Goal: Task Accomplishment & Management: Manage account settings

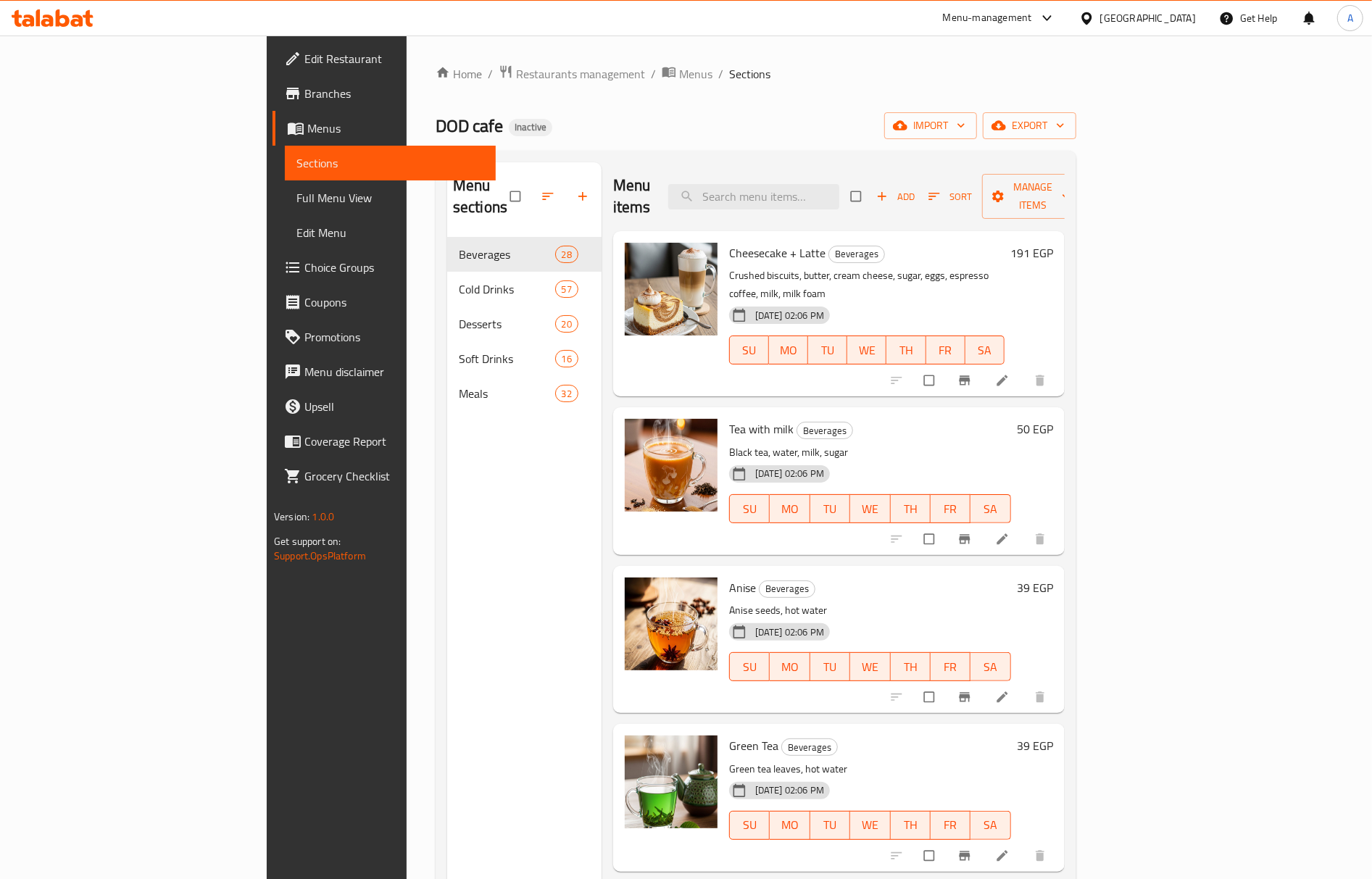
drag, startPoint x: 404, startPoint y: 578, endPoint x: 369, endPoint y: 401, distance: 180.4
click at [448, 580] on div "Menu sections Beverages 28 Cold Drinks 57 Desserts 20 Soft Drinks 16 Meals 32" at bounding box center [525, 601] width 155 height 879
click at [840, 188] on input "search" at bounding box center [754, 197] width 171 height 25
click at [516, 68] on span "Restaurants management" at bounding box center [580, 74] width 129 height 17
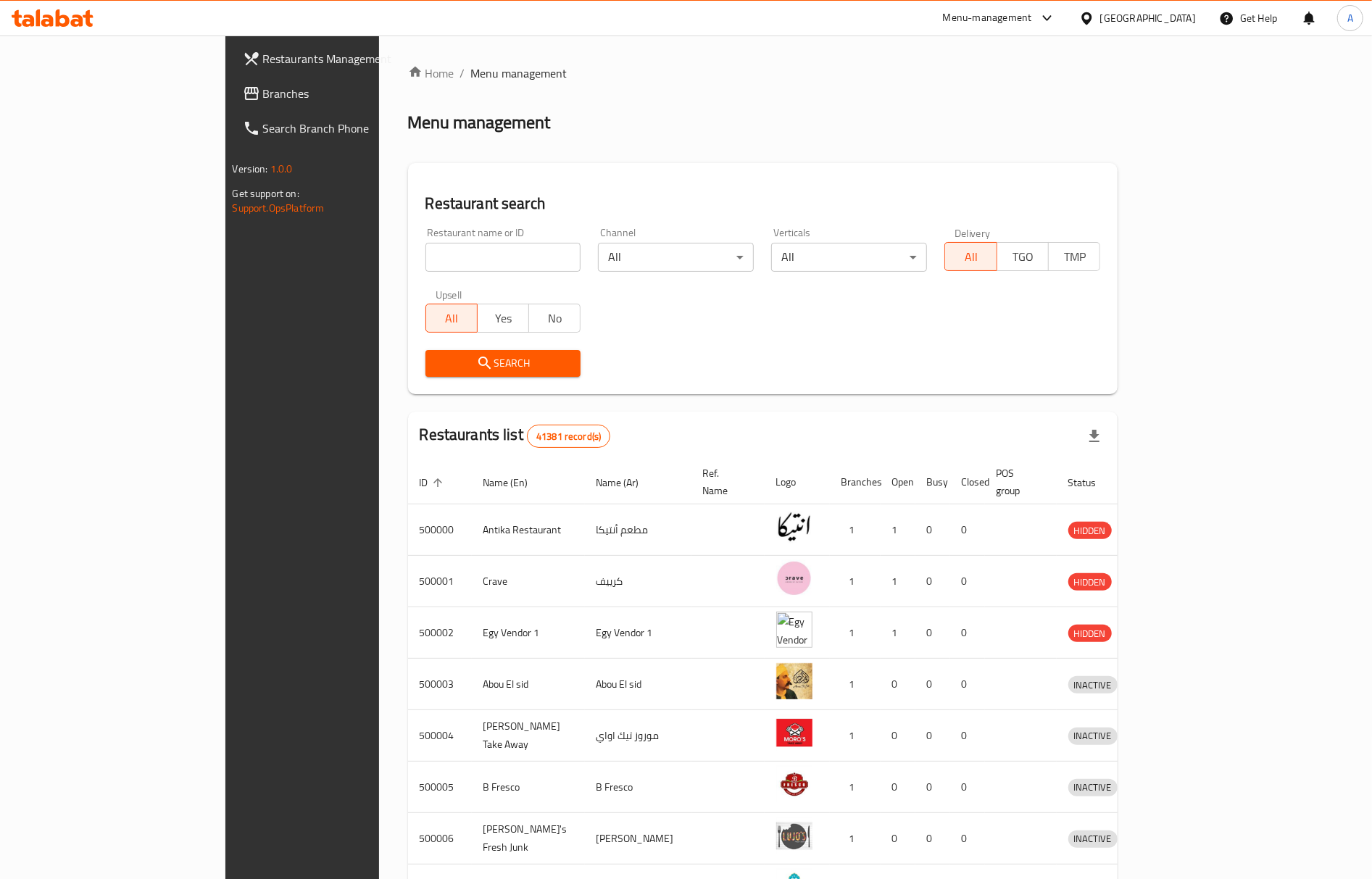
click at [263, 93] on span "Branches" at bounding box center [353, 93] width 180 height 17
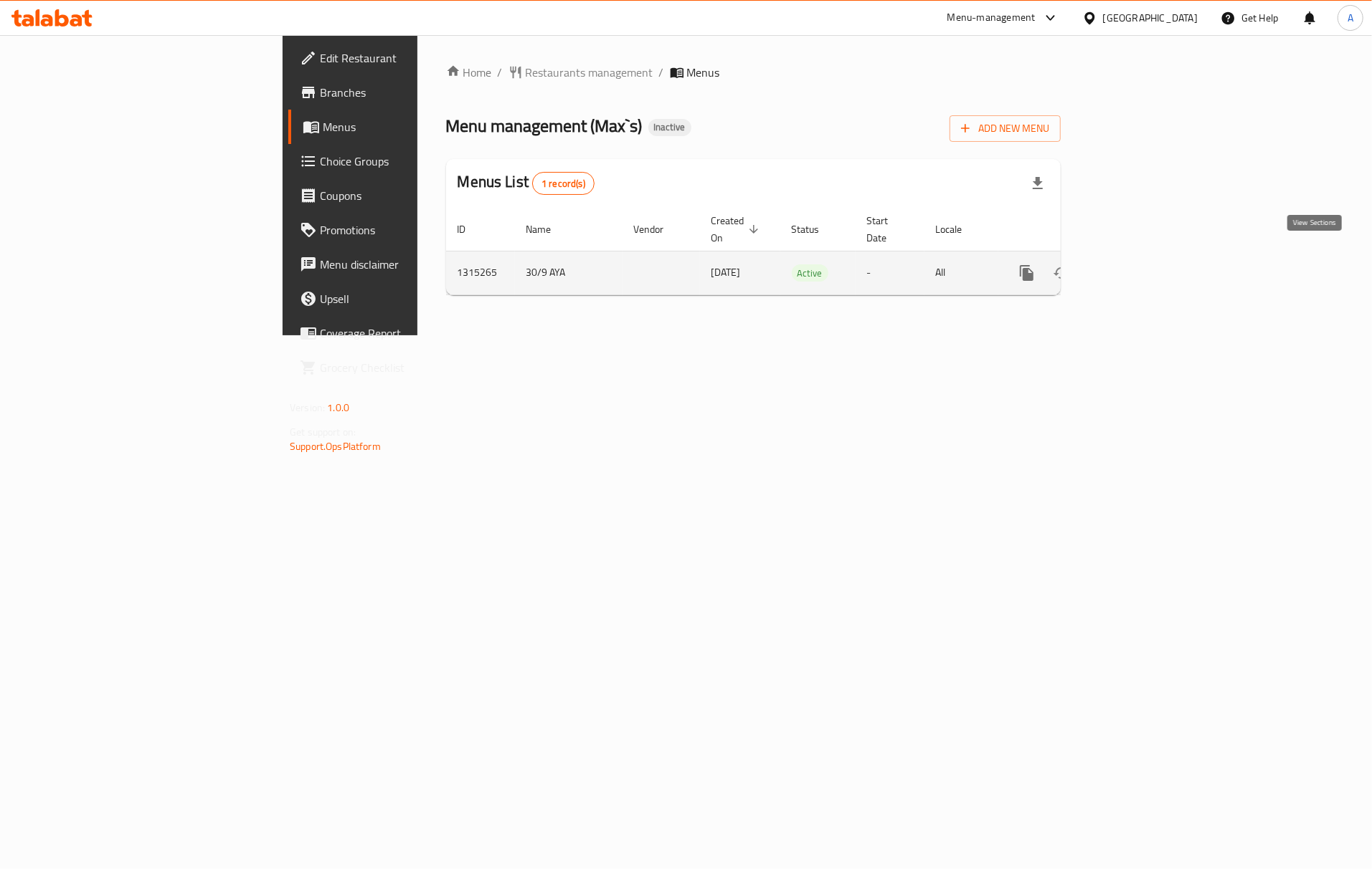
click at [1147, 259] on link "enhanced table" at bounding box center [1130, 273] width 34 height 34
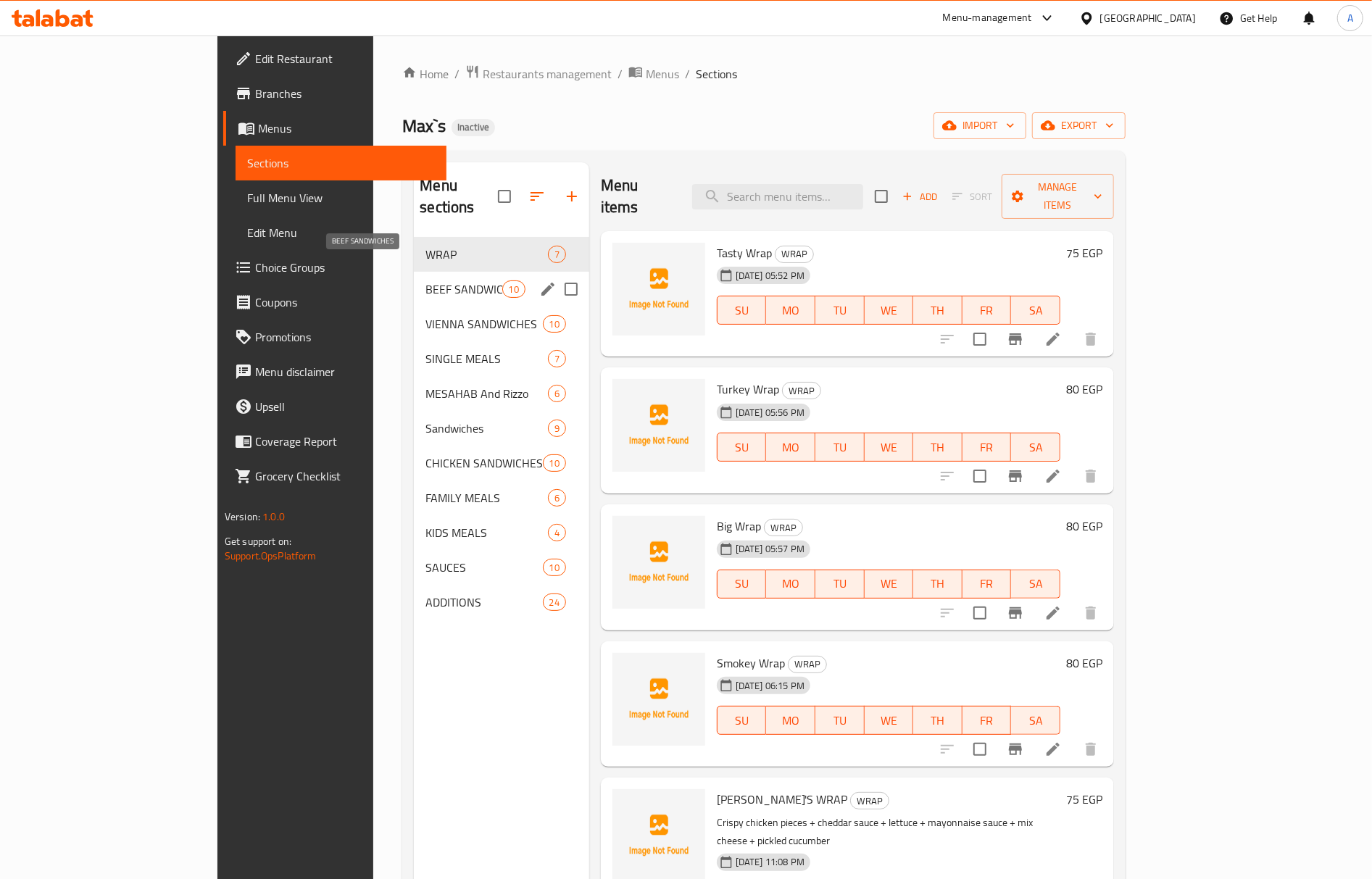
click at [426, 281] on span "BEEF SANDWICHES" at bounding box center [463, 289] width 76 height 17
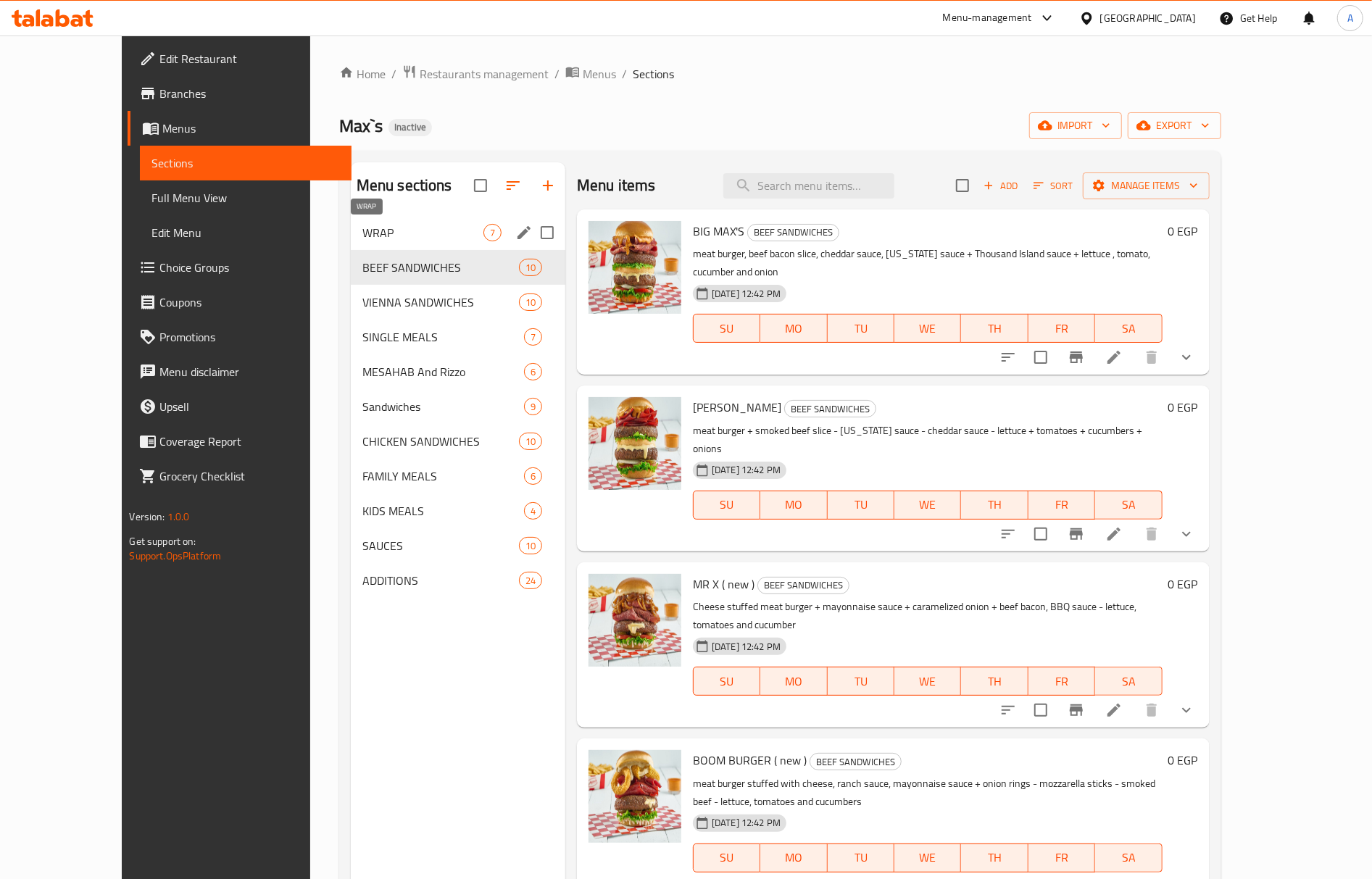
click at [371, 232] on span "WRAP" at bounding box center [423, 232] width 121 height 17
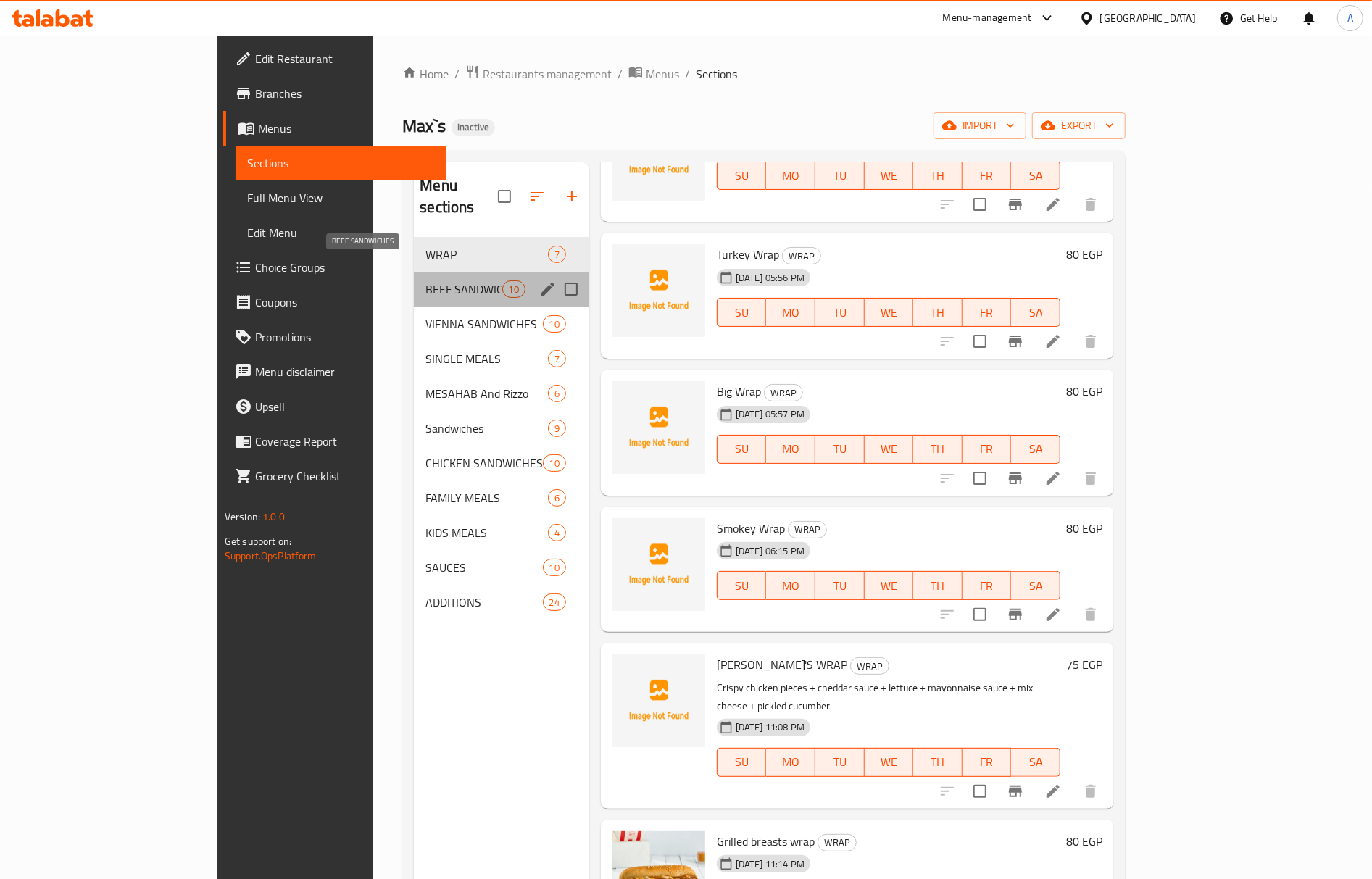
click at [426, 281] on span "BEEF SANDWICHES" at bounding box center [463, 289] width 76 height 17
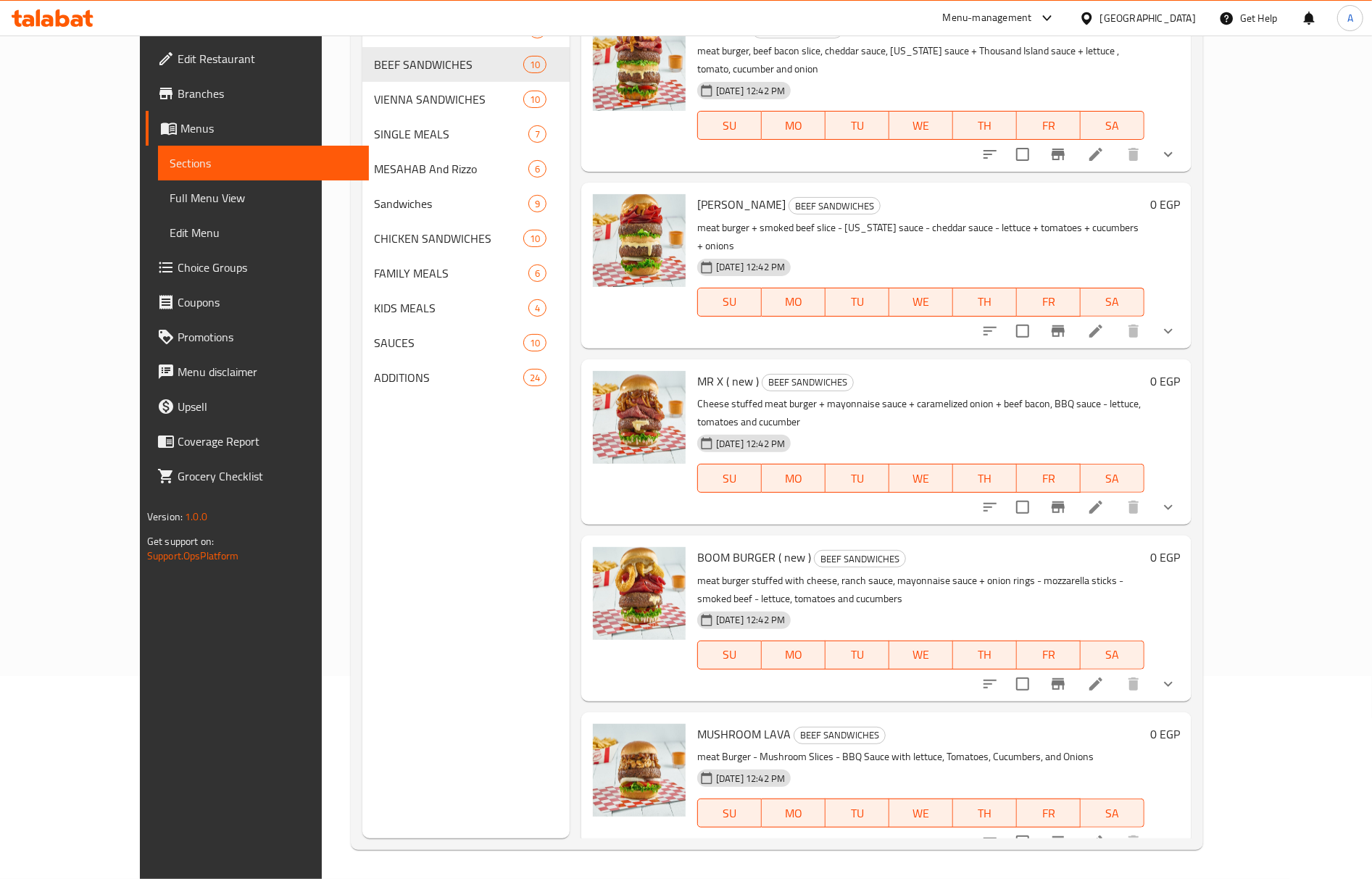
click at [697, 642] on div "BOOM BURGER ( new ) BEEF SANDWICHES meat burger stuffed with cheese, ranch sauc…" at bounding box center [886, 619] width 610 height 165
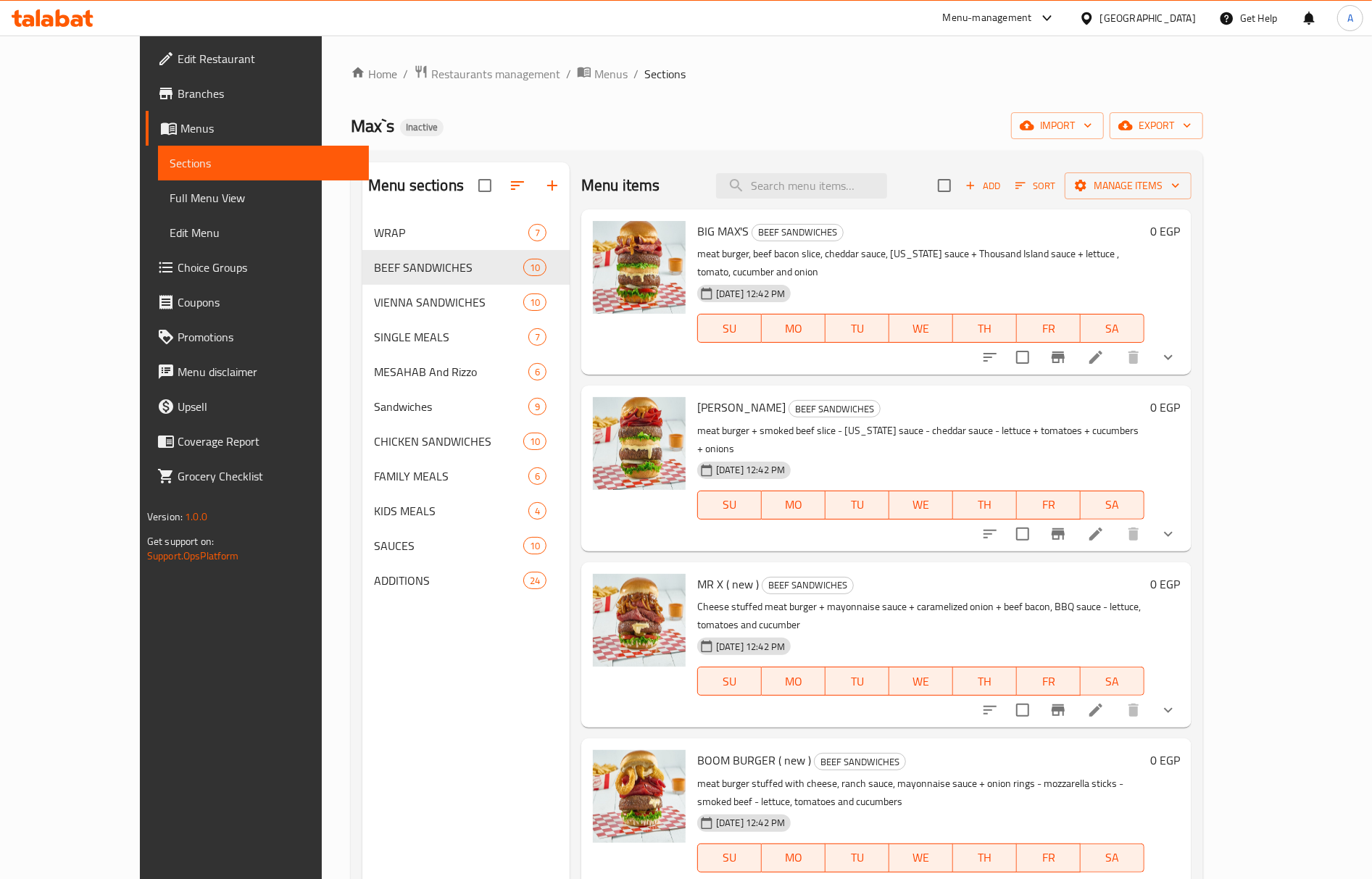
click at [638, 496] on div at bounding box center [639, 468] width 105 height 154
click at [1092, 122] on span "import" at bounding box center [1058, 125] width 69 height 18
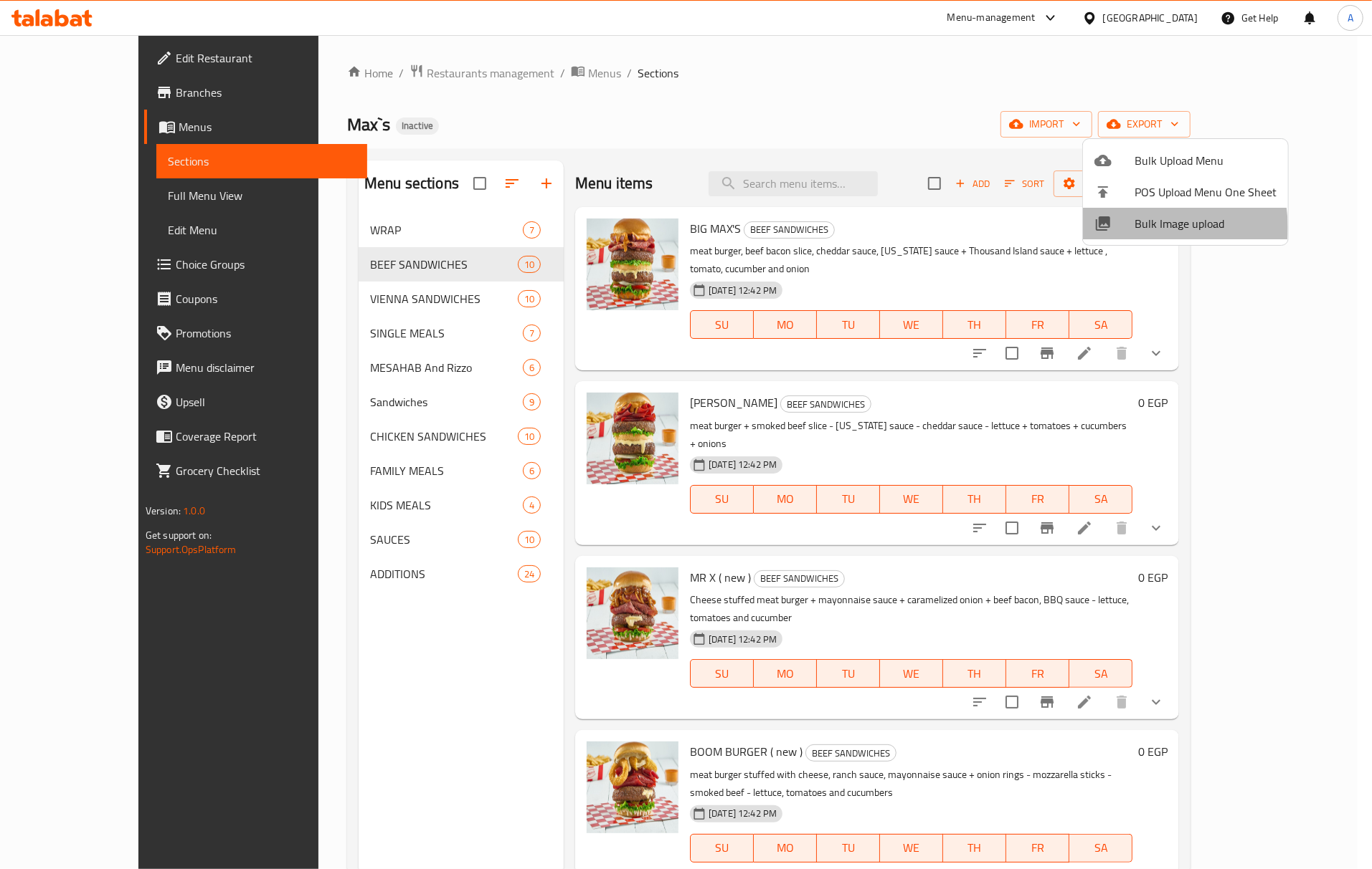
click at [1148, 227] on span "Bulk Image upload" at bounding box center [1205, 223] width 142 height 17
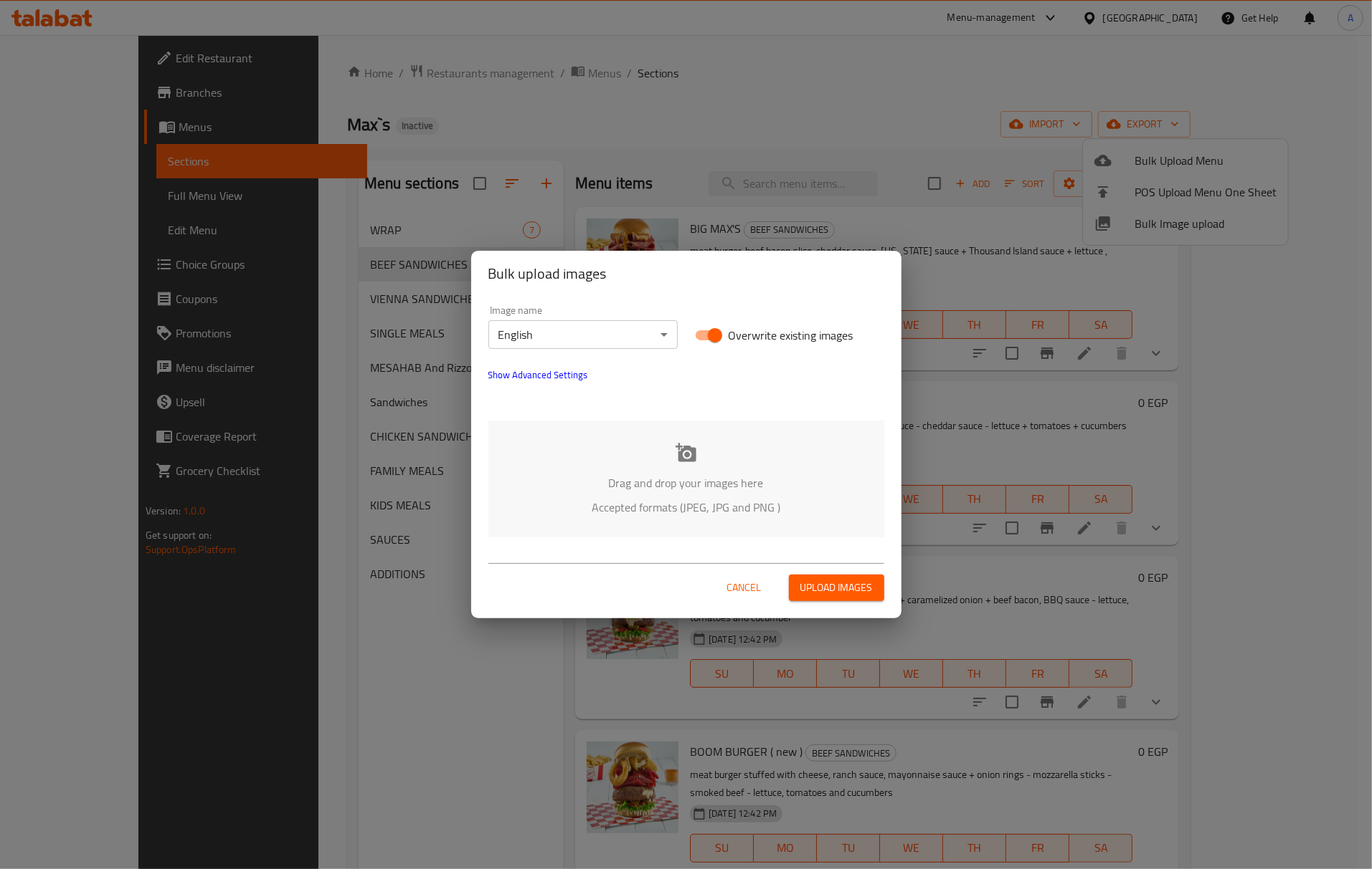
click at [560, 333] on body "​ Menu-management Egypt Get Help A Edit Restaurant Branches Menus Sections Full…" at bounding box center [686, 452] width 1372 height 834
click at [540, 354] on li "Arabic" at bounding box center [582, 359] width 189 height 26
click at [650, 463] on div "Drag and drop your images here Accepted formats (JPEG, JPG and PNG )" at bounding box center [686, 479] width 396 height 117
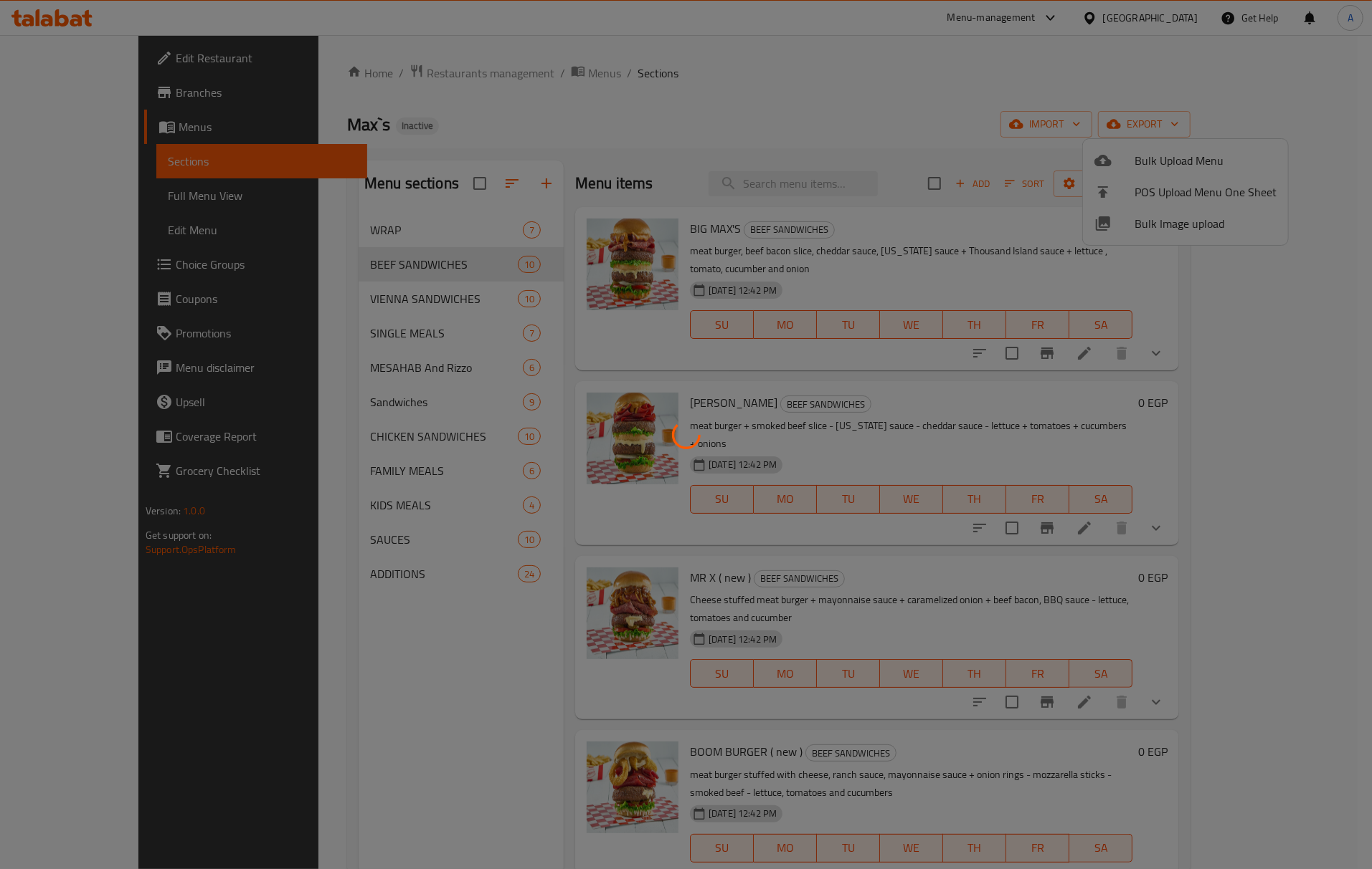
click at [696, 434] on icon at bounding box center [686, 435] width 38 height 38
click at [655, 288] on div at bounding box center [686, 434] width 1372 height 869
click at [729, 217] on div at bounding box center [686, 434] width 1372 height 869
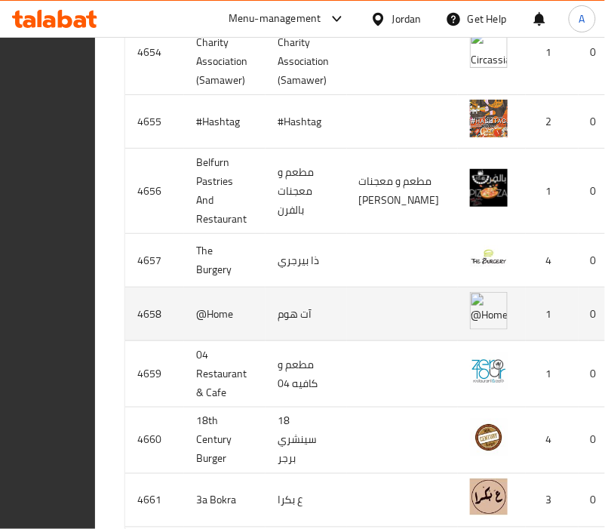
scroll to position [604, 0]
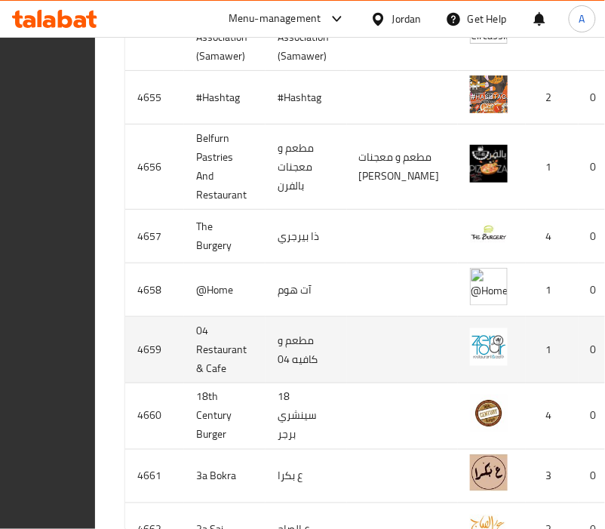
click at [447, 344] on td "enhanced table" at bounding box center [402, 350] width 111 height 66
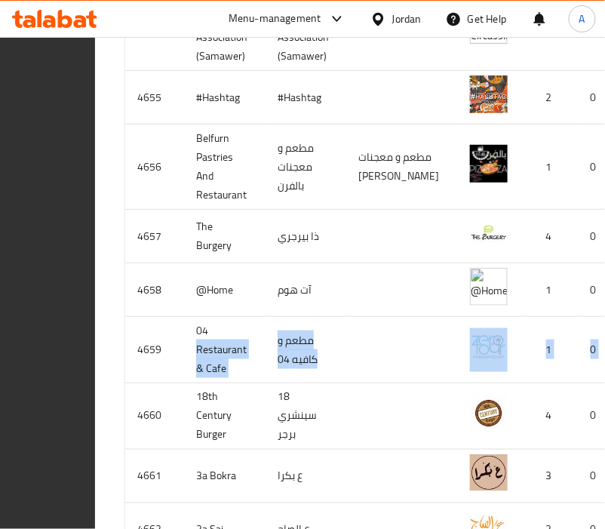
scroll to position [0, 343]
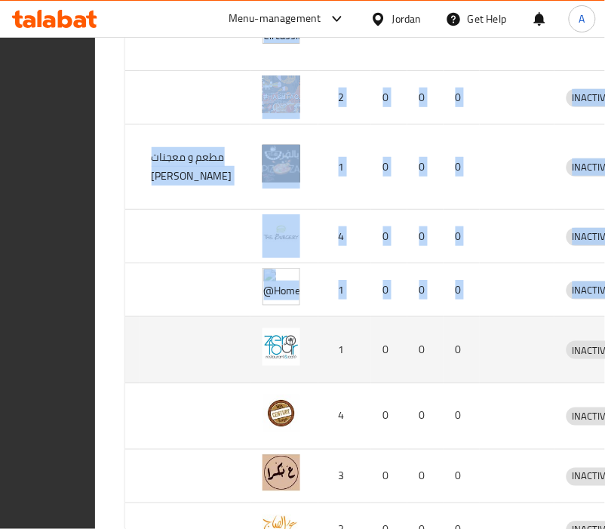
drag, startPoint x: 438, startPoint y: 353, endPoint x: 574, endPoint y: 353, distance: 135.8
click at [578, 354] on div "Home / Menu management Menu management Restaurant search Restaurant name or ID …" at bounding box center [406, 62] width 623 height 1259
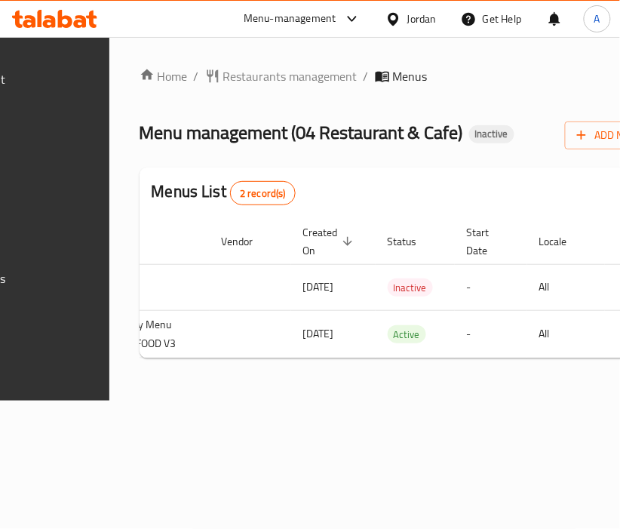
scroll to position [0, 338]
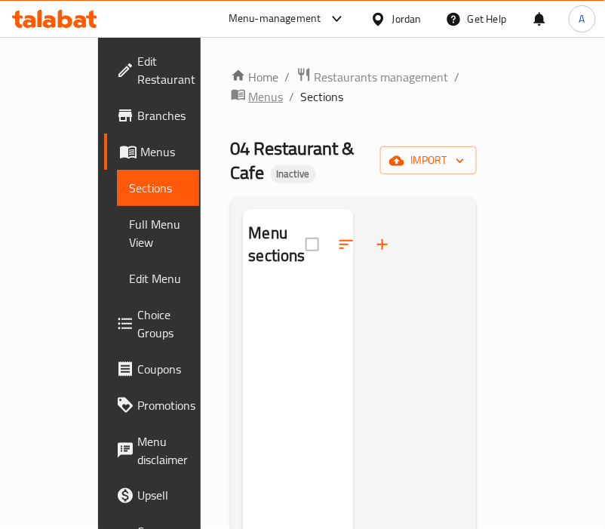
click at [284, 88] on span "Menus" at bounding box center [266, 97] width 35 height 18
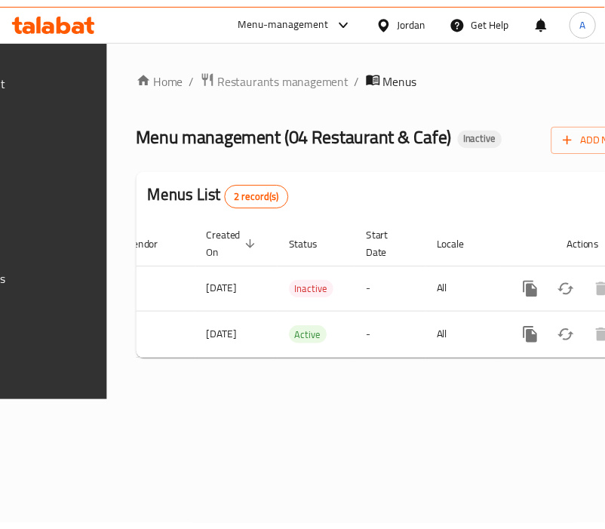
scroll to position [0, 338]
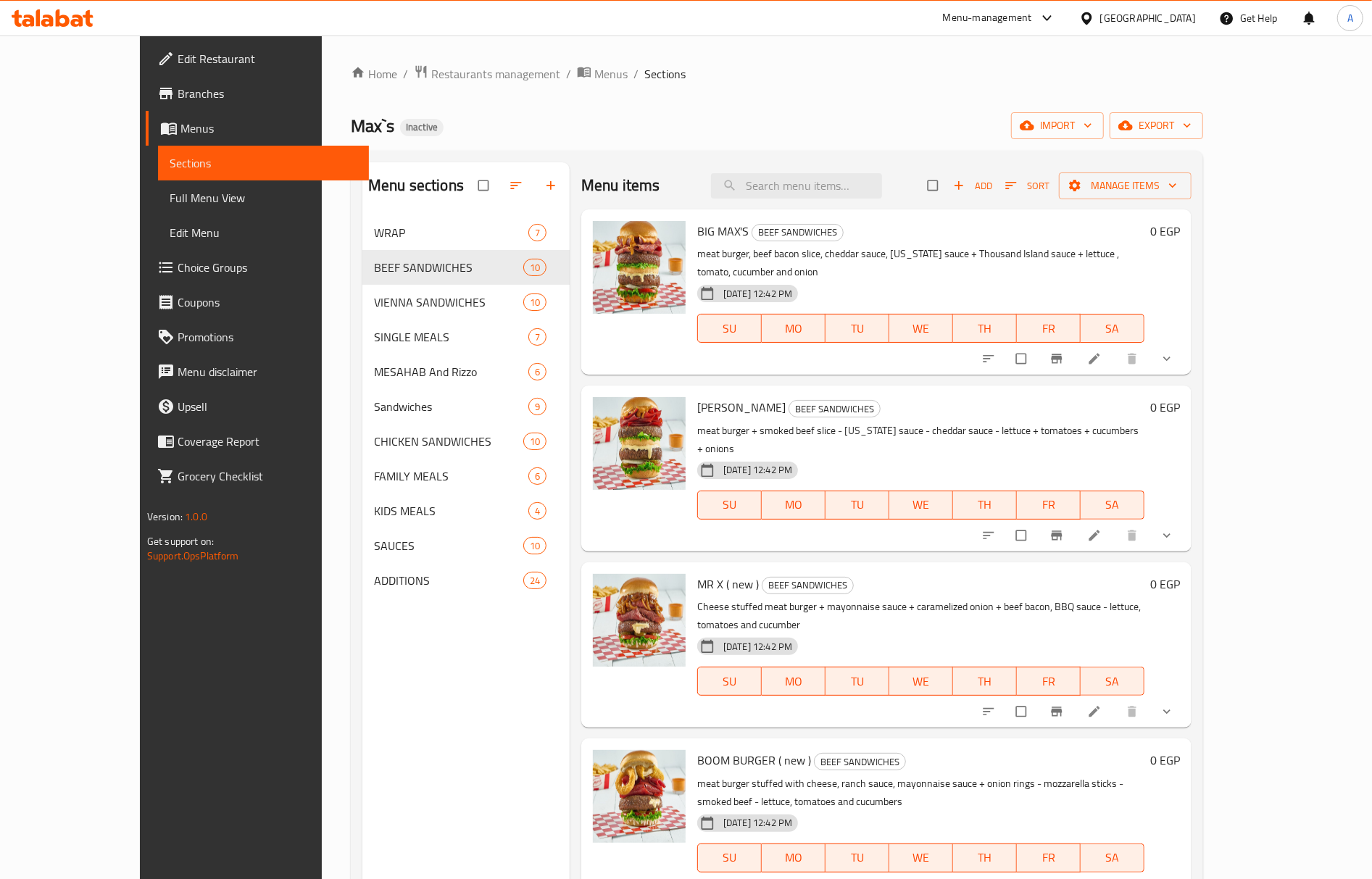
click at [822, 402] on div "JACK HUMMER BEEF SANDWICHES meat burger + smoked beef slice - Texas sauce - che…" at bounding box center [921, 468] width 459 height 154
click at [1035, 128] on icon "button" at bounding box center [1027, 125] width 14 height 14
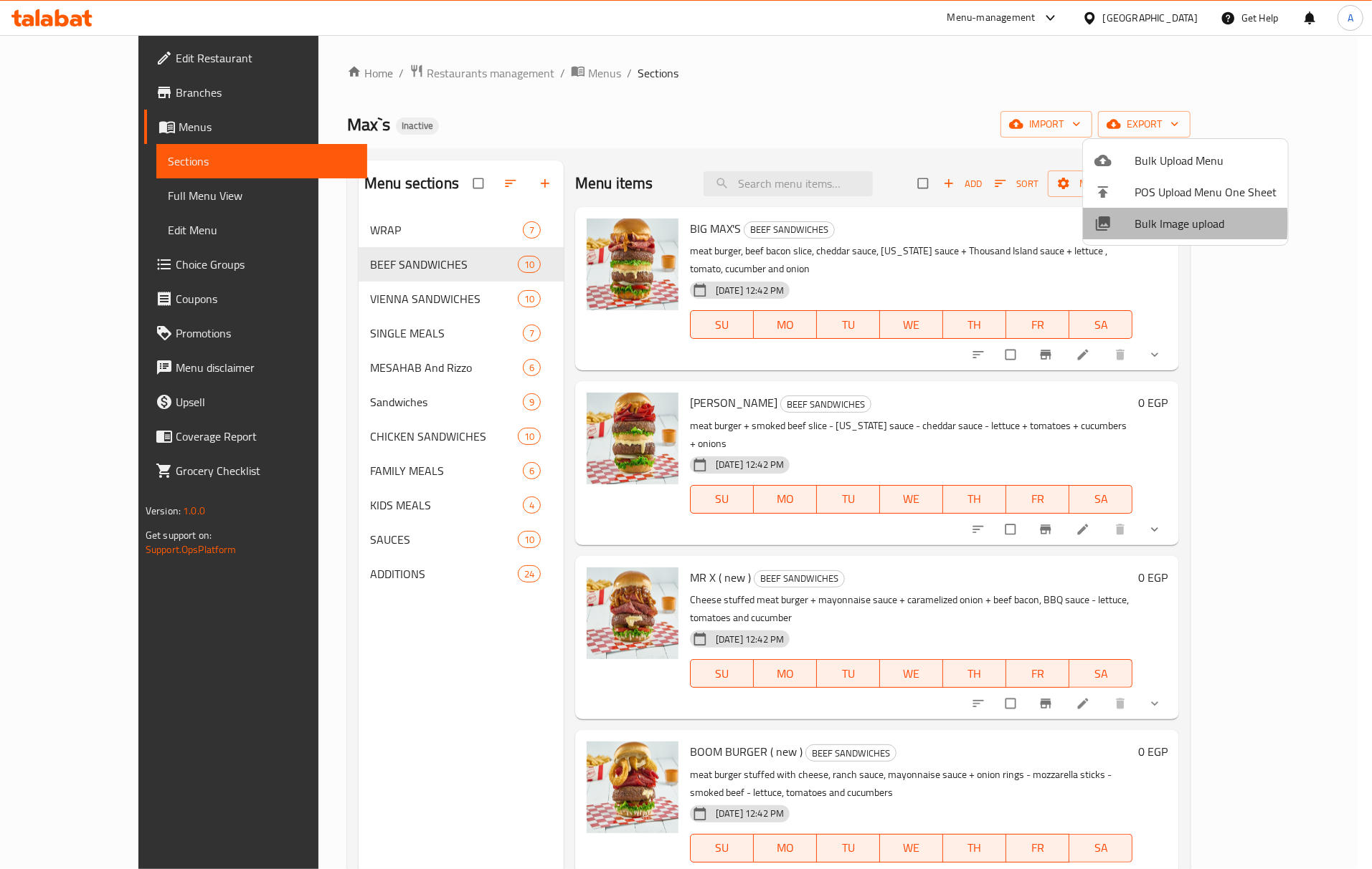
click at [1137, 222] on span "Bulk Image upload" at bounding box center [1205, 223] width 142 height 17
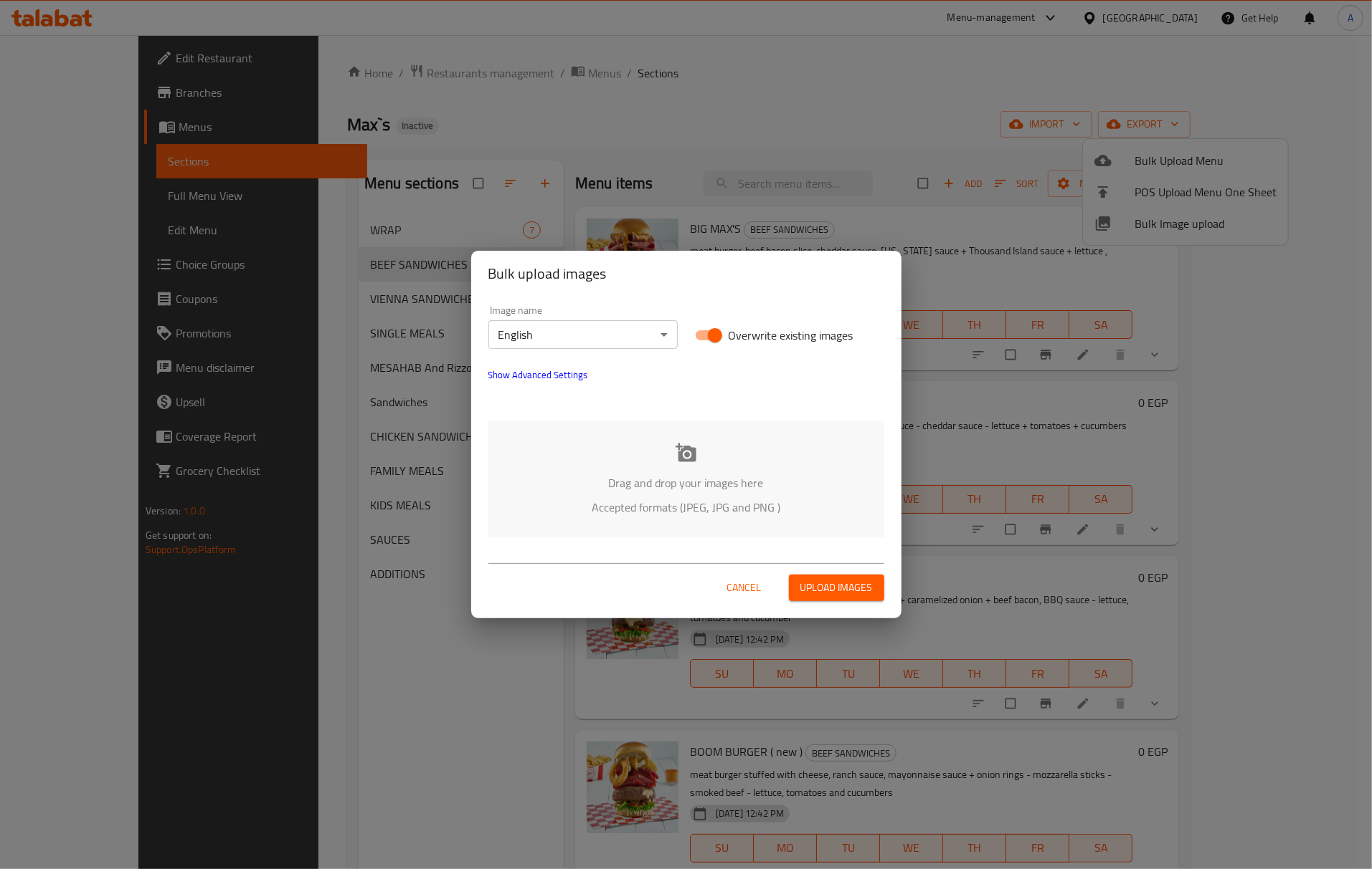
click at [631, 344] on body "​ Menu-management [GEOGRAPHIC_DATA] Get Help A Edit Restaurant Branches Menus S…" at bounding box center [686, 452] width 1372 height 834
click at [565, 358] on li "Arabic" at bounding box center [582, 359] width 189 height 26
click at [649, 476] on p "Drag and drop your images here" at bounding box center [686, 483] width 353 height 17
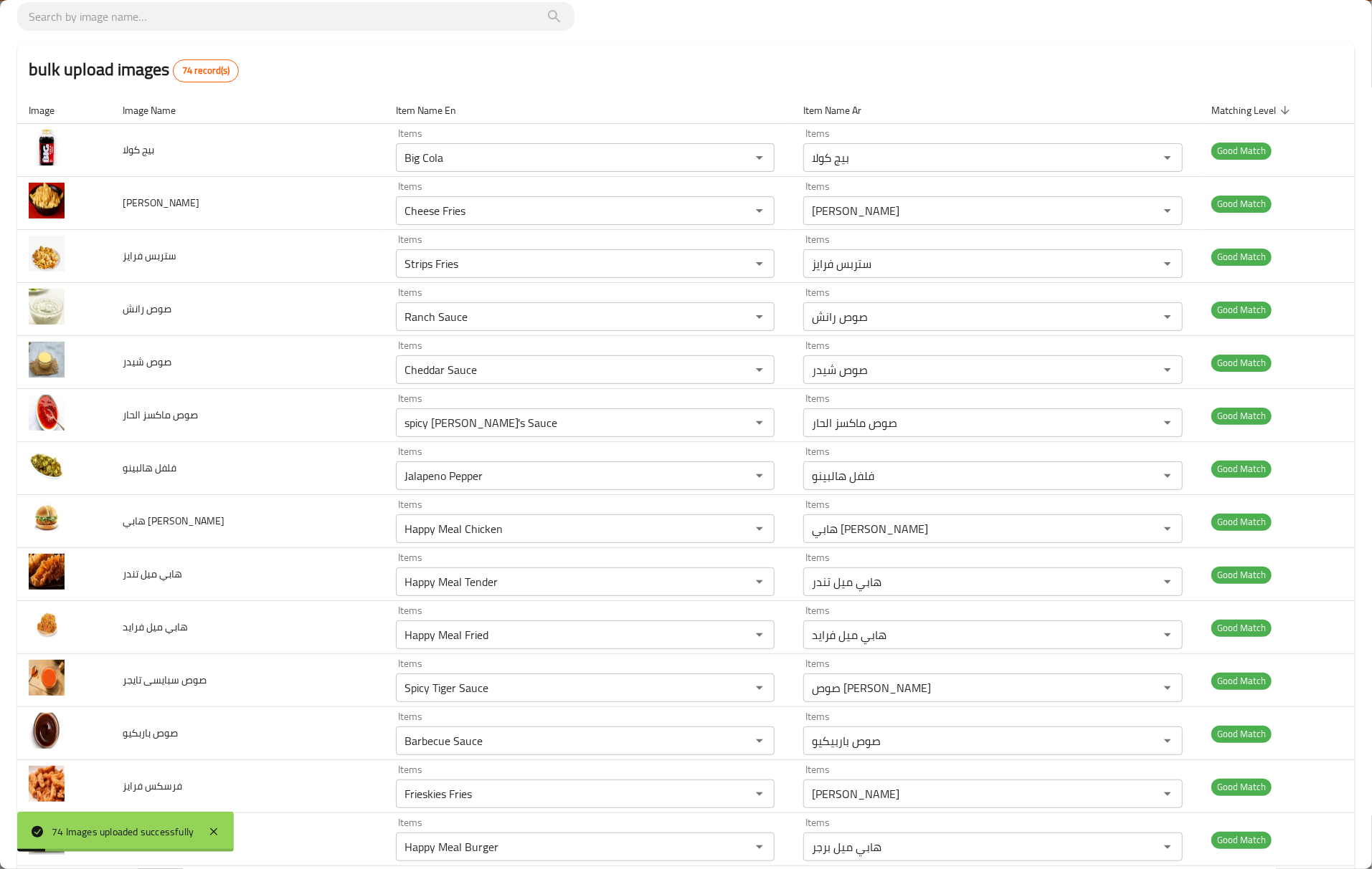
scroll to position [764, 0]
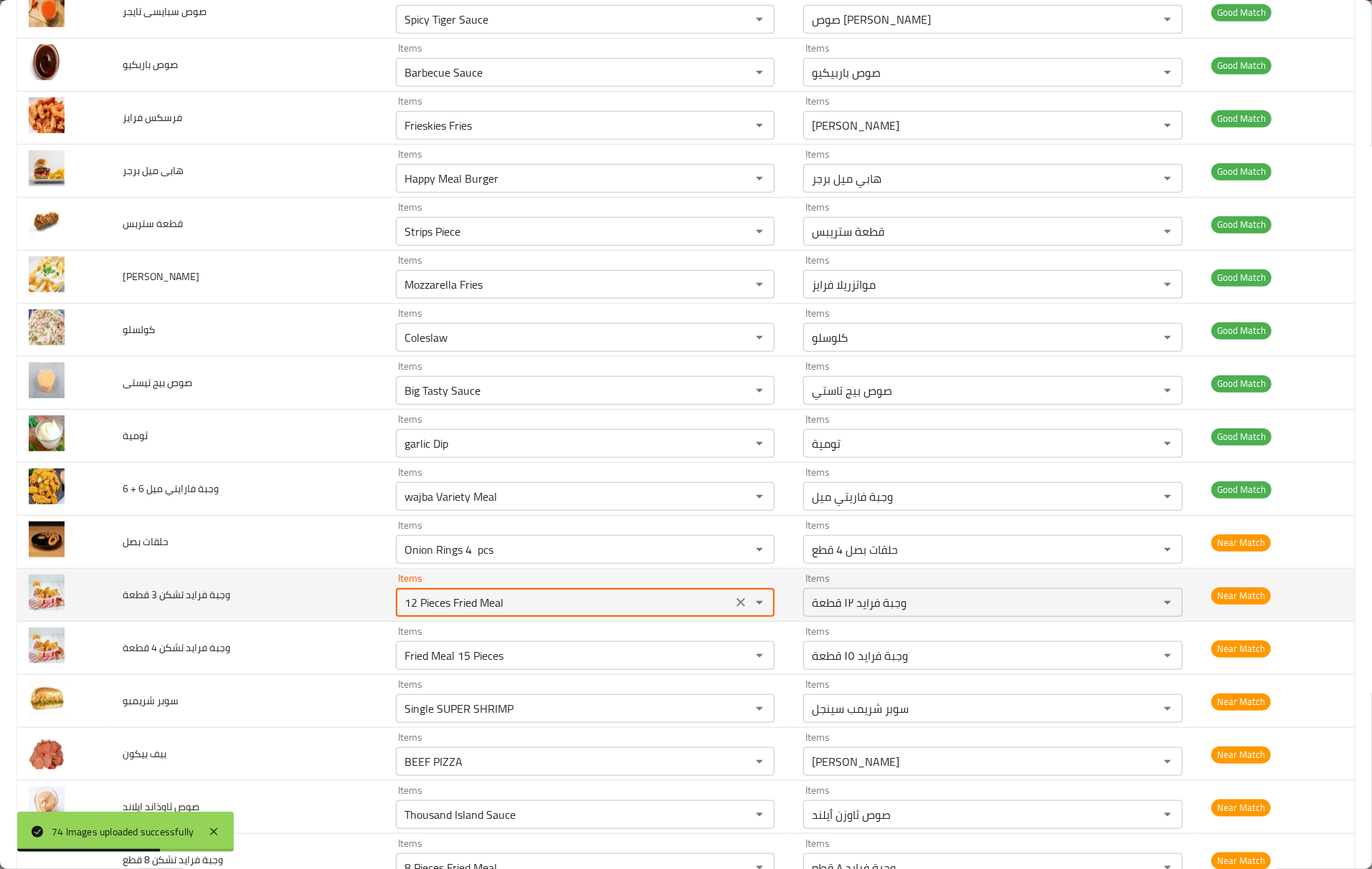
drag, startPoint x: 497, startPoint y: 614, endPoint x: 270, endPoint y: 588, distance: 228.5
click at [270, 588] on tr "وجبة فرايد تشكن 3 قطعة Items 12 Pieces Fried Meal Items Items وجبة فرايد ١٢ قطع…" at bounding box center [685, 595] width 1337 height 53
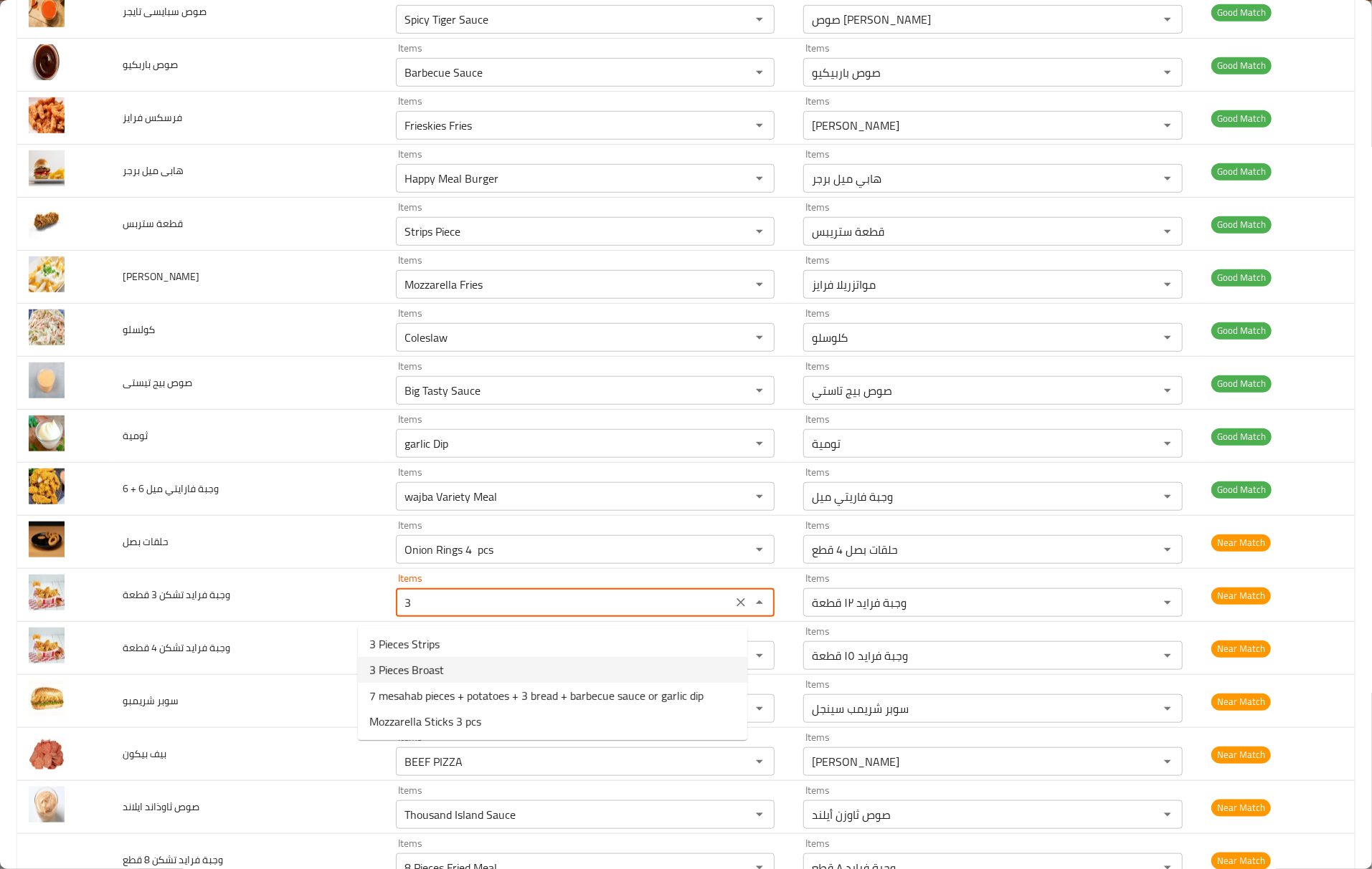
click at [511, 660] on قطعة-option-1 "3 Pieces Broast" at bounding box center [553, 670] width 390 height 26
type قطعة "3 Pieces Broast"
type قطعة-ar "3 قطع بروست"
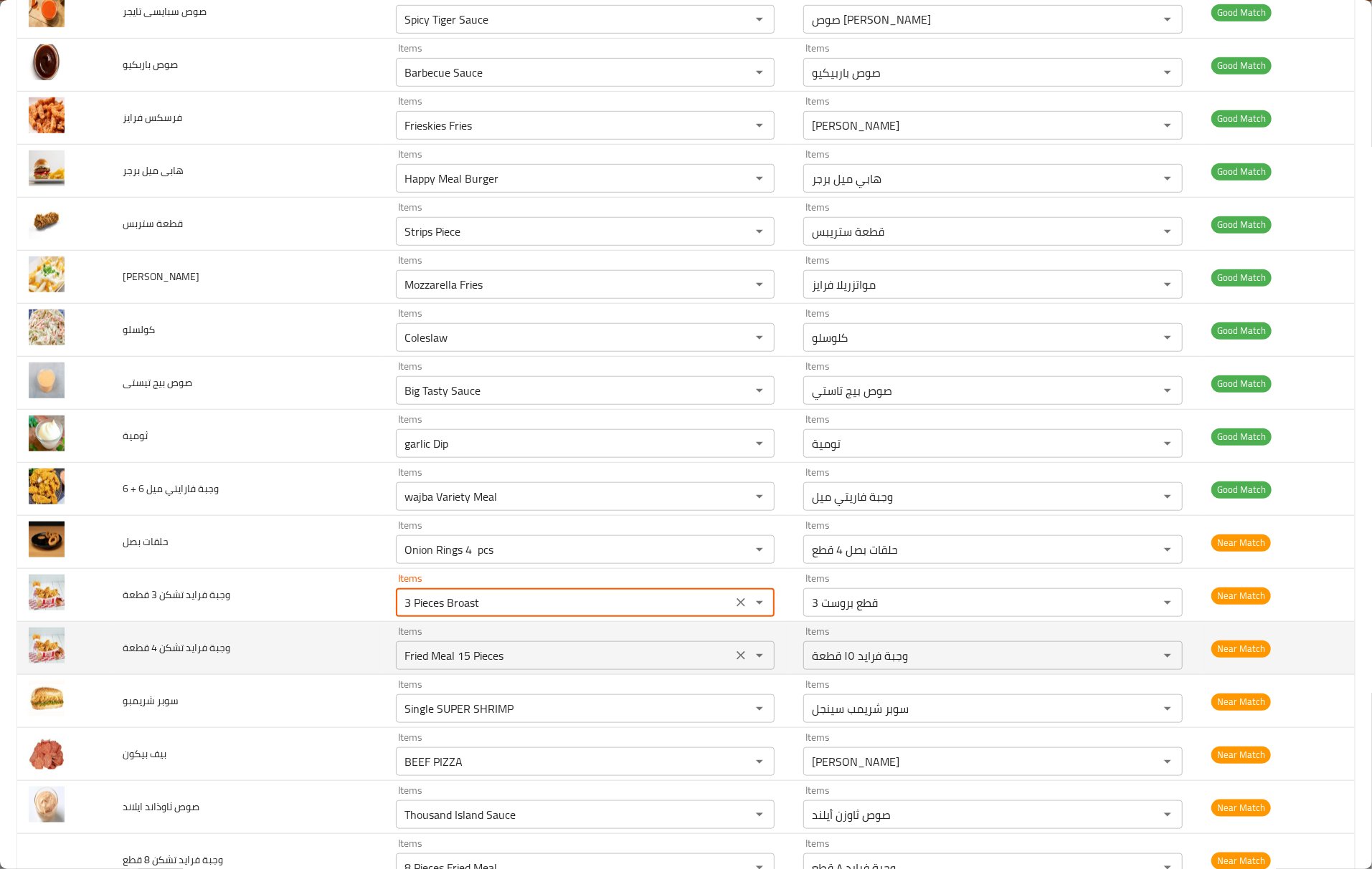
type قطعة "3 Pieces Broast"
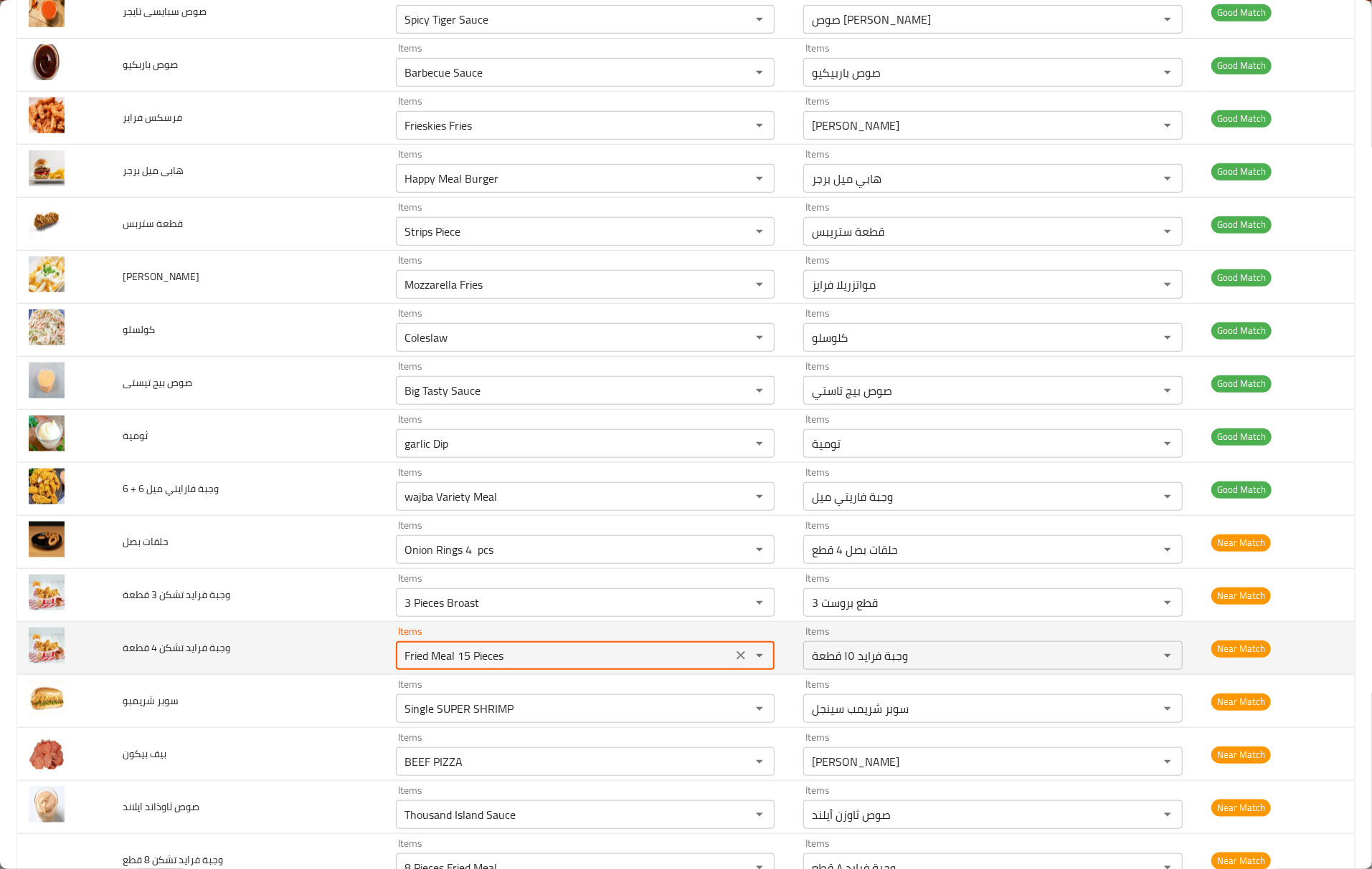
drag, startPoint x: 516, startPoint y: 662, endPoint x: 333, endPoint y: 659, distance: 183.0
click at [333, 659] on tr "وجبة فرايد تشكن 4 قطعة Items Fried Meal 15 Pieces Items Items وجبة فرايد ١٥ قطع…" at bounding box center [685, 649] width 1337 height 53
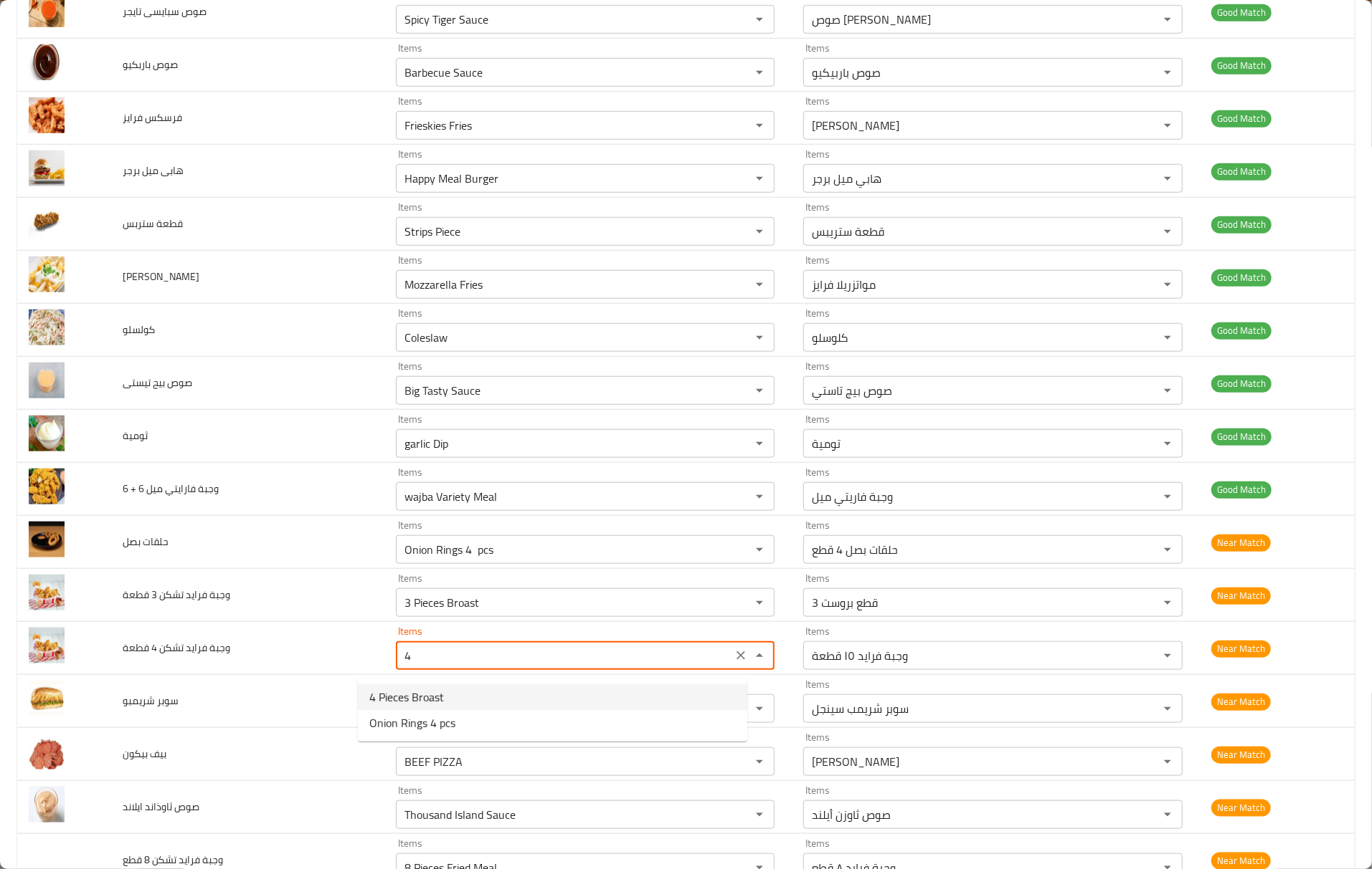
click at [508, 696] on قطعة-option-0 "4 Pieces Broast" at bounding box center [553, 697] width 390 height 26
type قطعة "4 Pieces Broast"
type قطعة-ar "4 قطع بروست"
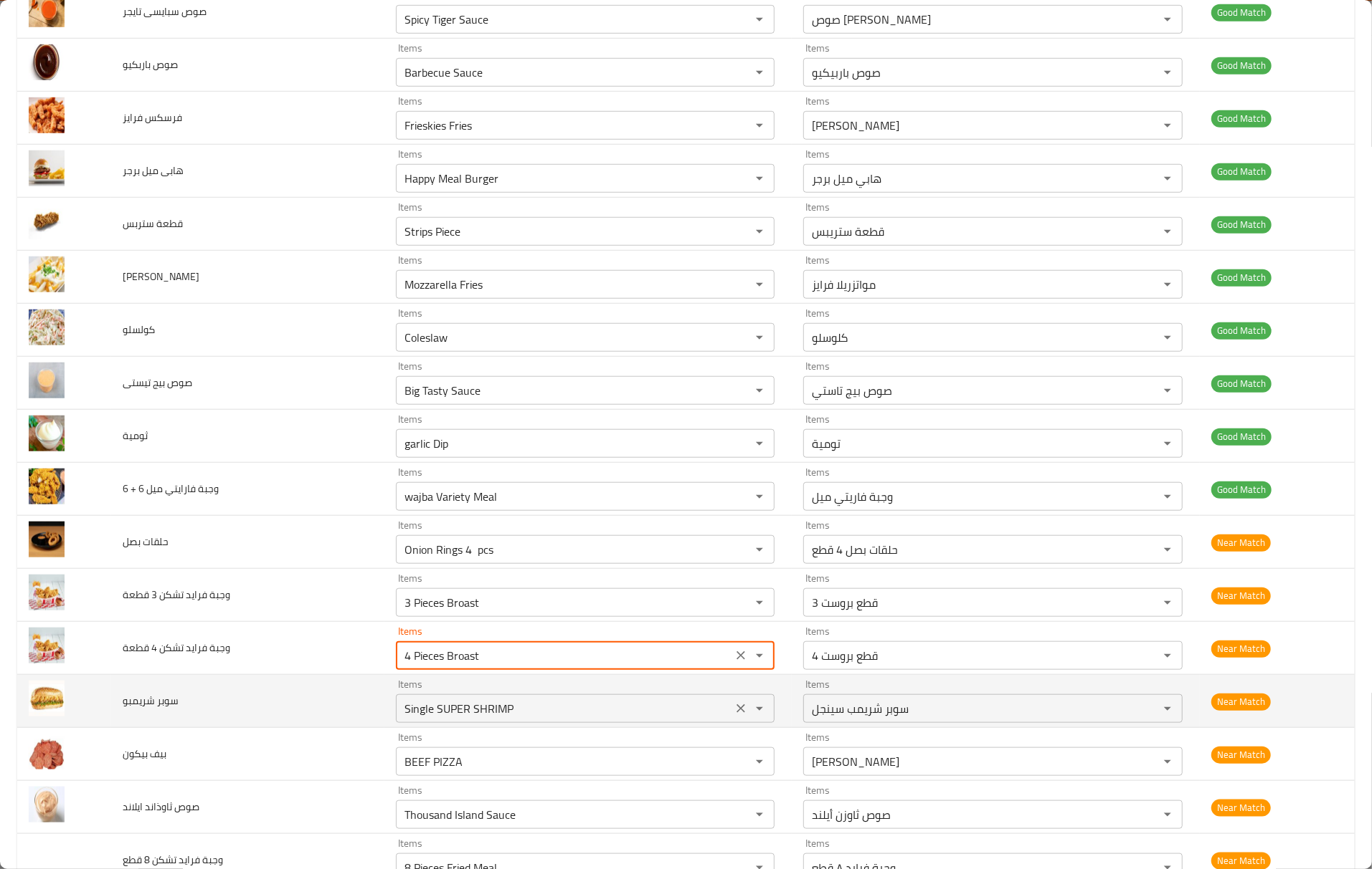
type قطعة "4 Pieces Broast"
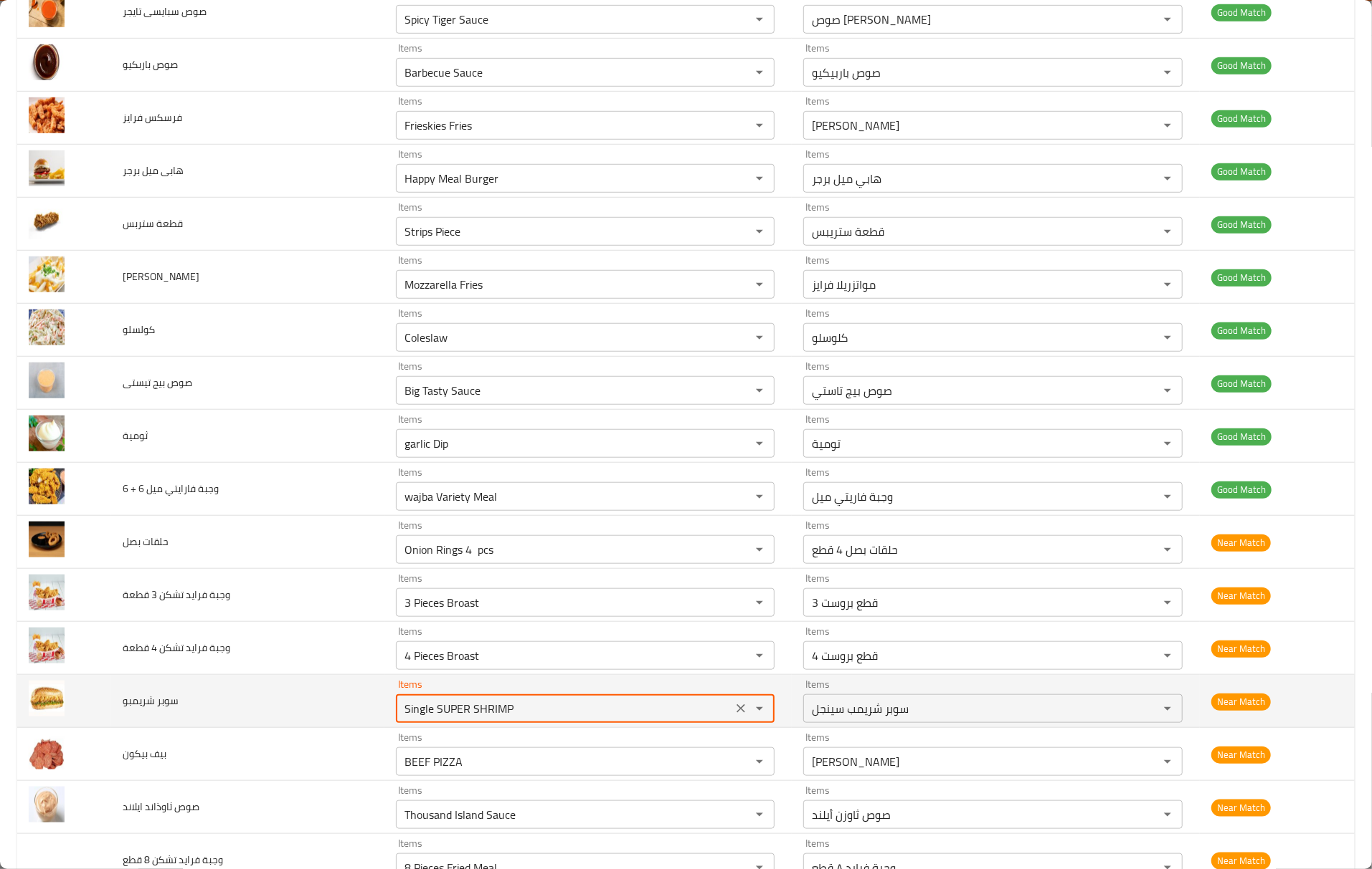
drag, startPoint x: 511, startPoint y: 723, endPoint x: 310, endPoint y: 696, distance: 202.8
click at [310, 696] on tr "سوبر شريمبو Items Single SUPER SHRIMP Items Items سوبر شريمب سينجل Items Near M…" at bounding box center [685, 702] width 1337 height 53
click at [552, 714] on شريمبو "Single SUPER SHRIMP" at bounding box center [564, 708] width 329 height 20
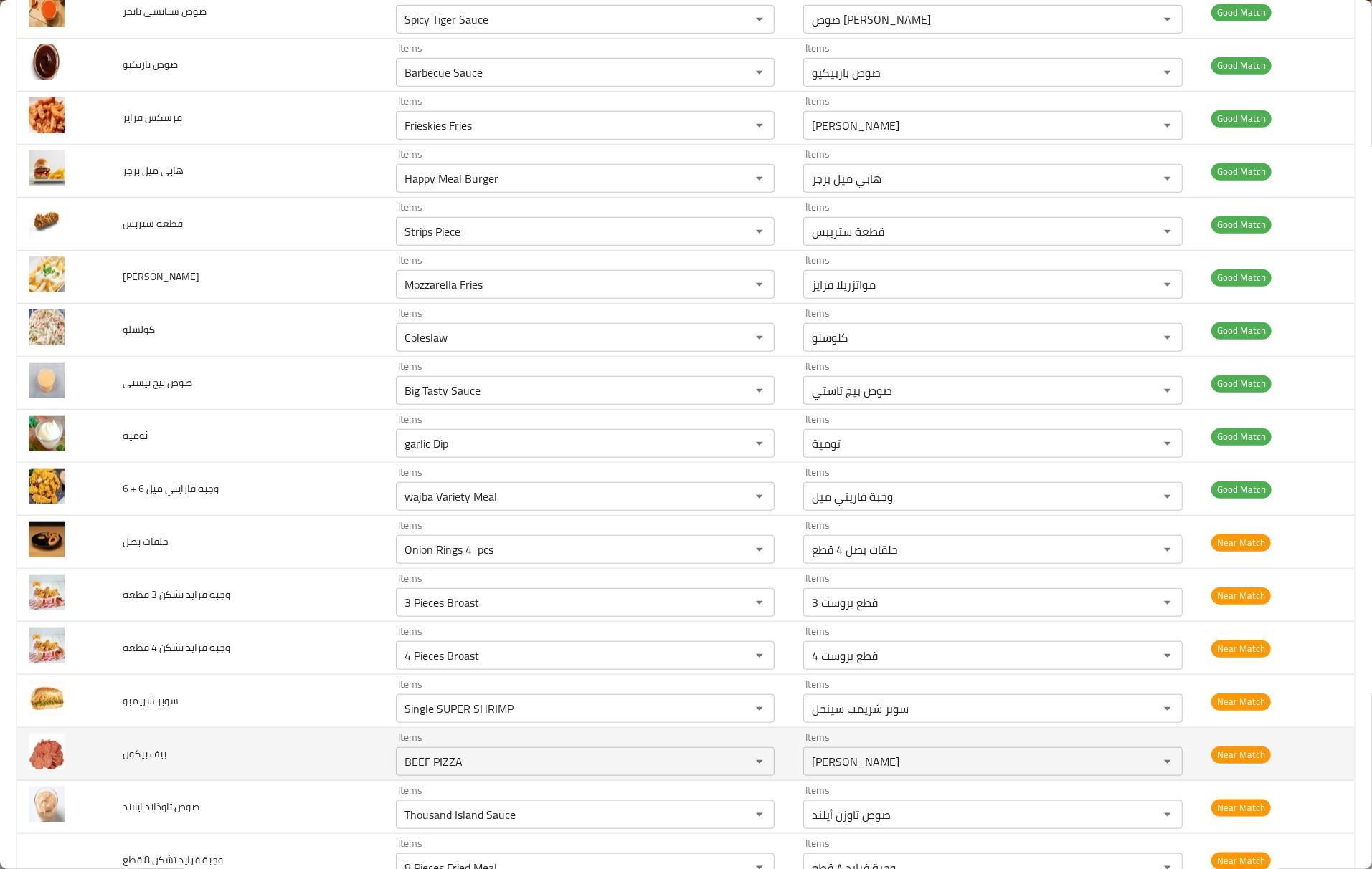
click at [491, 782] on td "Items BEEF PIZZA Items" at bounding box center [587, 755] width 408 height 53
drag, startPoint x: 408, startPoint y: 764, endPoint x: 396, endPoint y: 769, distance: 13.0
click at [400, 769] on بيكون "BEEF PIZZA" at bounding box center [564, 762] width 329 height 20
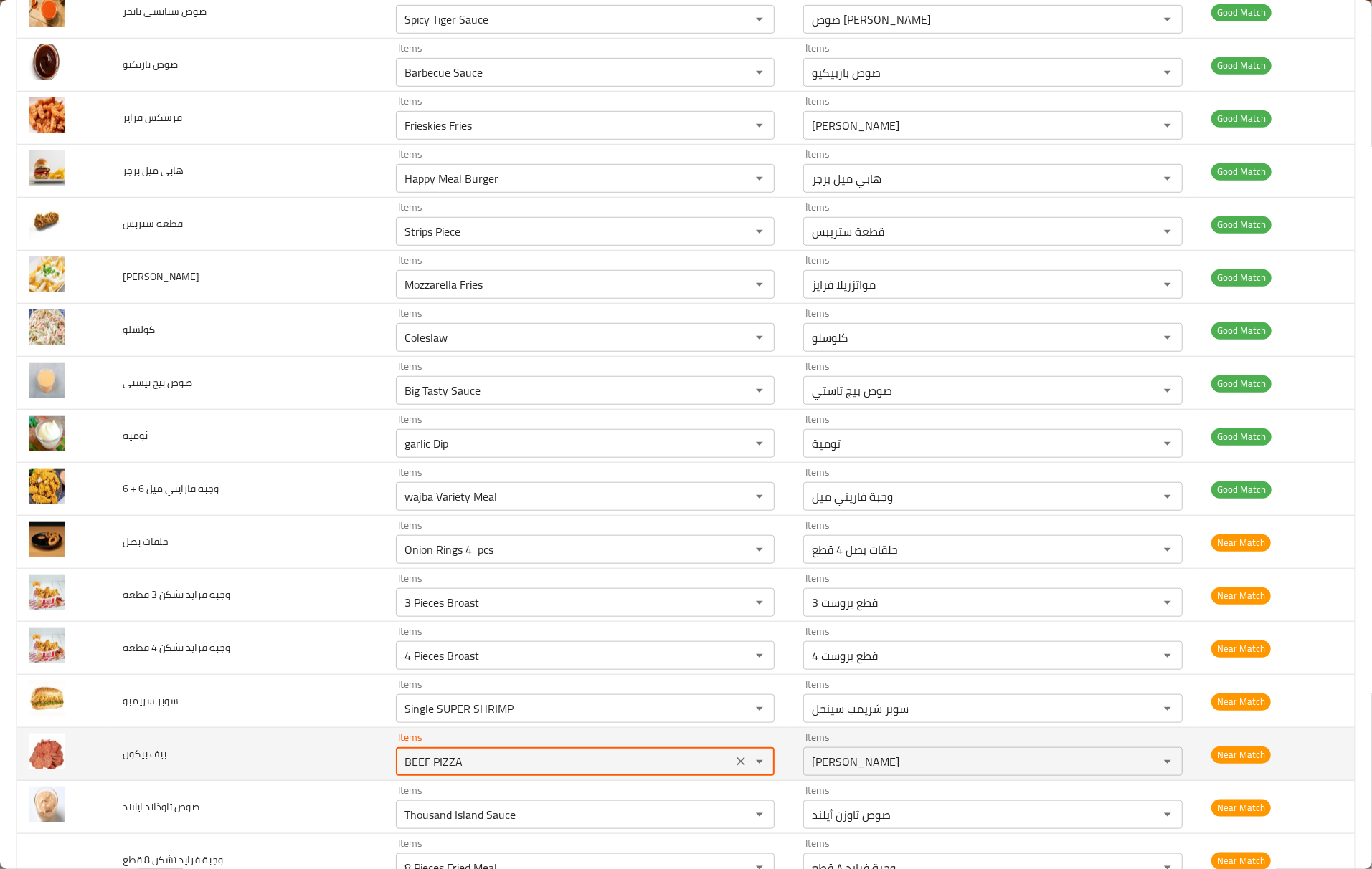
click at [400, 769] on بيكون "BEEF PIZZA" at bounding box center [564, 762] width 329 height 20
click at [703, 758] on div "BEEF PIZZA Items" at bounding box center [585, 762] width 379 height 28
click at [734, 769] on icon "Clear" at bounding box center [740, 762] width 14 height 14
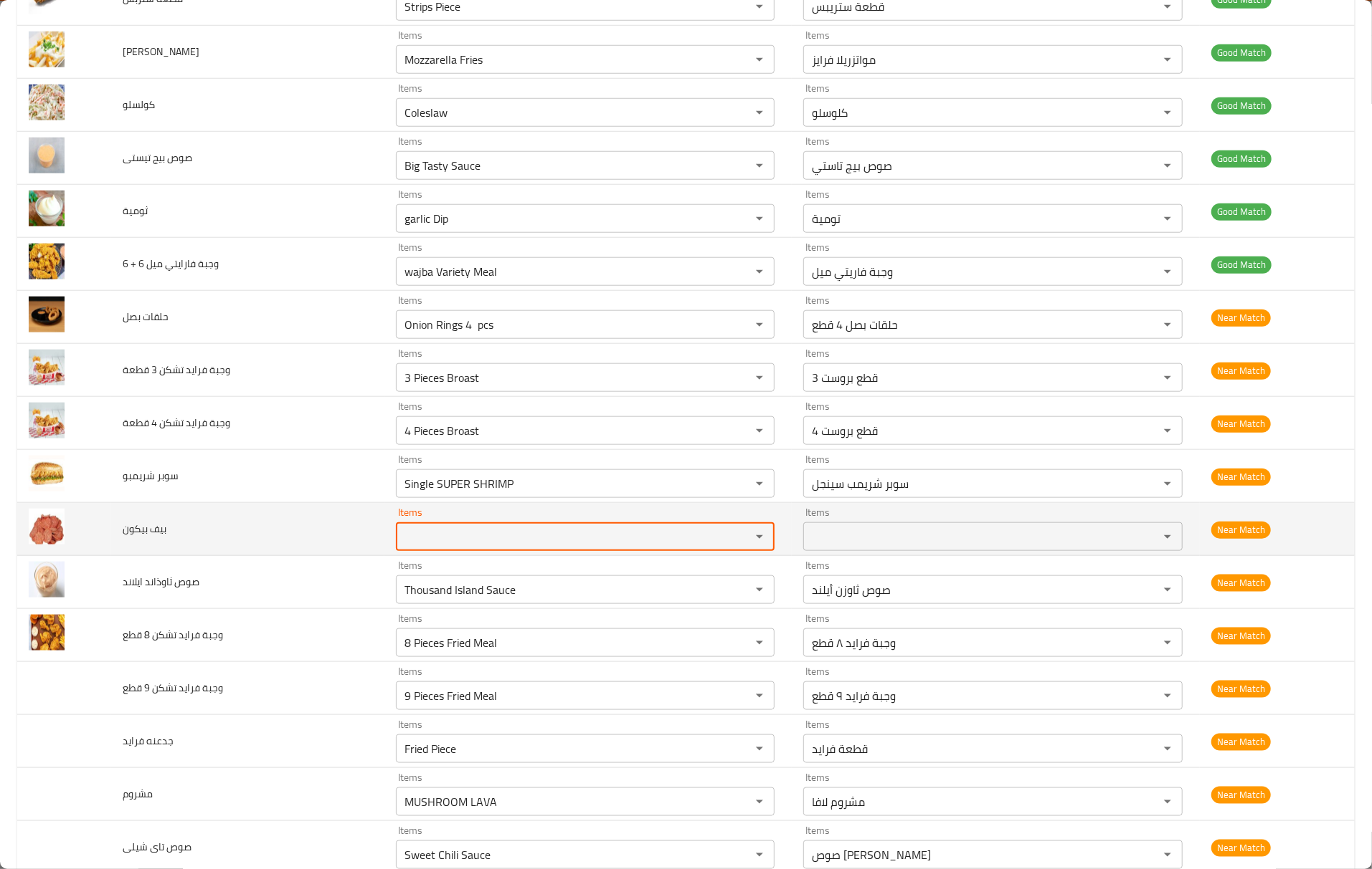
scroll to position [1146, 0]
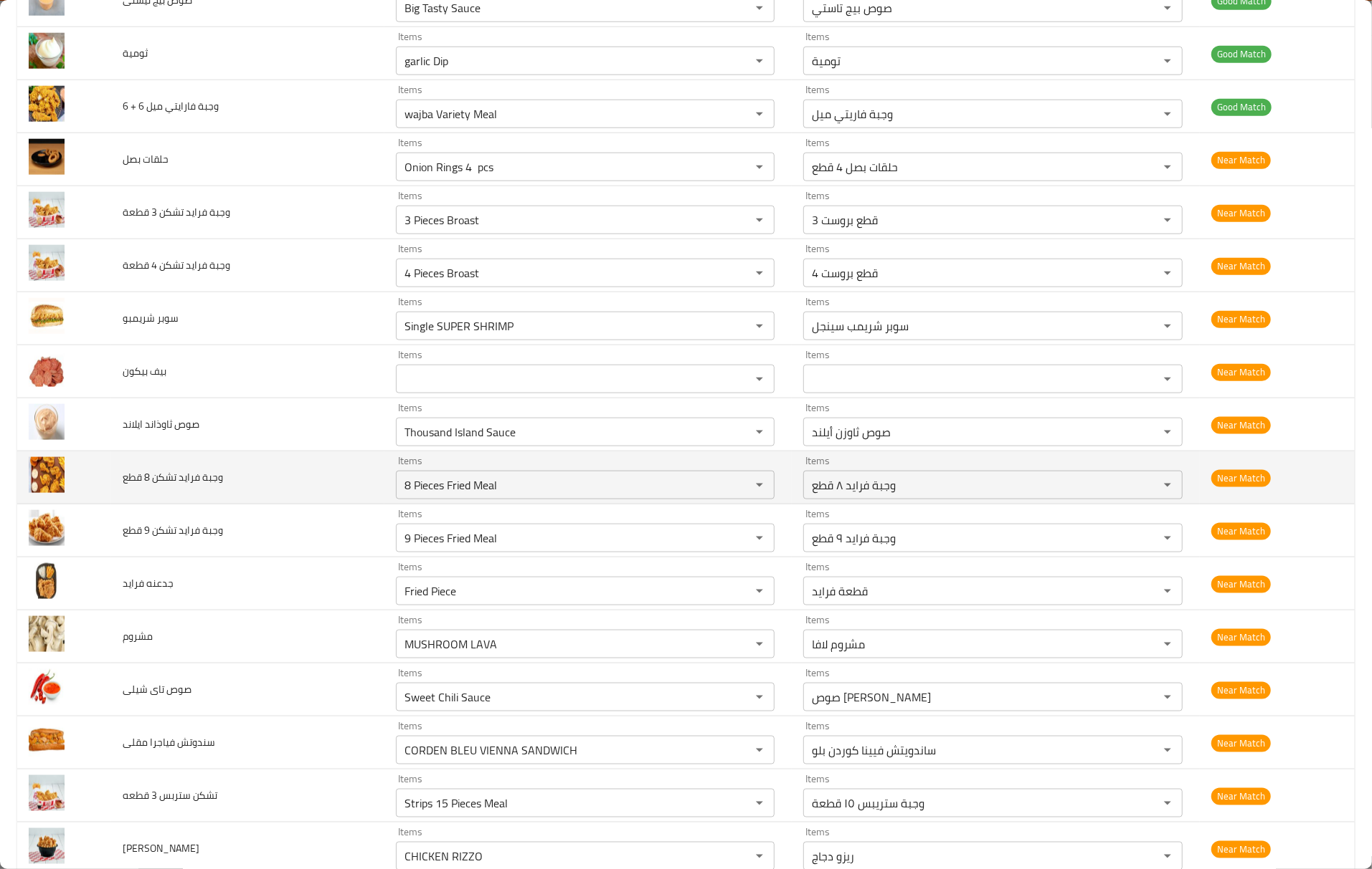
click at [217, 480] on span "وجبة فرايد تشكن 8 قطع" at bounding box center [173, 478] width 101 height 19
click at [419, 491] on قطع "8 Pieces Fried Meal" at bounding box center [564, 484] width 329 height 20
click at [419, 493] on قطع "8 Pieces Fried Meal" at bounding box center [564, 484] width 329 height 20
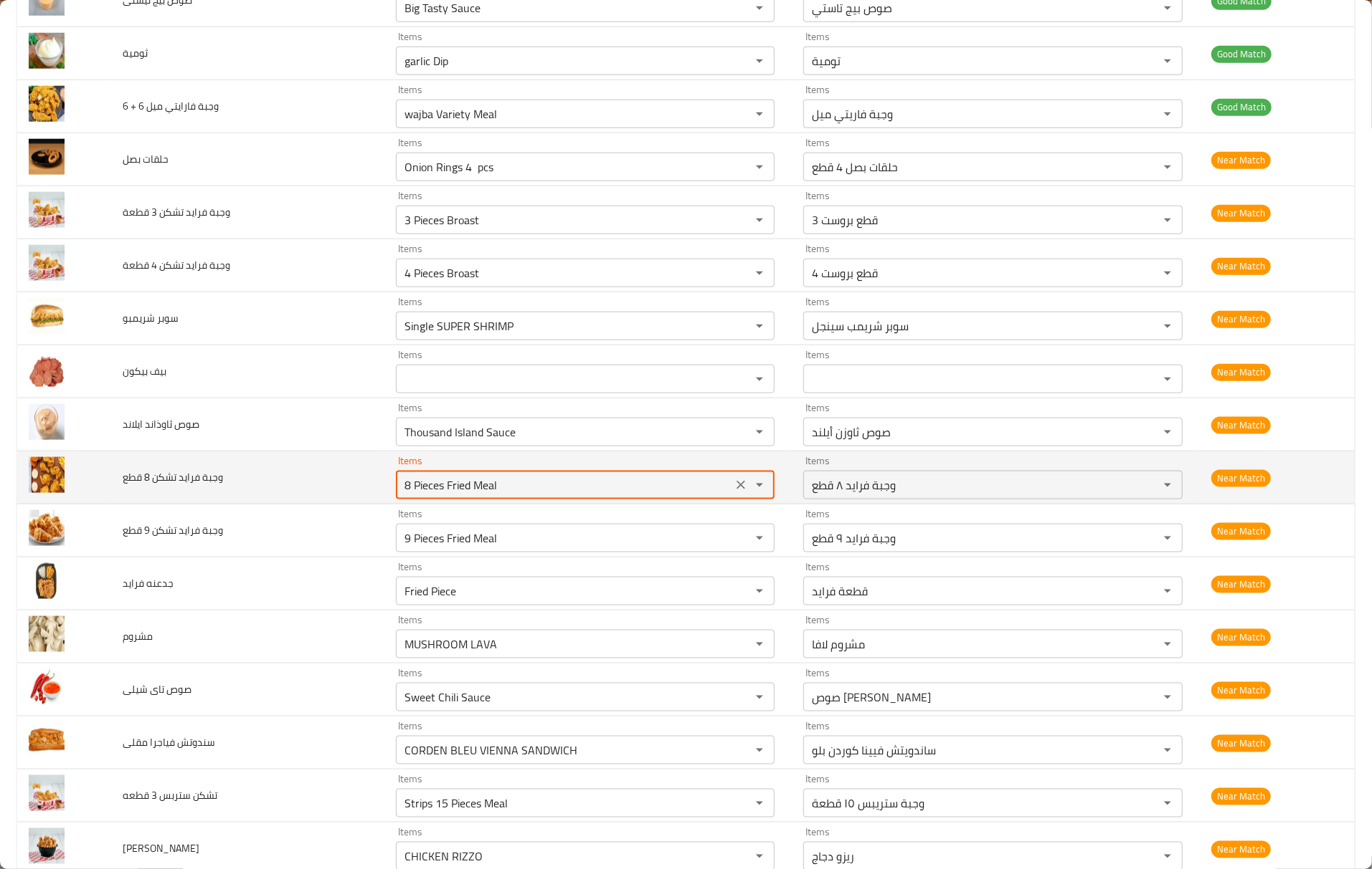
click at [419, 493] on قطع "8 Pieces Fried Meal" at bounding box center [564, 484] width 329 height 20
click at [422, 492] on قطع "8 Pieces Fried Meal" at bounding box center [564, 484] width 329 height 20
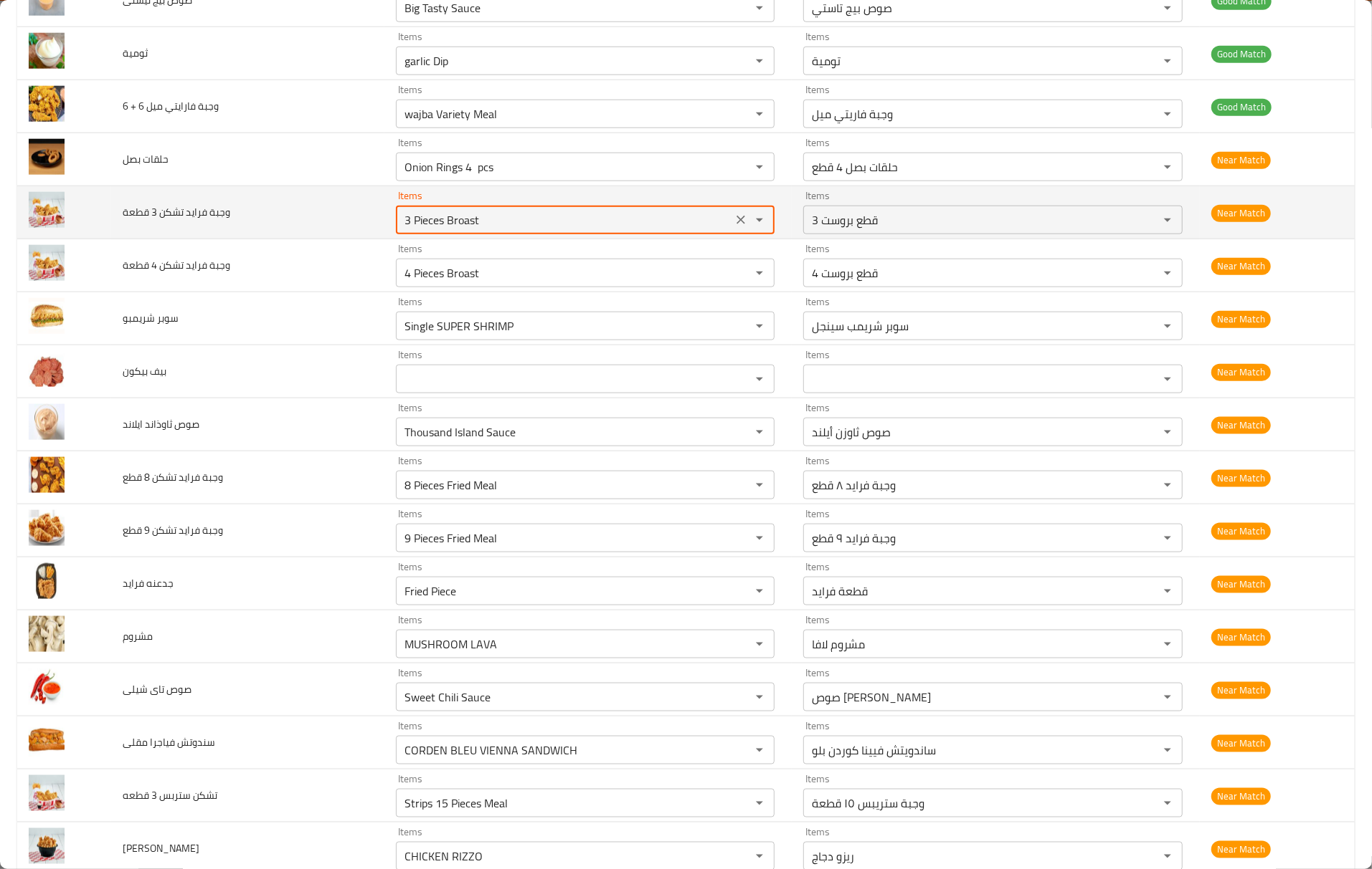
drag, startPoint x: 457, startPoint y: 233, endPoint x: 171, endPoint y: 215, distance: 286.6
click at [171, 215] on tr "وجبة فرايد تشكن 3 قطعة Items 3 Pieces Broast Items Items 3 قطع بروست Items Near…" at bounding box center [685, 213] width 1337 height 53
paste قطعة "Fried"
type قطعة "Fried"
click at [734, 227] on icon "Clear" at bounding box center [740, 219] width 14 height 14
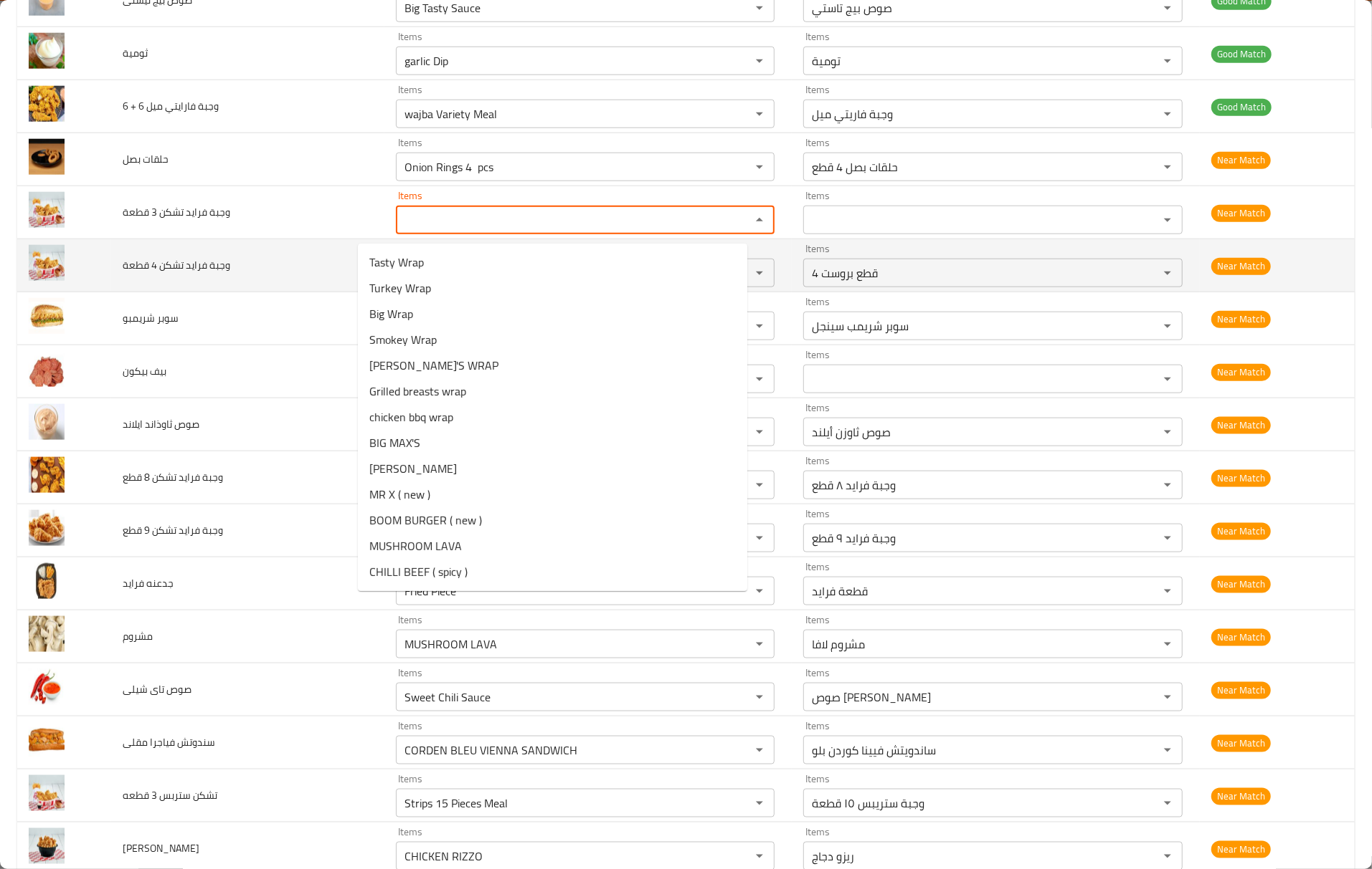
click at [190, 267] on span "وجبة فرايد تشكن 4 قطعة" at bounding box center [176, 265] width 107 height 19
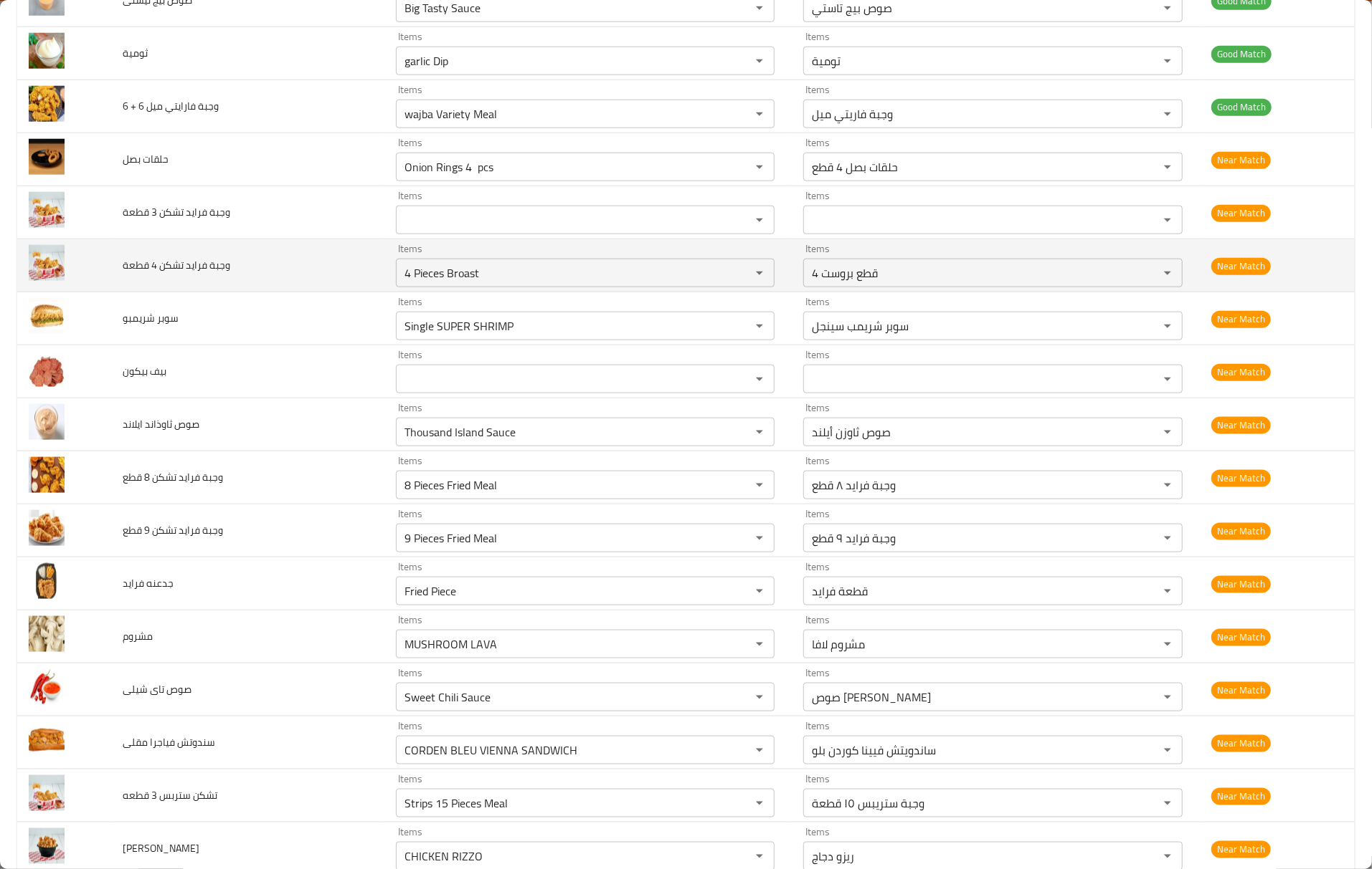
drag, startPoint x: 514, startPoint y: 265, endPoint x: 184, endPoint y: 253, distance: 330.2
click at [184, 253] on tr "وجبة فرايد تشكن 4 قطعة Items 4 Pieces Broast Items Items 4 قطع بروست Items Near…" at bounding box center [685, 266] width 1337 height 53
drag, startPoint x: 479, startPoint y: 290, endPoint x: 150, endPoint y: 276, distance: 329.3
click at [150, 276] on tr "وجبة فرايد تشكن 4 قطعة Items 4 Pieces Broast Items Items 4 قطع بروست Items Near…" at bounding box center [685, 266] width 1337 height 53
click at [479, 282] on قطعة "4 Pieces Broast" at bounding box center [564, 273] width 329 height 20
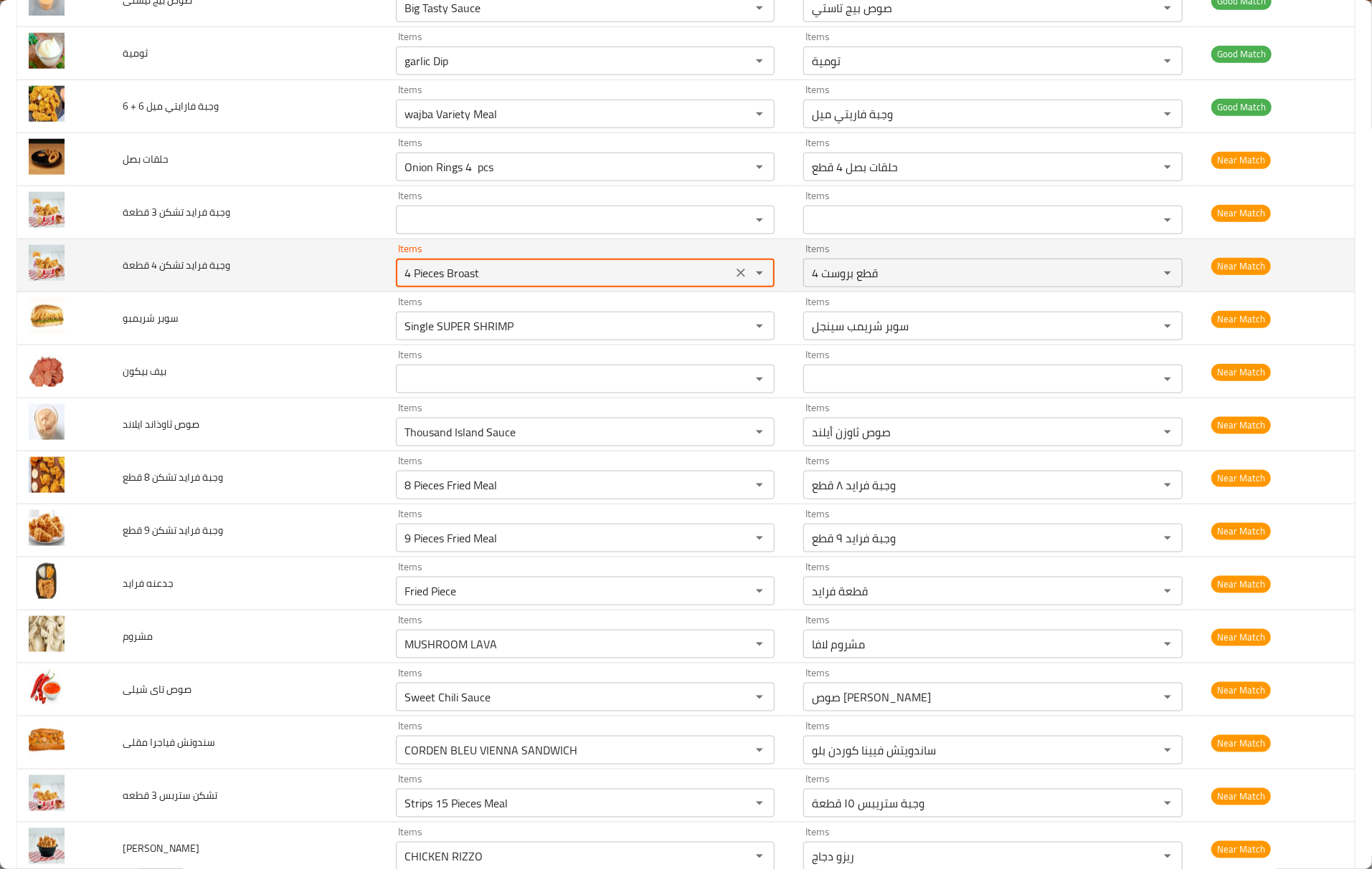
paste قطعة "Fried"
type قطعة "Fried"
click at [734, 275] on icon "Clear" at bounding box center [740, 273] width 14 height 14
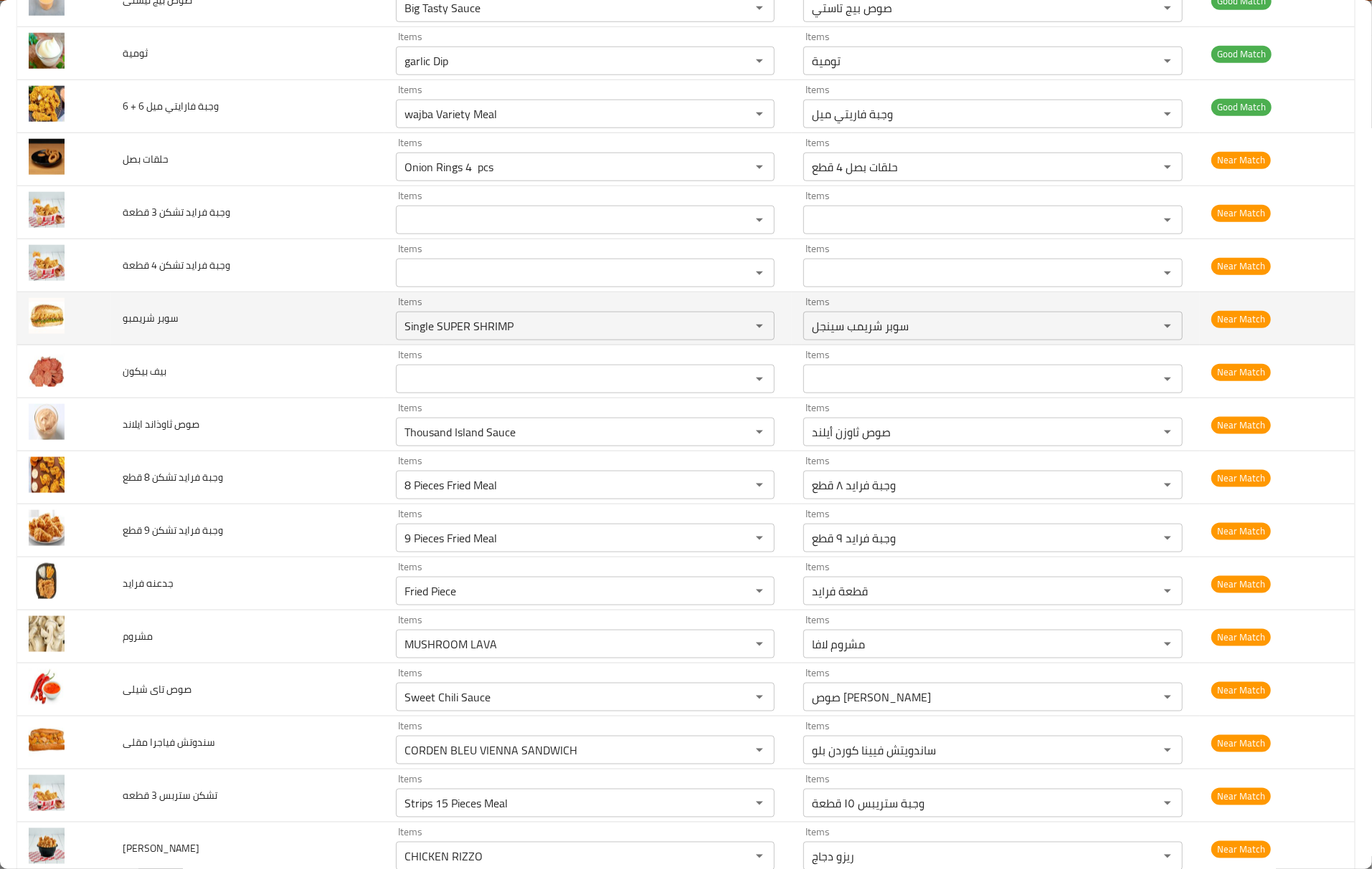
click at [242, 331] on td "سوبر شريمبو" at bounding box center [248, 319] width 274 height 53
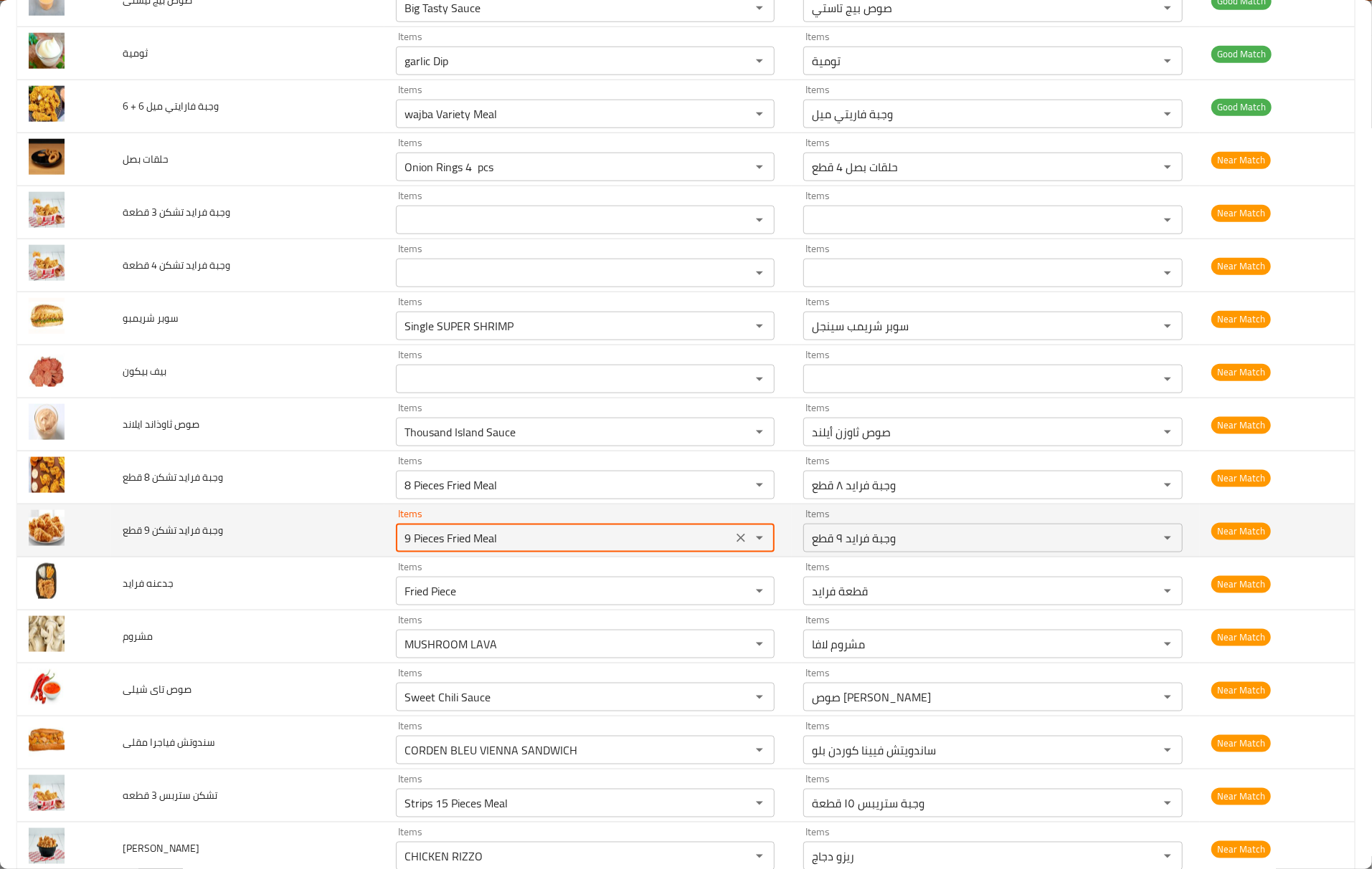
drag, startPoint x: 483, startPoint y: 548, endPoint x: 393, endPoint y: 548, distance: 90.0
click at [400, 548] on قطع "9 Pieces Fried Meal" at bounding box center [564, 538] width 329 height 20
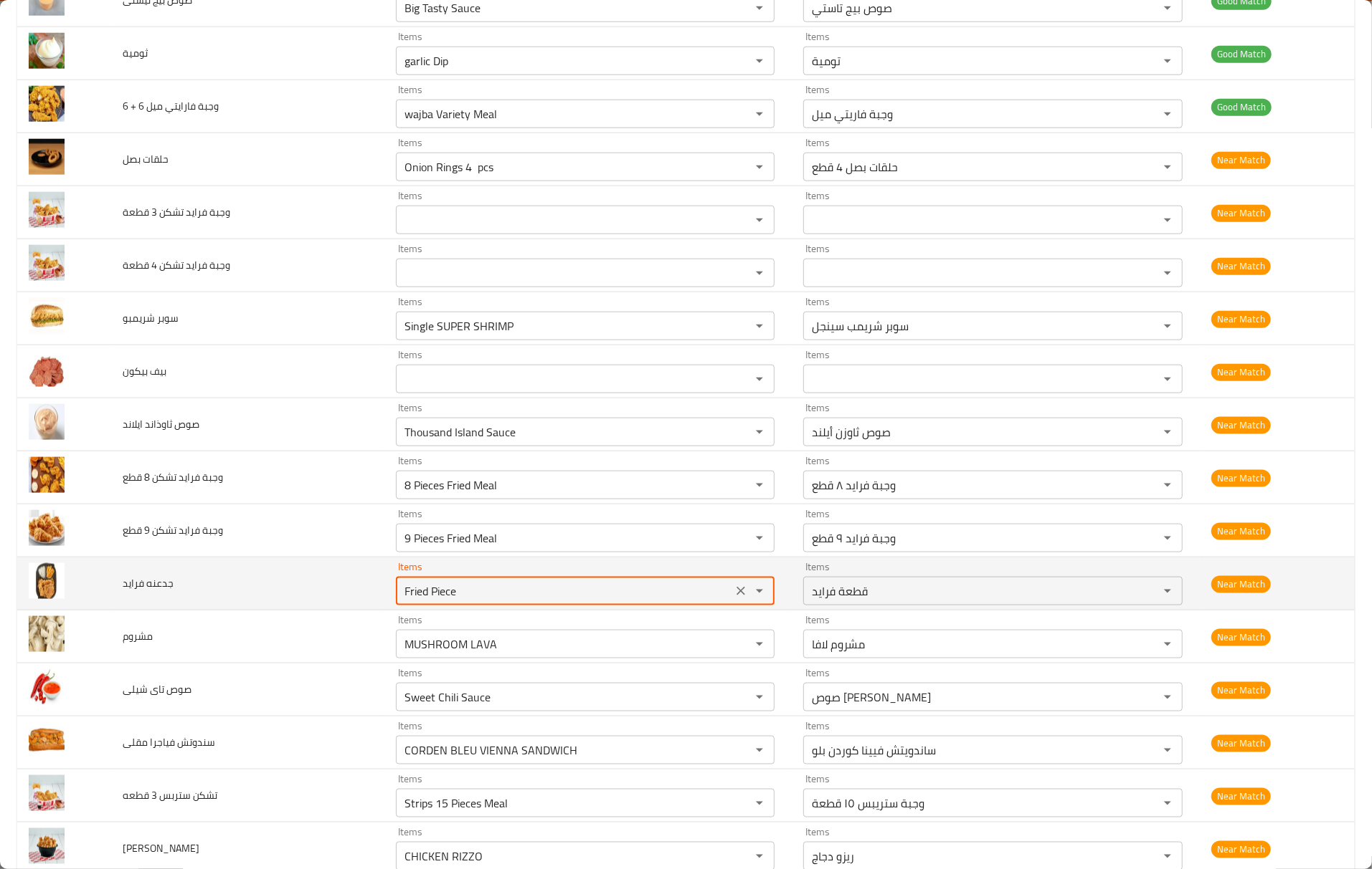
drag, startPoint x: 460, startPoint y: 603, endPoint x: 302, endPoint y: 597, distance: 158.1
click at [302, 597] on tr "جدعنه فرايد Items Fried Piece Items Items قطعة فرايد Items Near Match" at bounding box center [685, 584] width 1337 height 53
paste فرايد "enhanced table"
type فرايد "Fried"
click at [731, 601] on button "Clear" at bounding box center [740, 591] width 20 height 20
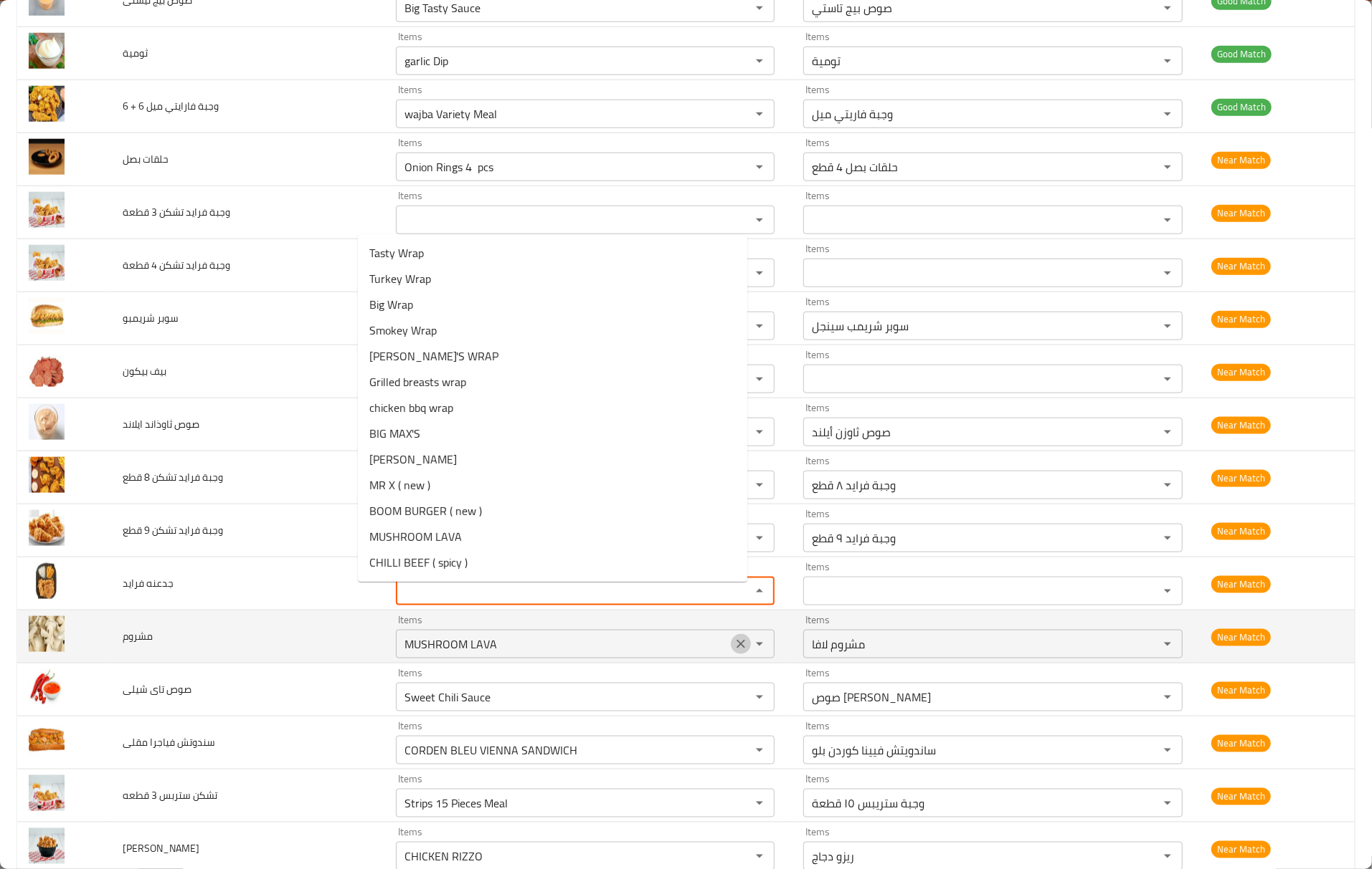
click at [734, 652] on icon "Clear" at bounding box center [740, 644] width 14 height 14
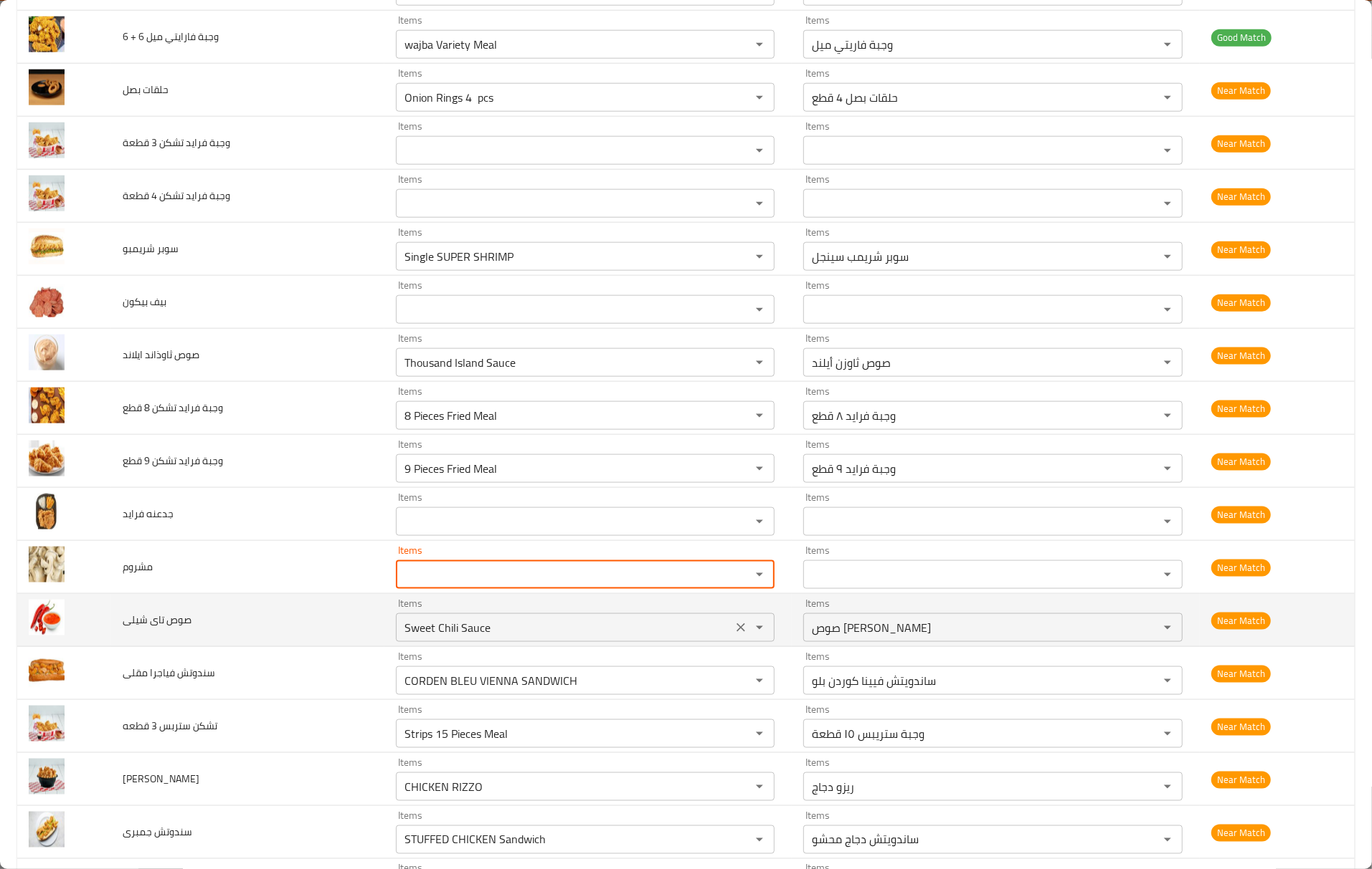
scroll to position [1242, 0]
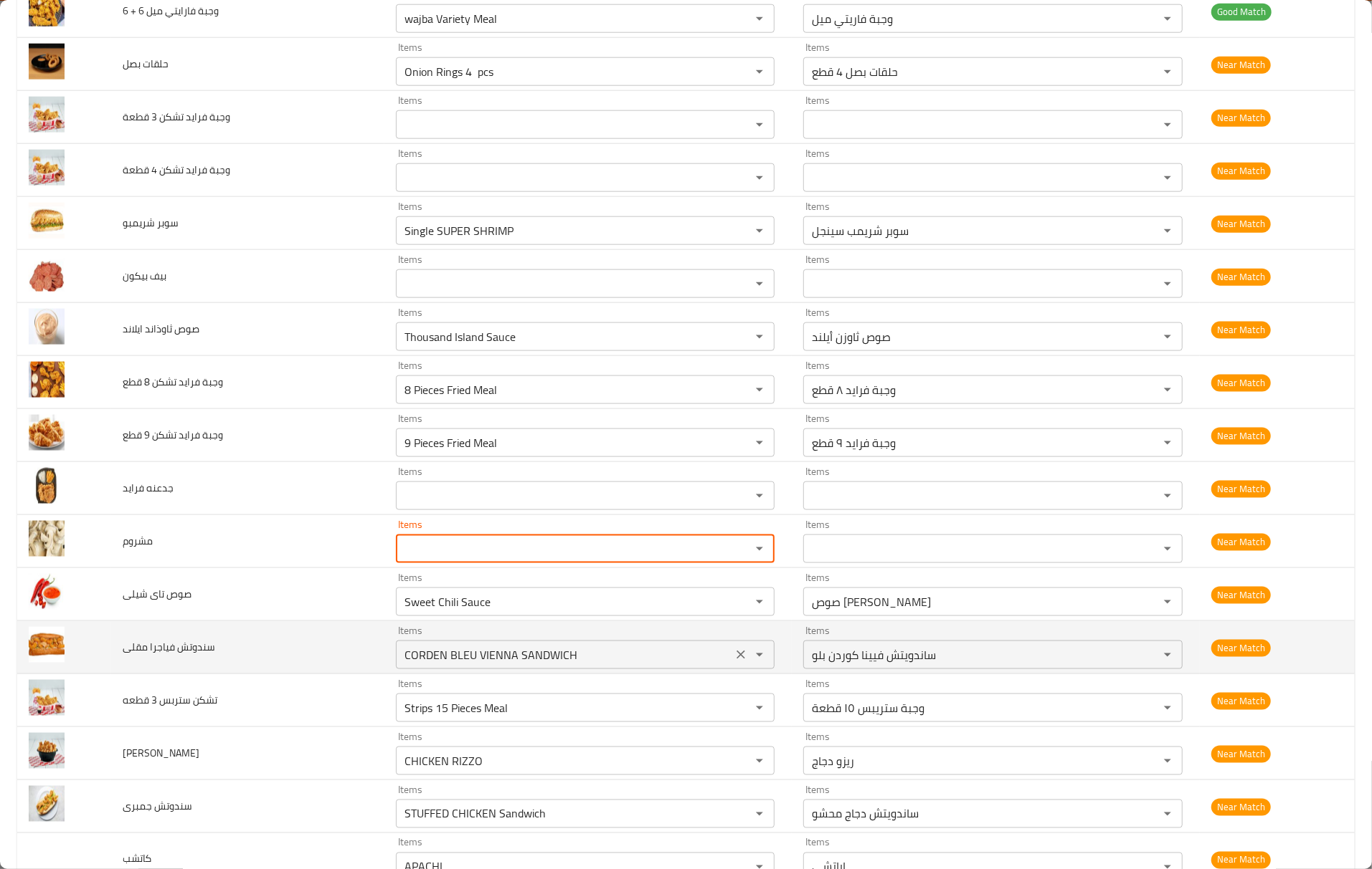
click at [698, 670] on div "CORDEN BLEU VIENNA SANDWICH Items" at bounding box center [585, 655] width 379 height 28
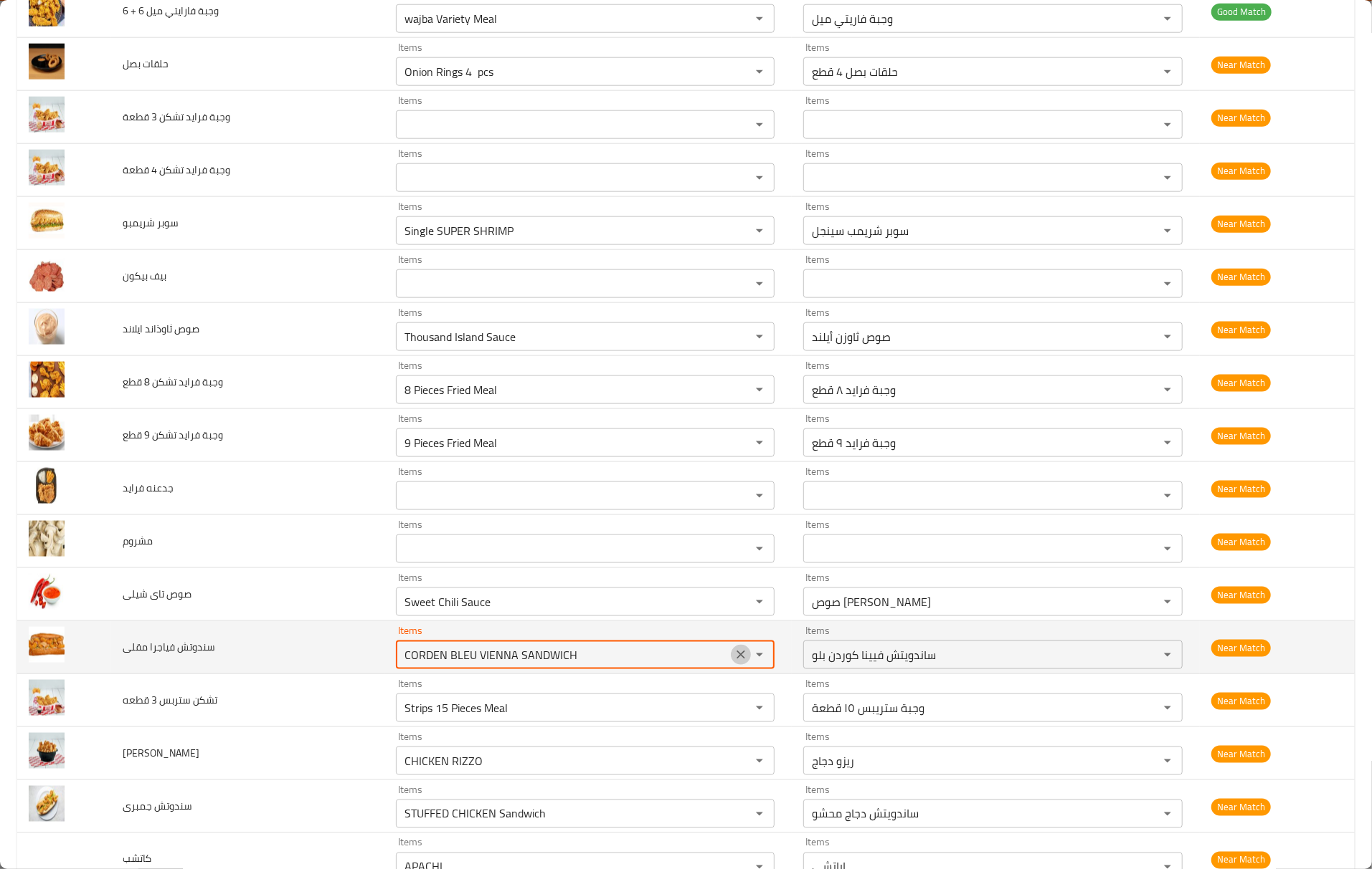
click at [734, 662] on icon "Clear" at bounding box center [740, 654] width 14 height 14
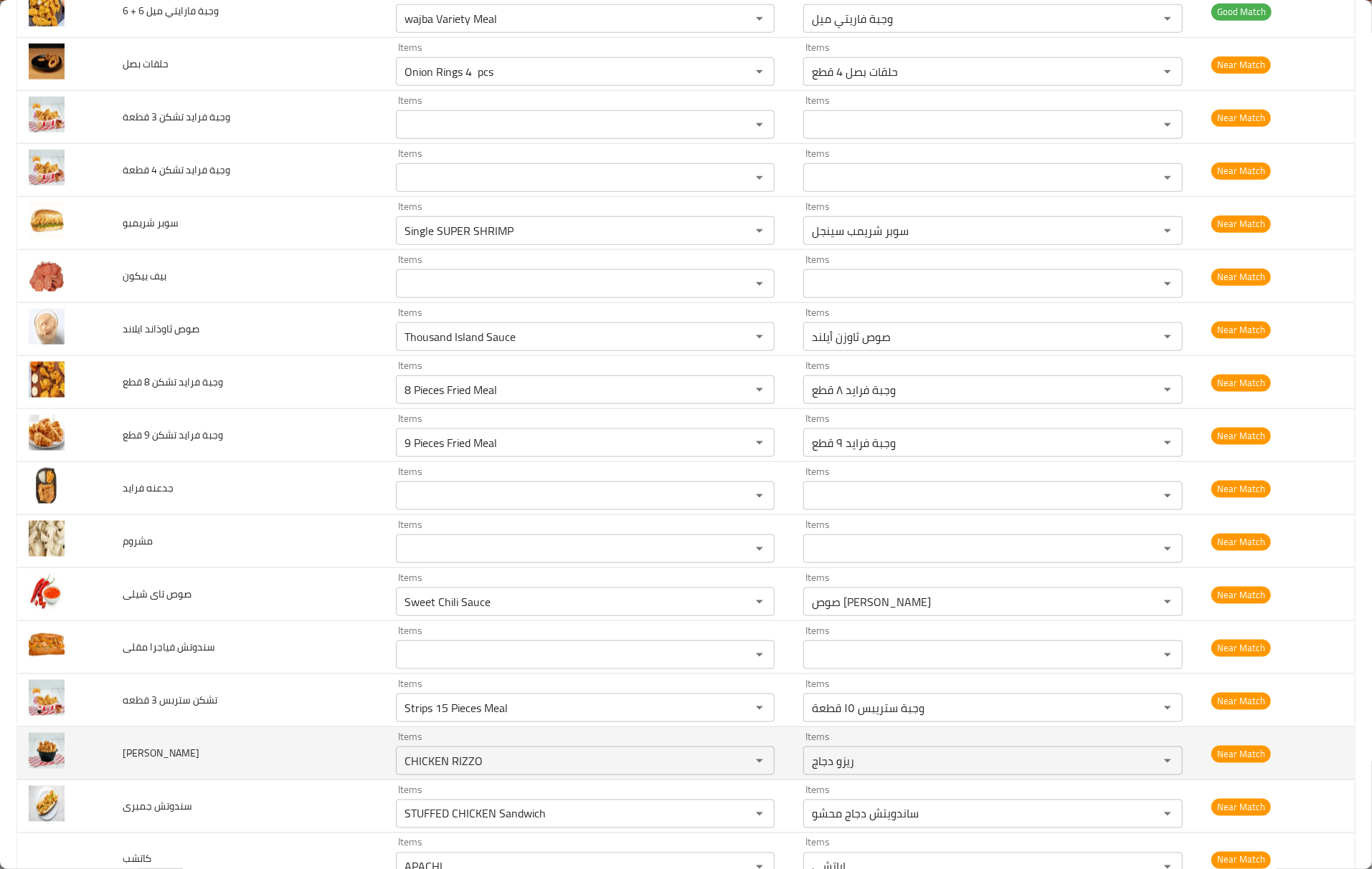
click at [214, 738] on td "ريزو تشكن" at bounding box center [248, 754] width 274 height 53
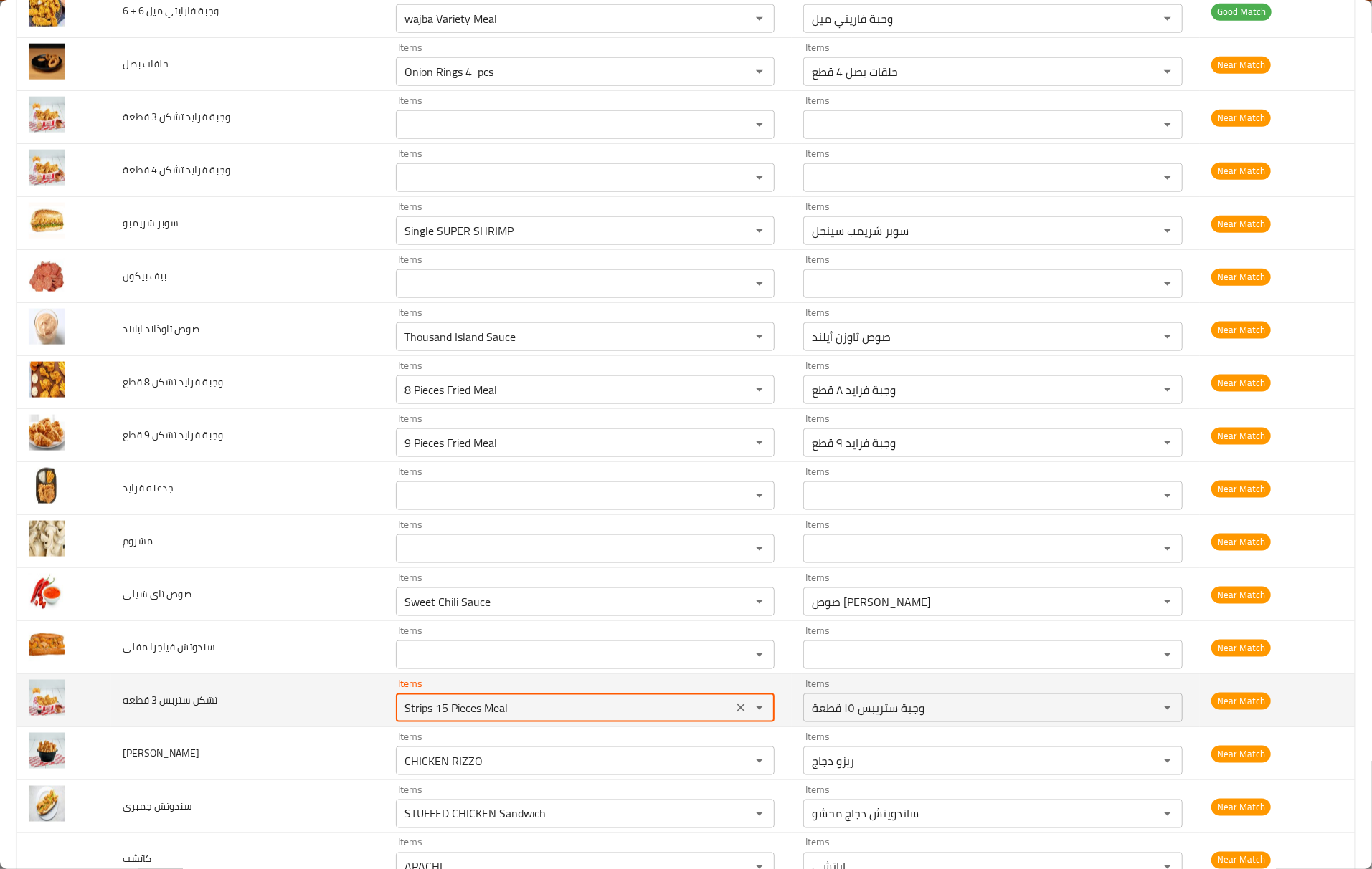
drag, startPoint x: 543, startPoint y: 721, endPoint x: 219, endPoint y: 685, distance: 326.0
click at [219, 685] on tr "تشكن ستربس 3 قطعه Items Strips 15 Pieces Meal Items Items وجبة ستريبس ١٥ قطعة I…" at bounding box center [685, 701] width 1337 height 53
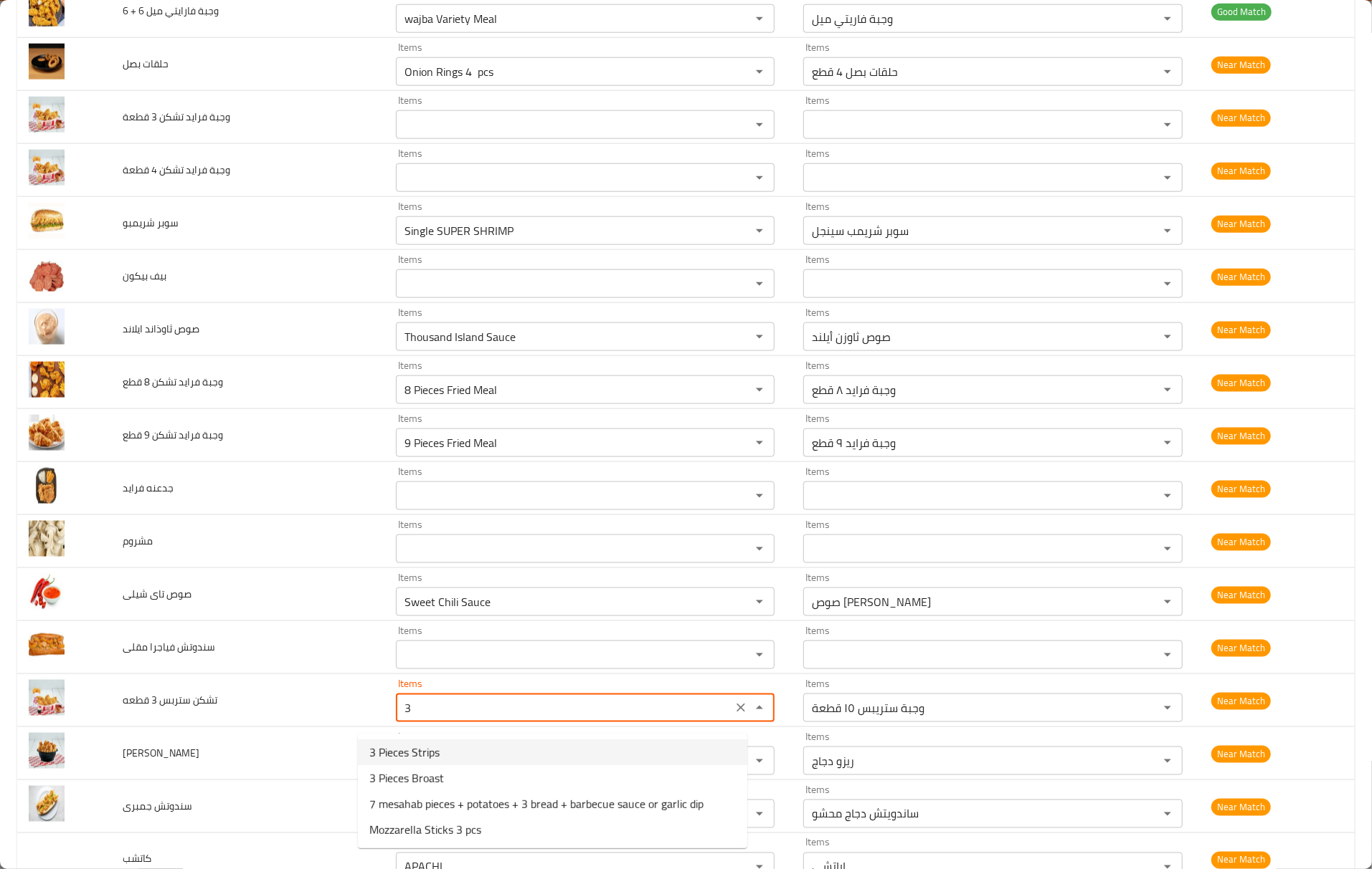
click at [413, 752] on span "3 Pieces Strips" at bounding box center [405, 752] width 70 height 17
type قطعه "3 Pieces Strips"
type قطعه-ar "3 قطع ستريبس"
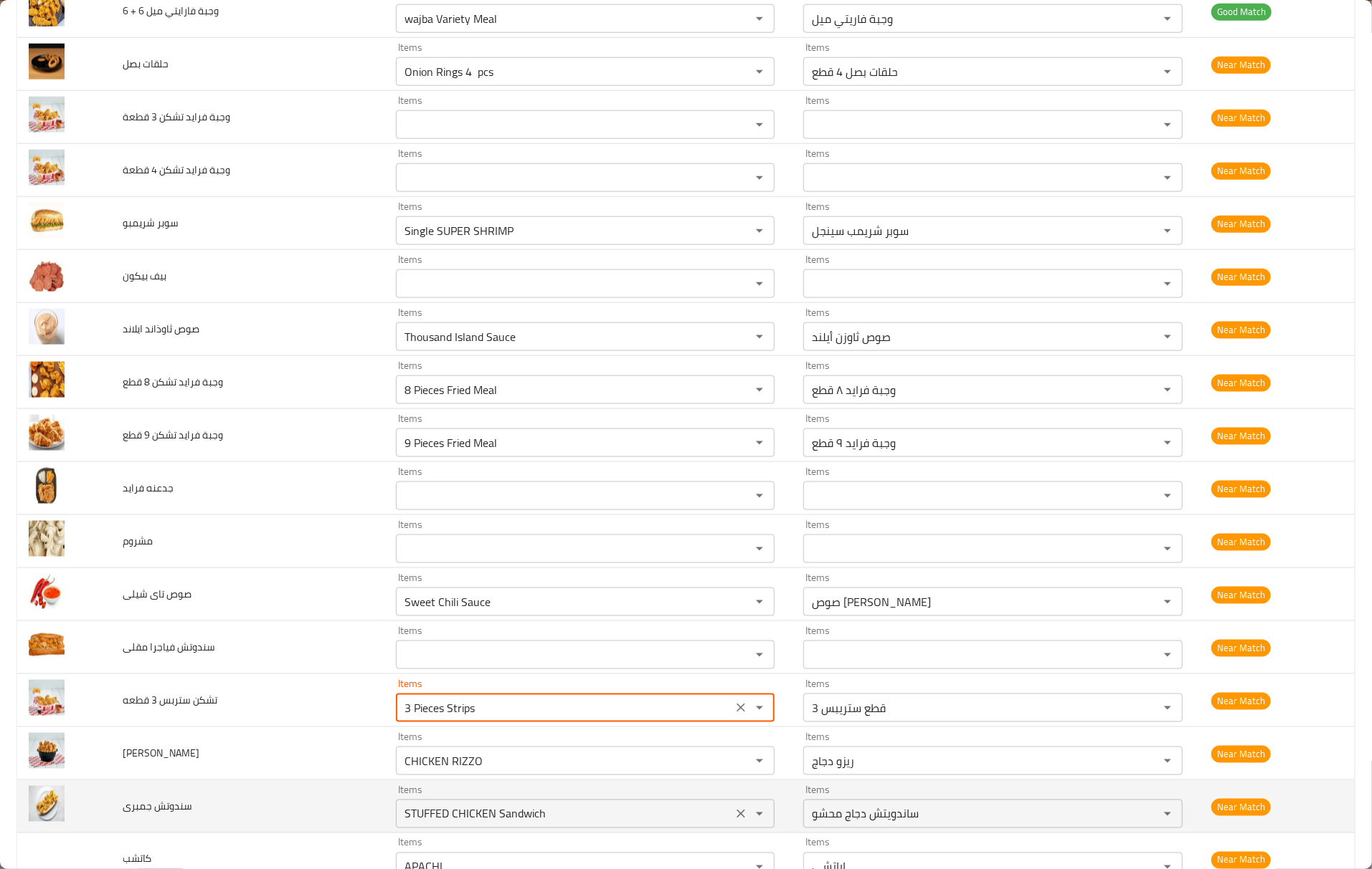
type قطعه "3 Pieces Strips"
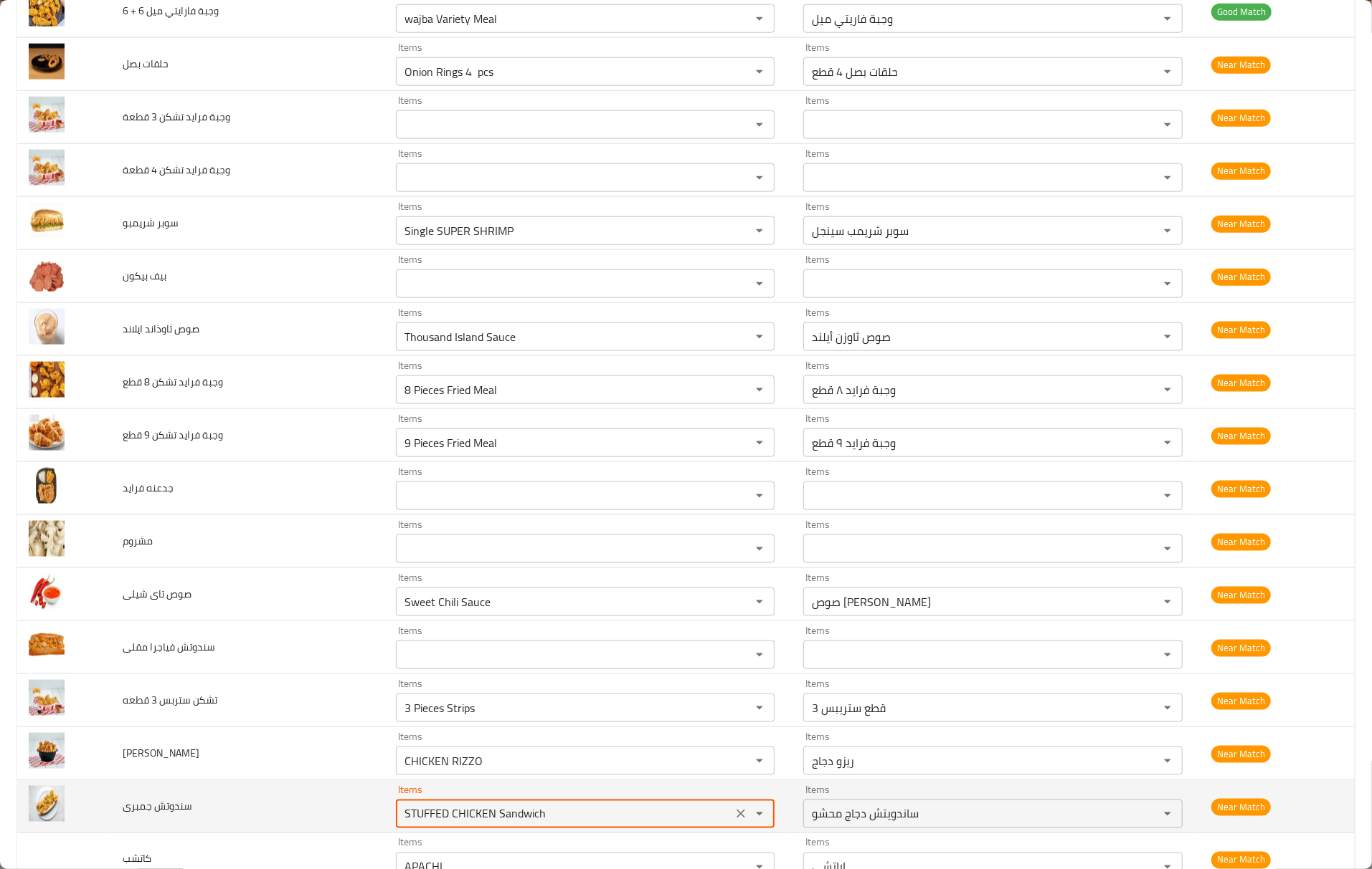
drag, startPoint x: 545, startPoint y: 832, endPoint x: 351, endPoint y: 813, distance: 194.9
click at [384, 813] on td "Items STUFFED CHICKEN Sandwich Items" at bounding box center [587, 807] width 408 height 53
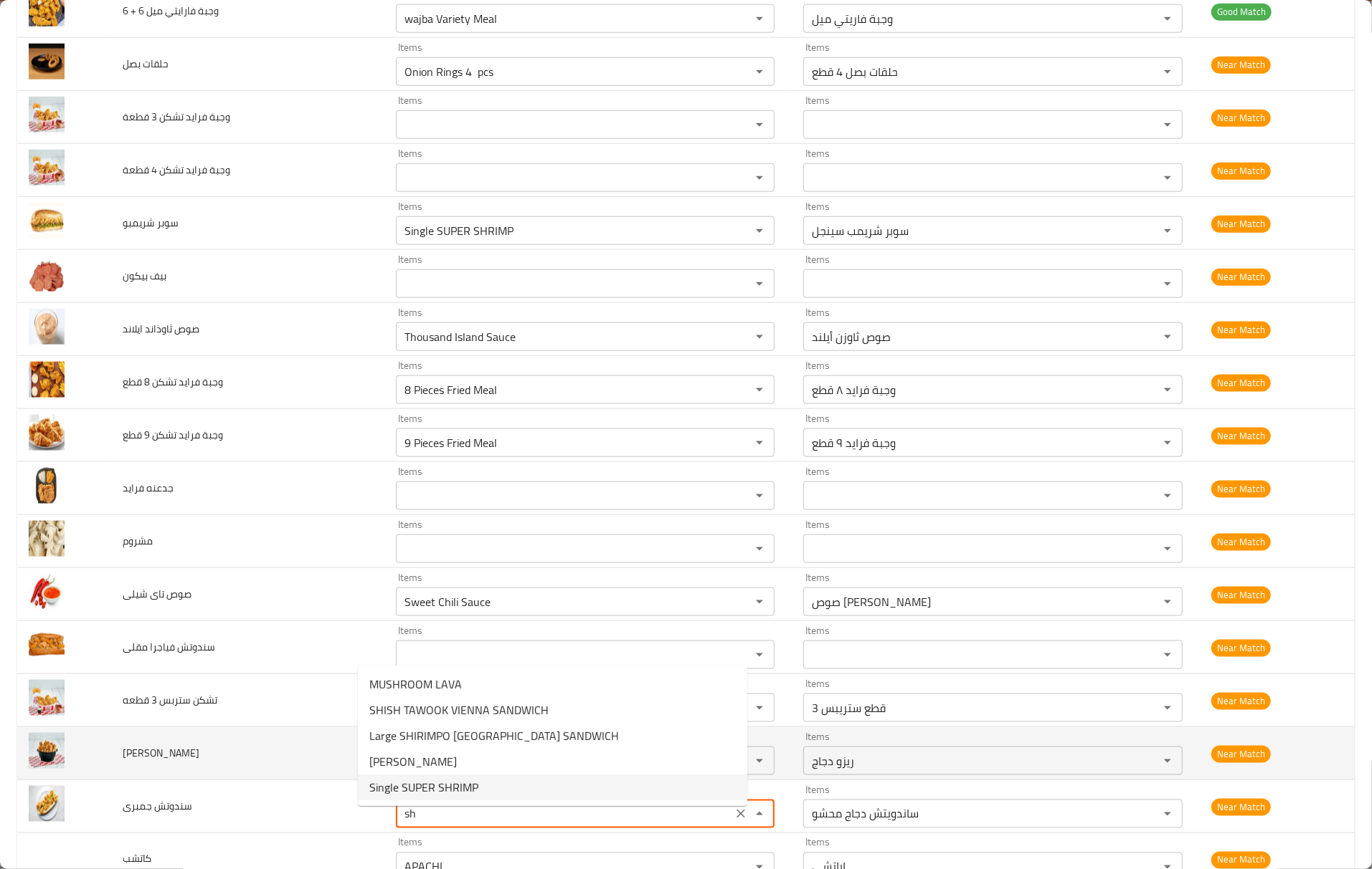
type جمبرى "STUFFED CHICKEN Sandwich"
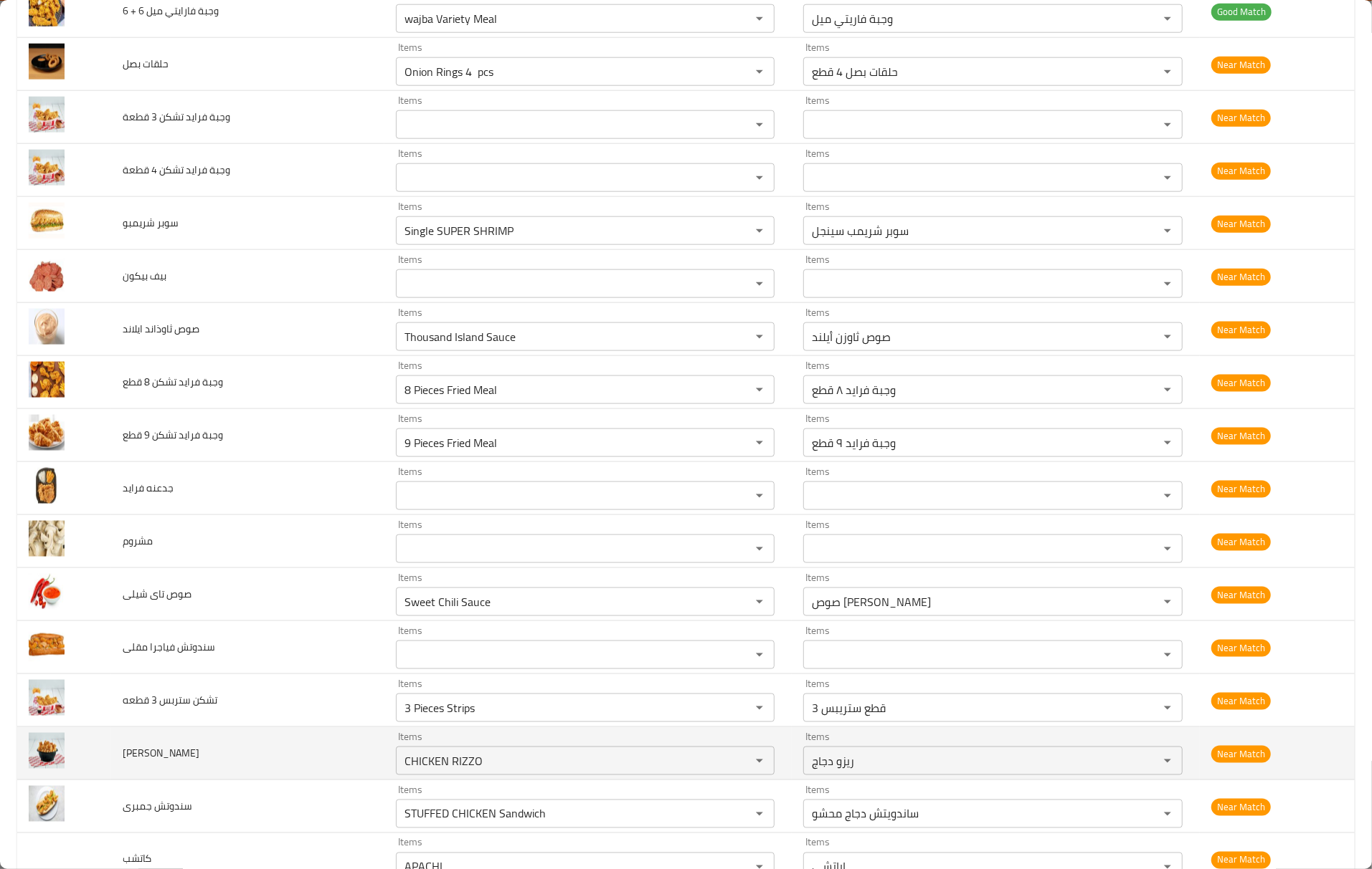
click at [202, 740] on td "ريزو تشكن" at bounding box center [248, 754] width 274 height 53
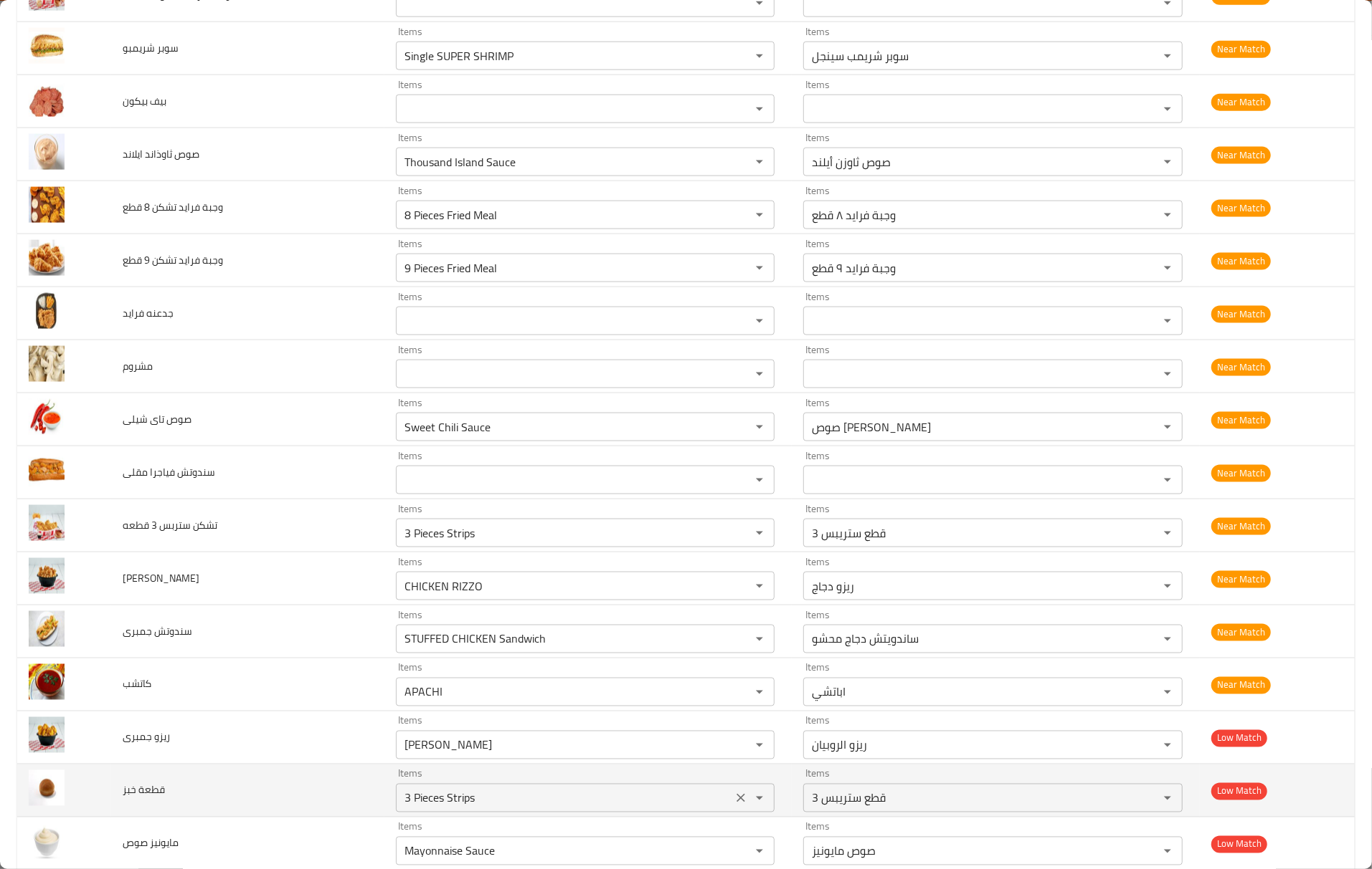
scroll to position [1433, 0]
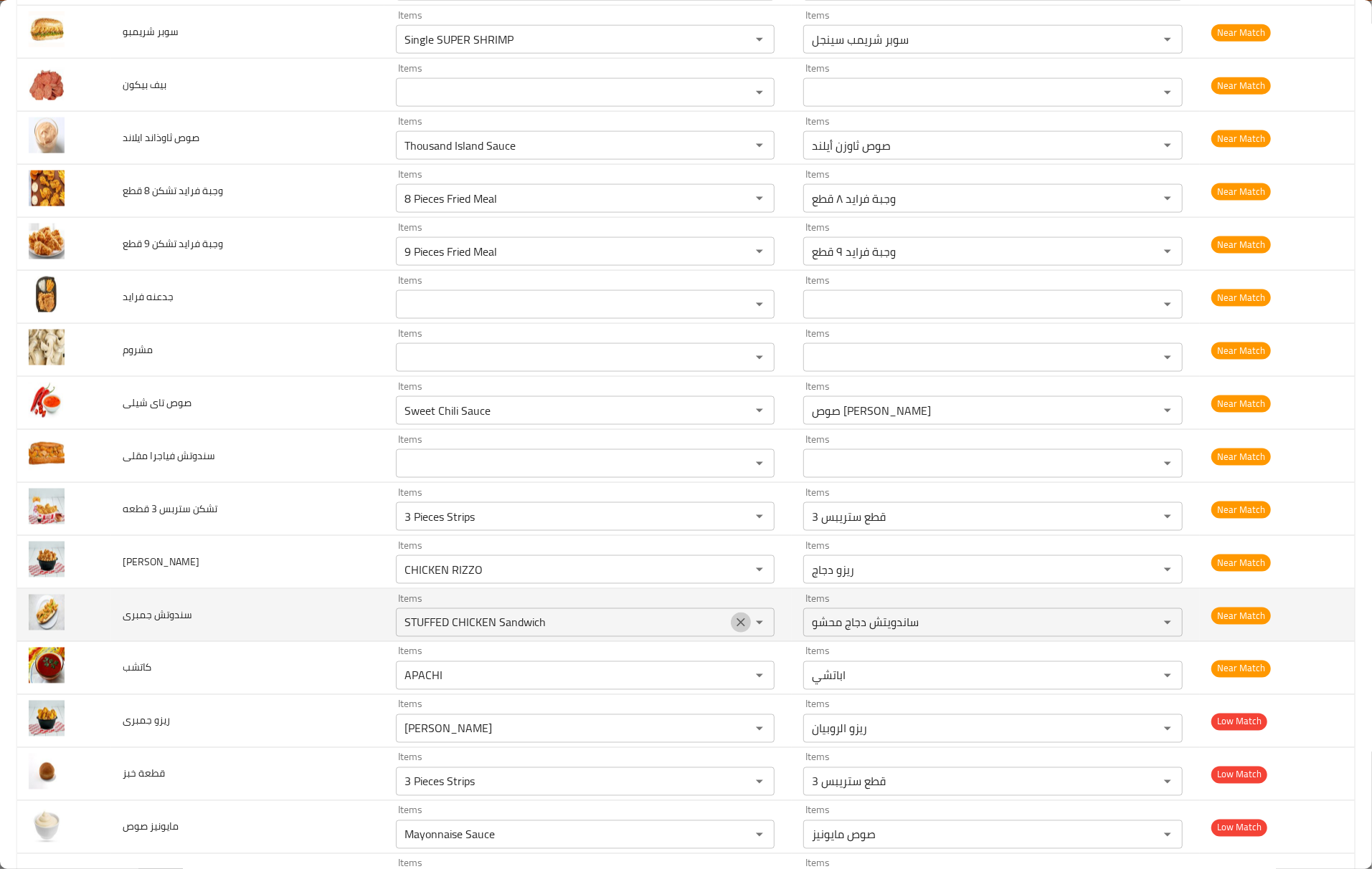
drag, startPoint x: 706, startPoint y: 635, endPoint x: 713, endPoint y: 633, distance: 7.3
click at [731, 633] on button "Clear" at bounding box center [740, 622] width 20 height 20
click at [731, 633] on div "enhanced table" at bounding box center [749, 622] width 37 height 20
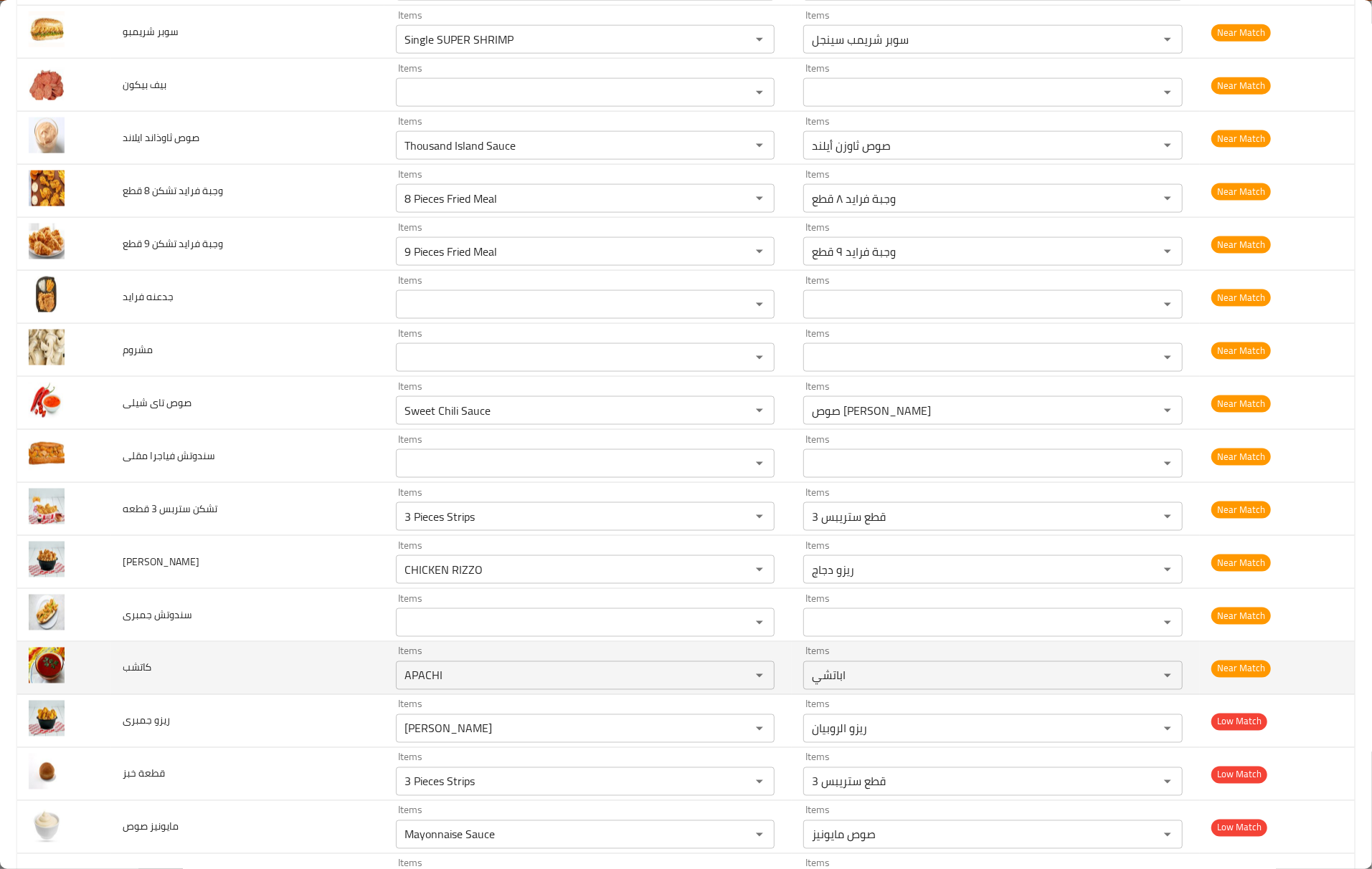
click at [344, 677] on td "كاتشب" at bounding box center [248, 669] width 274 height 53
drag, startPoint x: 459, startPoint y: 696, endPoint x: 502, endPoint y: 691, distance: 43.3
click at [331, 693] on tr "كاتشب Items APACHI Items Items اباتشي Items Near Match" at bounding box center [685, 669] width 1337 height 53
click at [734, 683] on icon "Clear" at bounding box center [740, 675] width 14 height 14
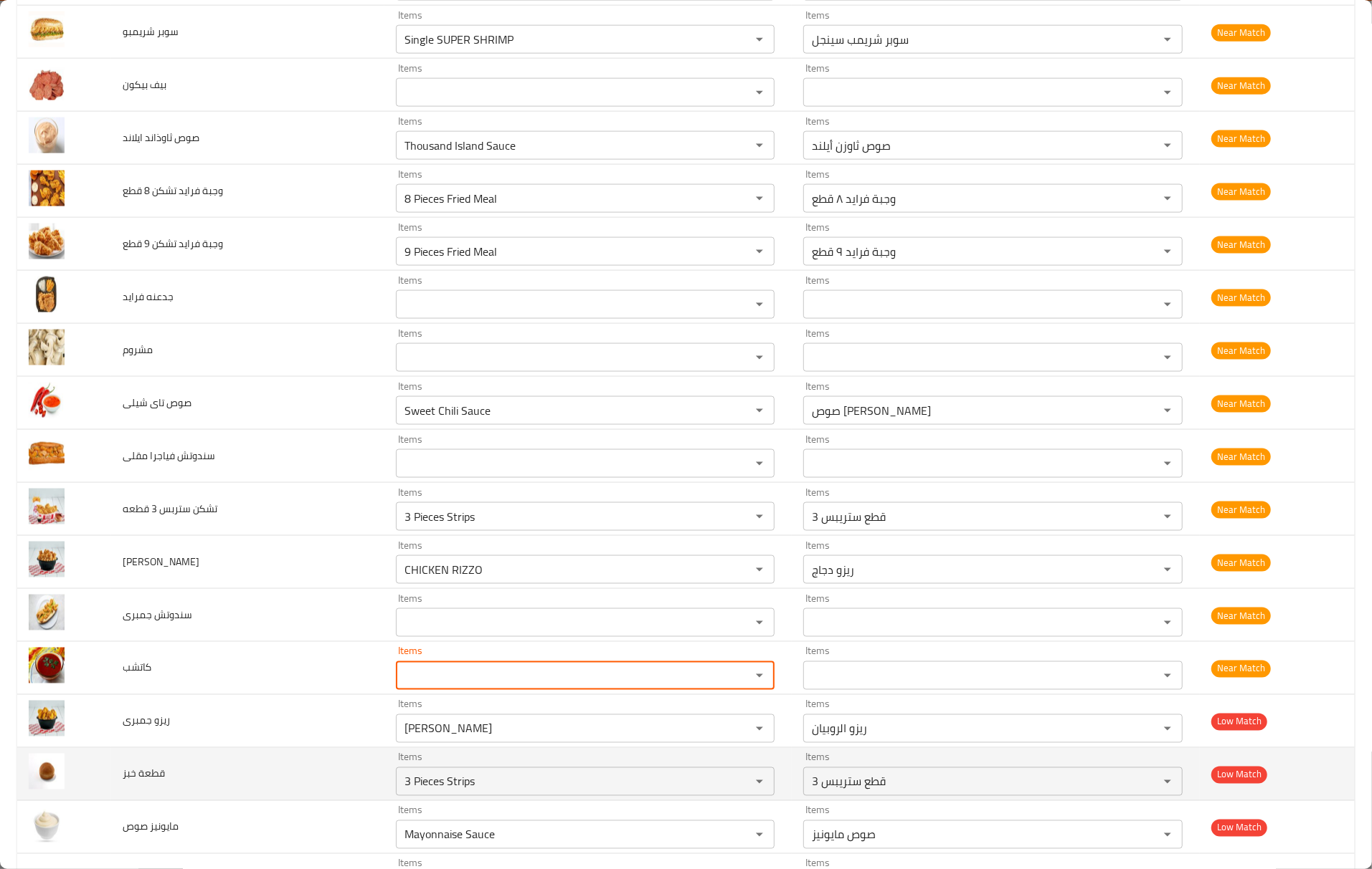
click at [535, 761] on td "Items 3 Pieces Strips Items" at bounding box center [587, 775] width 408 height 53
click at [384, 777] on td "Items 3 Pieces Strips Items" at bounding box center [587, 775] width 408 height 53
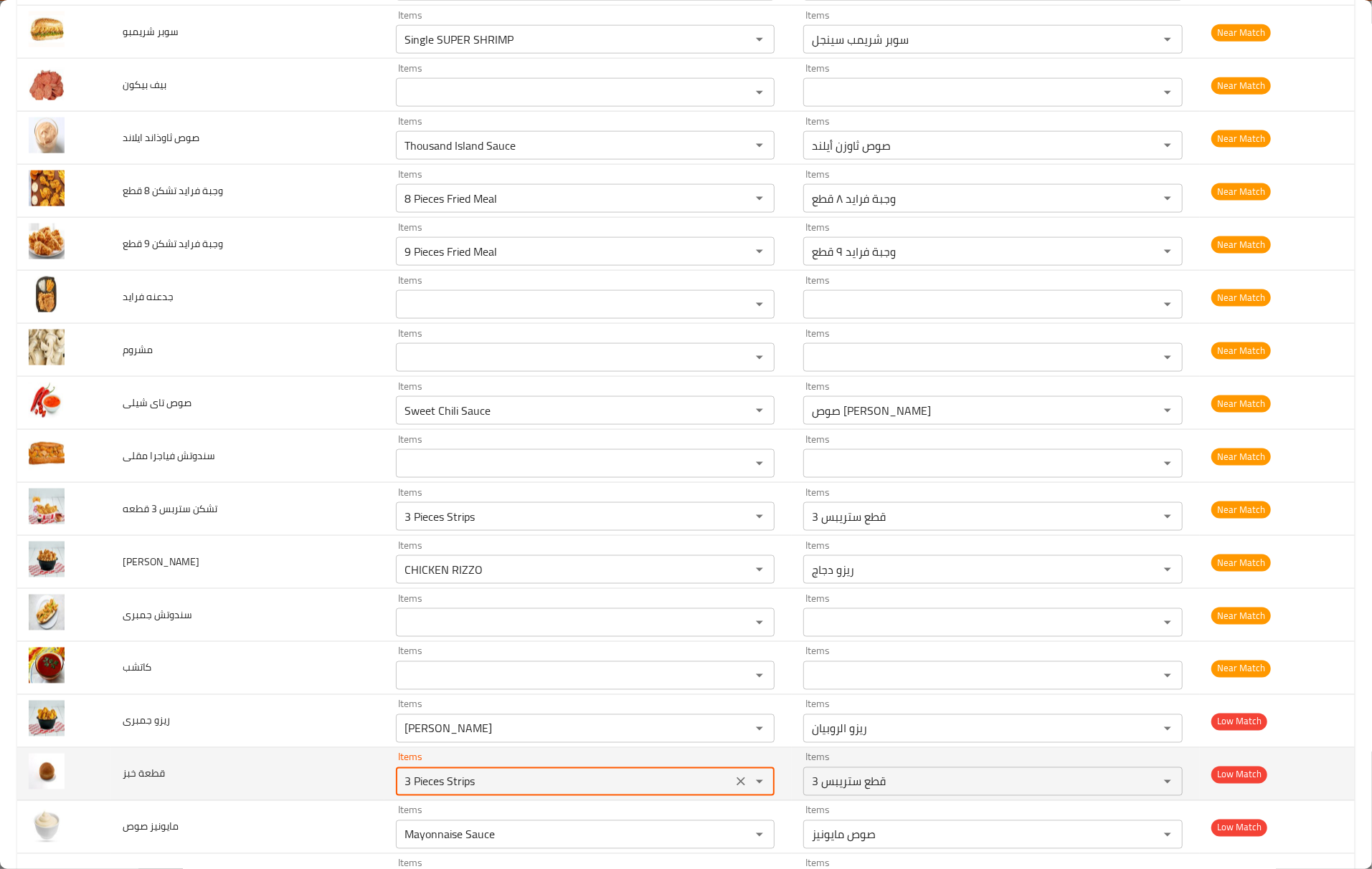
drag, startPoint x: 370, startPoint y: 791, endPoint x: 356, endPoint y: 791, distance: 14.0
click at [384, 791] on td "Items 3 Pieces Strips Items" at bounding box center [587, 775] width 408 height 53
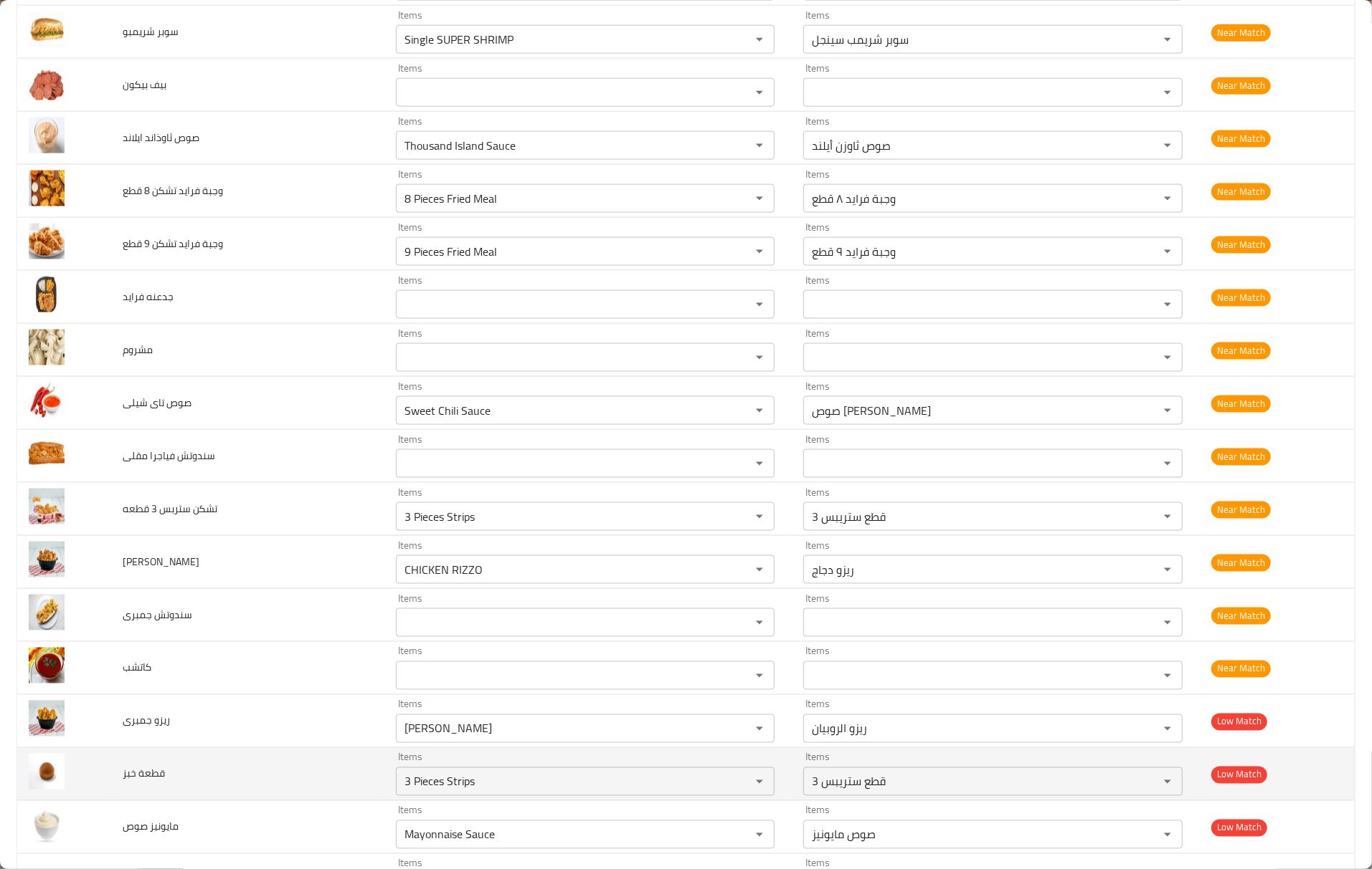
click at [384, 790] on td "Items 3 Pieces Strips Items" at bounding box center [587, 775] width 408 height 53
click at [428, 792] on خبز "3 Pieces Strips" at bounding box center [564, 782] width 329 height 20
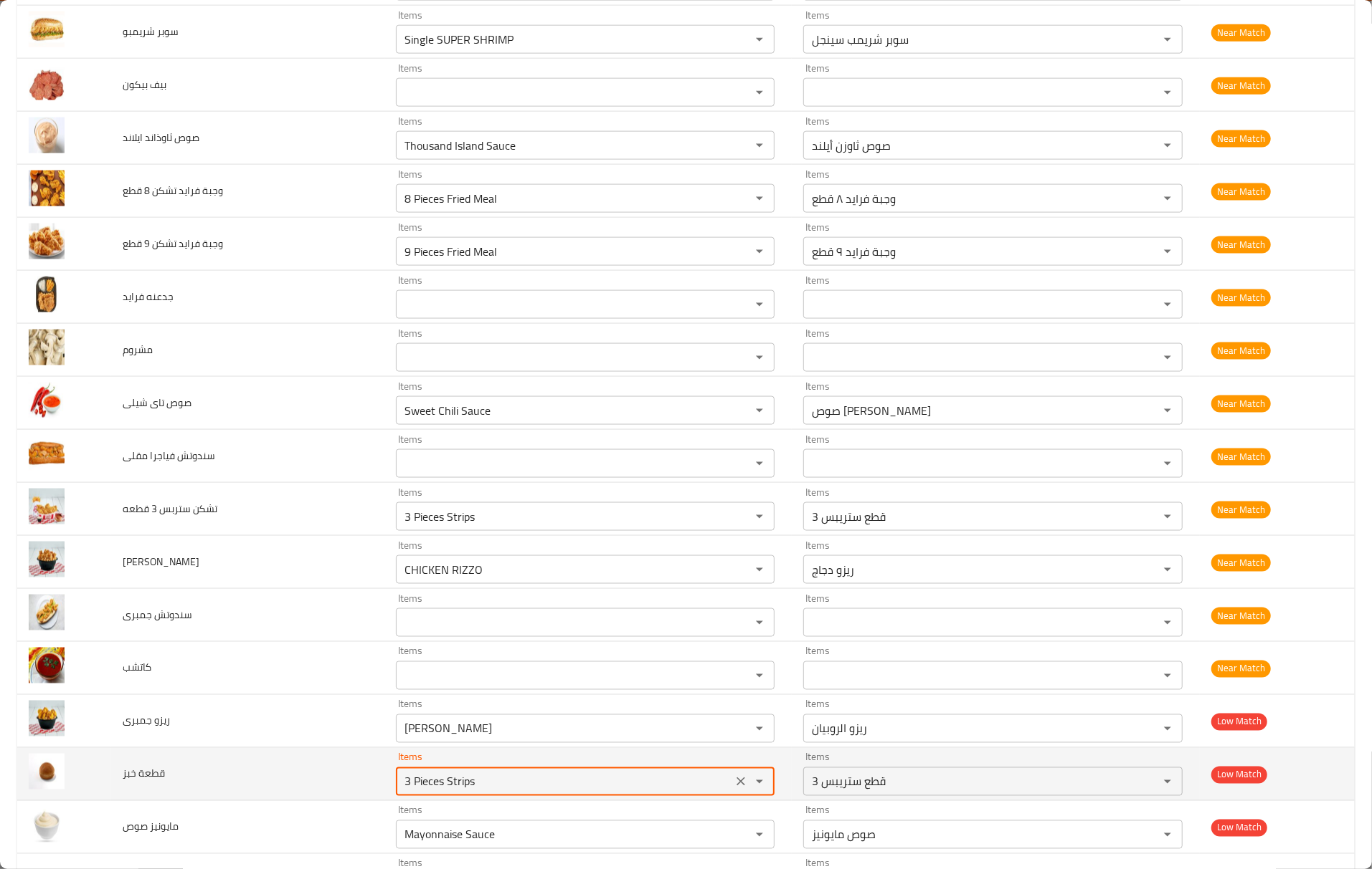
click at [428, 792] on خبز "3 Pieces Strips" at bounding box center [564, 782] width 329 height 20
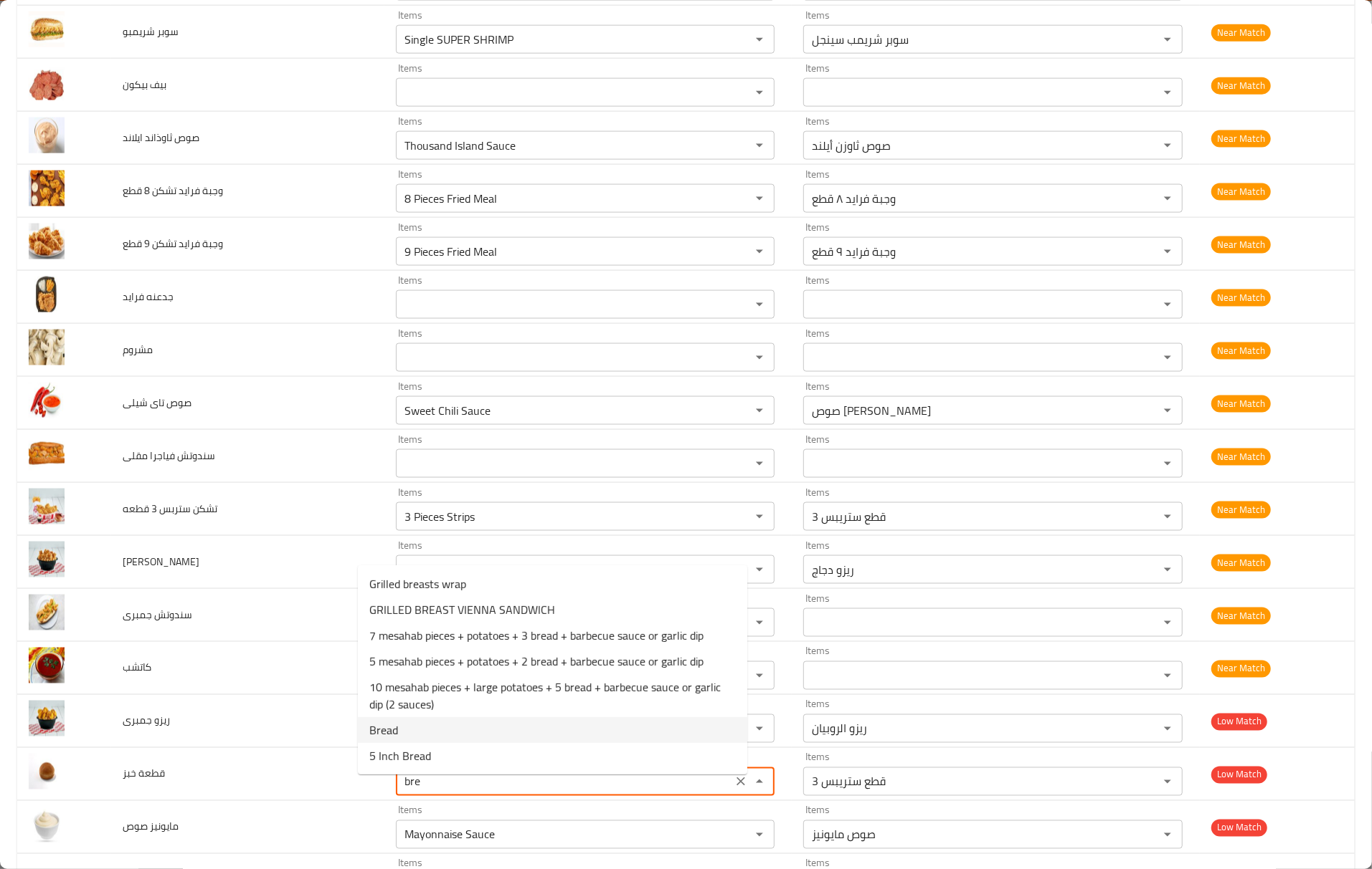
click at [436, 729] on خبز-option-5 "Bread" at bounding box center [553, 729] width 390 height 26
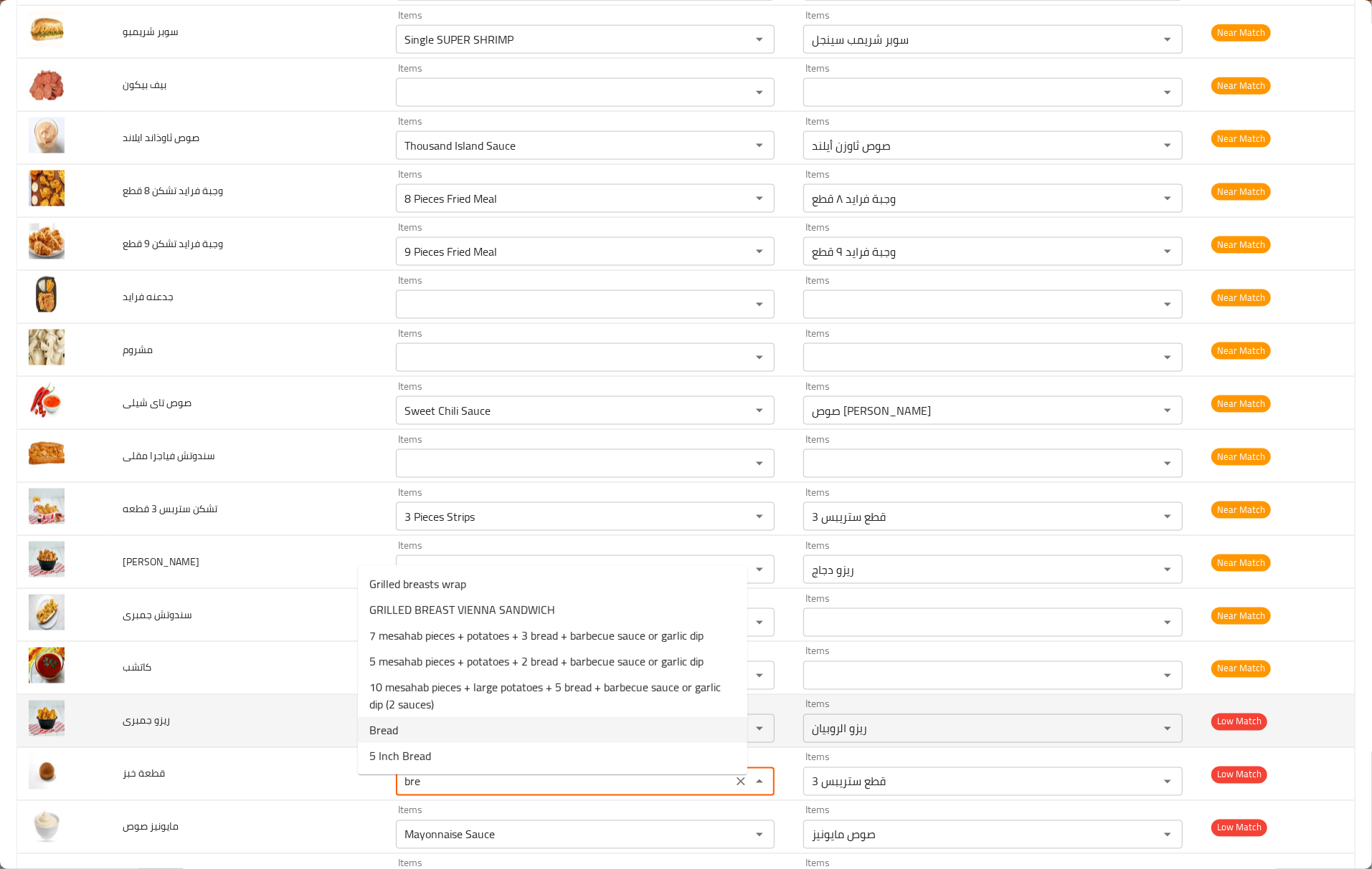
type خبز "Bread"
type خبز-ar "خبز"
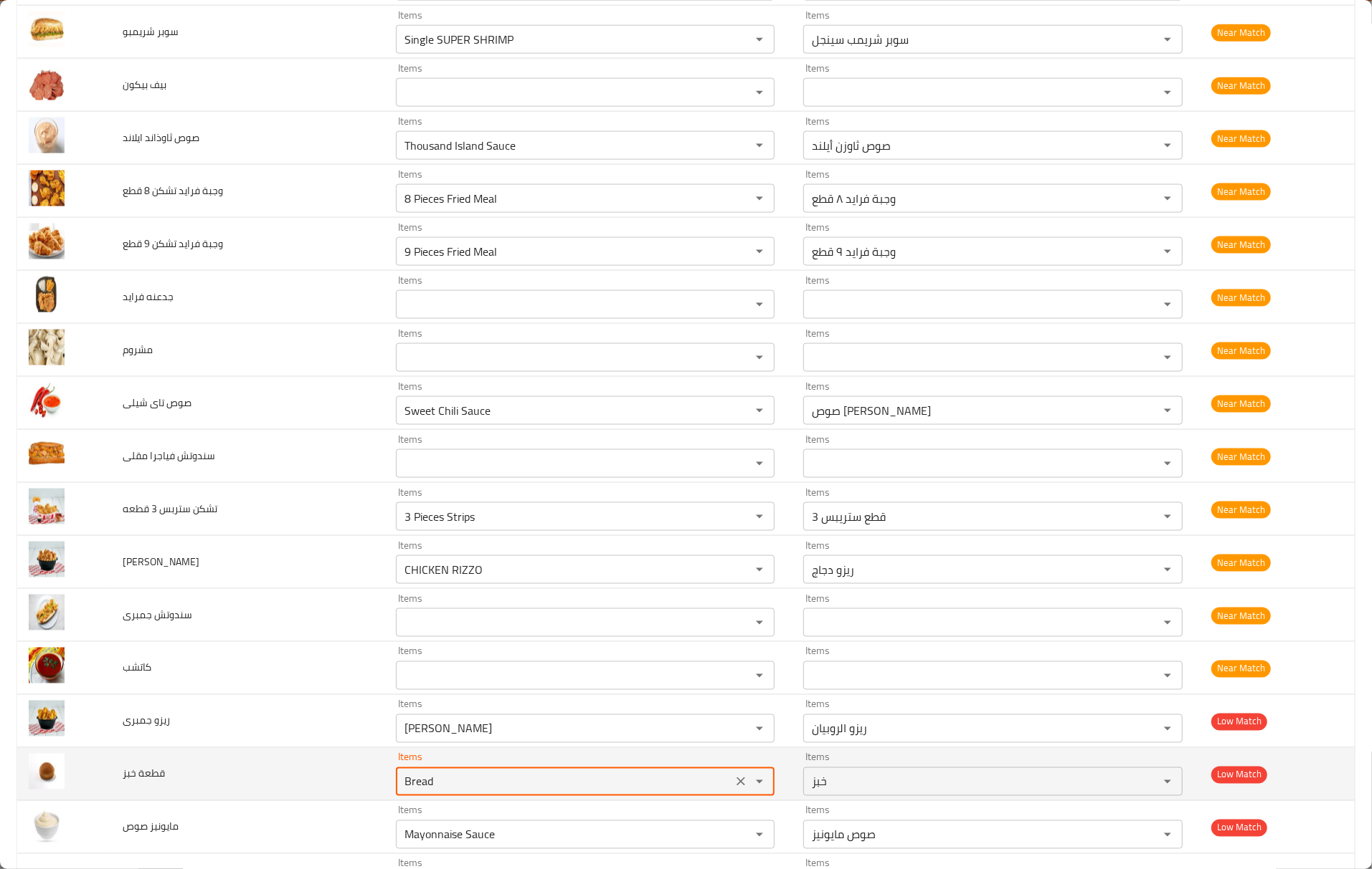
type خبز "Bread"
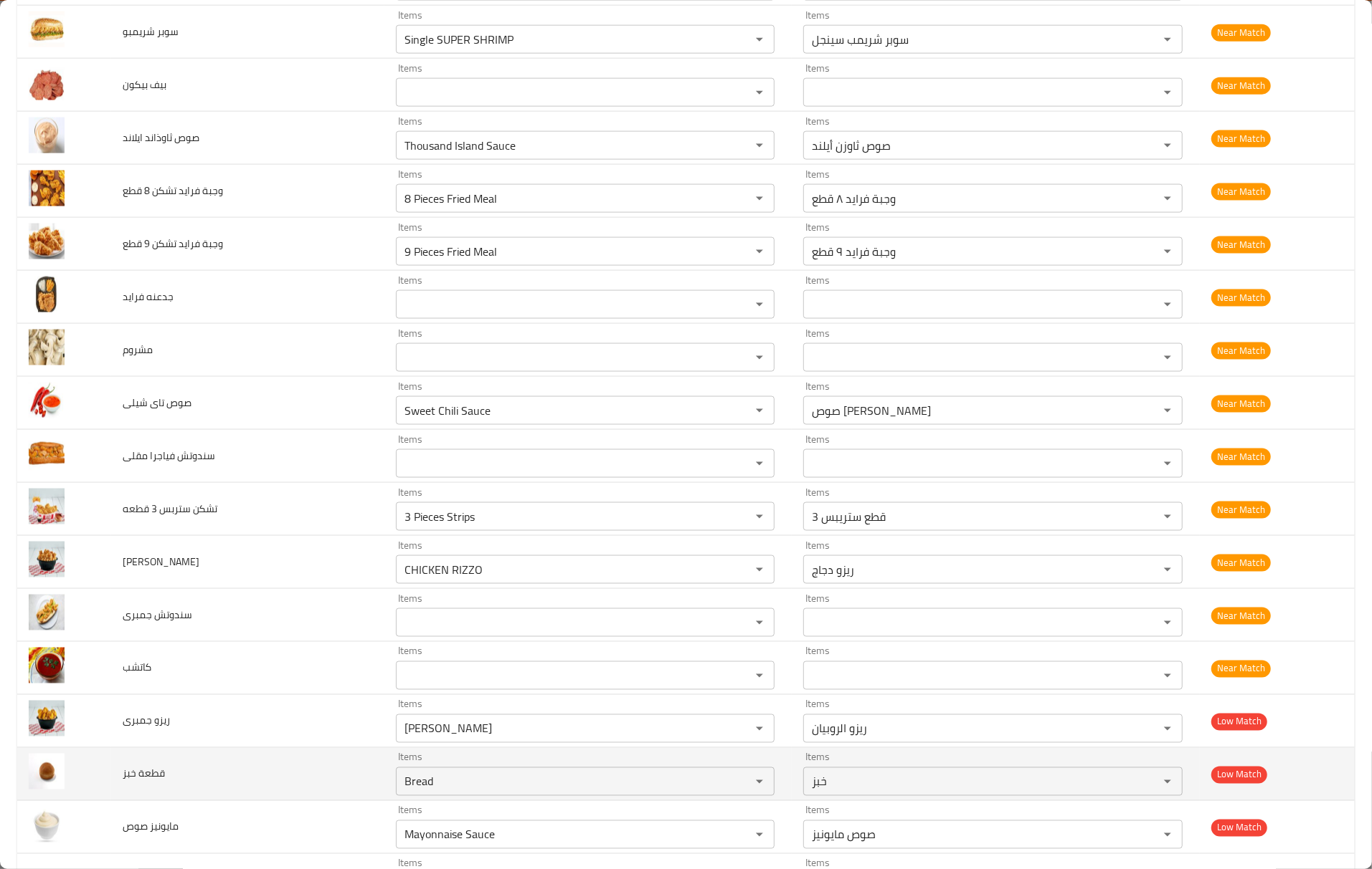
click at [384, 775] on td "Items Bread Items" at bounding box center [587, 775] width 408 height 53
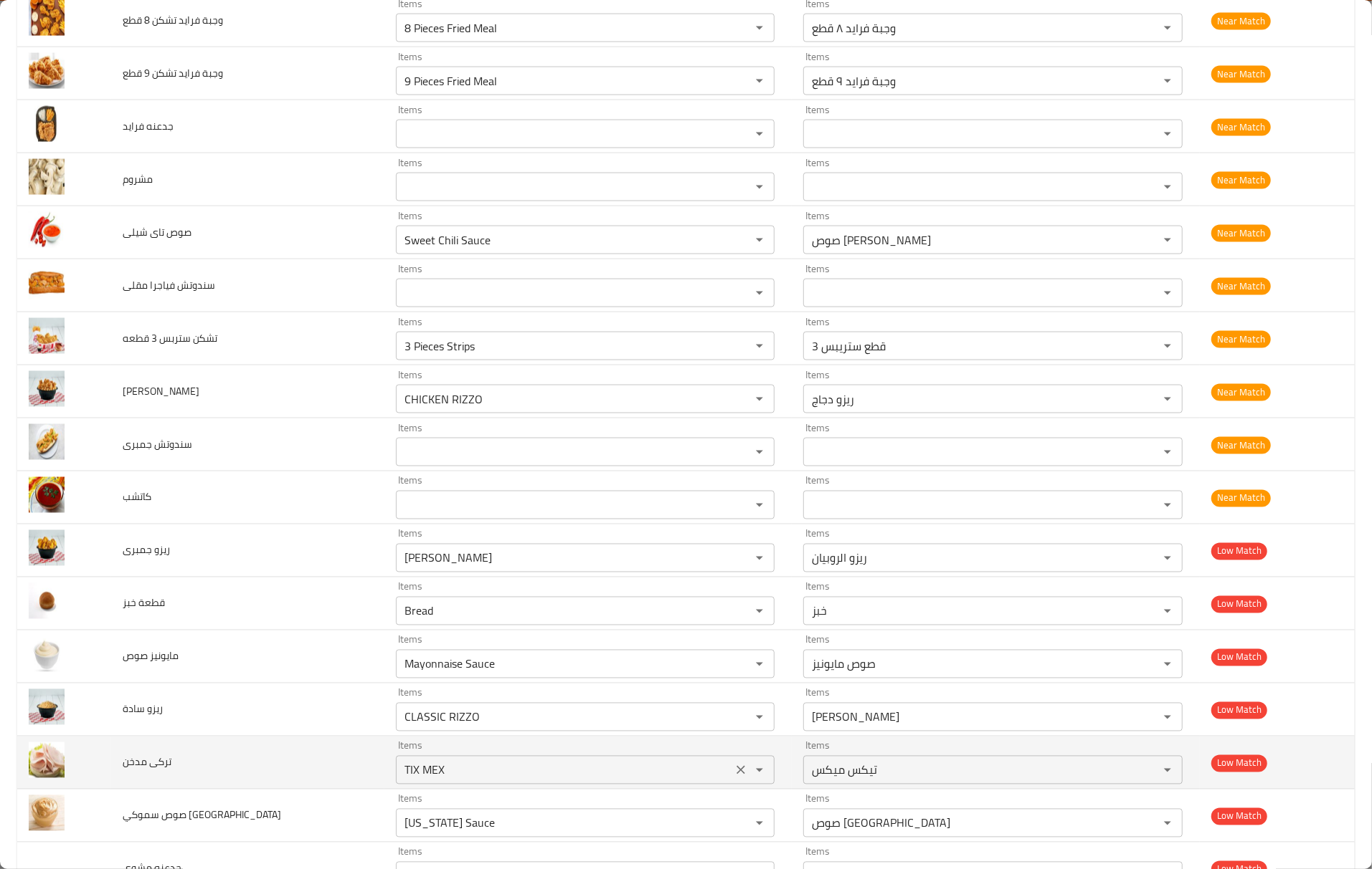
scroll to position [1624, 0]
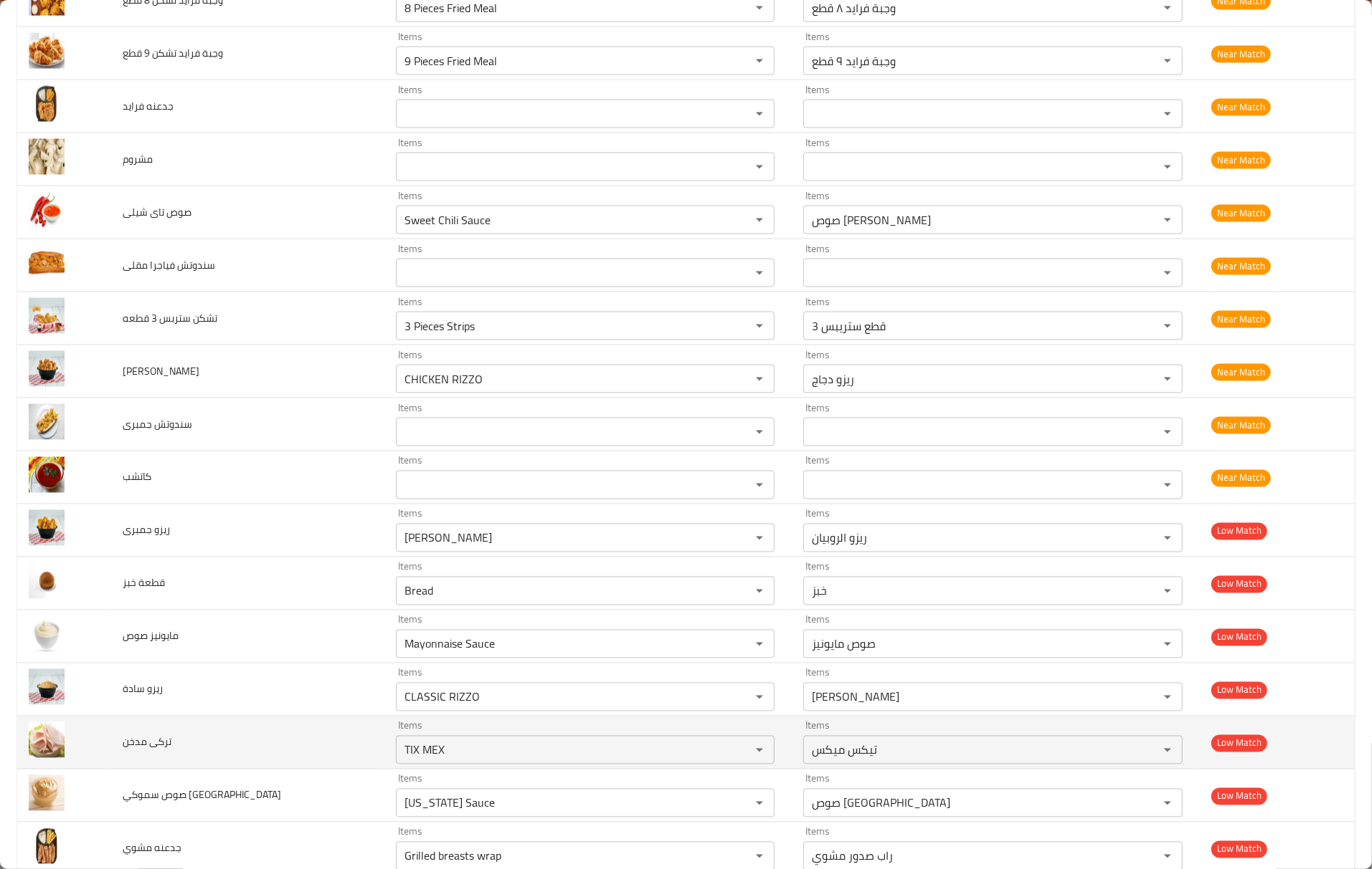
click at [433, 769] on td "Items TIX MEX Items" at bounding box center [587, 744] width 408 height 53
click at [446, 758] on مدخن "TIX MEX" at bounding box center [564, 750] width 329 height 20
type مدخن "tur"
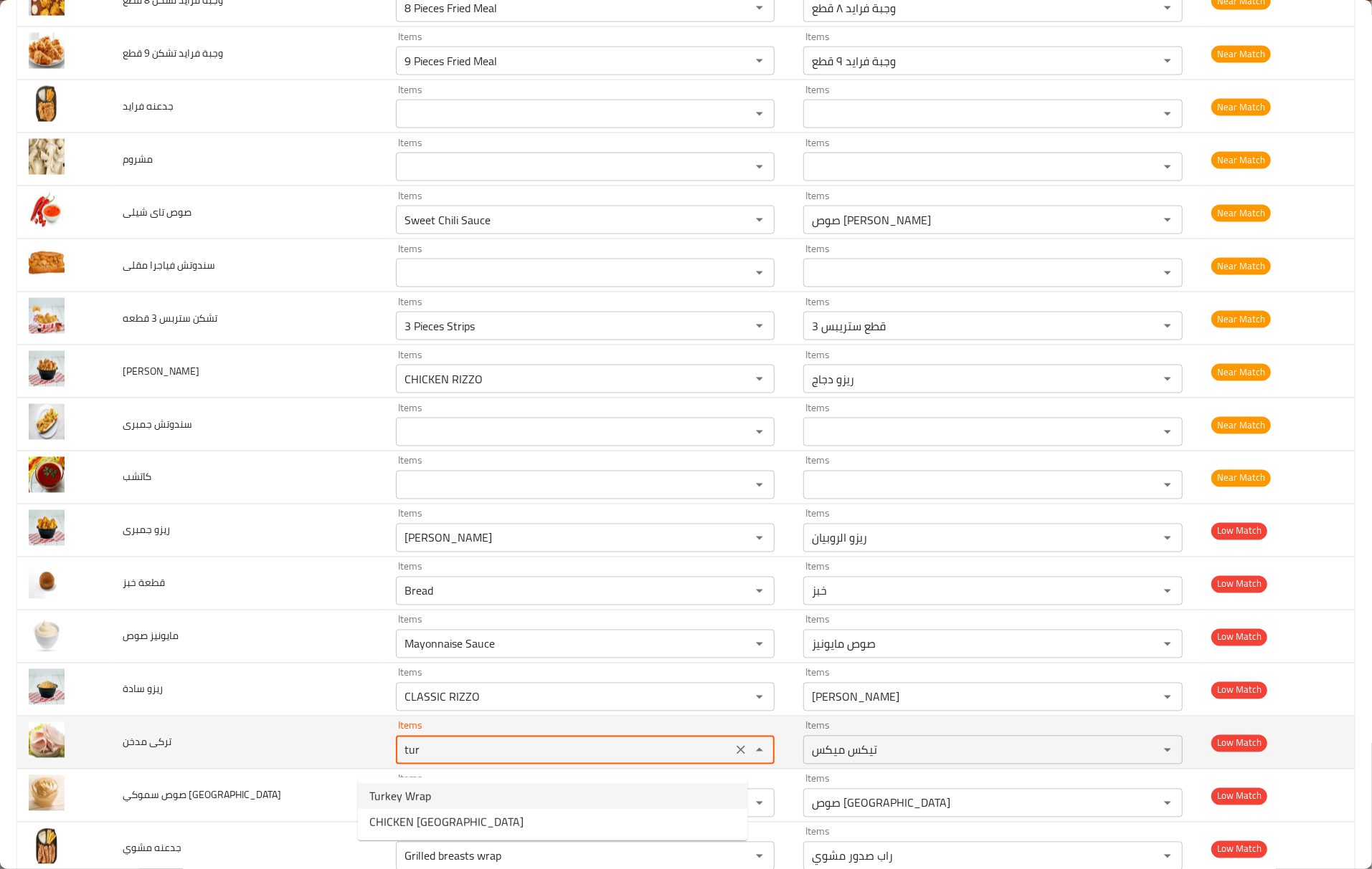
click at [734, 758] on icon "Clear" at bounding box center [740, 750] width 14 height 14
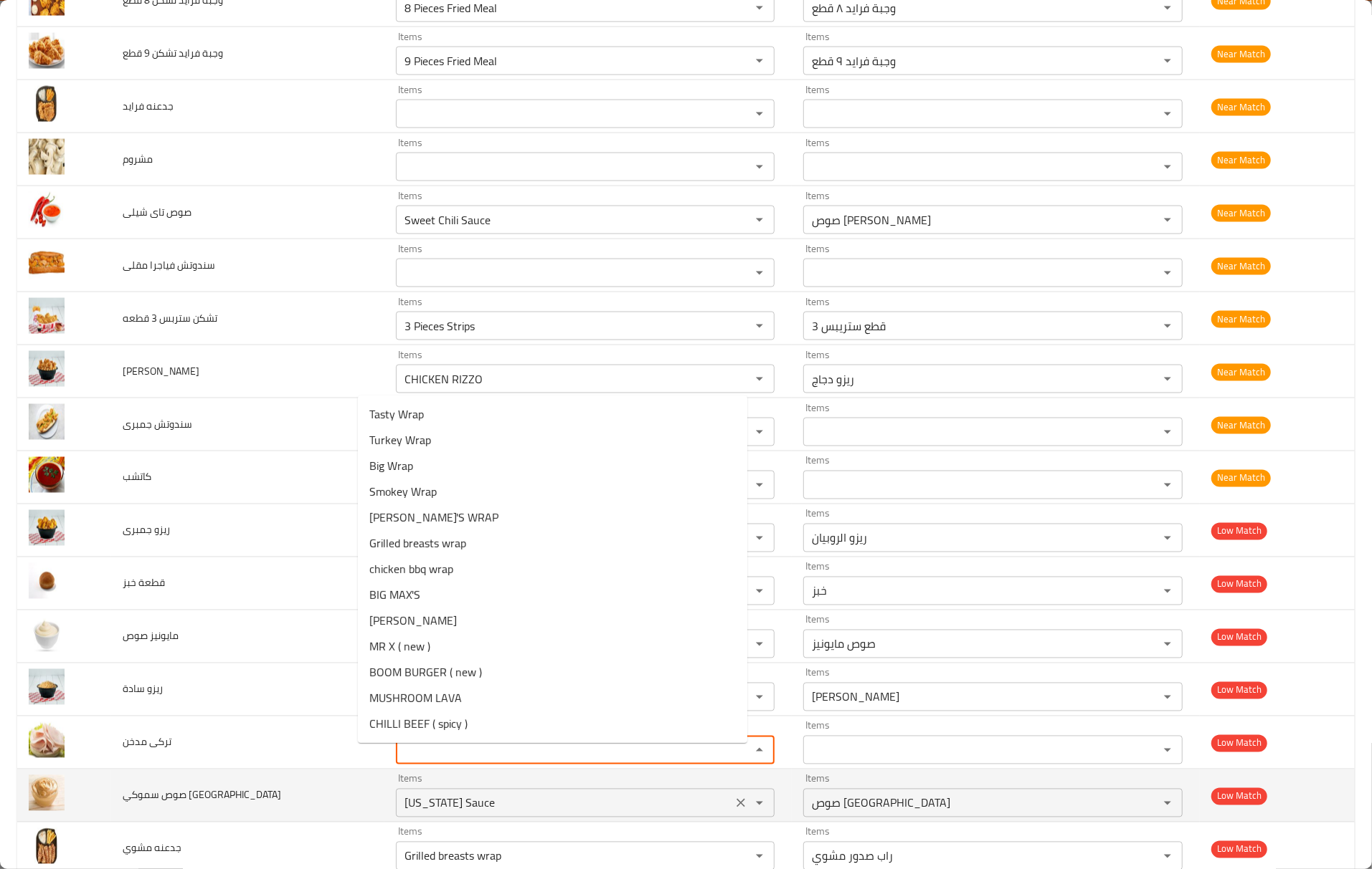
click at [701, 805] on div "Texas Sauce Items" at bounding box center [585, 803] width 379 height 28
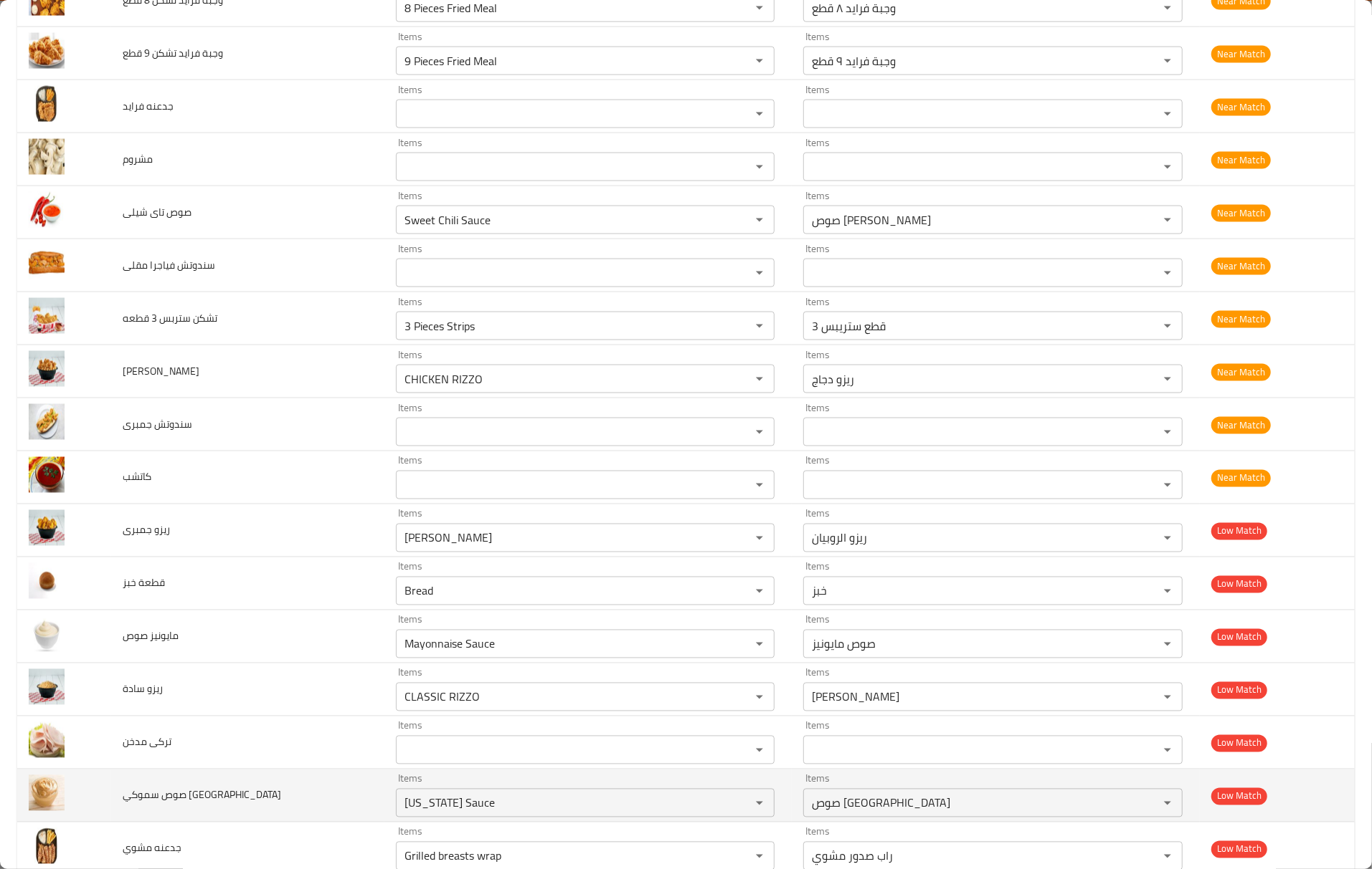
click at [294, 784] on td "صوص سموكي تكساس" at bounding box center [248, 796] width 274 height 53
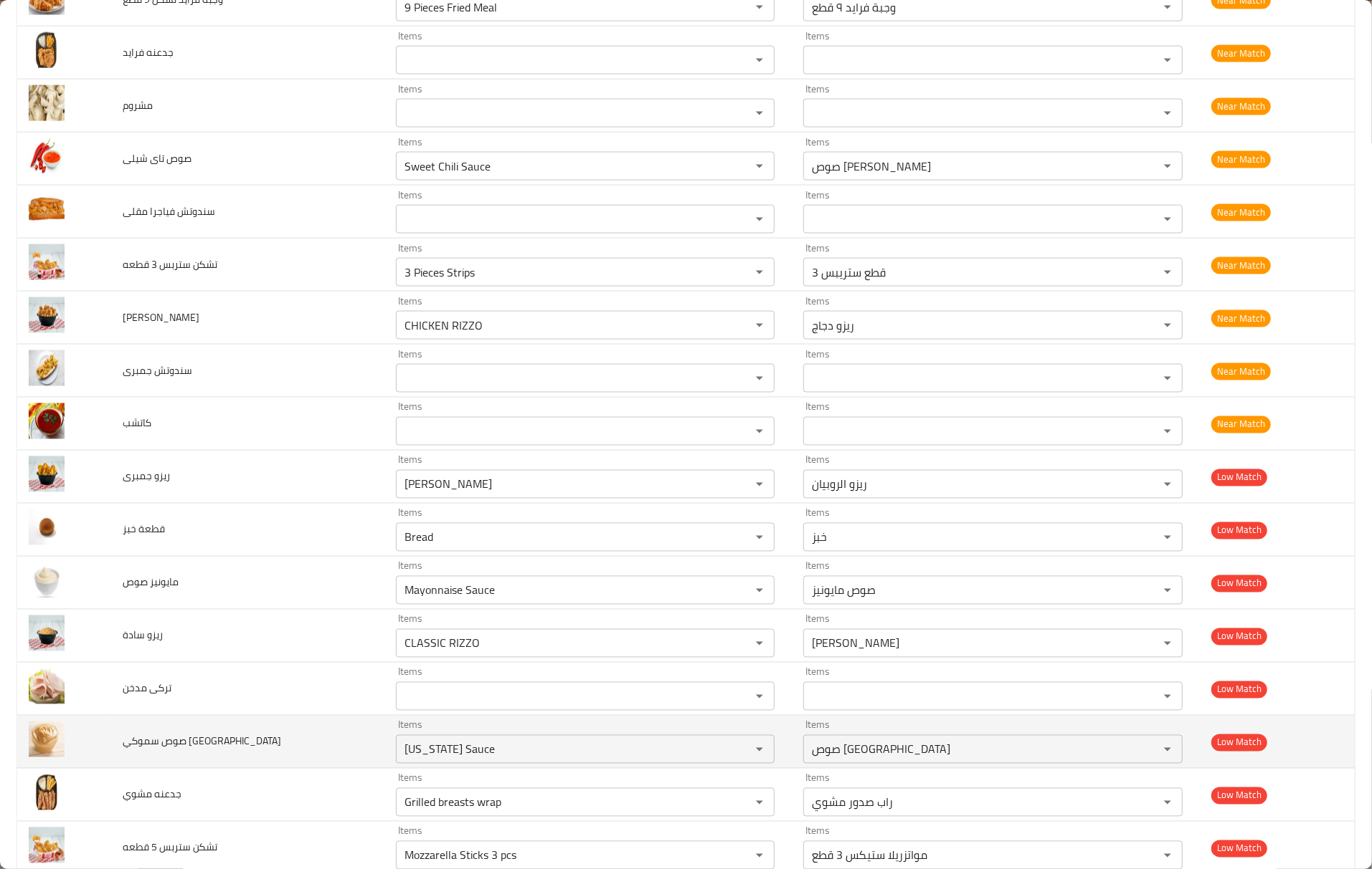
scroll to position [1720, 0]
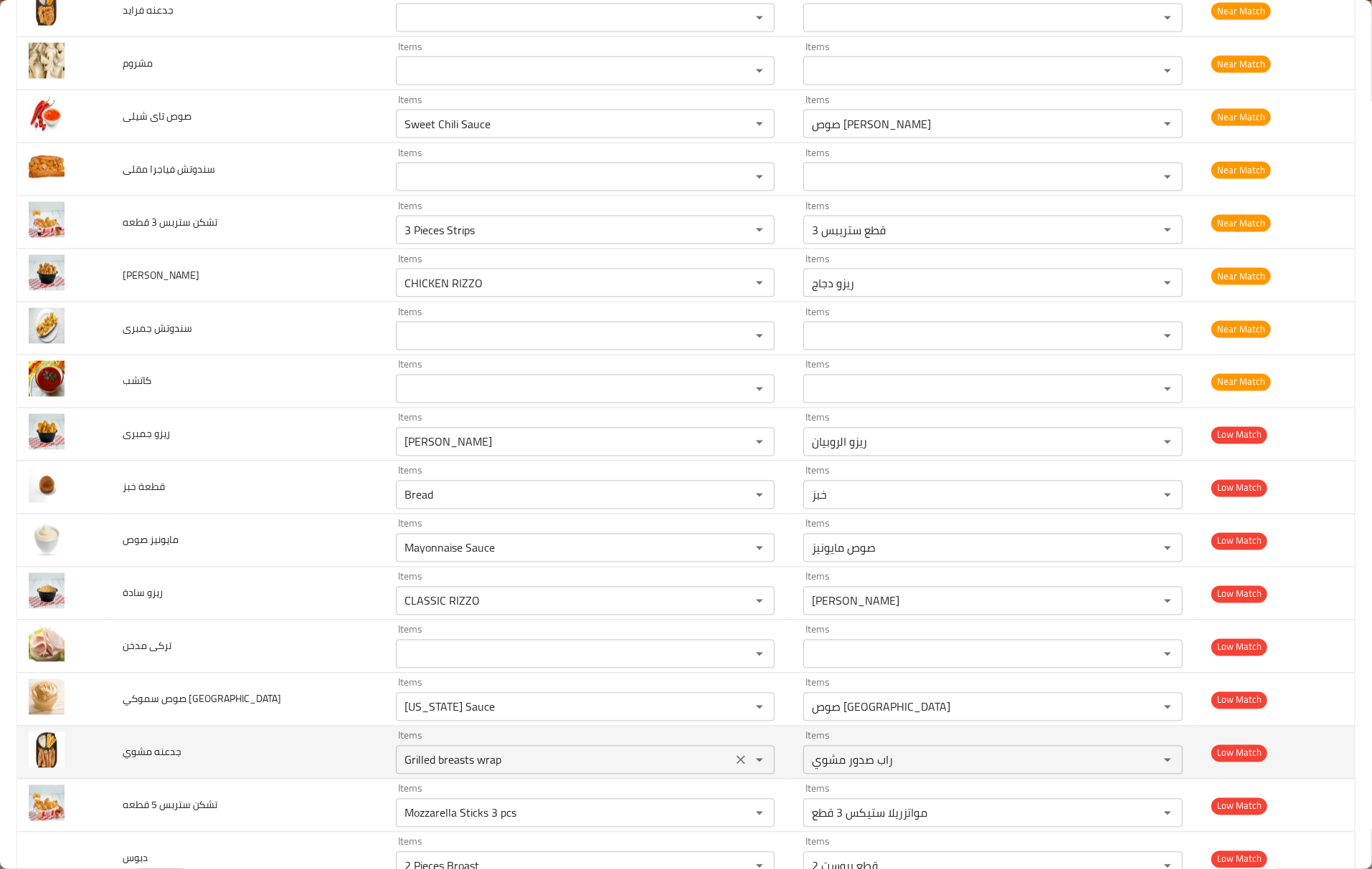
click at [731, 770] on button "Clear" at bounding box center [740, 760] width 20 height 20
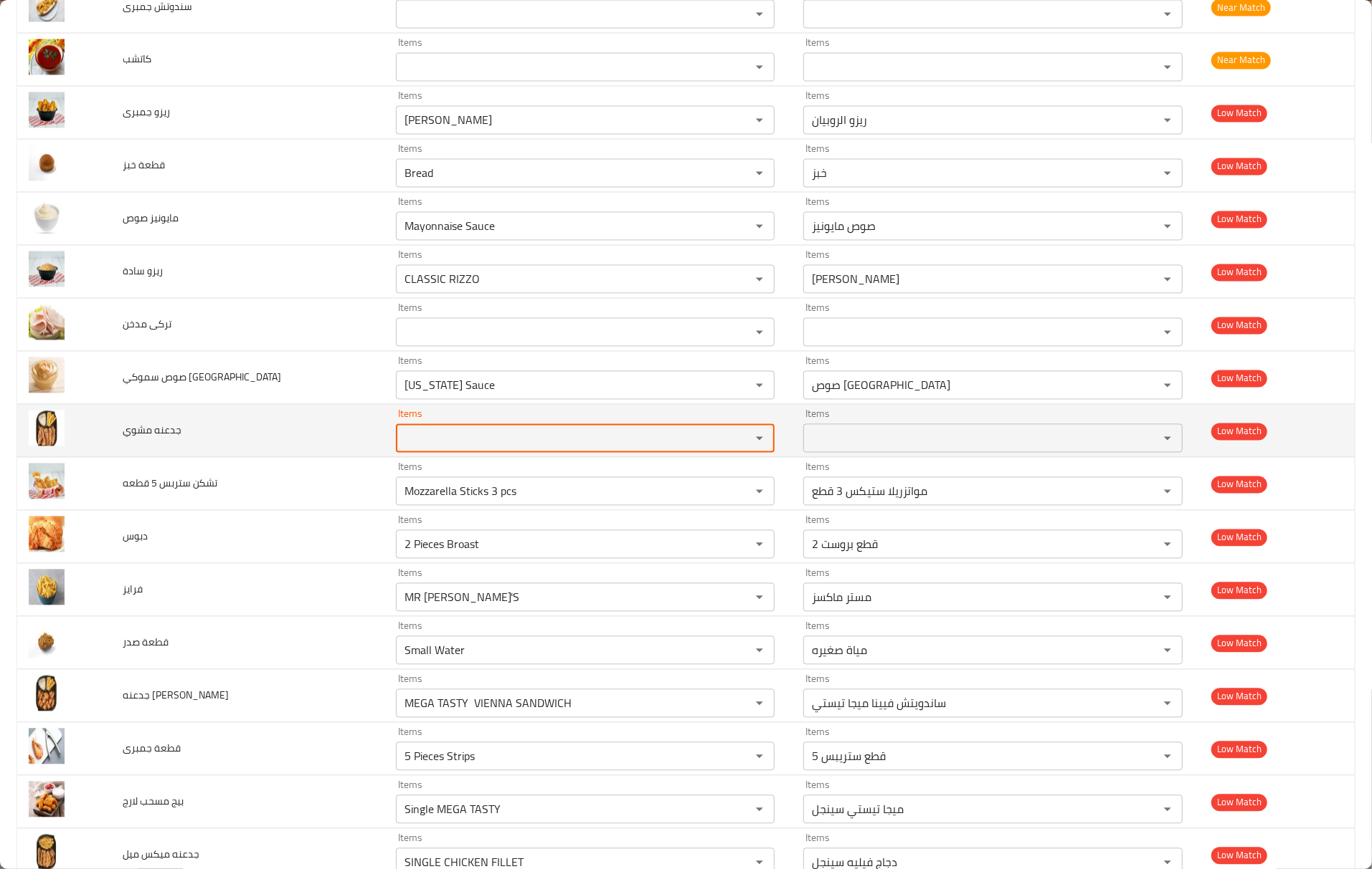
scroll to position [2102, 0]
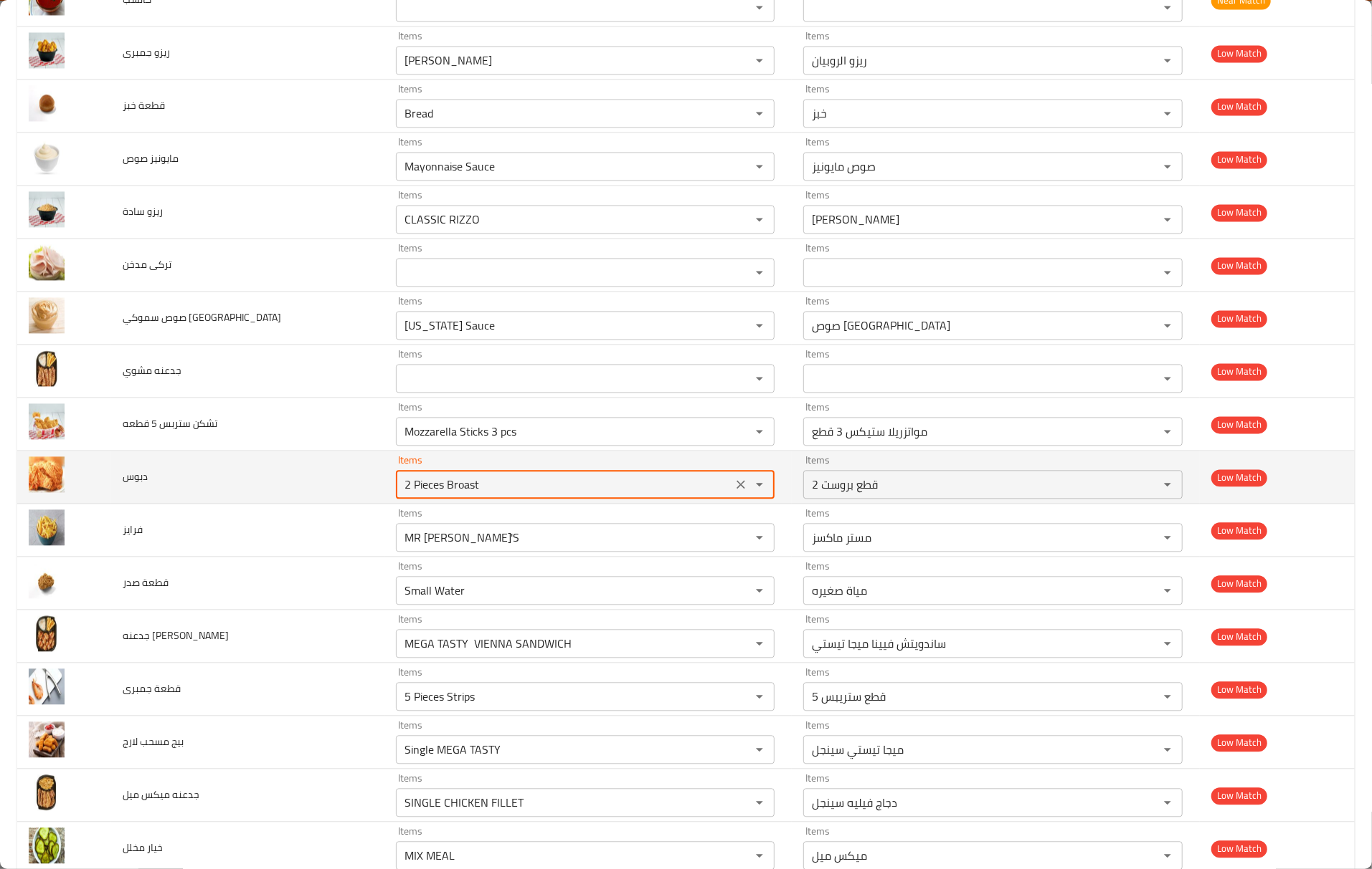
drag, startPoint x: 456, startPoint y: 497, endPoint x: 362, endPoint y: 495, distance: 94.0
click at [400, 495] on input "2 Pieces Broast" at bounding box center [564, 484] width 329 height 20
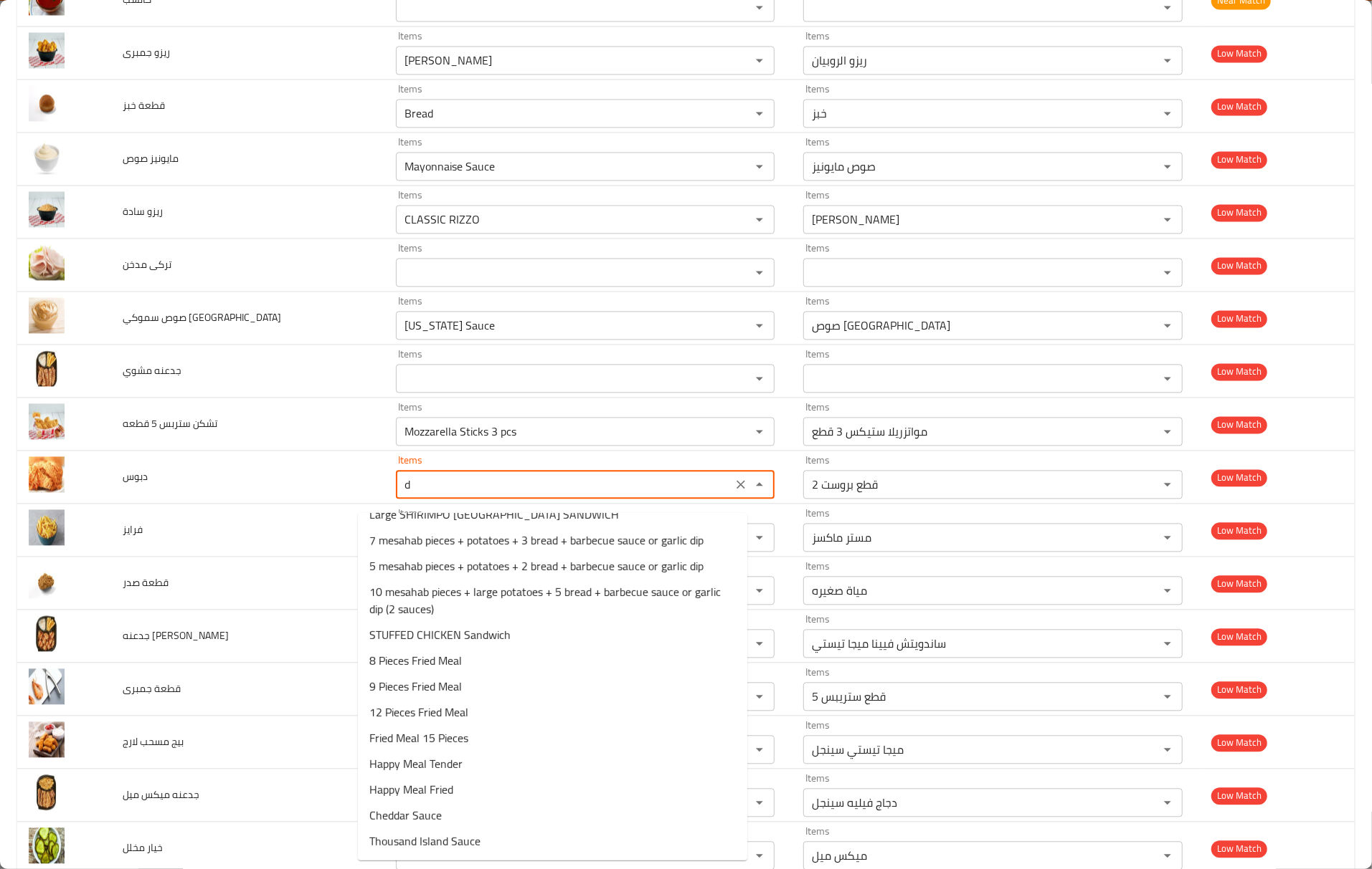
scroll to position [0, 0]
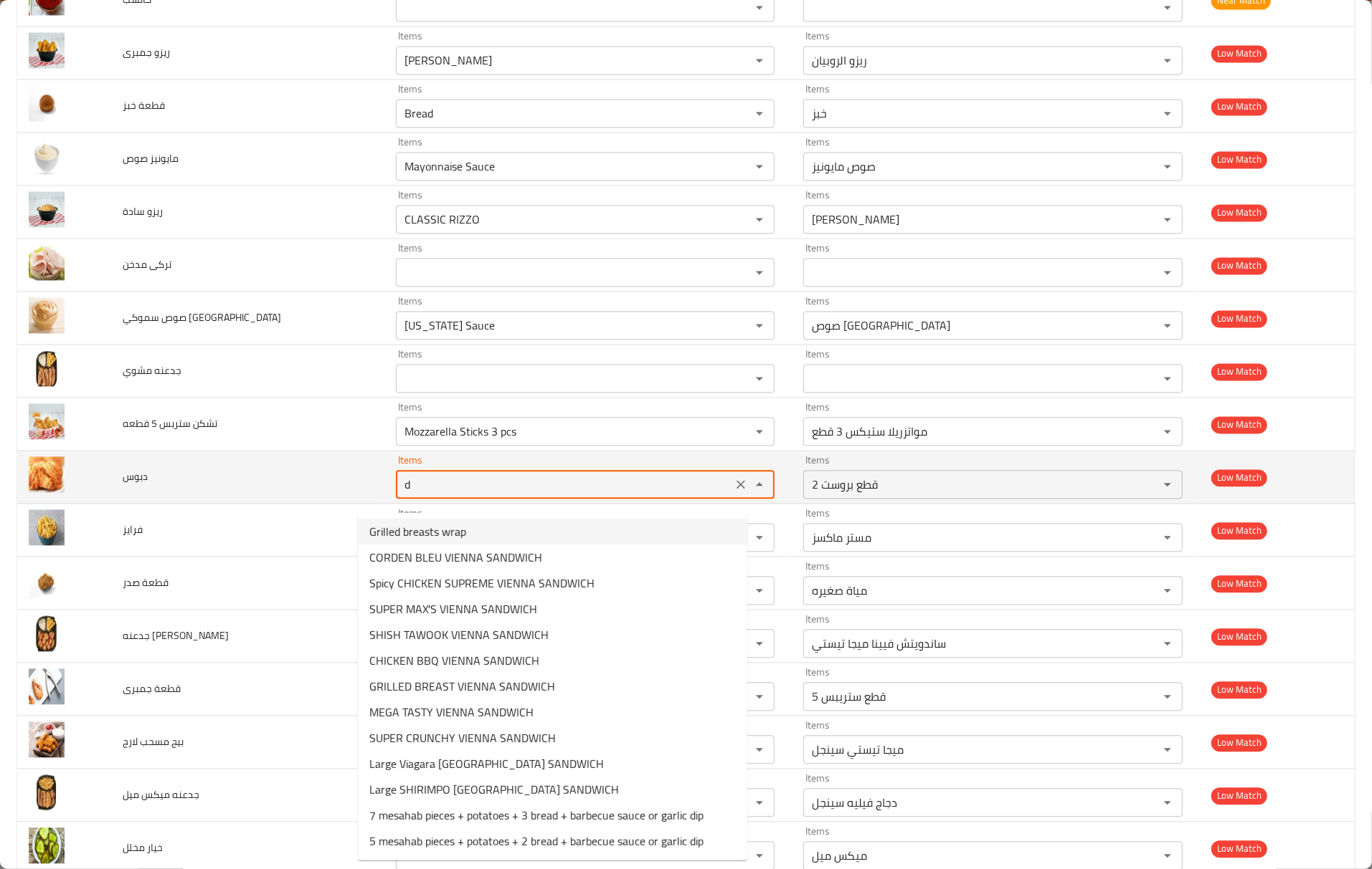
click at [471, 495] on input "d" at bounding box center [564, 484] width 329 height 20
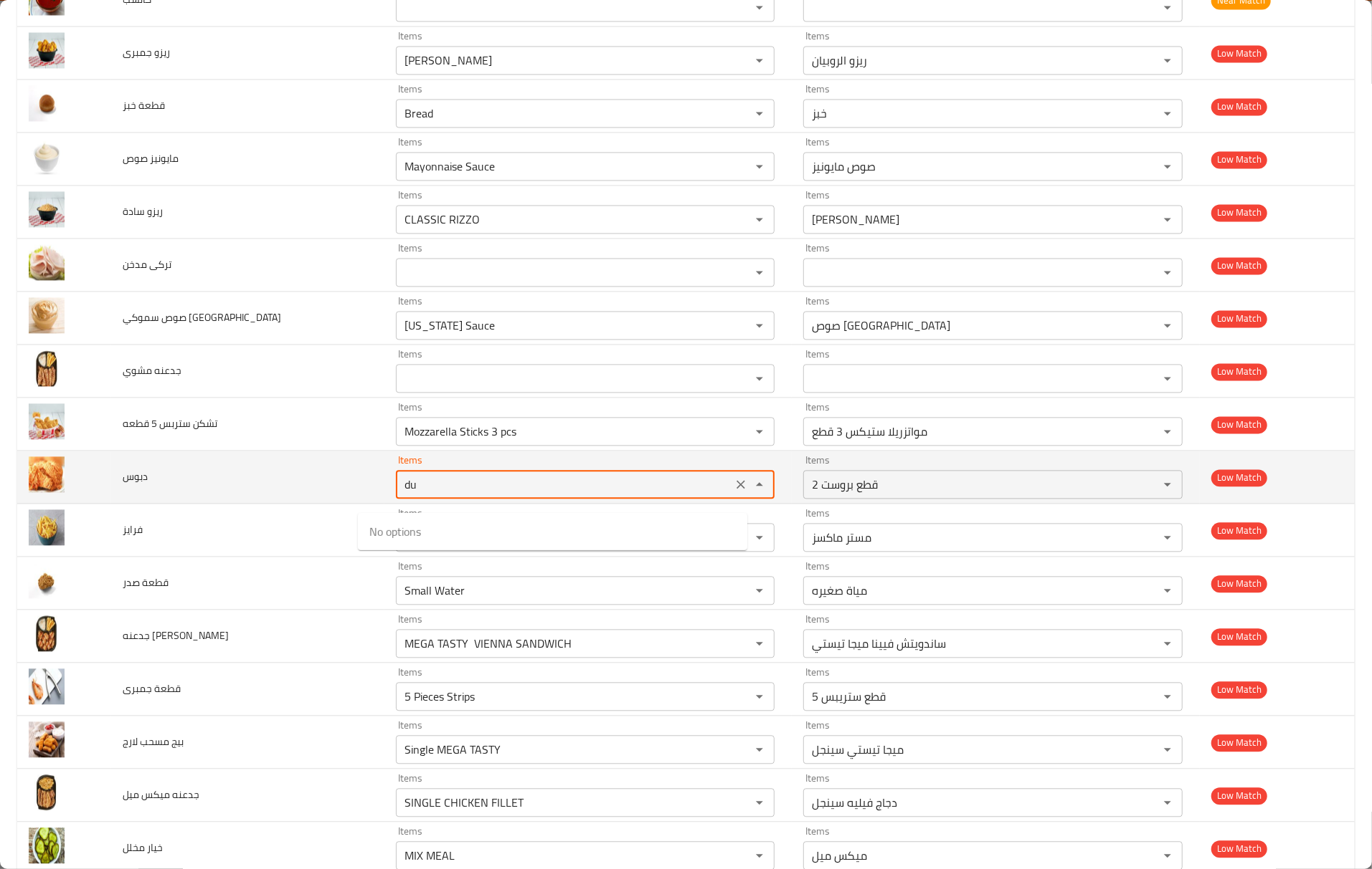
type input "d"
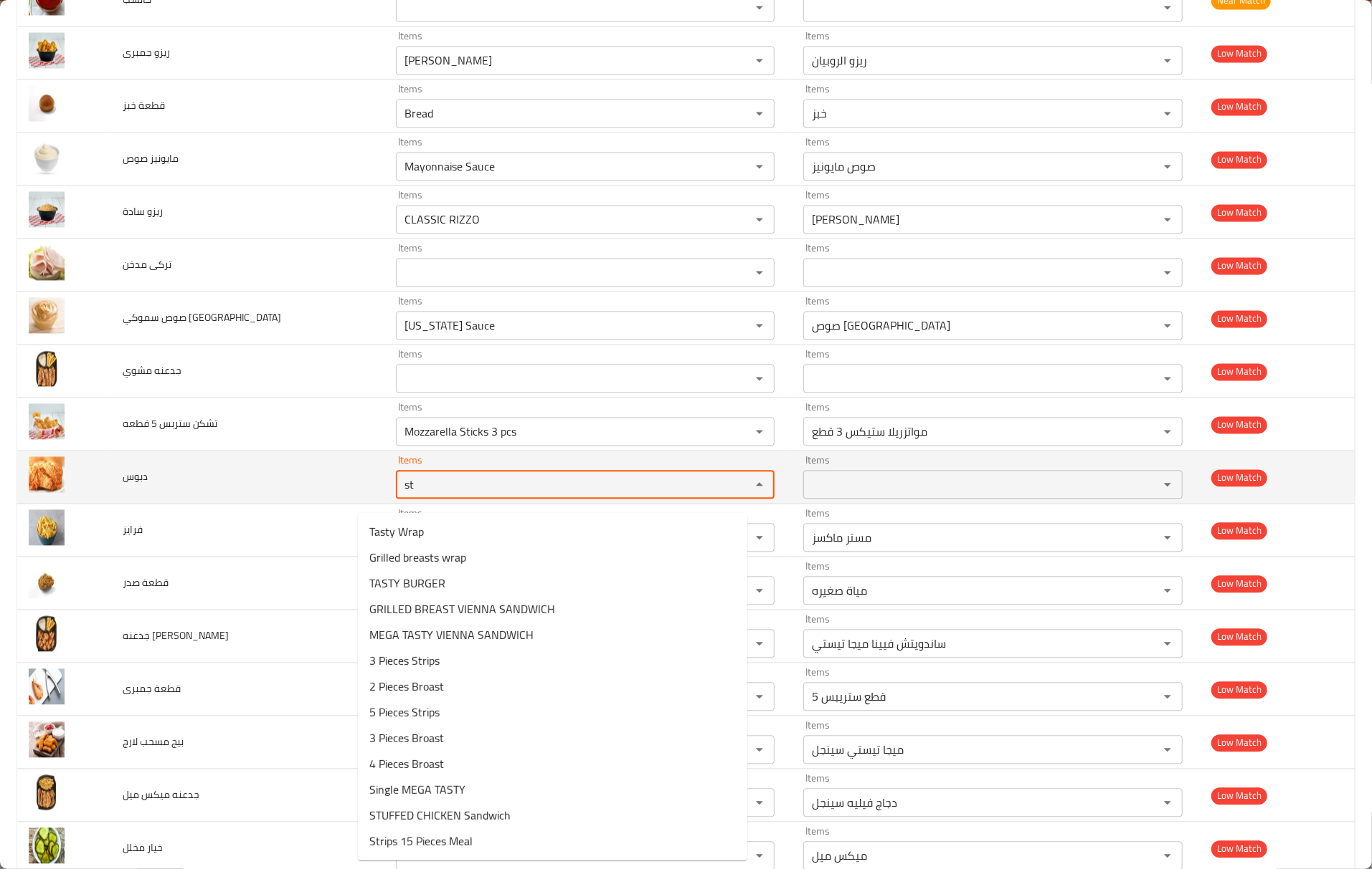
type input "s"
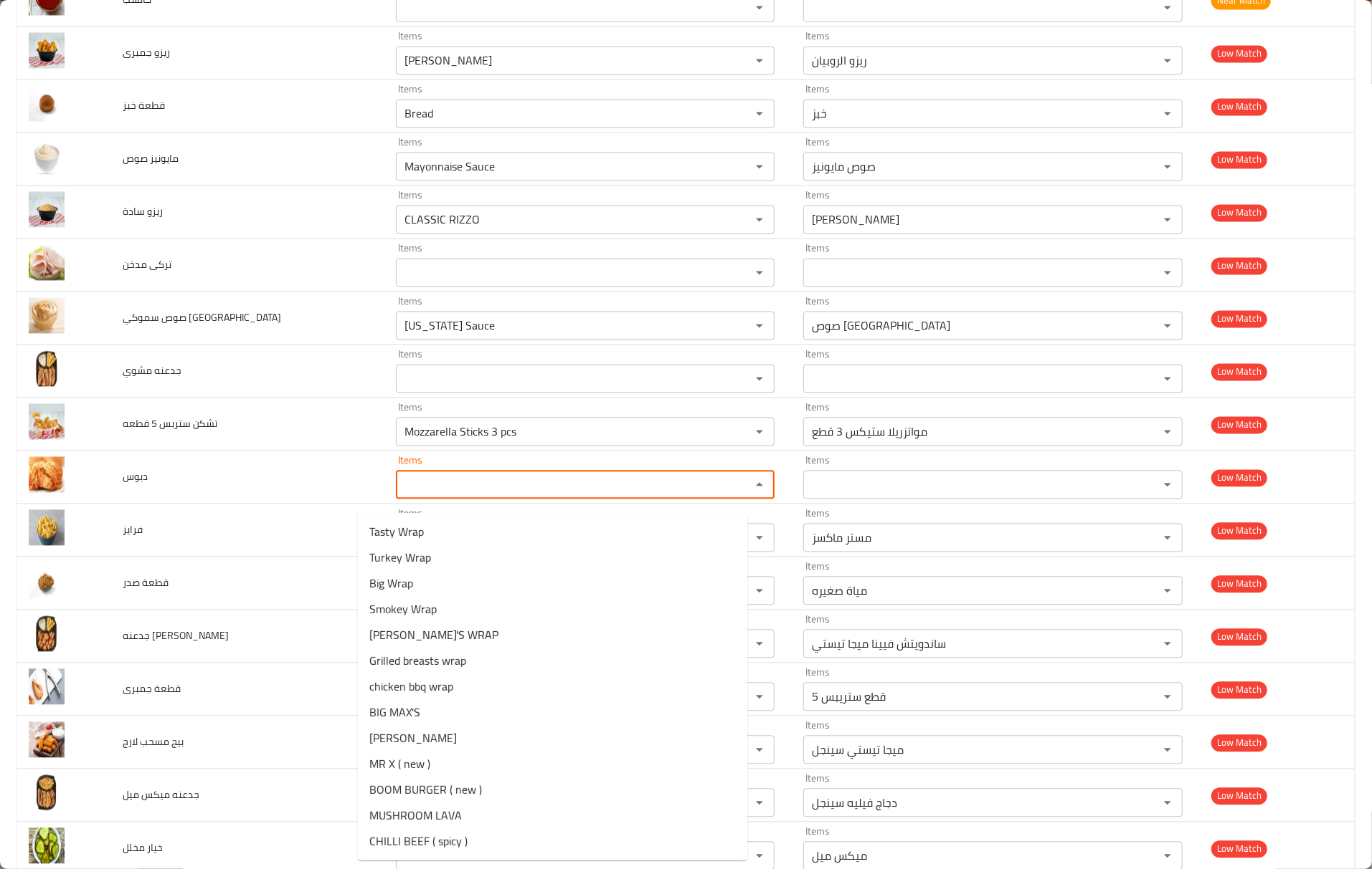
click at [360, 603] on li "Smokey Wrap" at bounding box center [553, 609] width 390 height 26
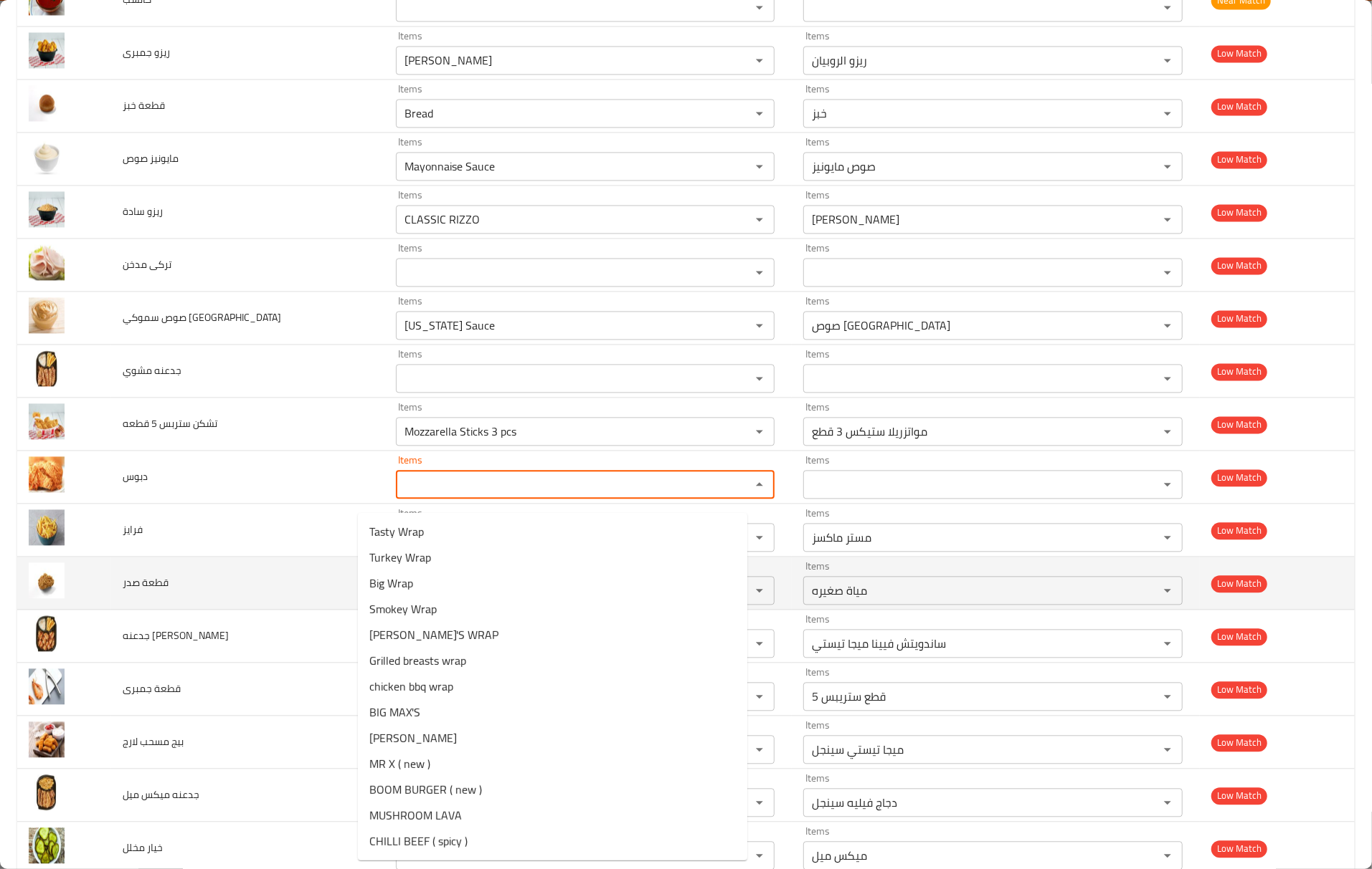
type input "Smokey Wrap"
type input "سموكي راب"
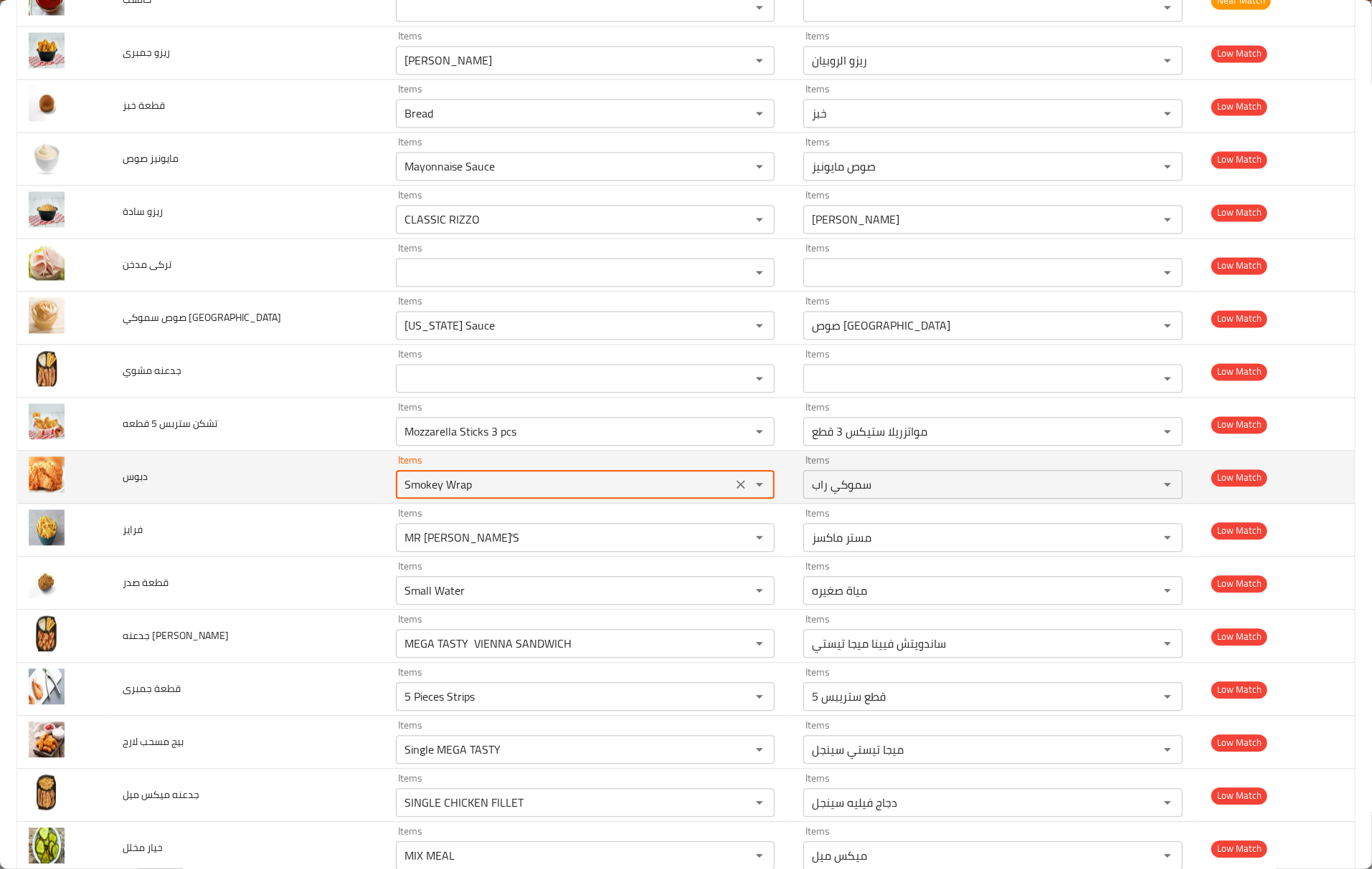
click at [731, 495] on div "enhanced table" at bounding box center [749, 484] width 37 height 20
click at [737, 489] on icon "Clear" at bounding box center [741, 484] width 9 height 9
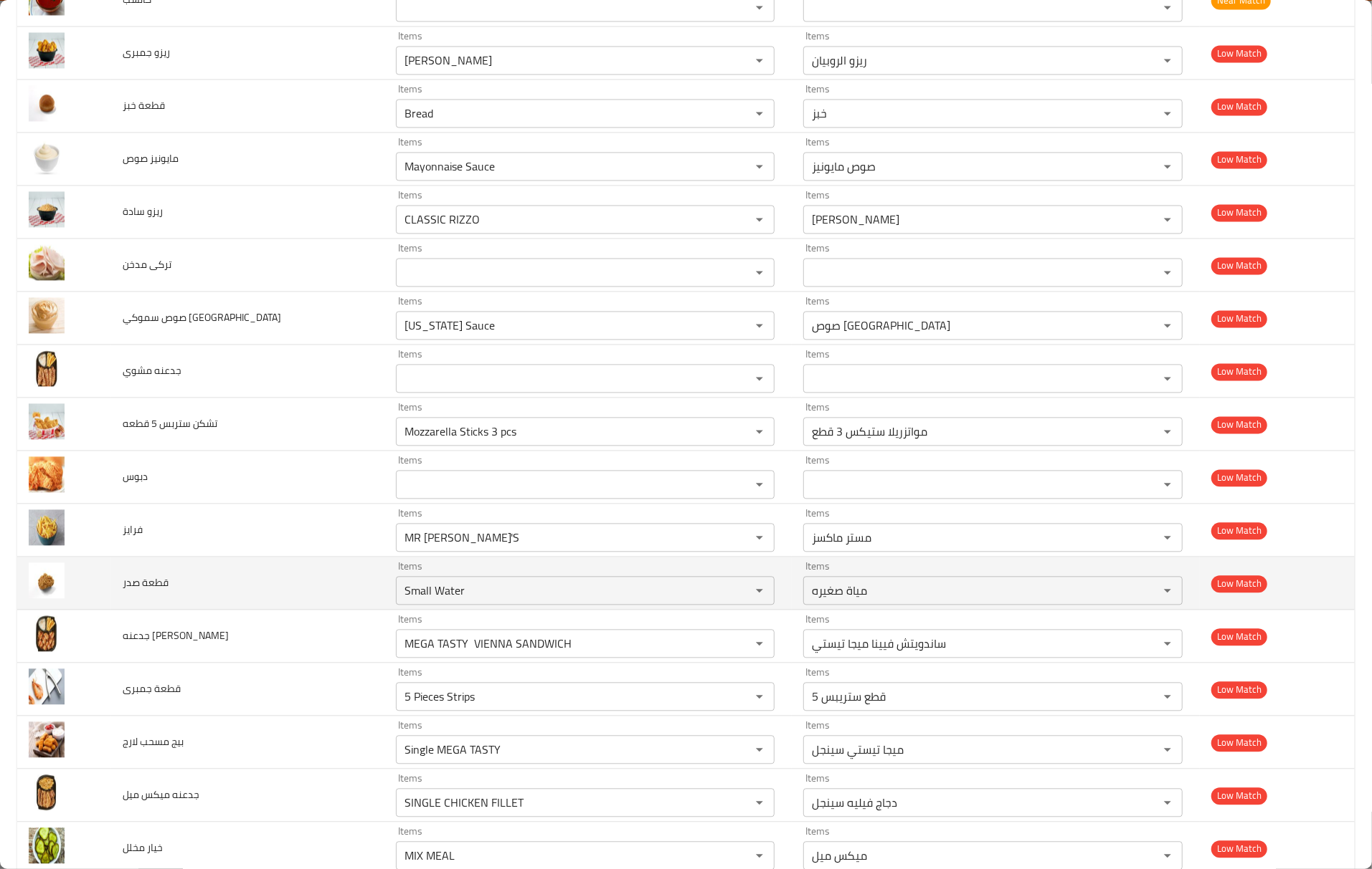
click at [281, 568] on td "قطعة صدر" at bounding box center [248, 583] width 274 height 53
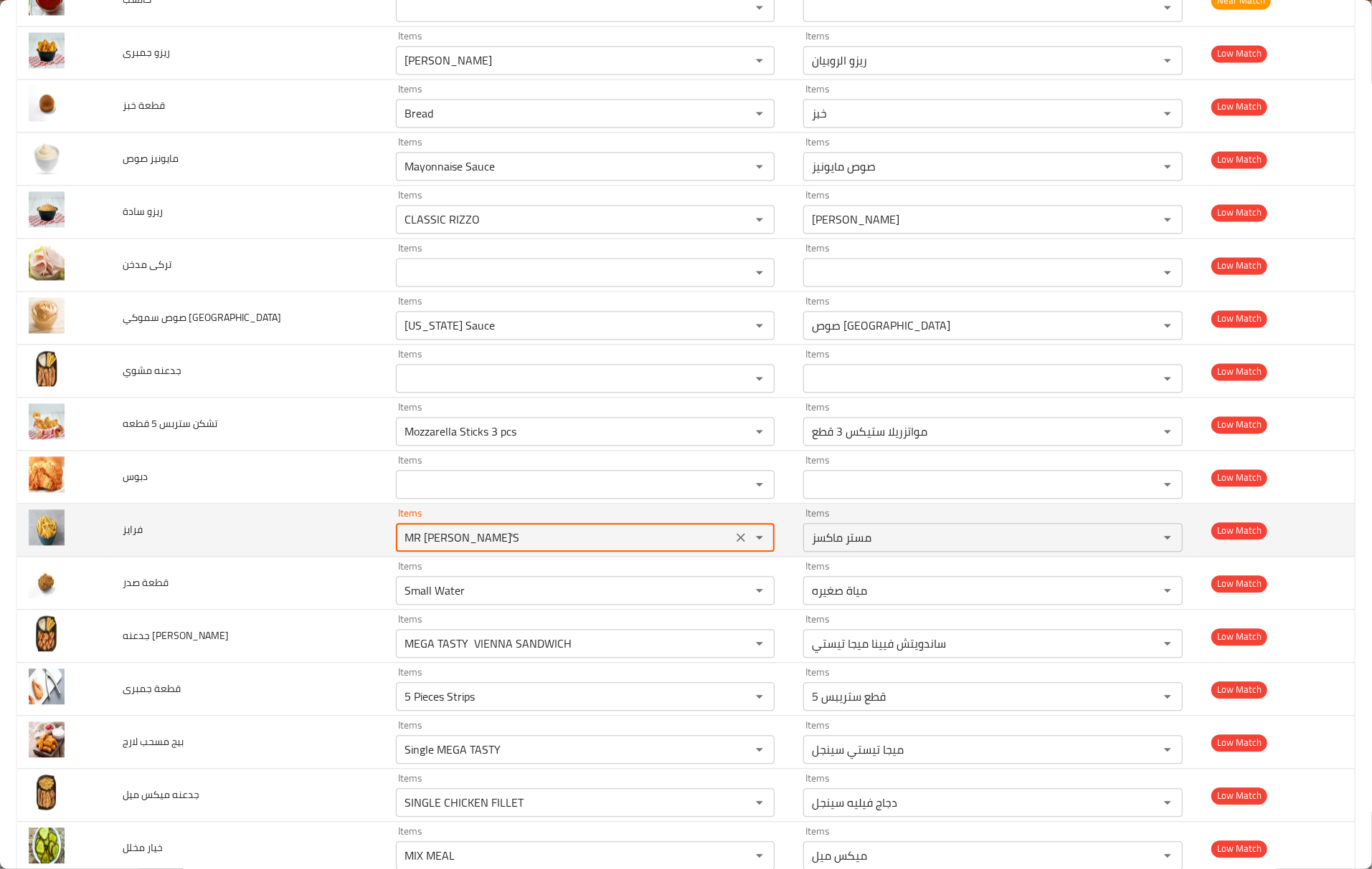
drag, startPoint x: 436, startPoint y: 555, endPoint x: 330, endPoint y: 549, distance: 106.2
click at [330, 549] on tr "فرايز Items MR MAX'S Items Items مستر ماكسز Items Low Match" at bounding box center [685, 530] width 1337 height 53
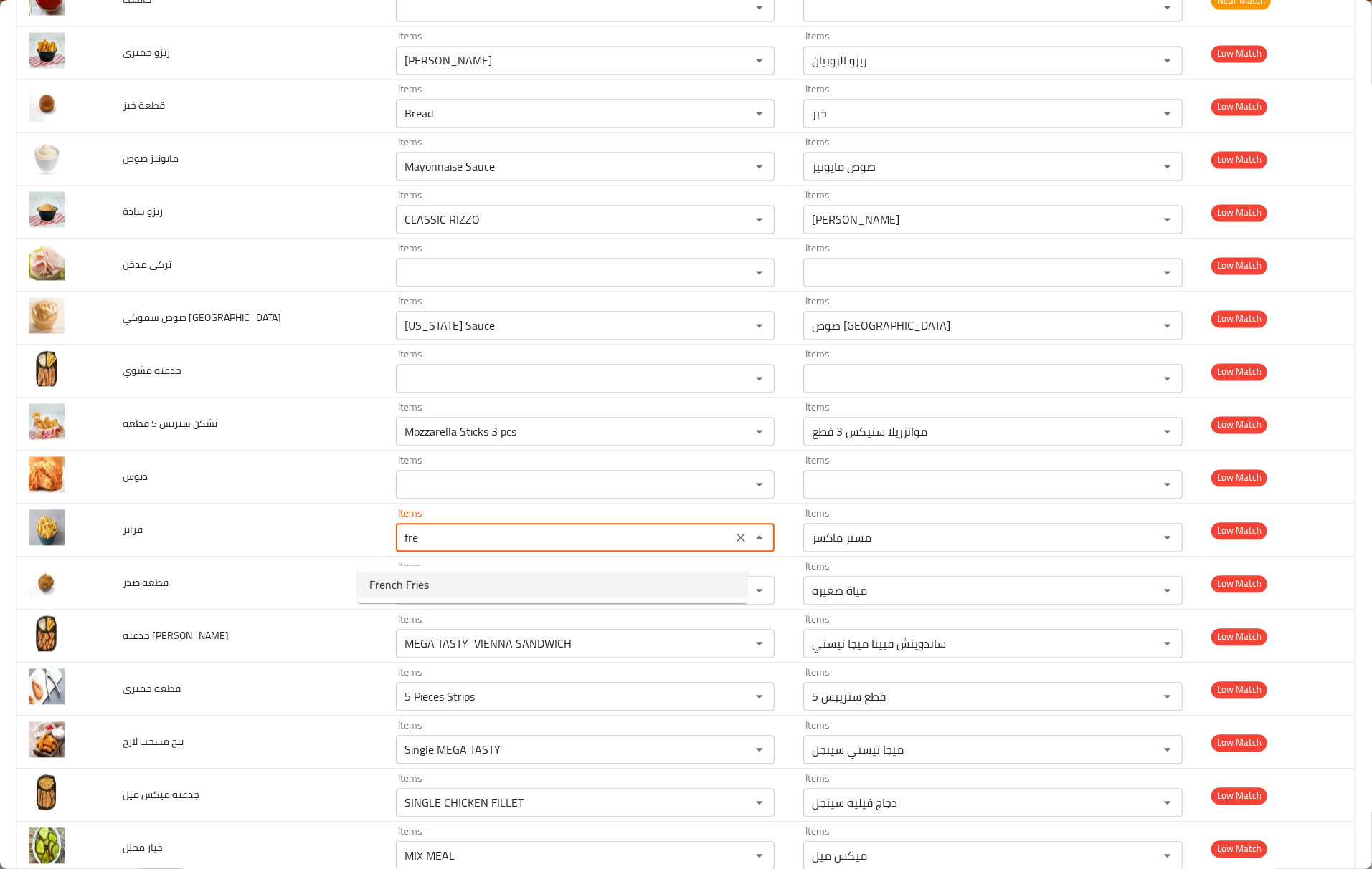
click at [457, 576] on li "French Fries" at bounding box center [553, 584] width 390 height 26
type input "French Fries"
type input "فرنش فرايز"
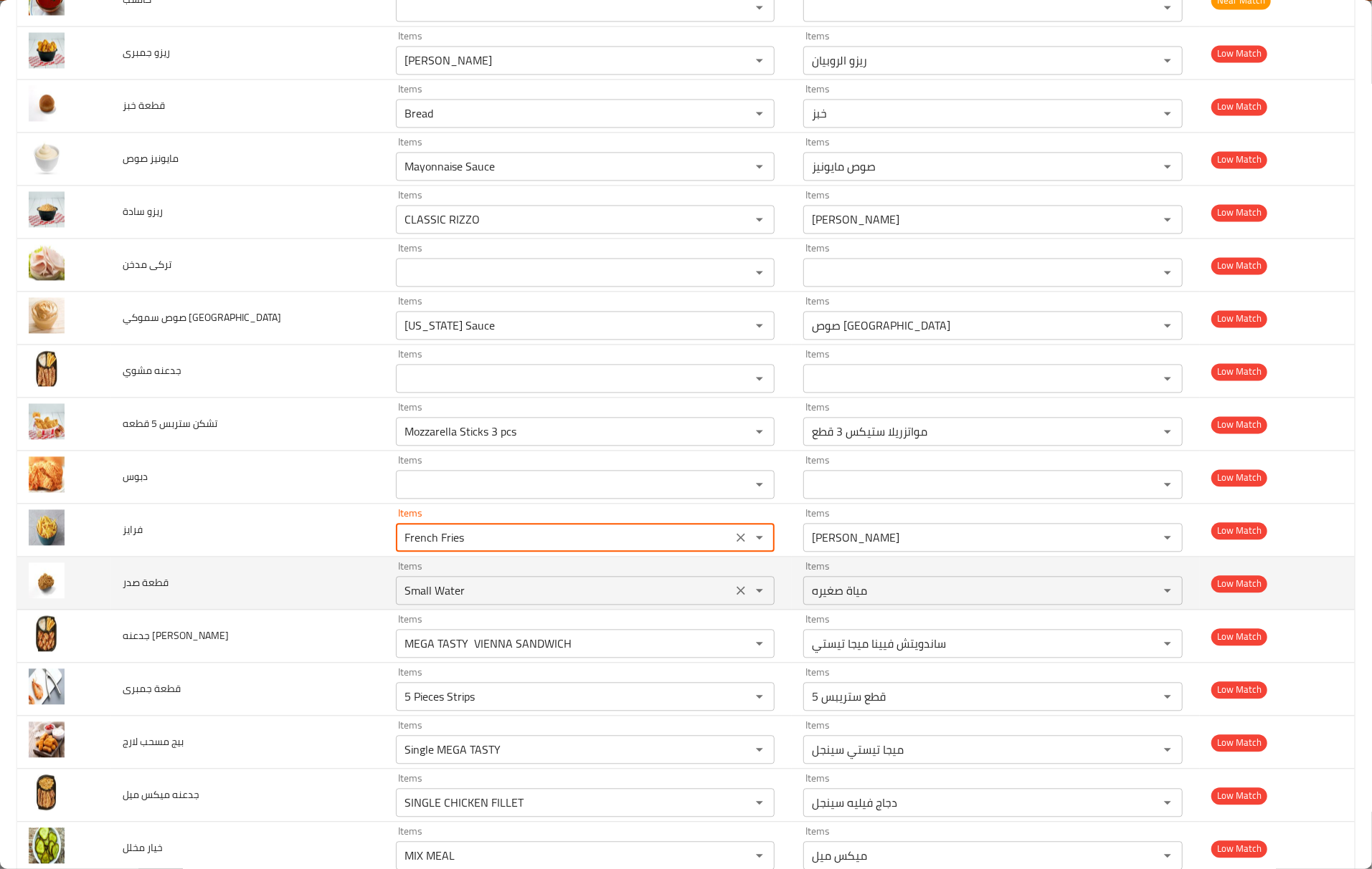
type input "French Fries"
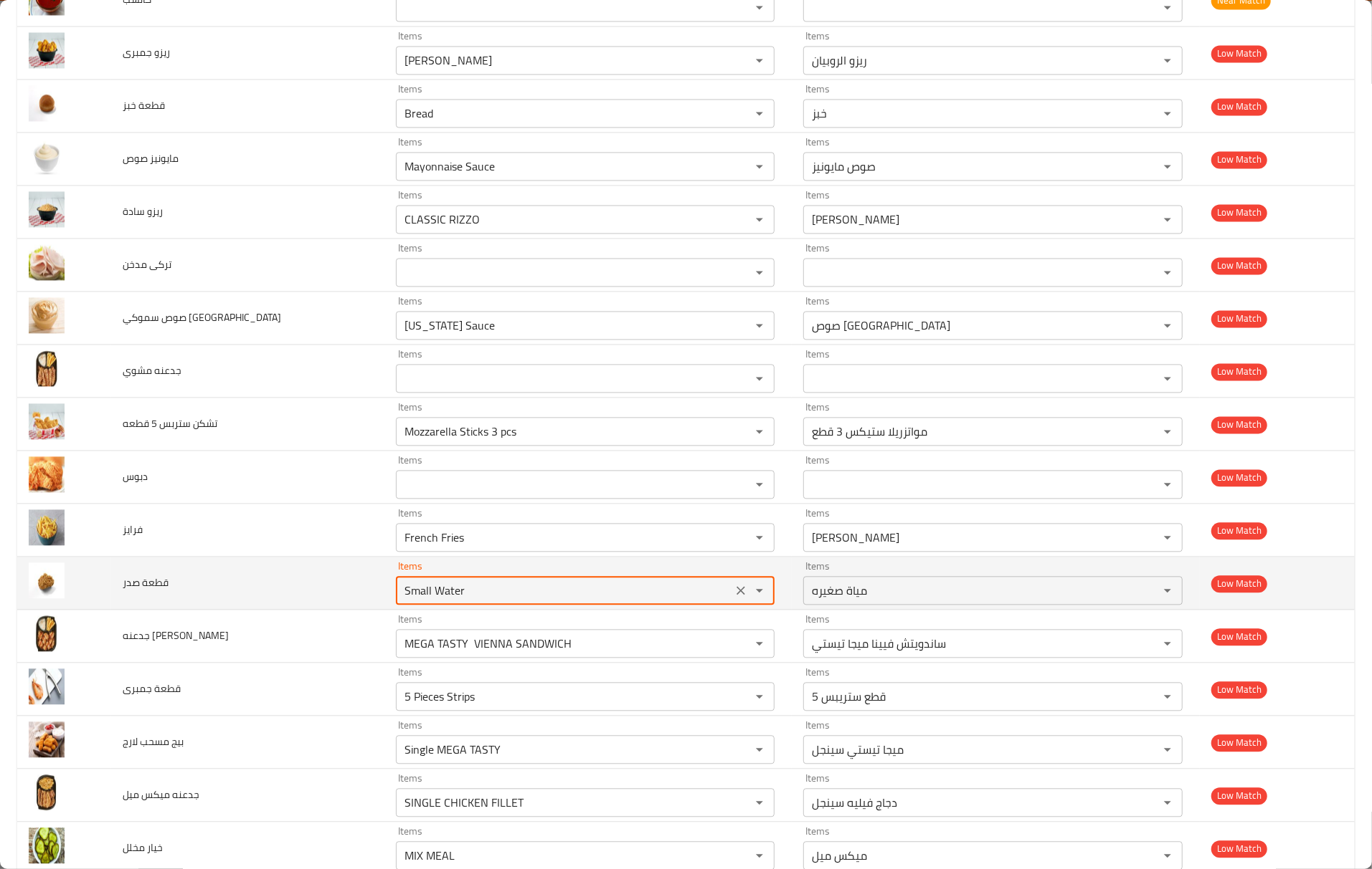
drag, startPoint x: 451, startPoint y: 597, endPoint x: 311, endPoint y: 597, distance: 140.0
click at [311, 597] on tr "قطعة صدر Items Small Water Items Items مياة صغيره Items Low Match" at bounding box center [685, 583] width 1337 height 53
drag, startPoint x: 712, startPoint y: 600, endPoint x: 667, endPoint y: 603, distance: 45.1
click at [737, 595] on icon "Clear" at bounding box center [741, 590] width 9 height 9
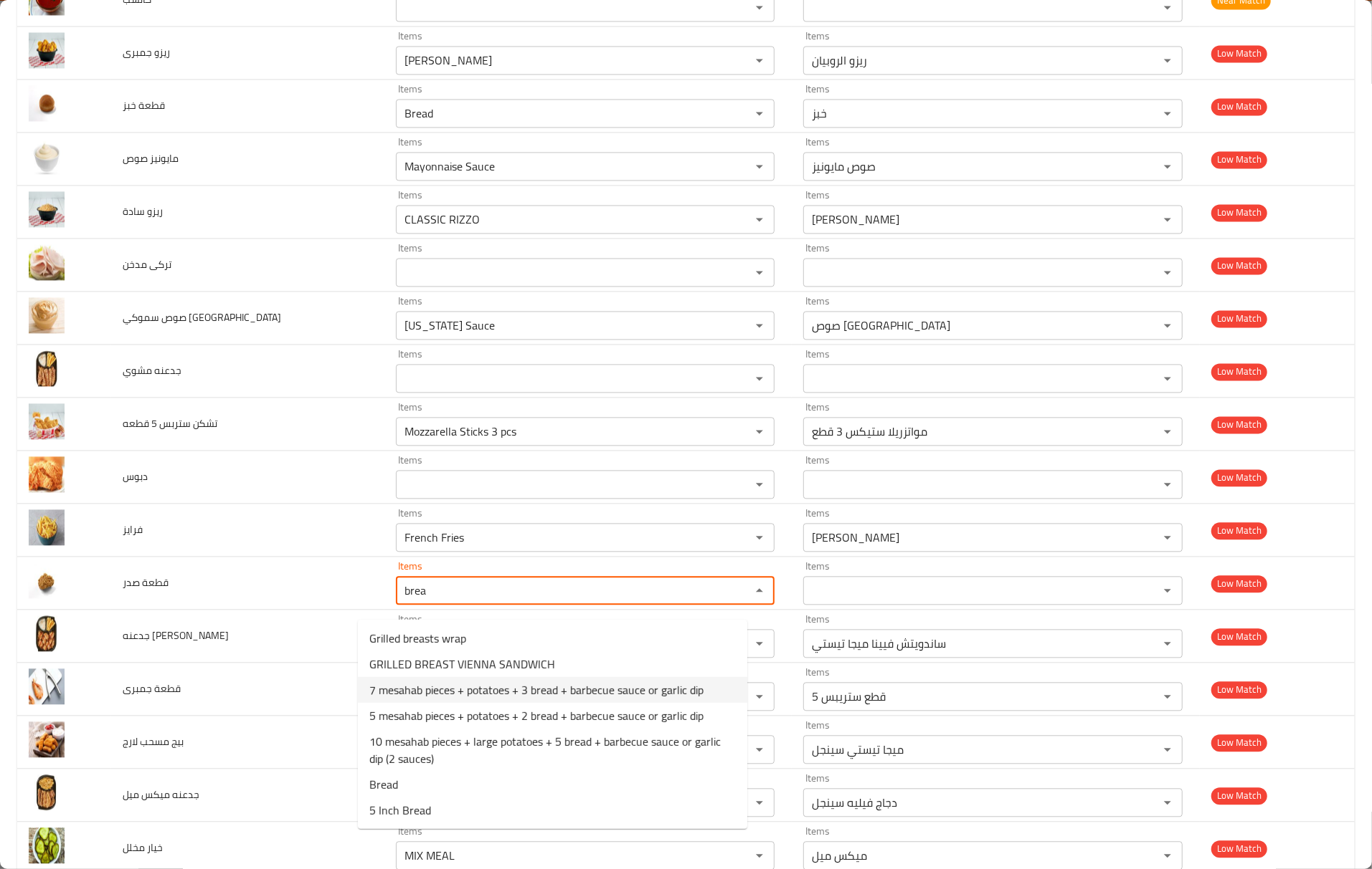
click at [409, 693] on span "7 mesahab pieces + potatoes + 3 bread + barbecue sauce or garlic dip" at bounding box center [537, 690] width 334 height 17
type صدر "7 mesahab pieces + potatoes + 3 bread + barbecue sauce or garlic dip"
type صدر-ar "٧ قطع مسحب + بطاطس + ٣ خبز + صوص باربيكيو أو تومية"
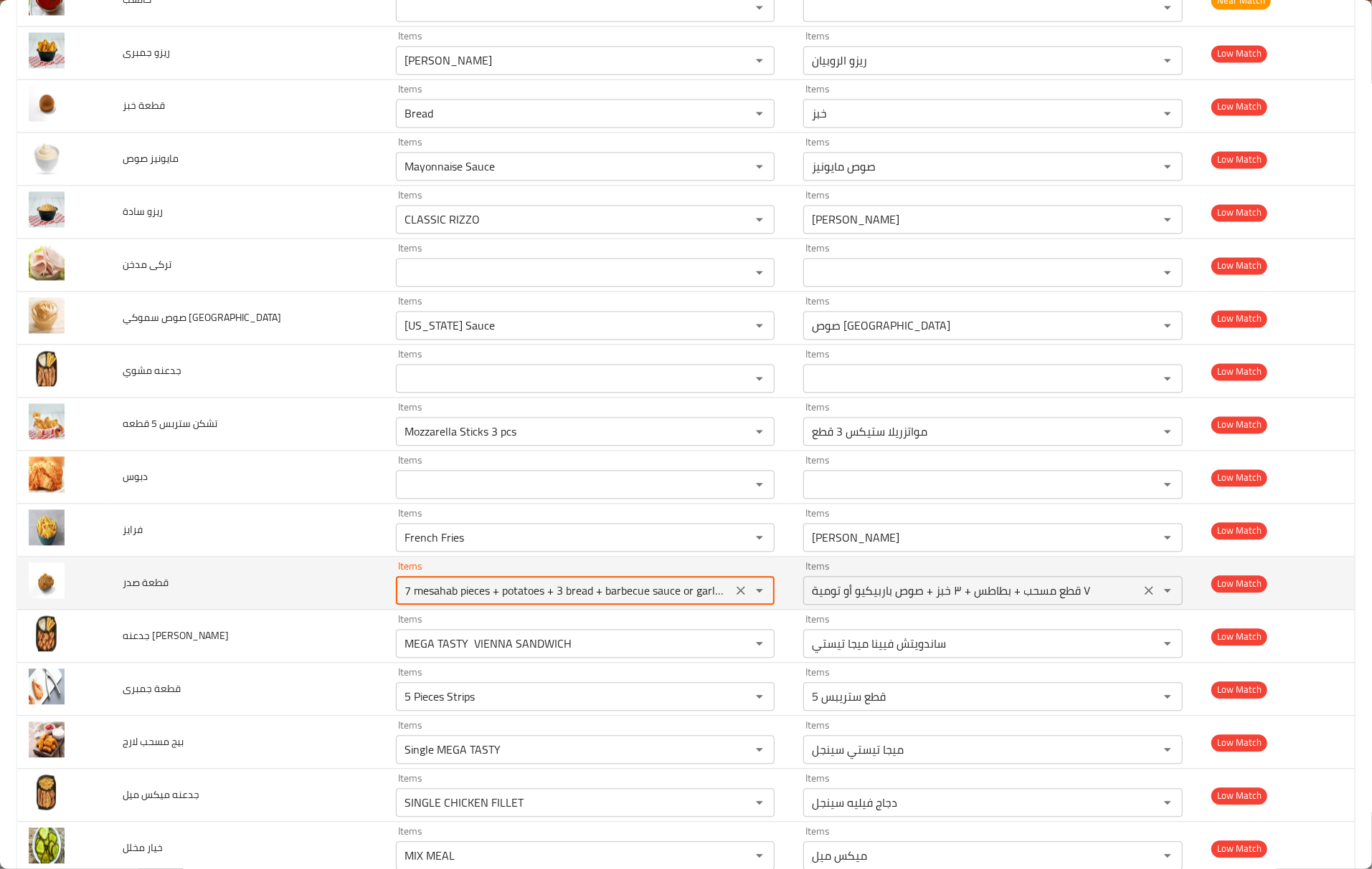
type صدر "7 mesahab pieces + potatoes + 3 bread + barbecue sauce or garlic dip"
click at [1008, 600] on صدر-ar "٧ قطع مسحب + بطاطس + ٣ خبز + صوص باربيكيو أو تومية" at bounding box center [972, 590] width 329 height 20
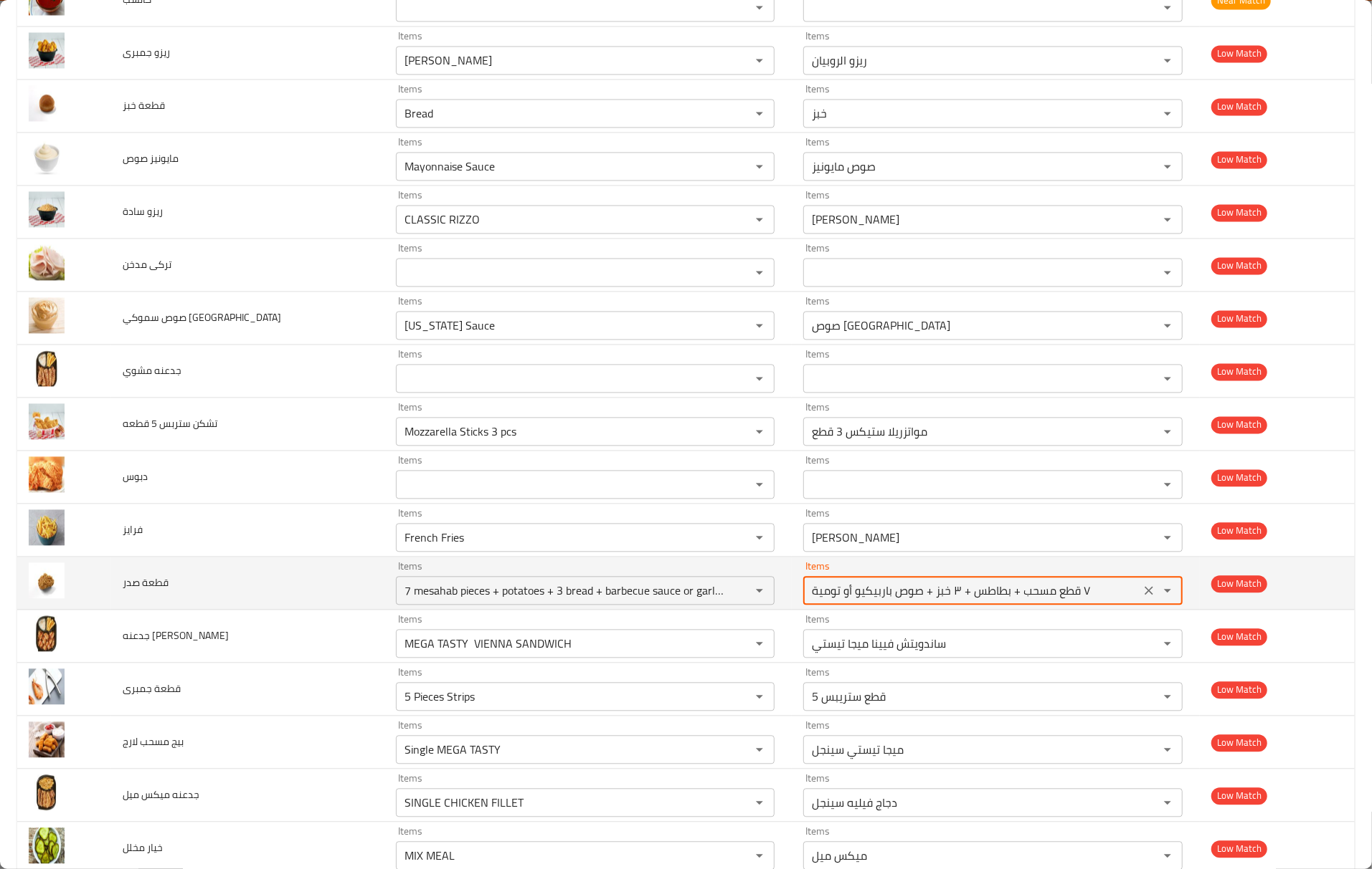
click at [1008, 600] on صدر-ar "٧ قطع مسحب + بطاطس + ٣ خبز + صوص باربيكيو أو تومية" at bounding box center [972, 590] width 329 height 20
click at [1009, 600] on صدر-ar "٧ قطع مسحب + بطاطس + ٣ خبز + صوص باربيكيو أو تومية" at bounding box center [972, 590] width 329 height 20
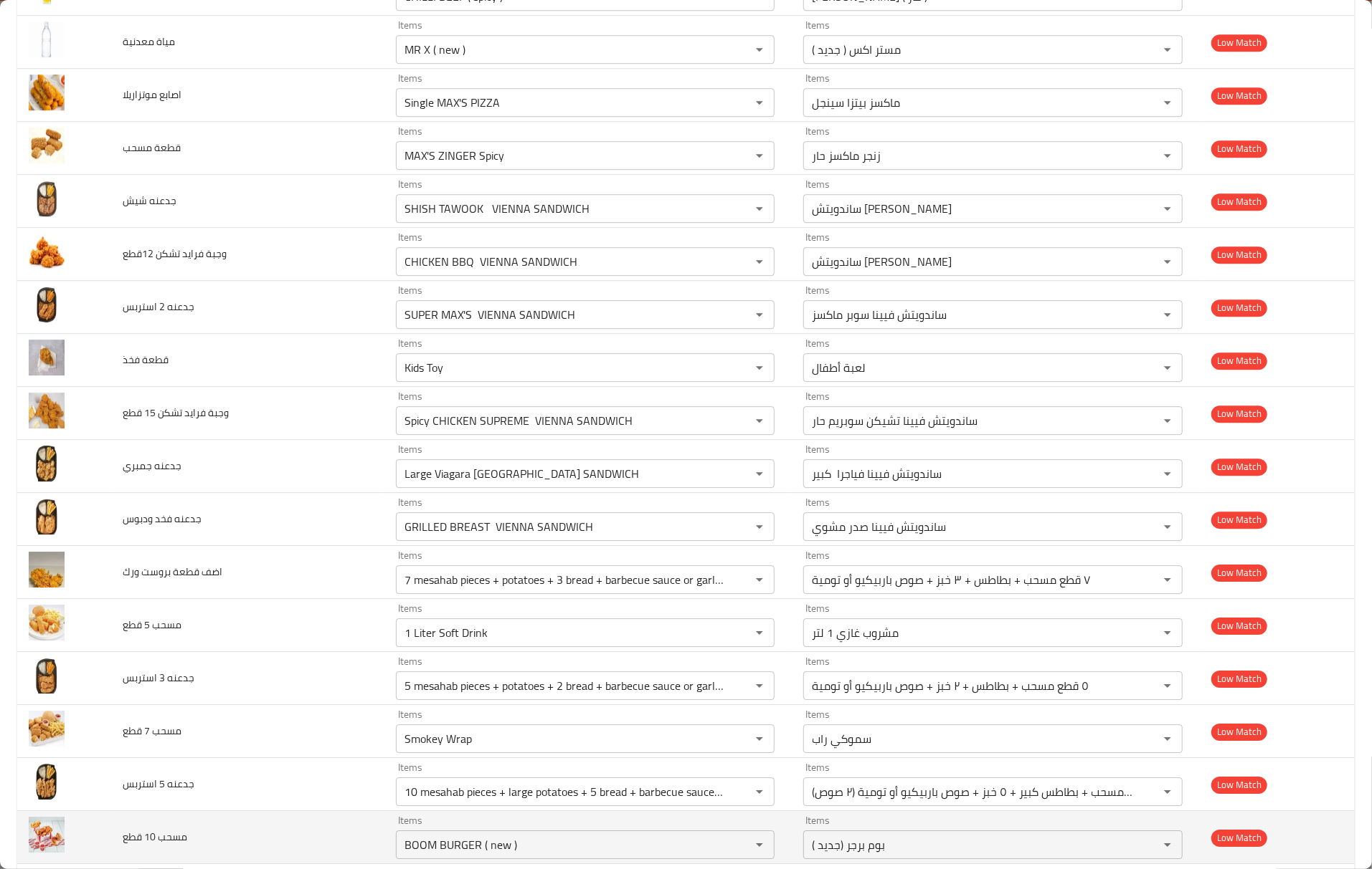
scroll to position [3153, 0]
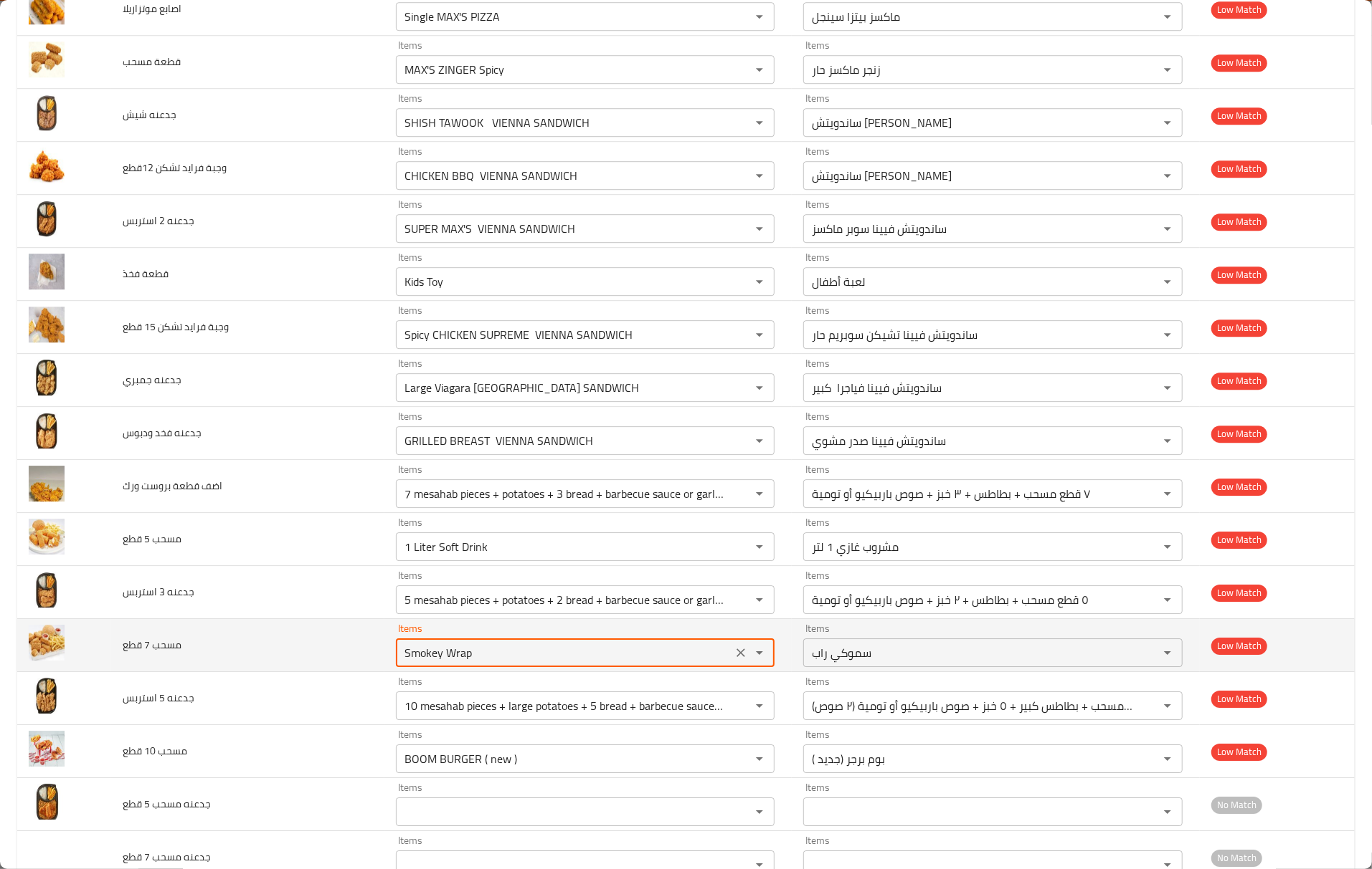
drag, startPoint x: 451, startPoint y: 671, endPoint x: 281, endPoint y: 663, distance: 170.2
click at [281, 663] on tr "مسحب 7 قطع Items Smokey Wrap Items Items سموكي راب Items Low Match" at bounding box center [685, 646] width 1337 height 53
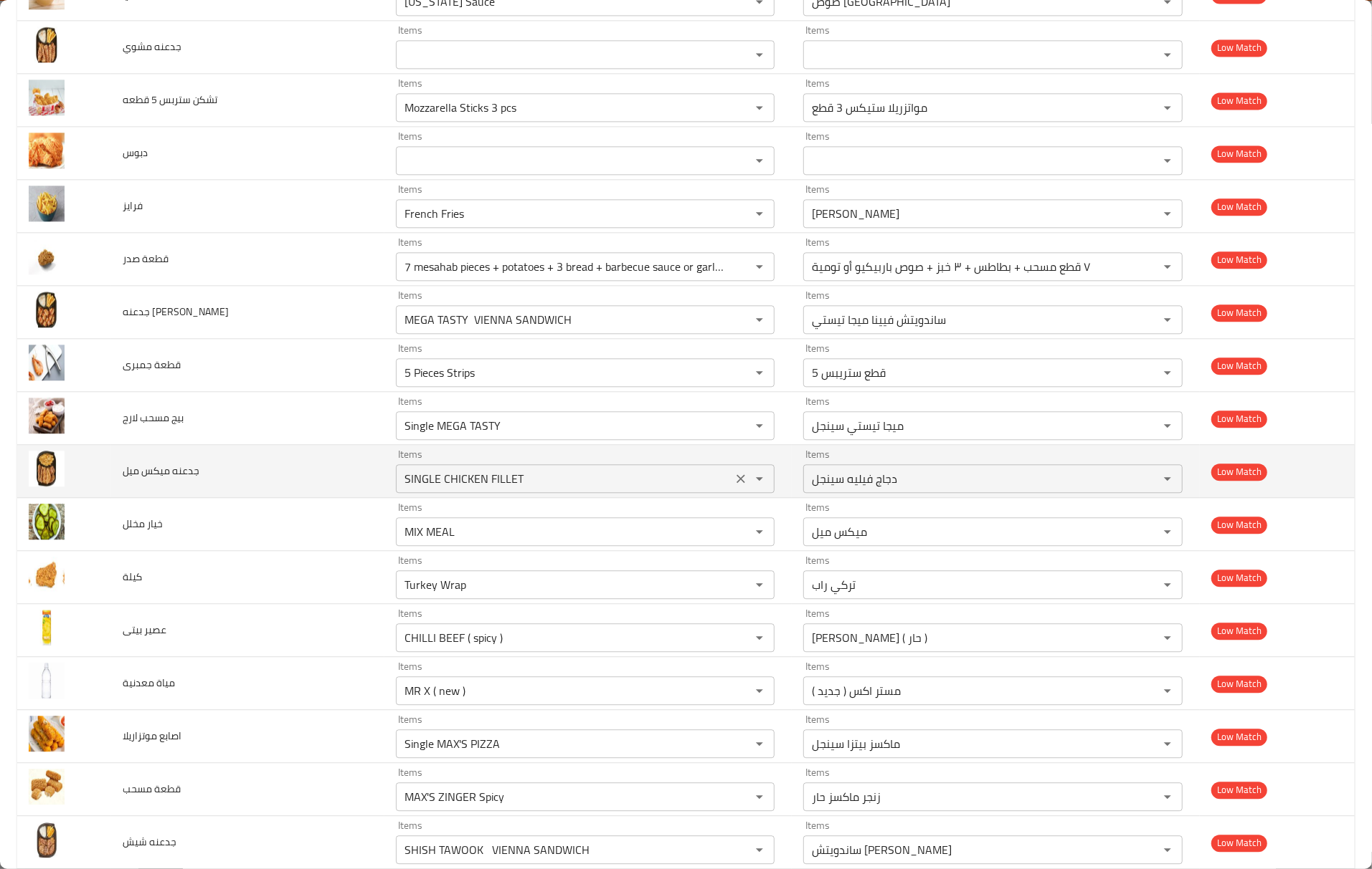
scroll to position [2294, 0]
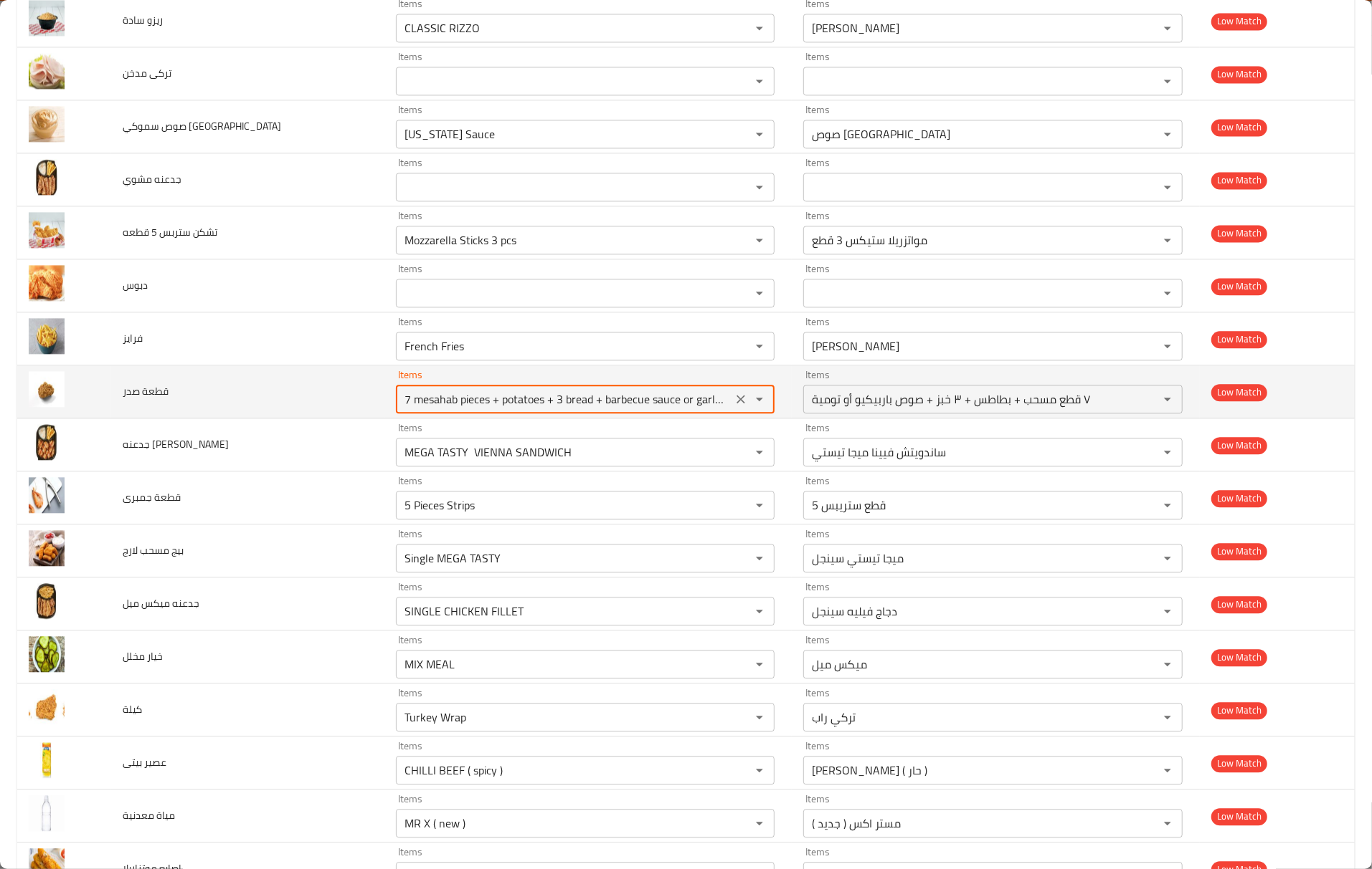
click at [400, 405] on صدر "7 mesahab pieces + potatoes + 3 bread + barbecue sauce or garlic dip" at bounding box center [564, 399] width 329 height 20
click at [400, 406] on صدر "7 mesahab pieces + potatoes + 3 bread + barbecue sauce or garlic dip" at bounding box center [564, 399] width 329 height 20
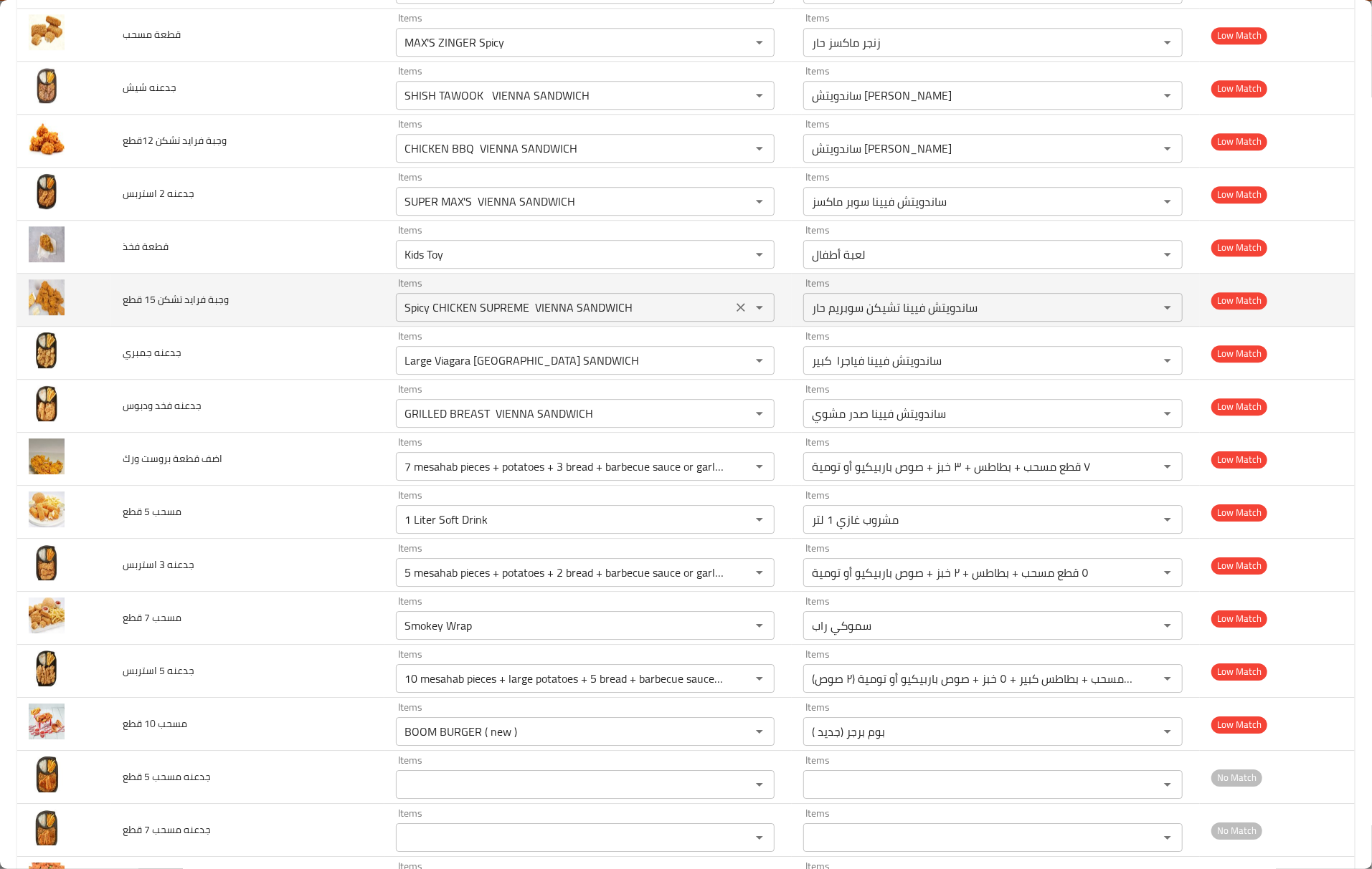
scroll to position [3249, 0]
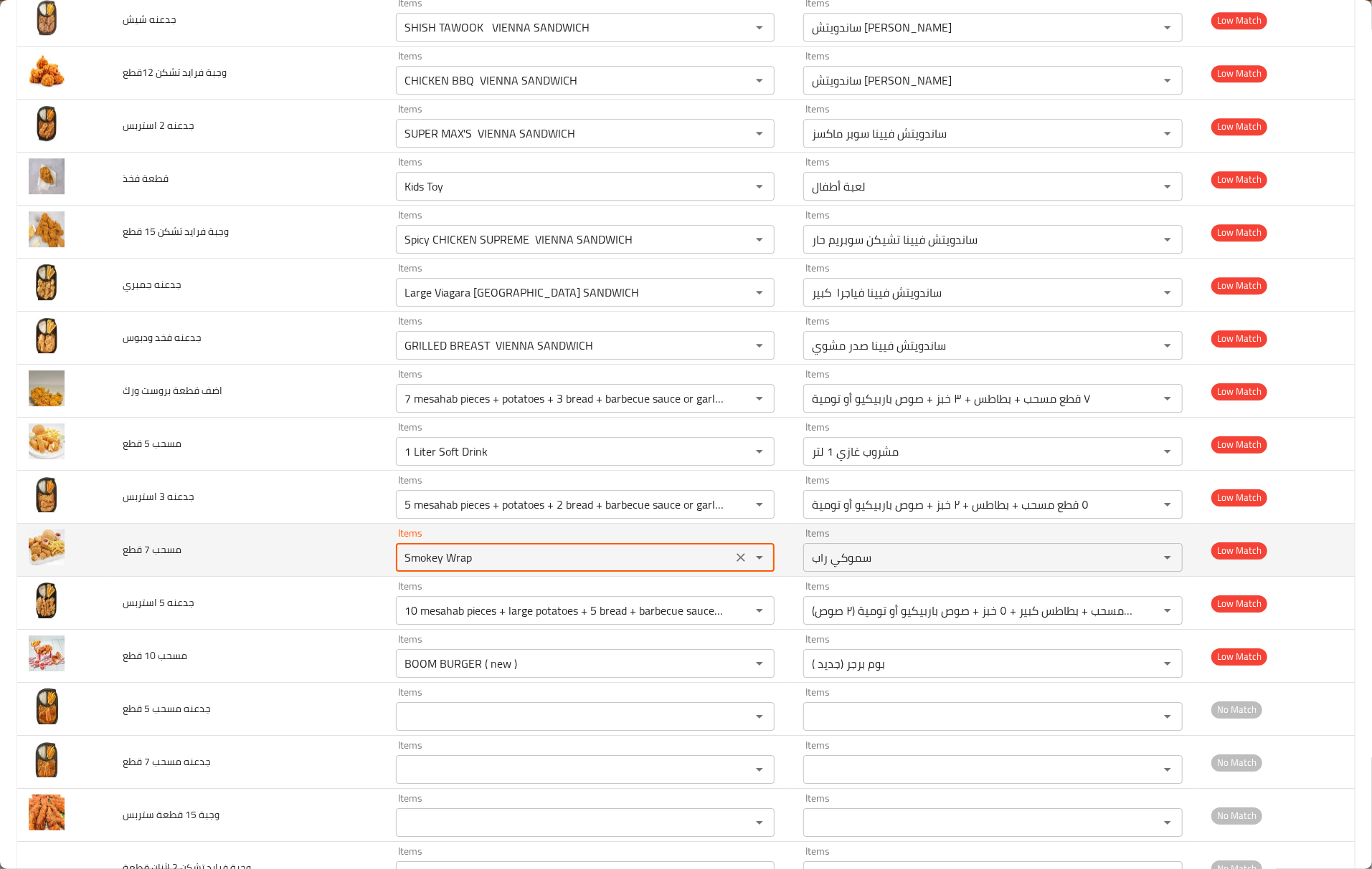
drag, startPoint x: 482, startPoint y: 575, endPoint x: 265, endPoint y: 575, distance: 217.0
click at [265, 575] on tr "مسحب 7 قطع Items Smokey Wrap Items Items سموكي راب Items Low Match" at bounding box center [685, 551] width 1337 height 53
paste قطع "mesahab"
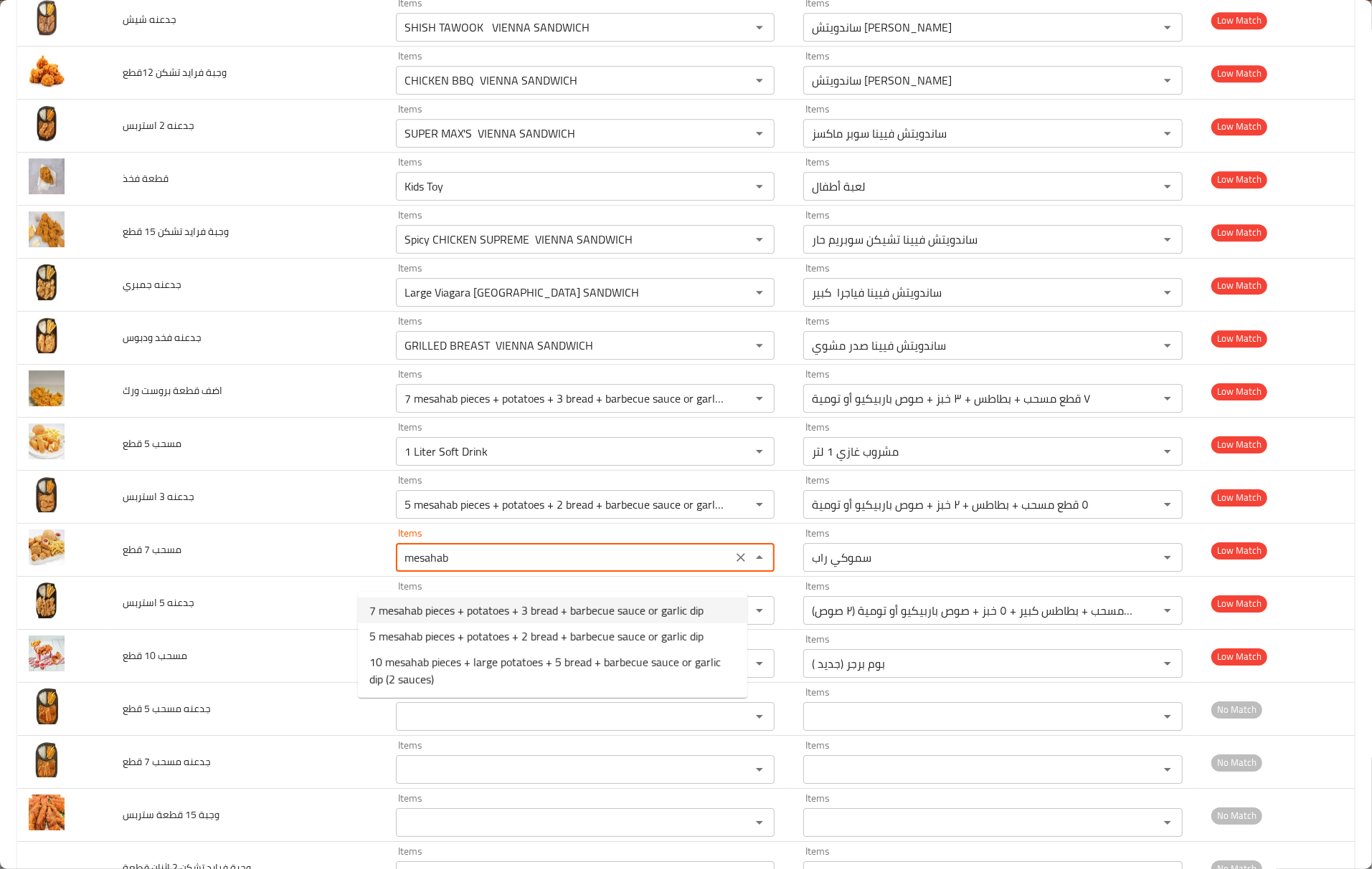
click at [463, 619] on span "7 mesahab pieces + potatoes + 3 bread + barbecue sauce or garlic dip" at bounding box center [537, 611] width 334 height 17
type قطع "7 mesahab pieces + potatoes + 3 bread + barbecue sauce or garlic dip"
type قطع-ar "٧ قطع مسحب + بطاطس + ٣ خبز + صوص باربيكيو أو تومية"
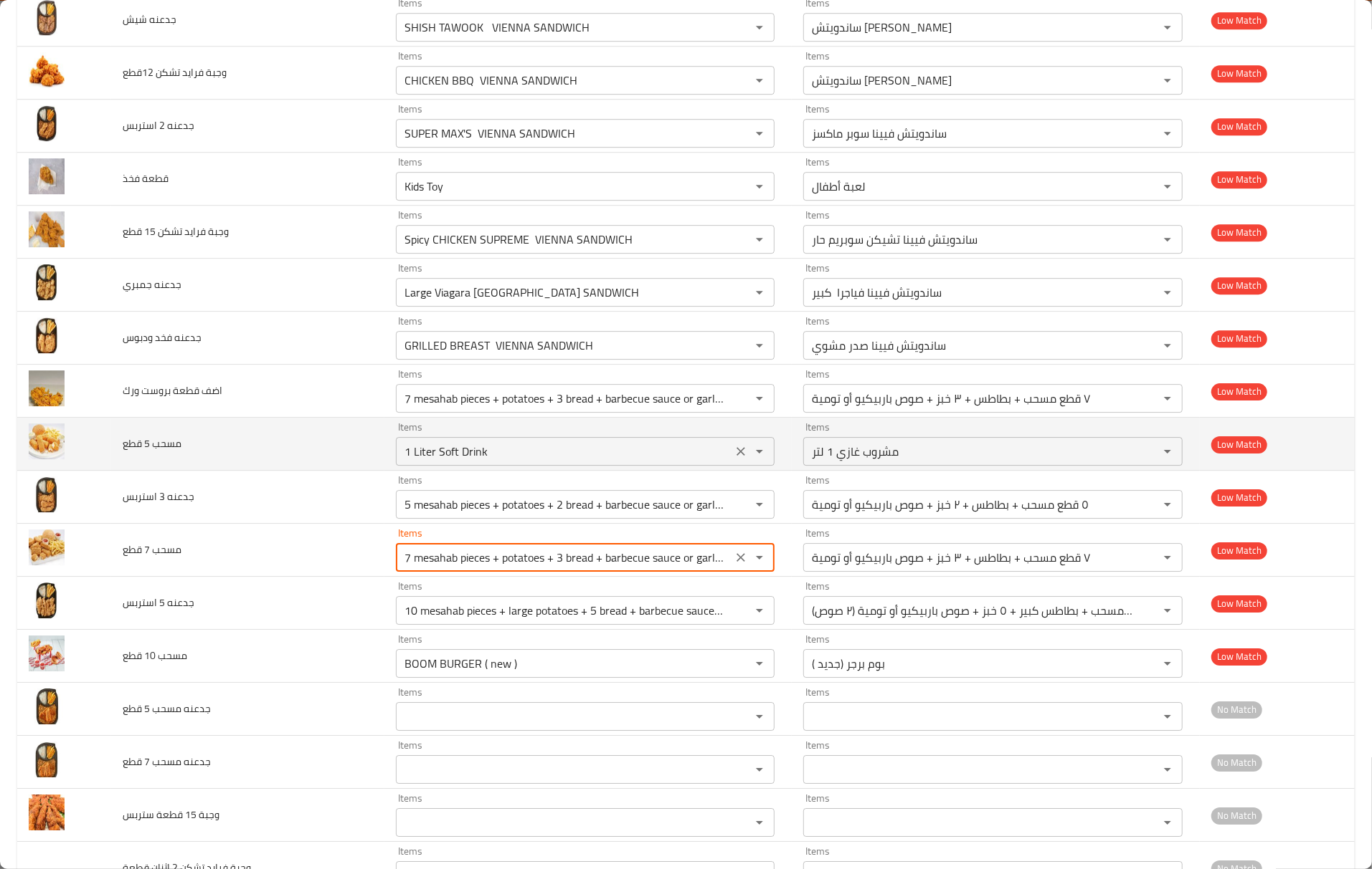
type قطع "7 mesahab pieces + potatoes + 3 bread + barbecue sauce or garlic dip"
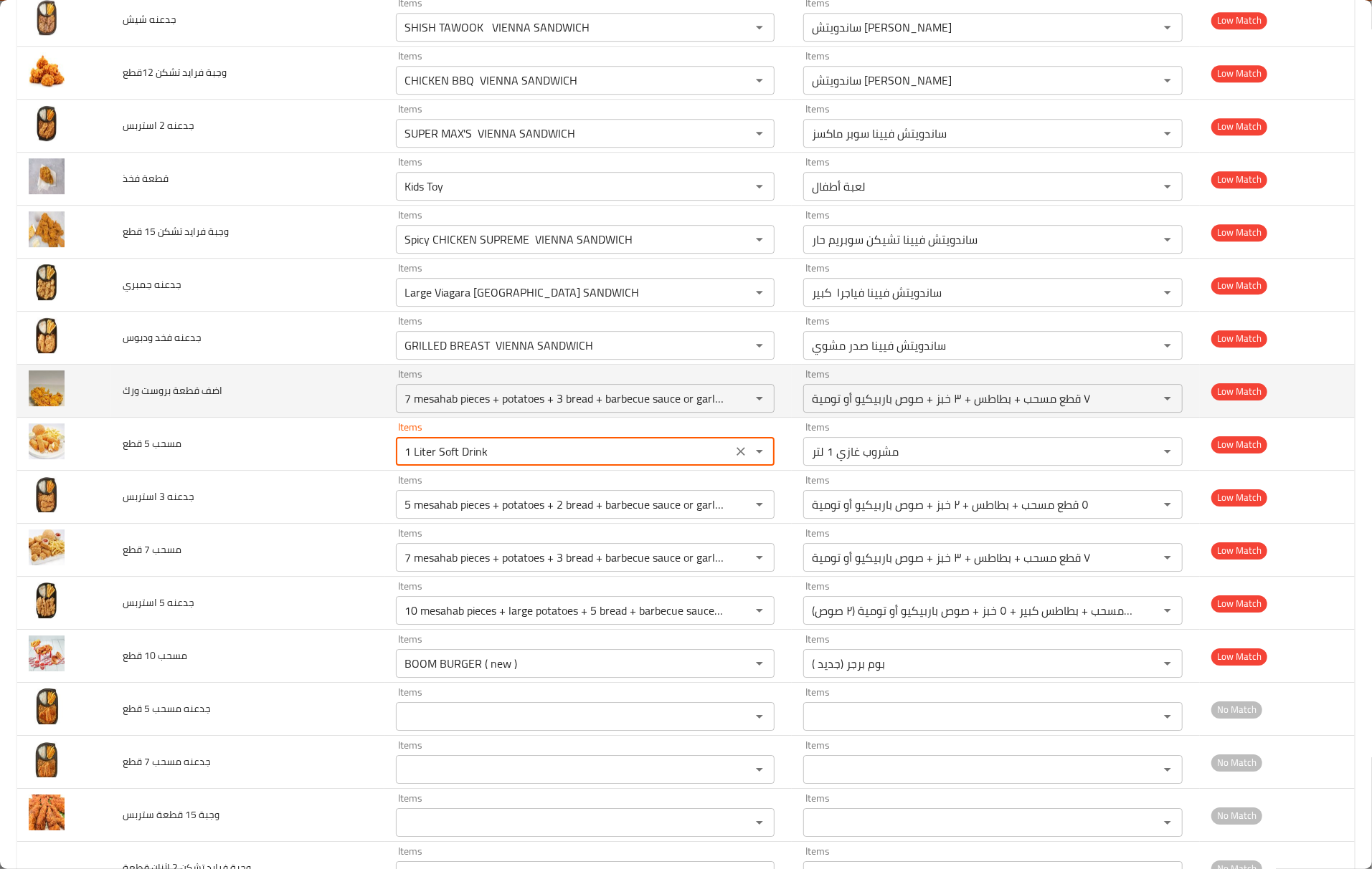
drag, startPoint x: 460, startPoint y: 462, endPoint x: 84, endPoint y: 422, distance: 378.1
paste قطع "mesahab"
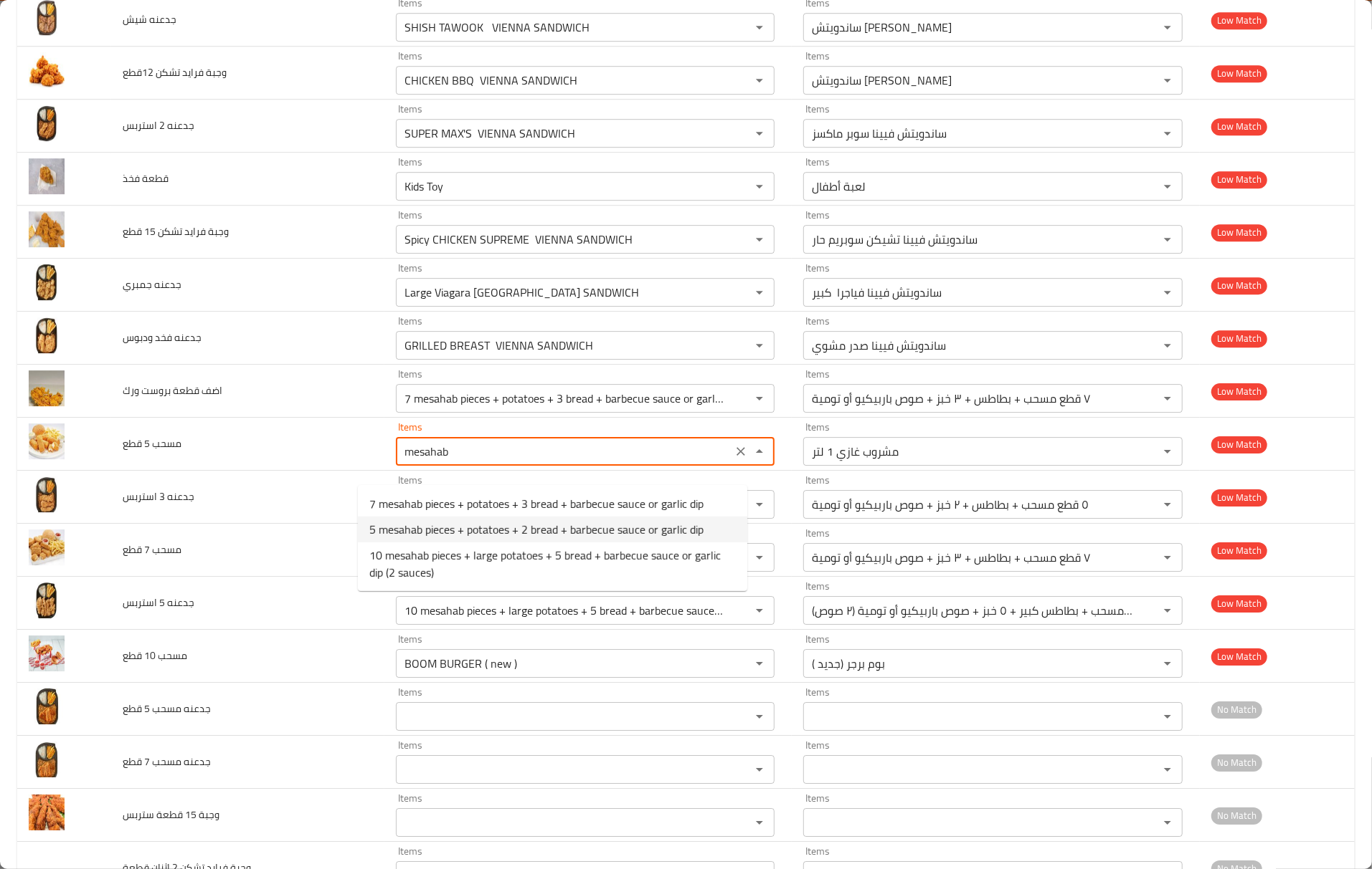
click at [431, 532] on span "5 mesahab pieces + potatoes + 2 bread + barbecue sauce or garlic dip" at bounding box center [537, 530] width 334 height 17
type قطع "5 mesahab pieces + potatoes + 2 bread + barbecue sauce or garlic dip"
type قطع-ar "٥ قطع مسحب + بطاطس + ٢ خبز + صوص باربيكيو أو تومية"
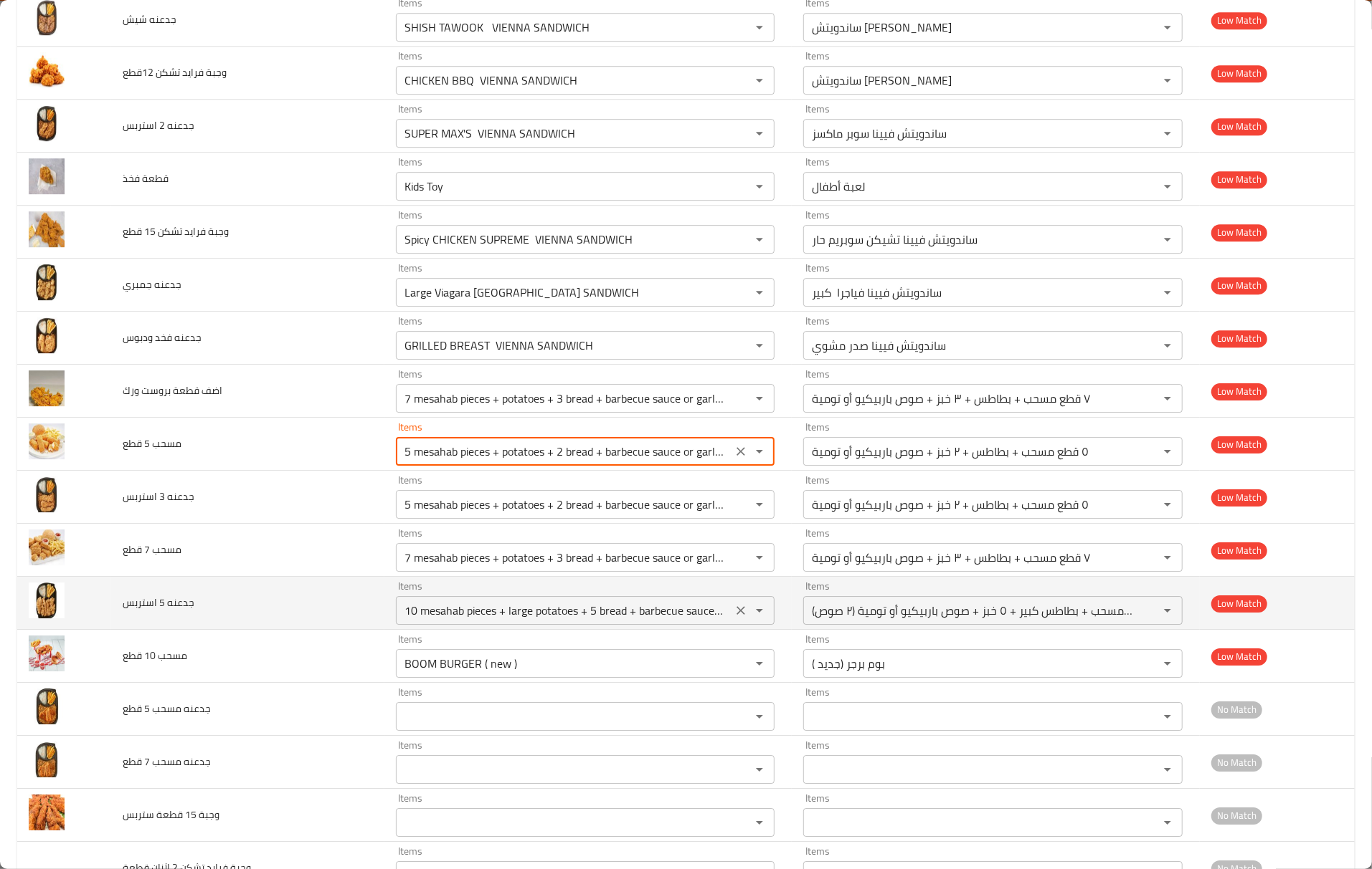
type قطع "5 mesahab pieces + potatoes + 2 bread + barbecue sauce or garlic dip"
click at [457, 620] on استربس "10 mesahab pieces + large potatoes + 5 bread + barbecue sauce or garlic dip (2 …" at bounding box center [564, 610] width 329 height 20
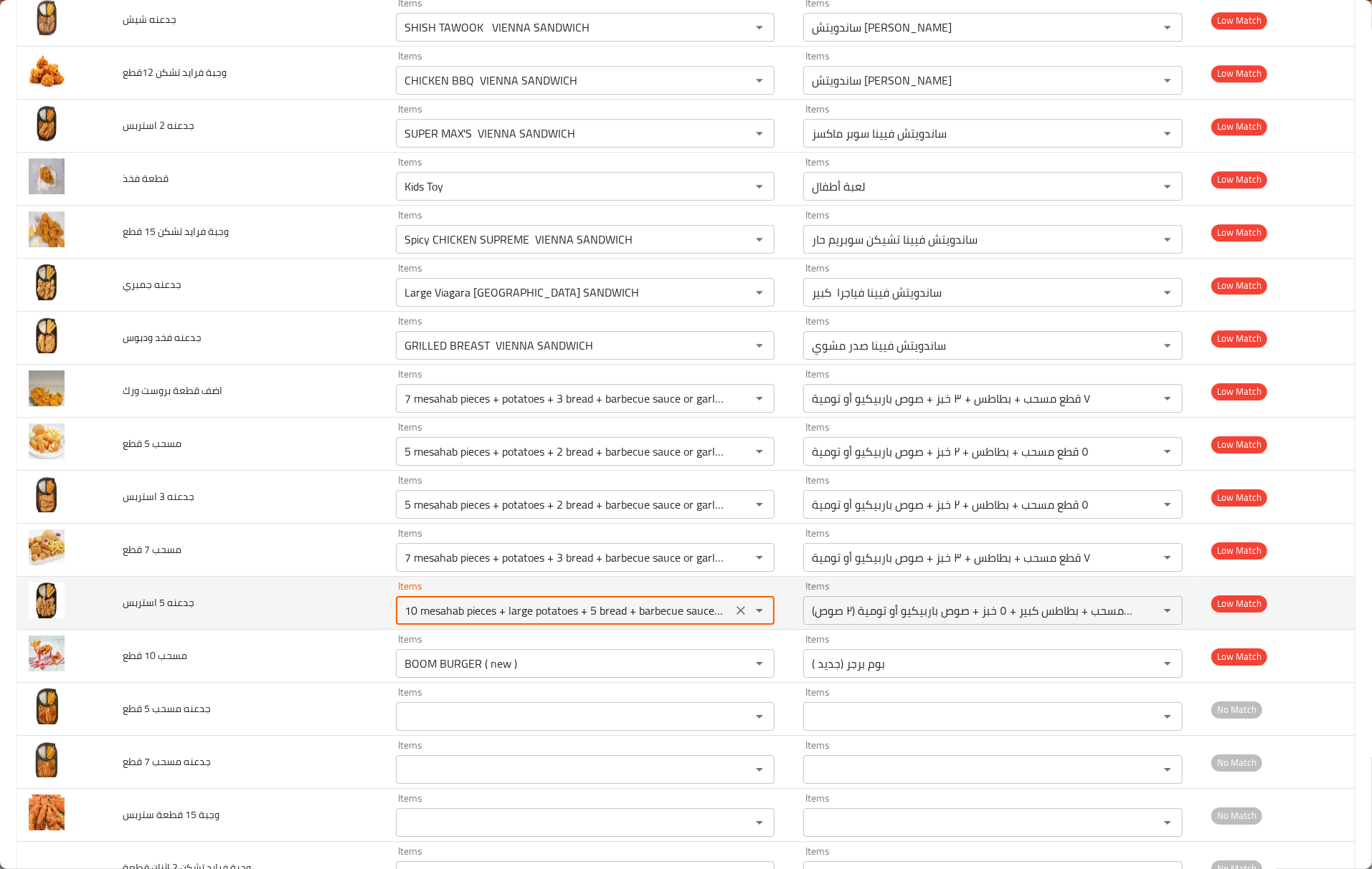
click at [457, 620] on استربس "10 mesahab pieces + large potatoes + 5 bread + barbecue sauce or garlic dip (2 …" at bounding box center [564, 610] width 329 height 20
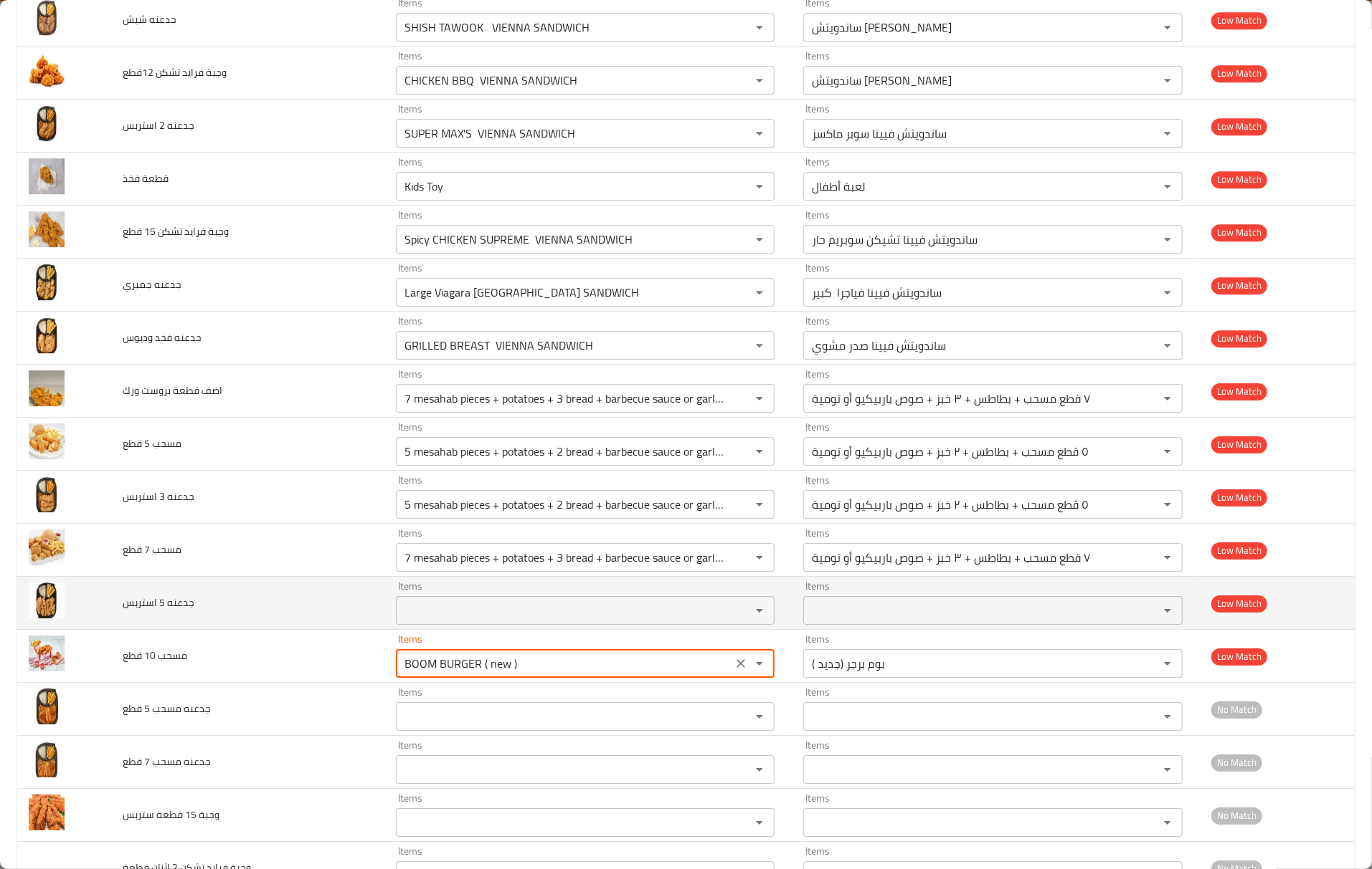
drag, startPoint x: 519, startPoint y: 679, endPoint x: 84, endPoint y: 616, distance: 439.5
paste قطع "mesahab"
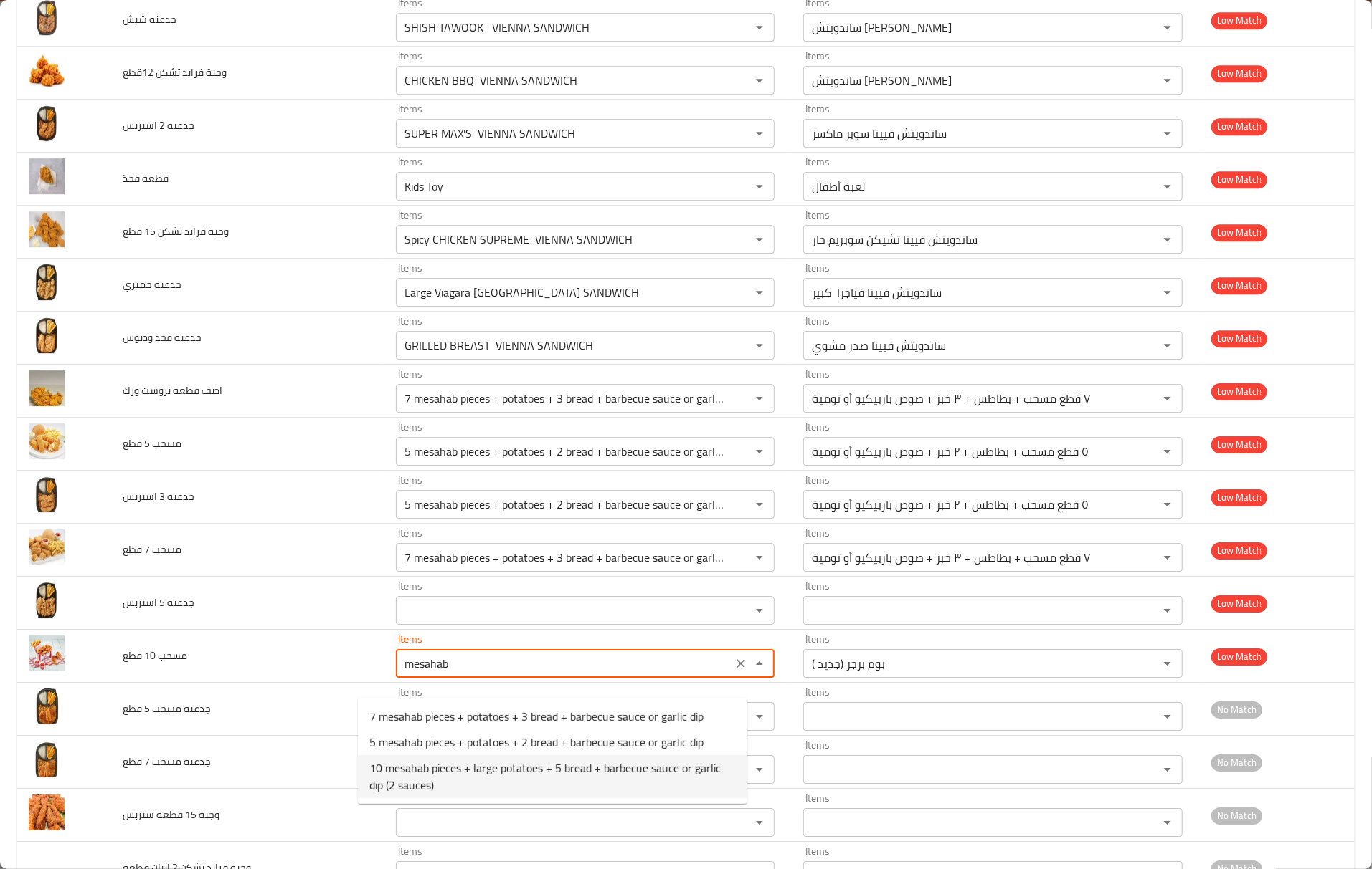
click at [450, 760] on span "10 mesahab pieces + large potatoes + 5 bread + barbecue sauce or garlic dip (2 …" at bounding box center [553, 777] width 367 height 34
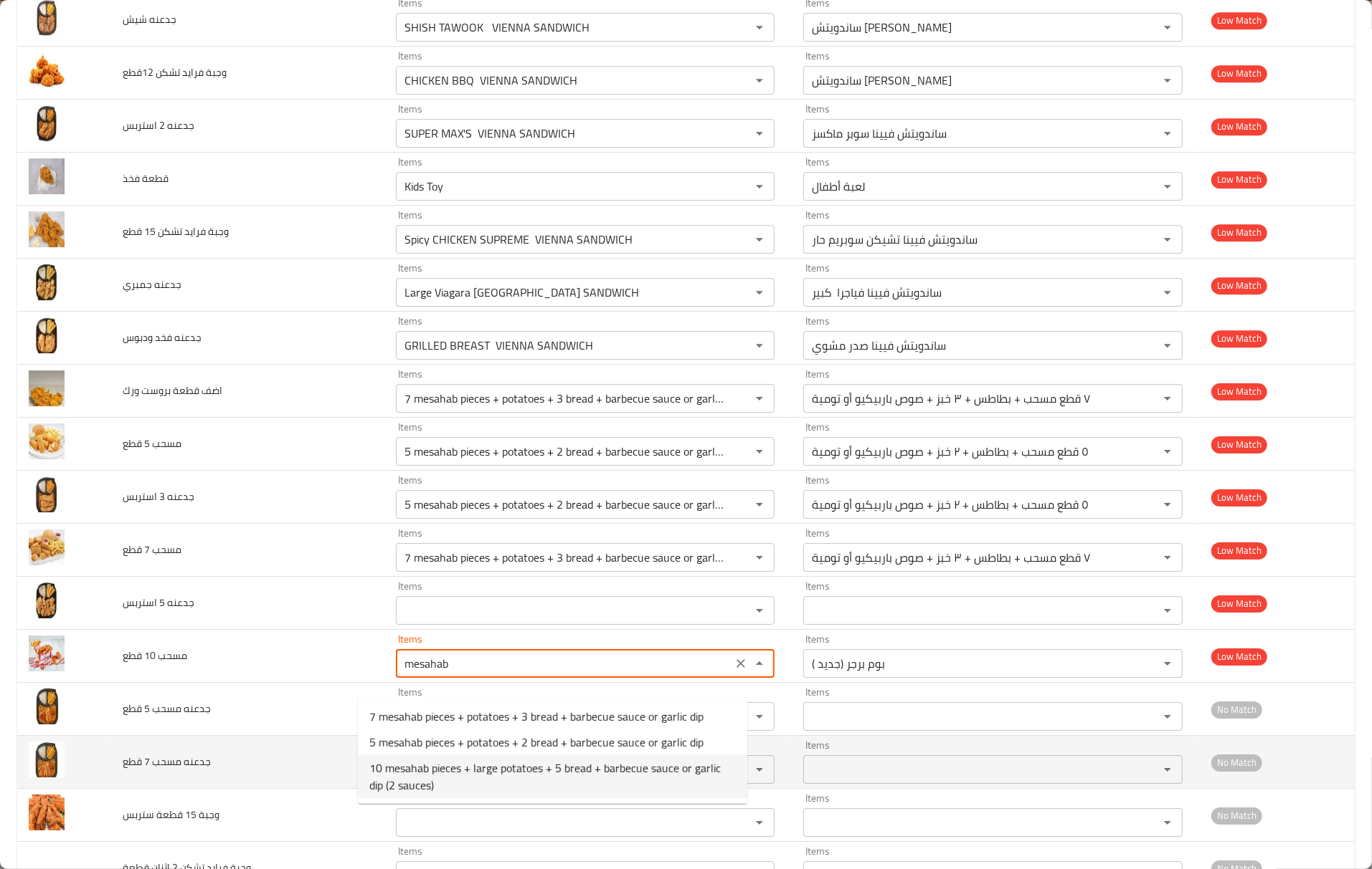
type قطع "10 mesahab pieces + large potatoes + 5 bread + barbecue sauce or garlic dip (2 …"
type قطع-ar "١٠ قطع مسحب + بطاطس كبير + ٥ خبز + صوص باربيكيو أو تومية (٢ صوص)"
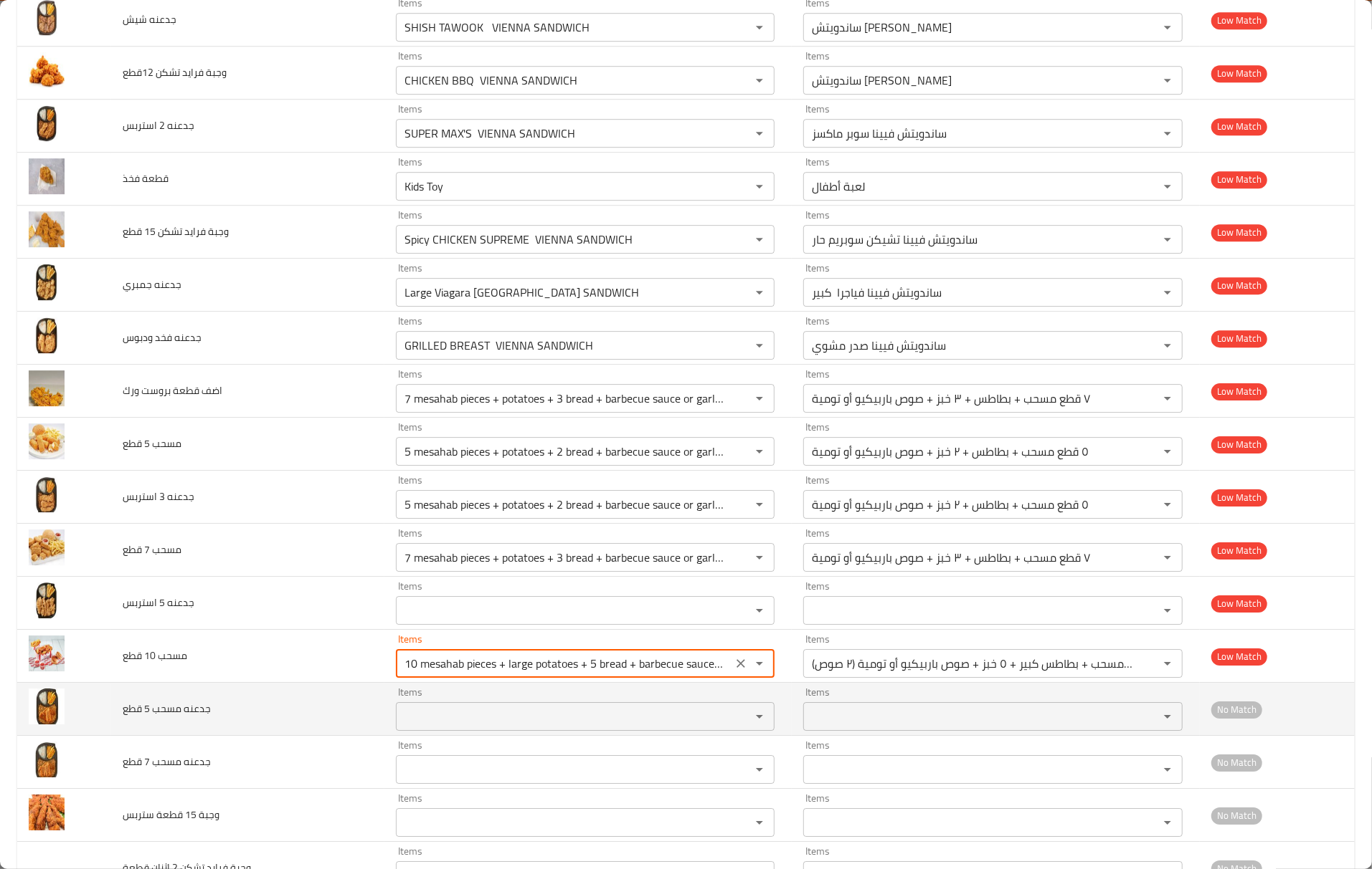
type قطع "10 mesahab pieces + large potatoes + 5 bread + barbecue sauce or garlic dip (2 …"
click at [426, 727] on قطع "Items" at bounding box center [564, 716] width 329 height 20
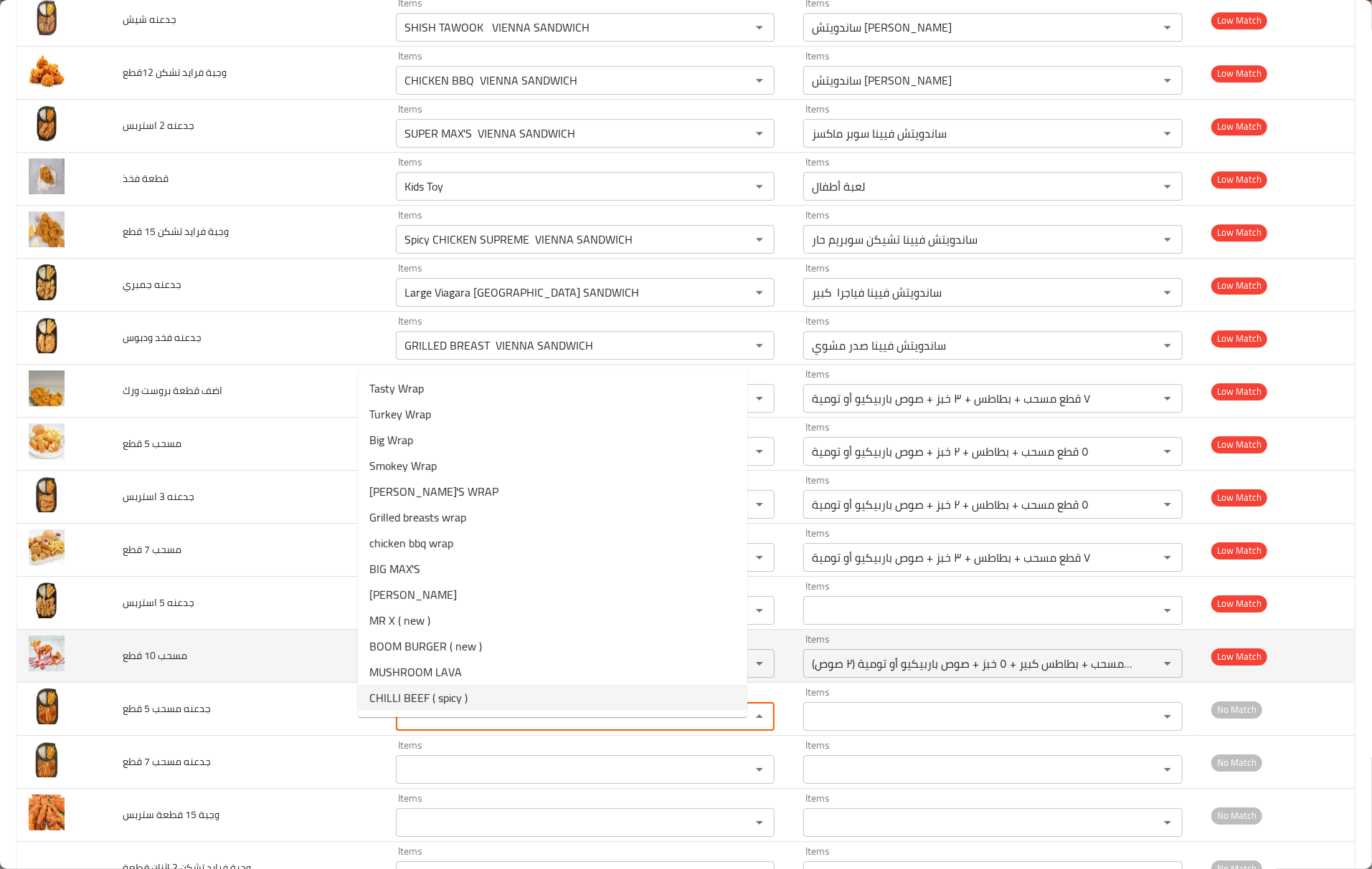
click at [218, 674] on td "مسحب 10 قطع" at bounding box center [248, 656] width 274 height 53
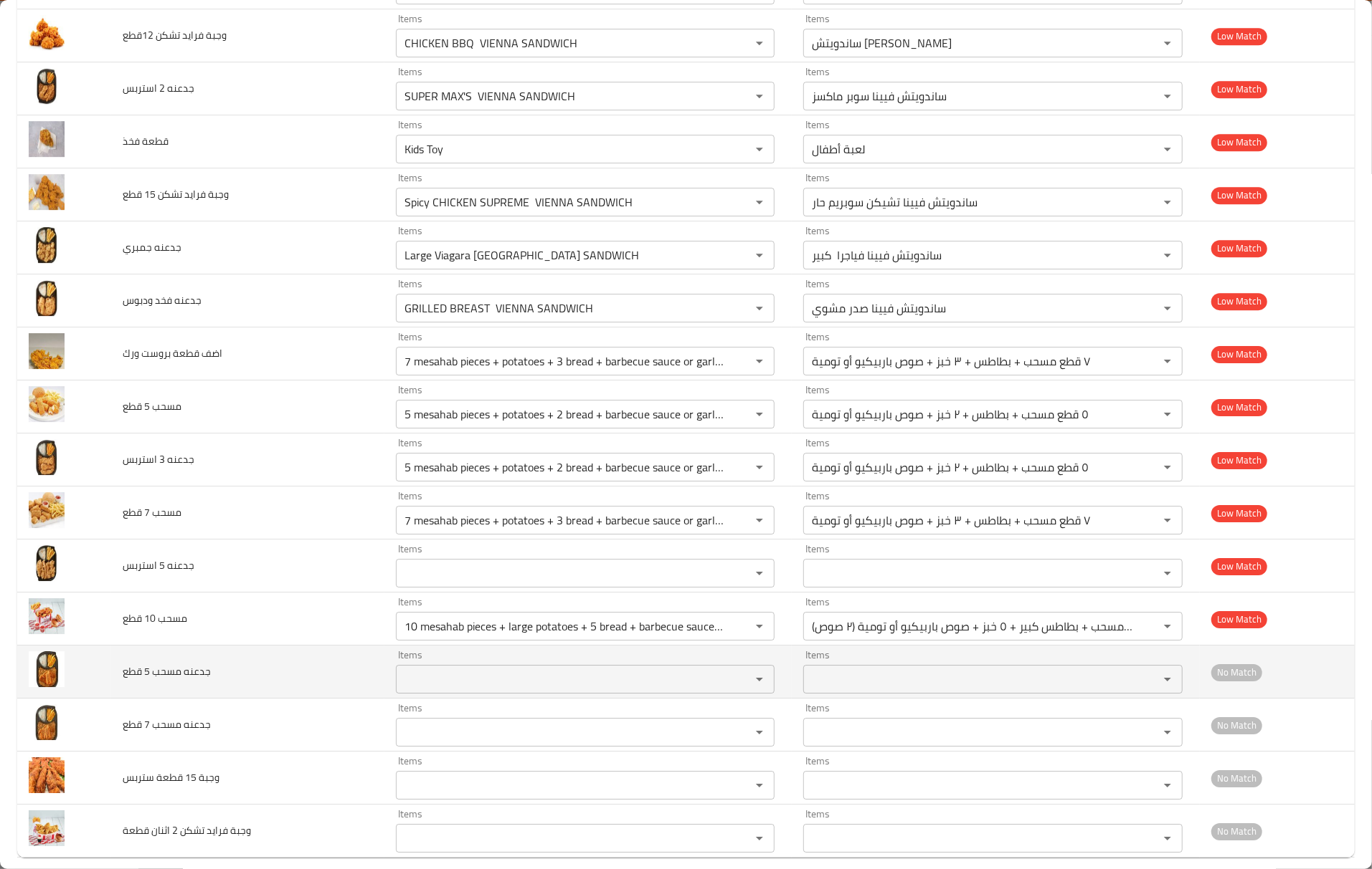
scroll to position [3321, 0]
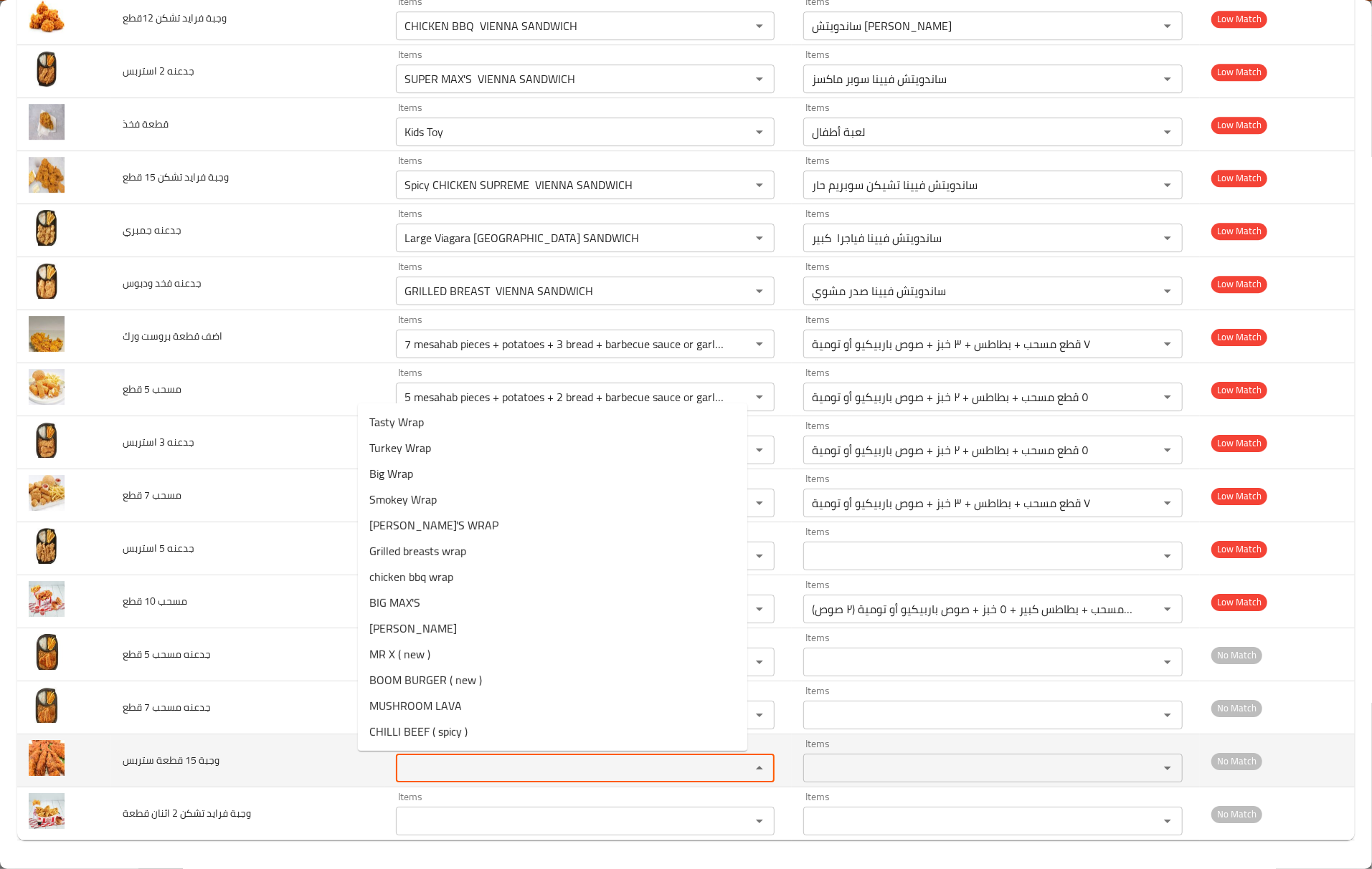
click at [400, 761] on ستربس "Items" at bounding box center [564, 767] width 329 height 20
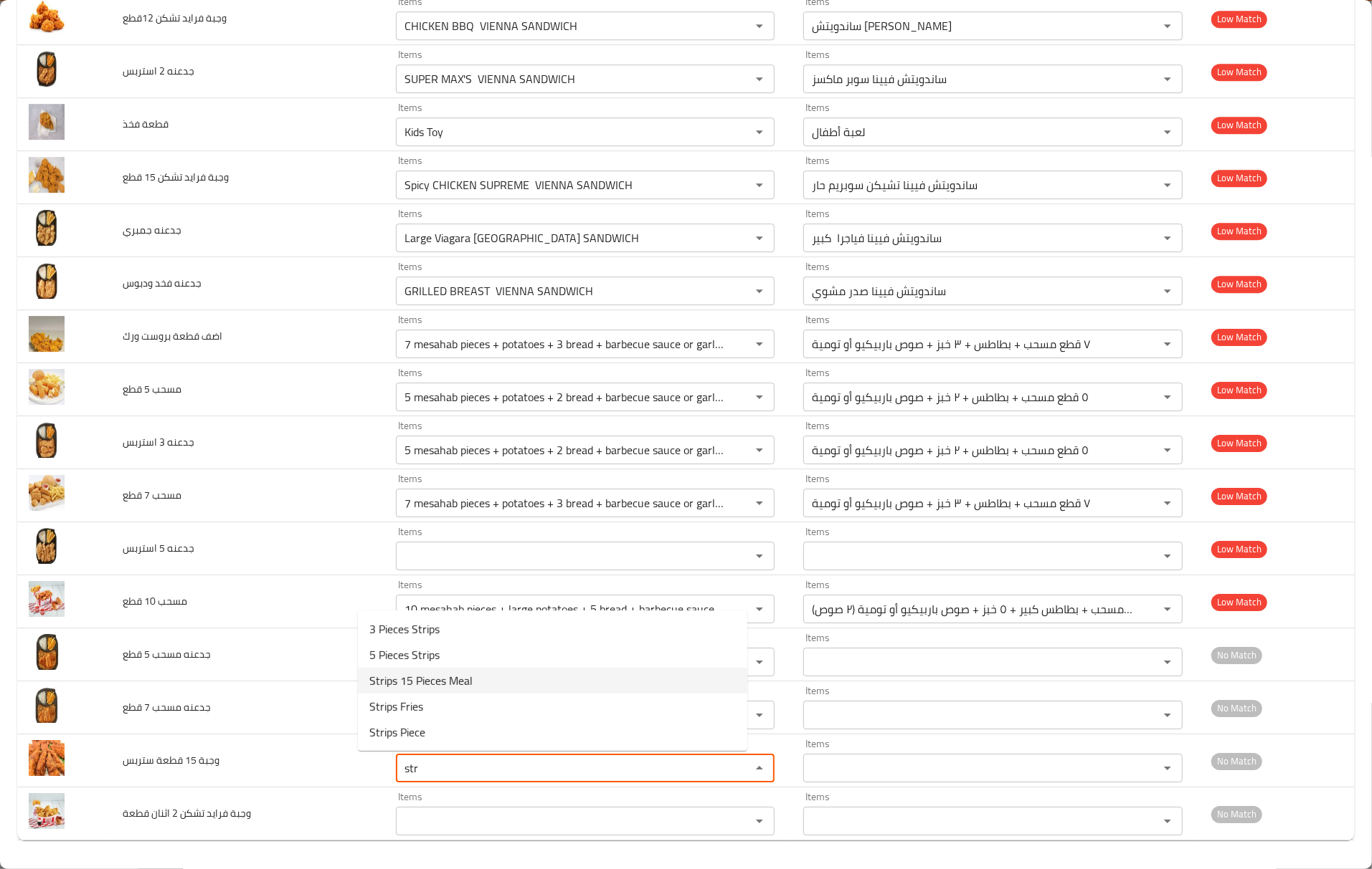
click at [496, 680] on ستربس-option-2 "Strips 15 Pieces Meal" at bounding box center [553, 680] width 390 height 26
type ستربس "Strips 15 Pieces Meal"
type ستربس-ar "وجبة ستريبس ١٥ قطعة"
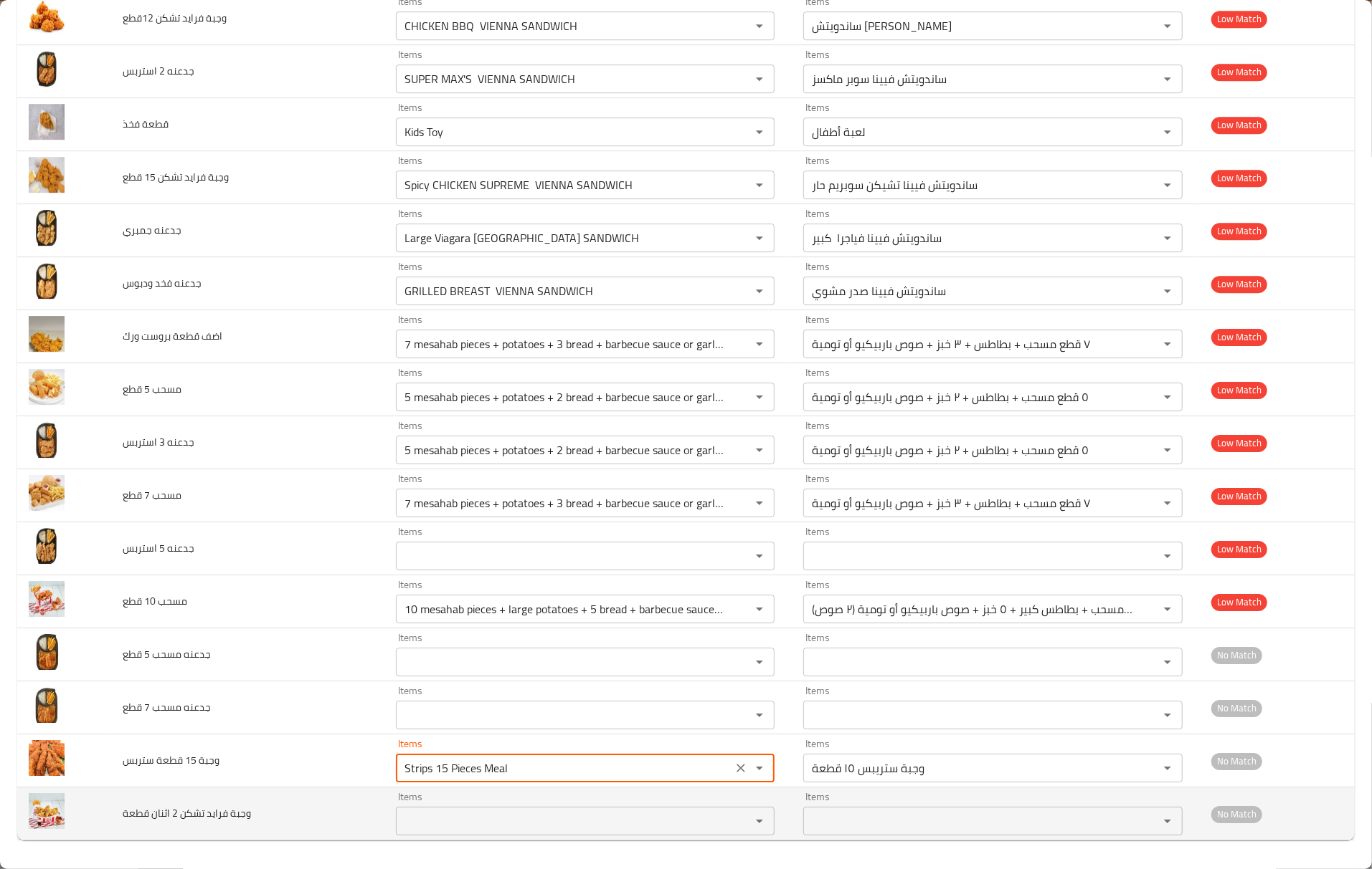
type ستربس "Strips 15 Pieces Meal"
click at [402, 824] on قطعة "Items" at bounding box center [564, 821] width 329 height 20
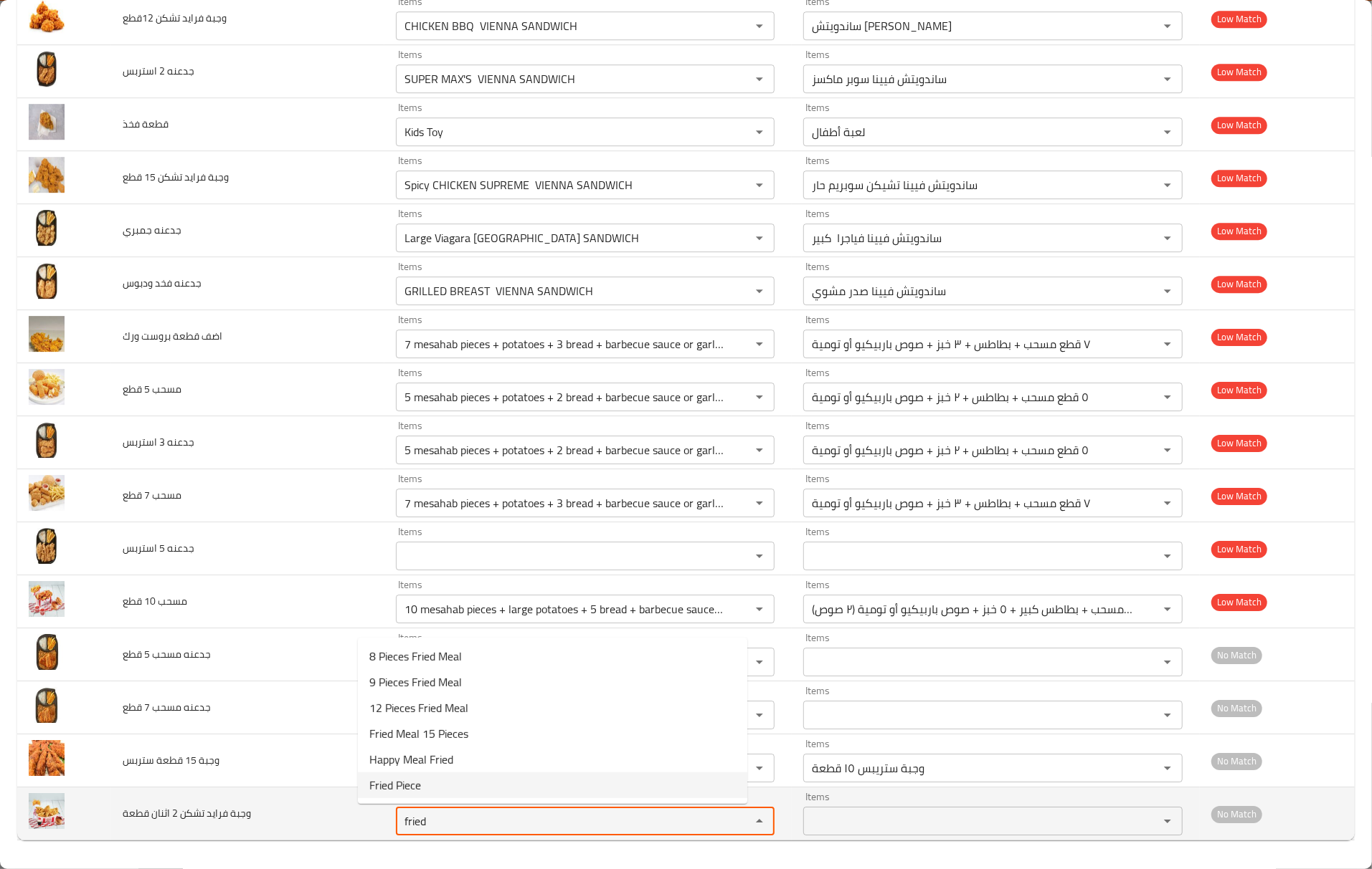
type قطعة "fried"
click at [326, 819] on td "وجبة فرايد تشكن 2 اثنان قطعة" at bounding box center [248, 814] width 274 height 53
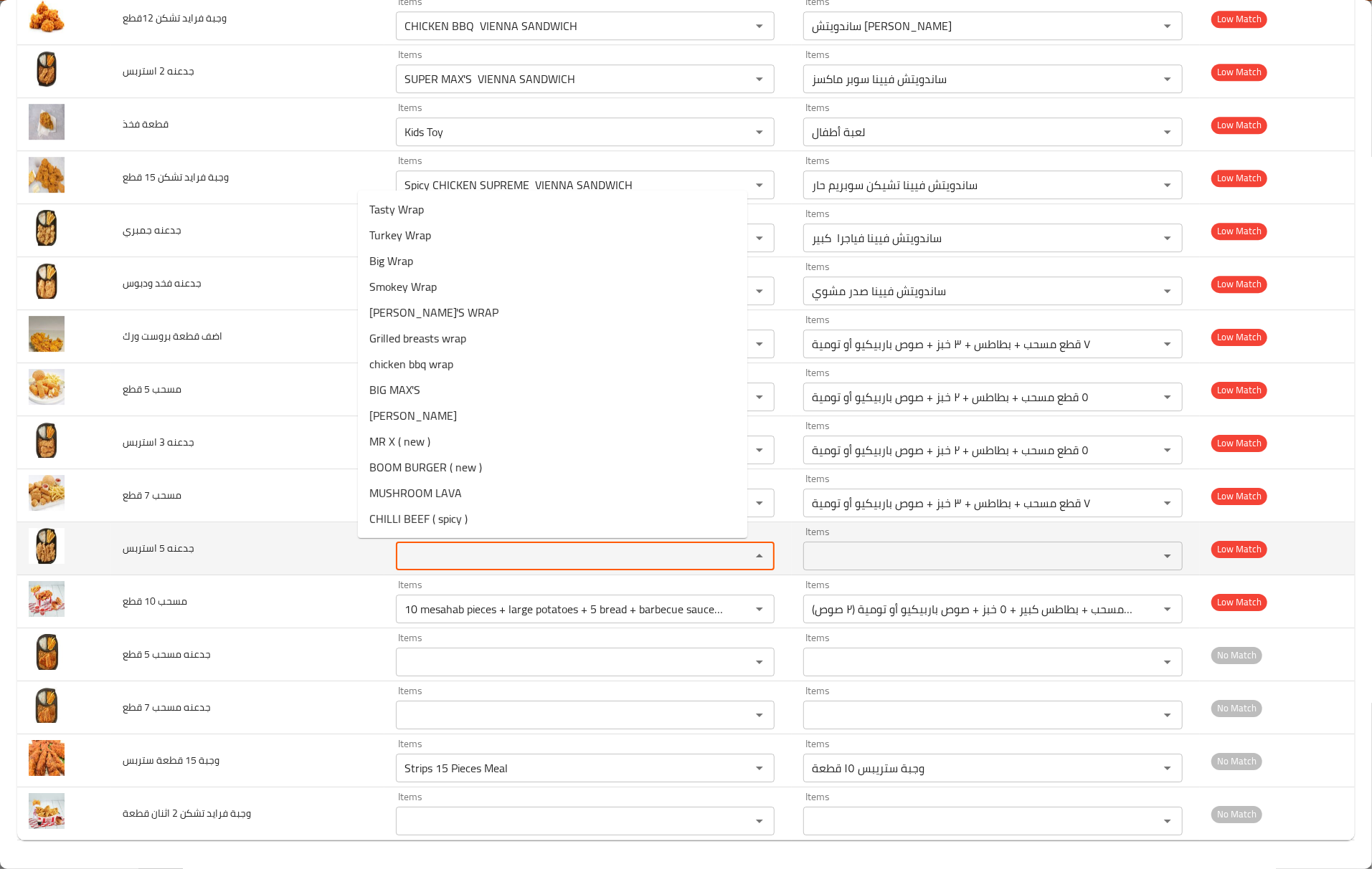
click at [403, 555] on استربس "Items" at bounding box center [564, 556] width 329 height 20
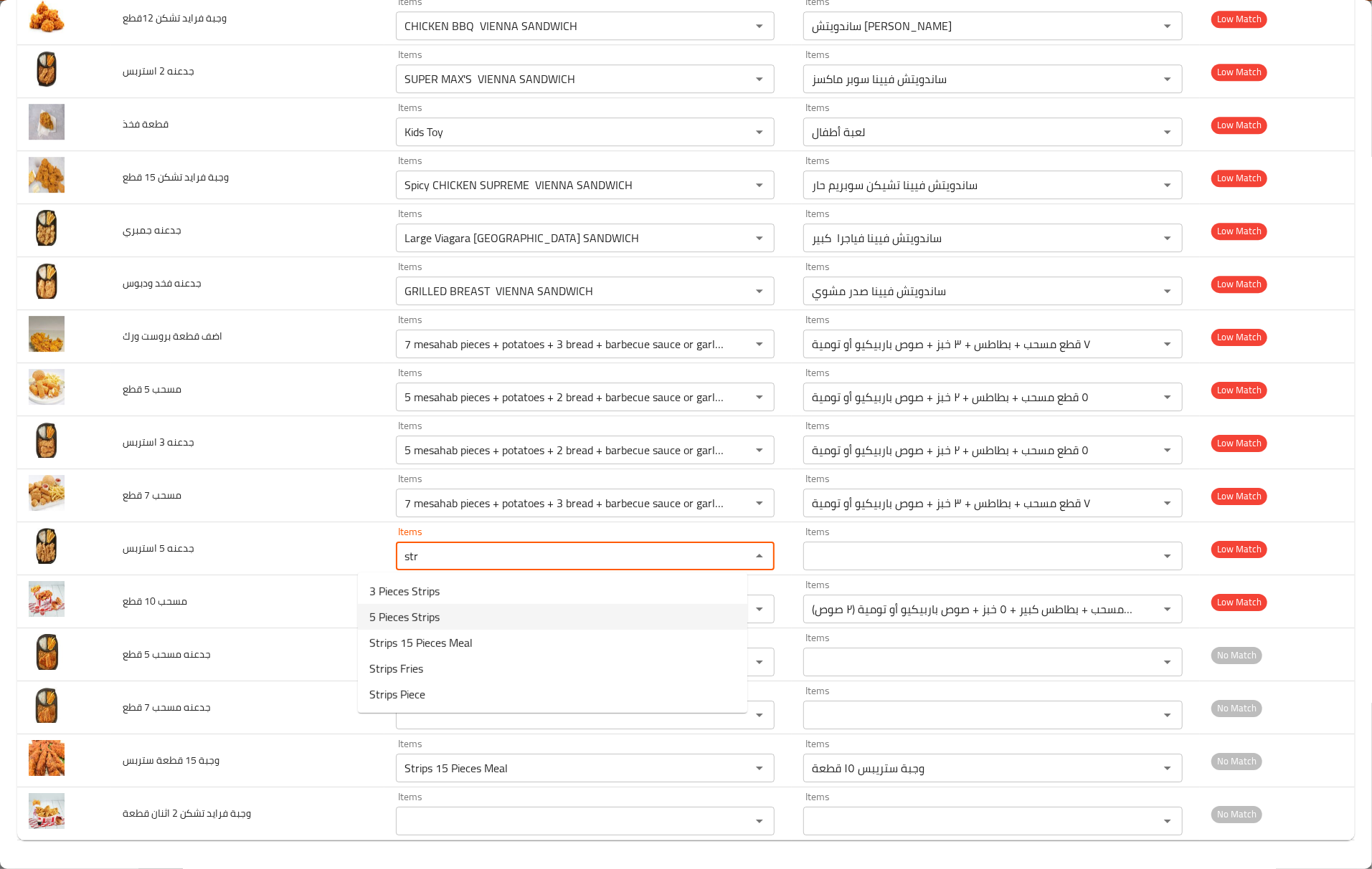
click at [423, 614] on span "5 Pieces Strips" at bounding box center [405, 617] width 70 height 17
type استربس "5 Pieces Strips"
type استربس-ar "5 قطع ستريبس"
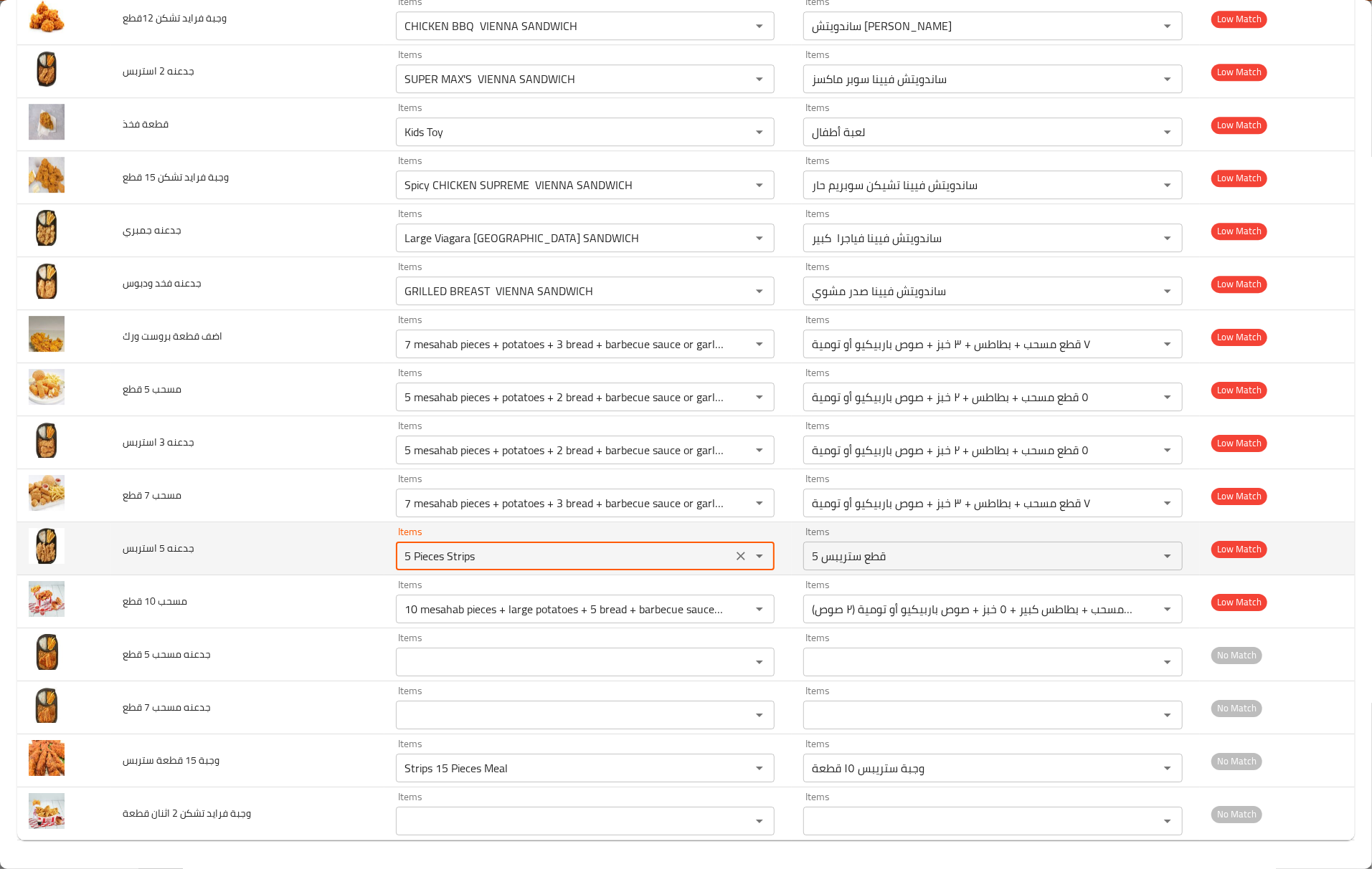
click at [409, 562] on استربس "5 Pieces Strips" at bounding box center [564, 556] width 329 height 20
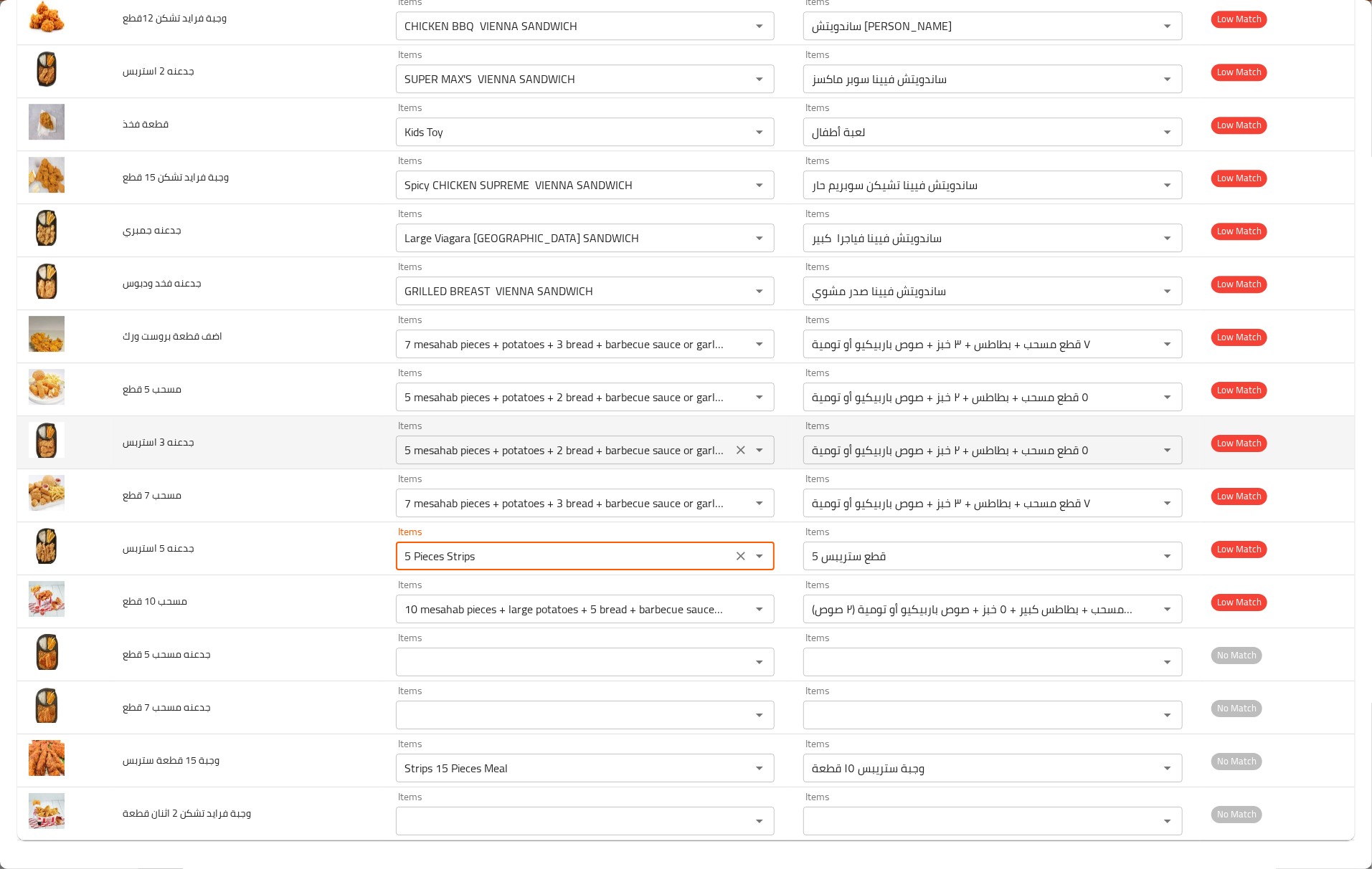
click at [734, 447] on icon "Clear" at bounding box center [740, 449] width 14 height 14
type استربس "5 Pieces Strips"
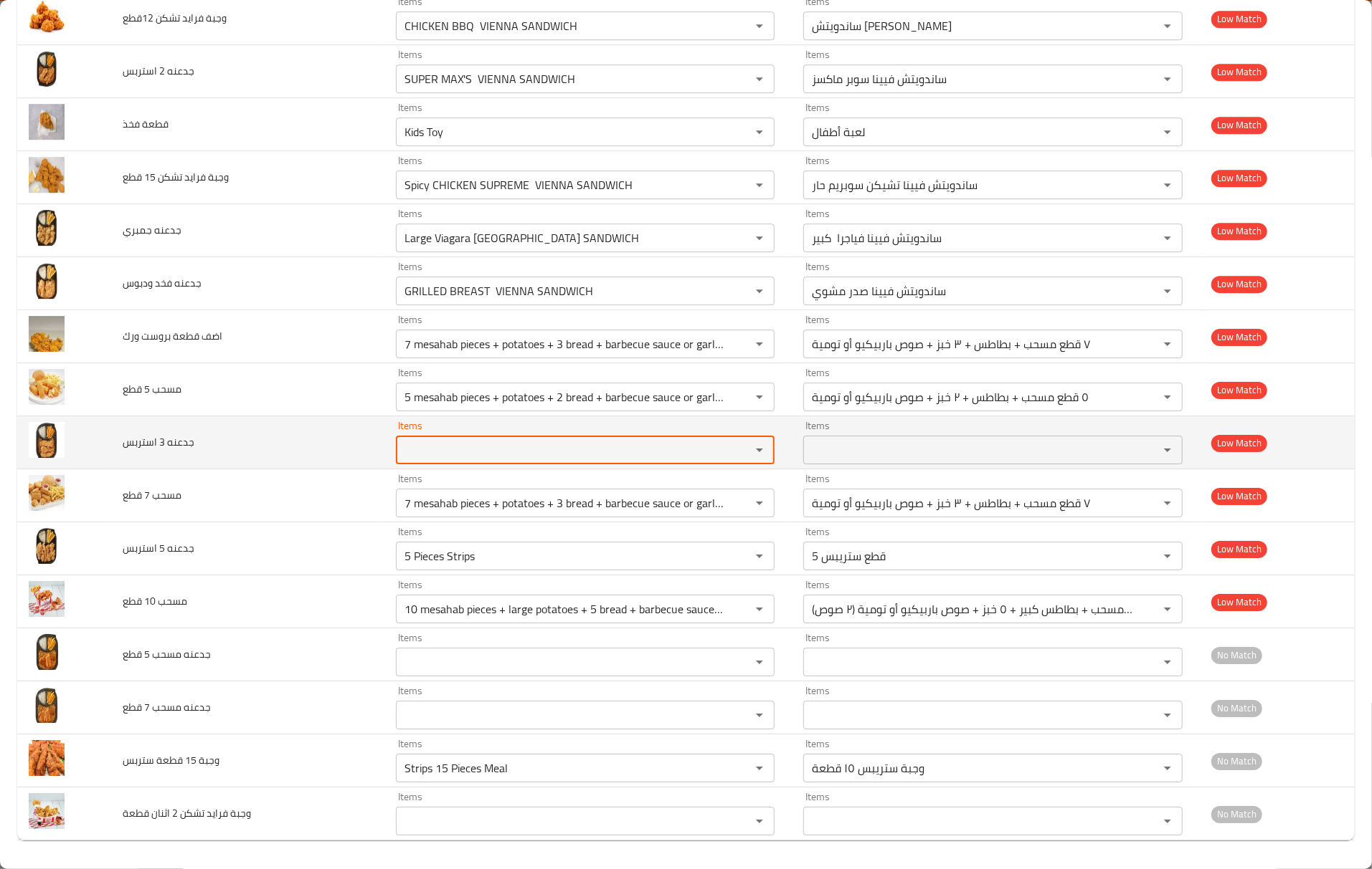
scroll to position [0, 0]
click at [384, 444] on td "Items Items" at bounding box center [587, 443] width 408 height 53
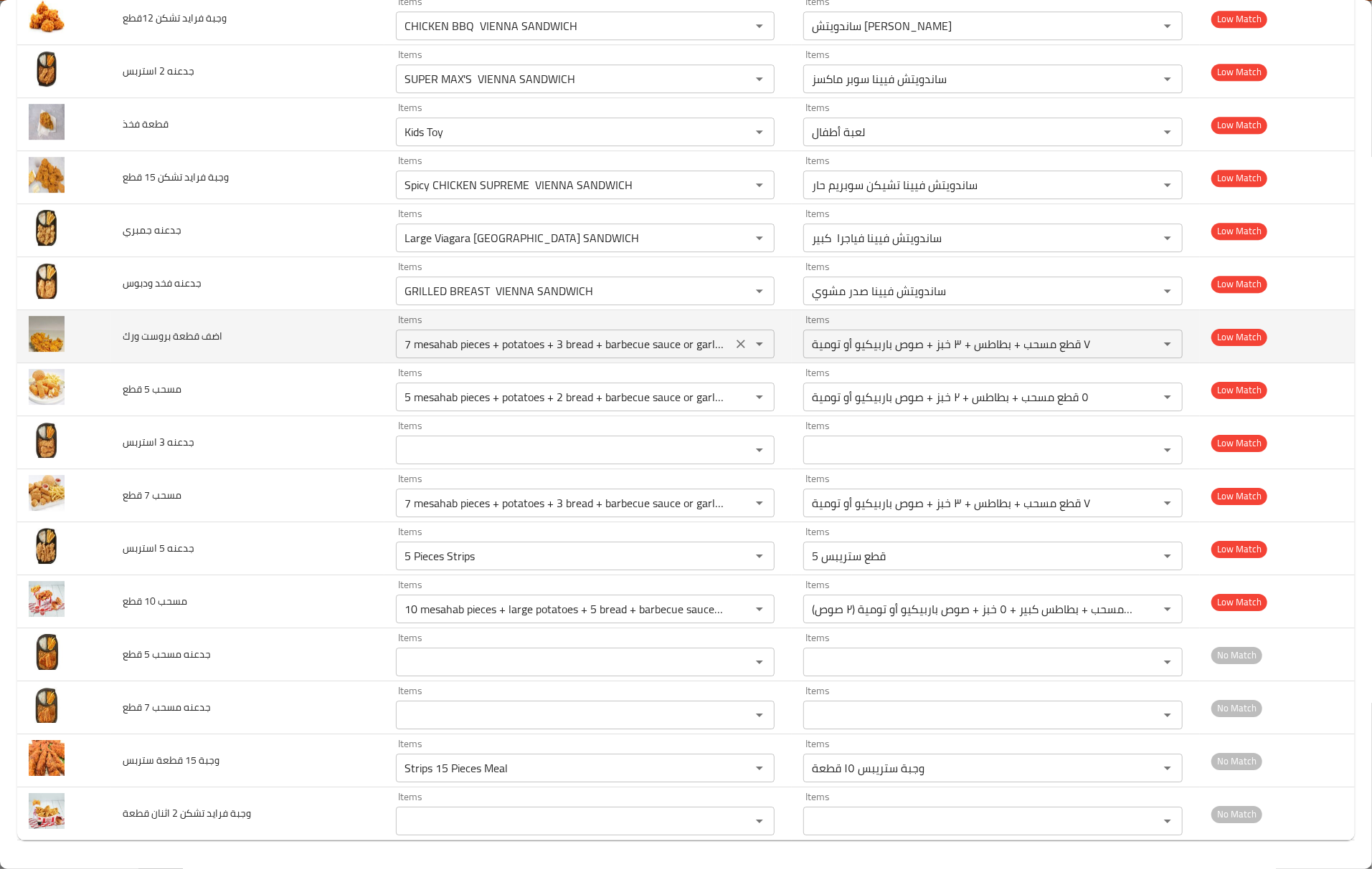
click at [445, 344] on ورك "7 mesahab pieces + potatoes + 3 bread + barbecue sauce or garlic dip" at bounding box center [564, 344] width 329 height 20
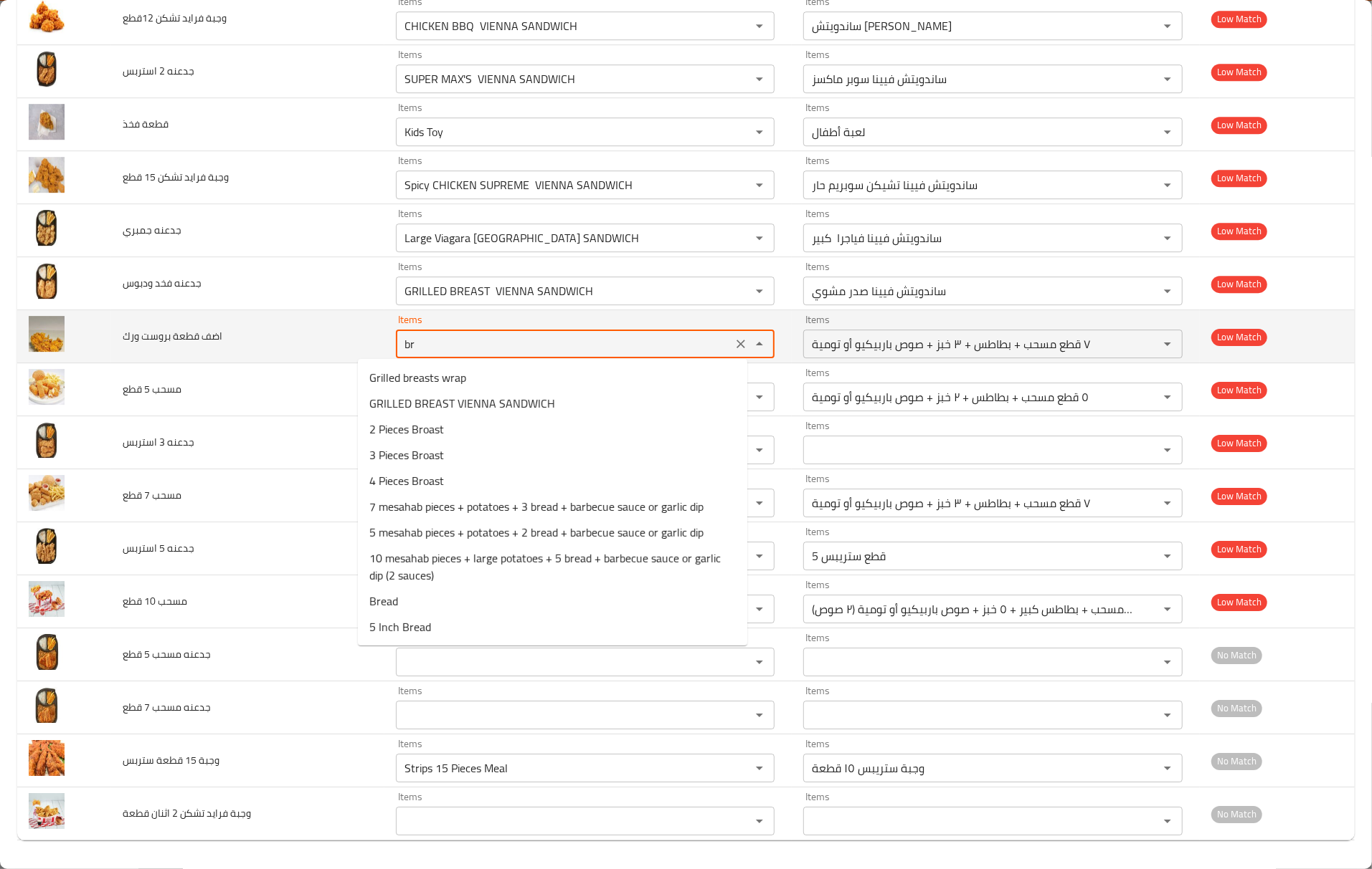
type ورك "bro"
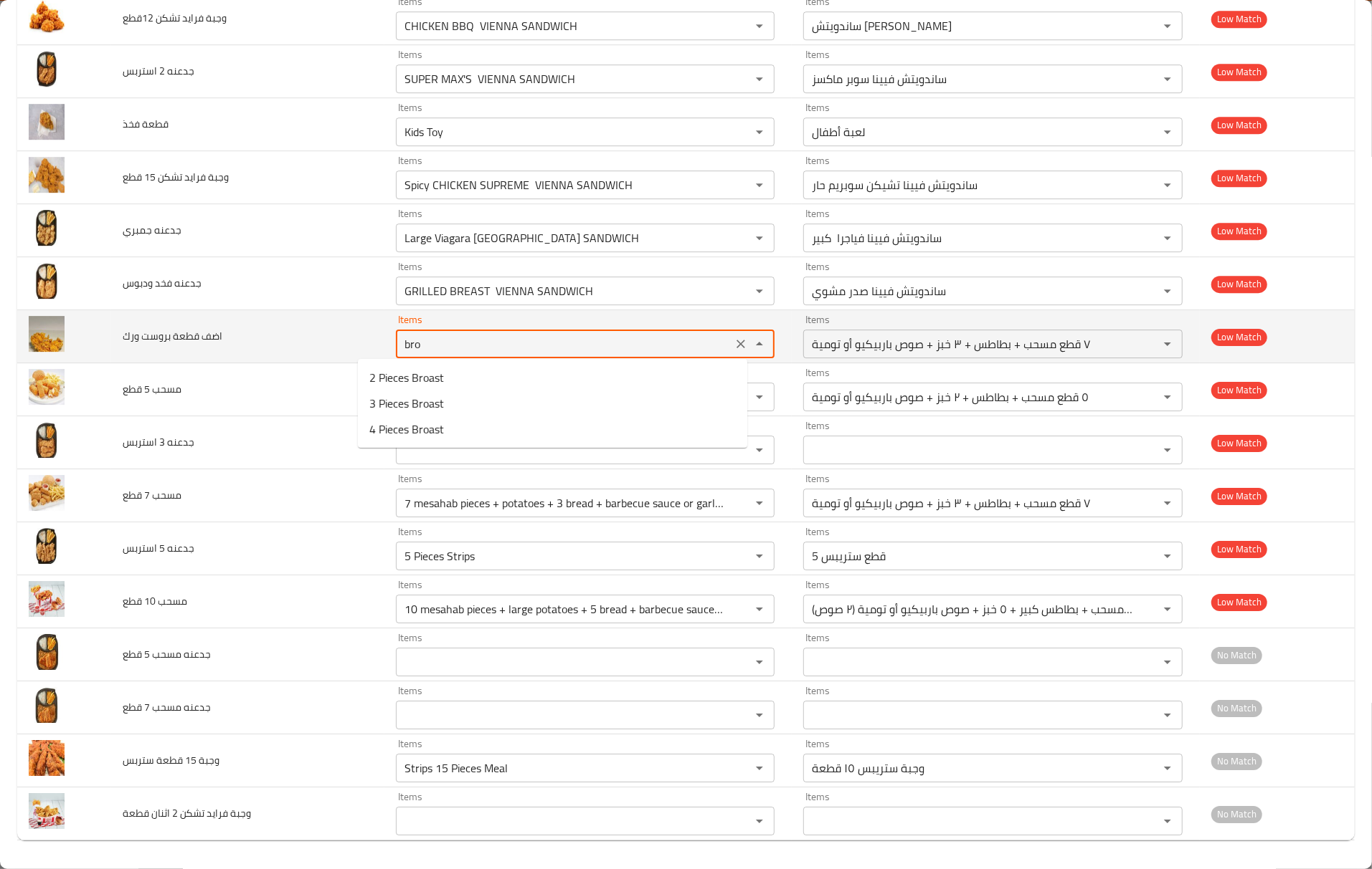
click at [734, 346] on icon "Clear" at bounding box center [740, 344] width 14 height 14
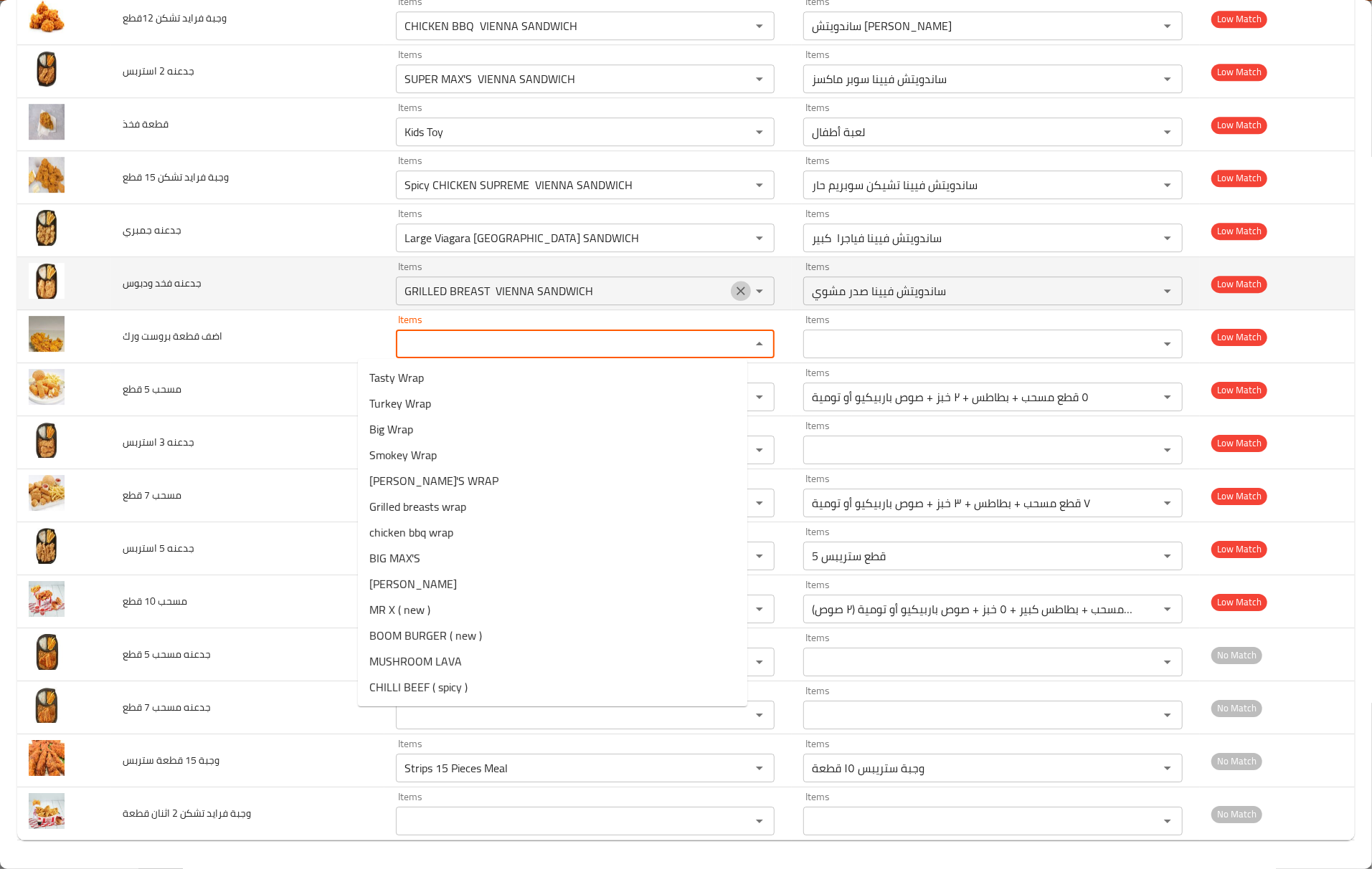
click at [734, 284] on icon "Clear" at bounding box center [740, 291] width 14 height 14
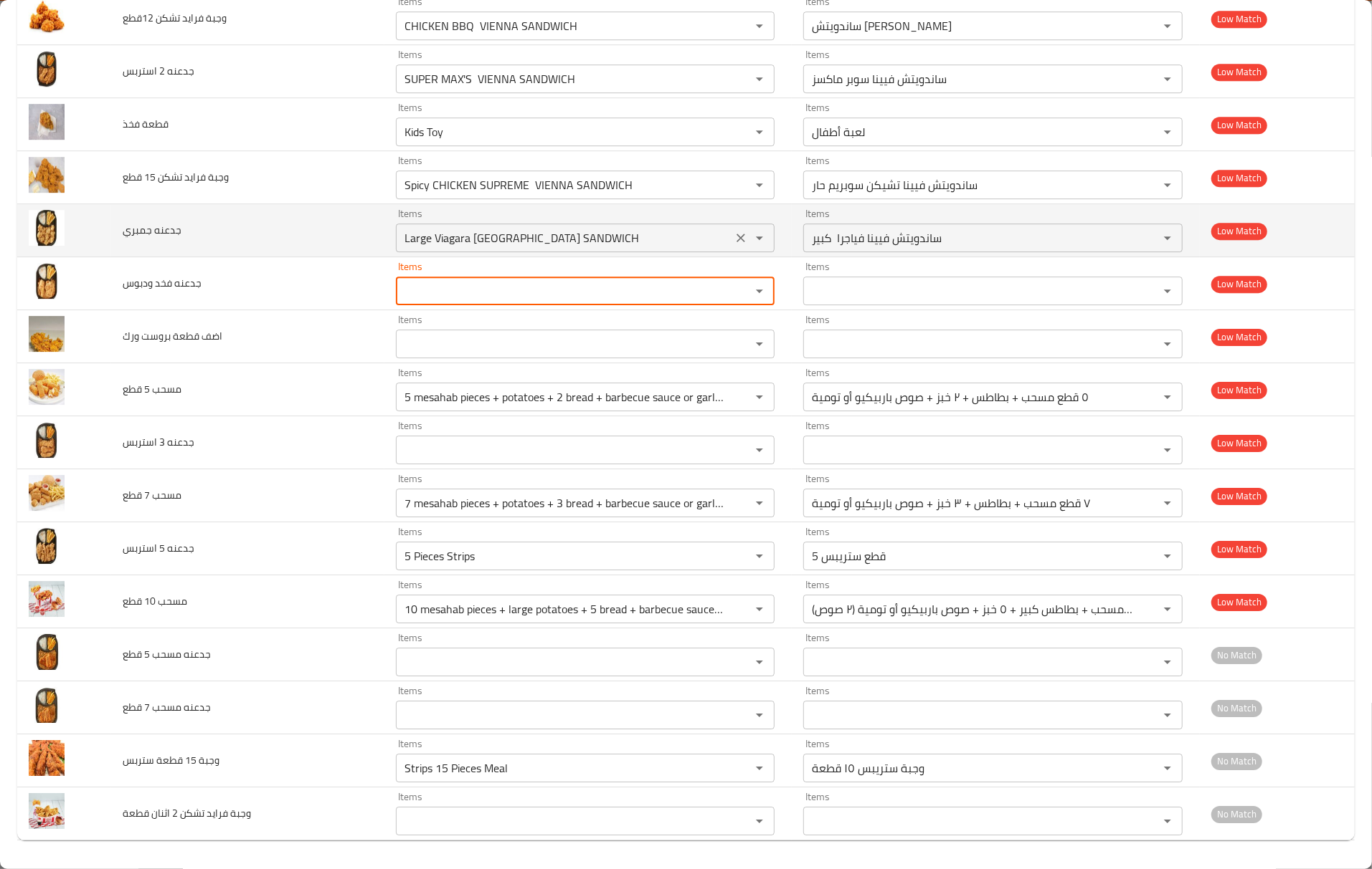
click at [734, 238] on icon "Clear" at bounding box center [740, 237] width 14 height 14
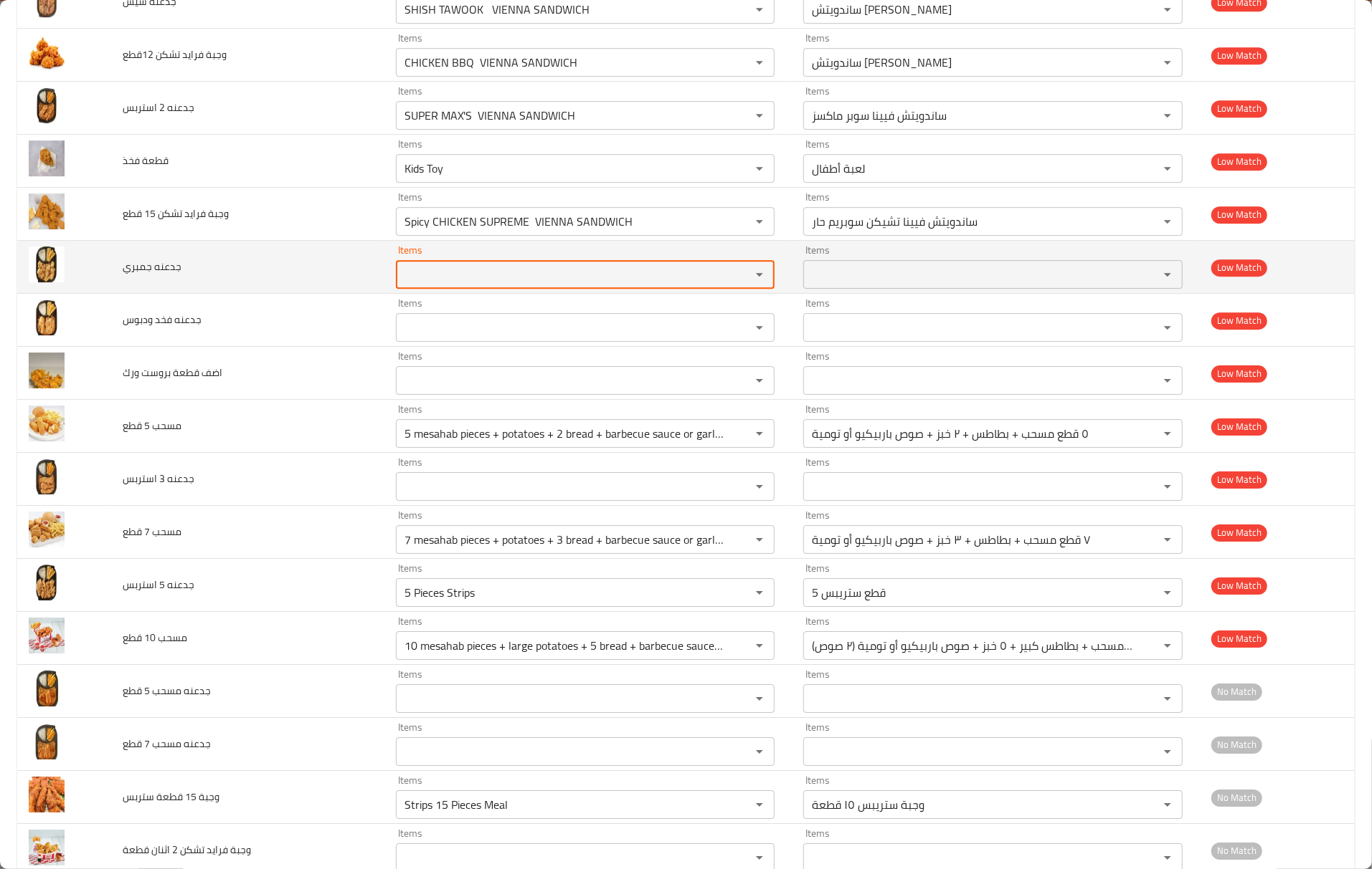
scroll to position [3225, 0]
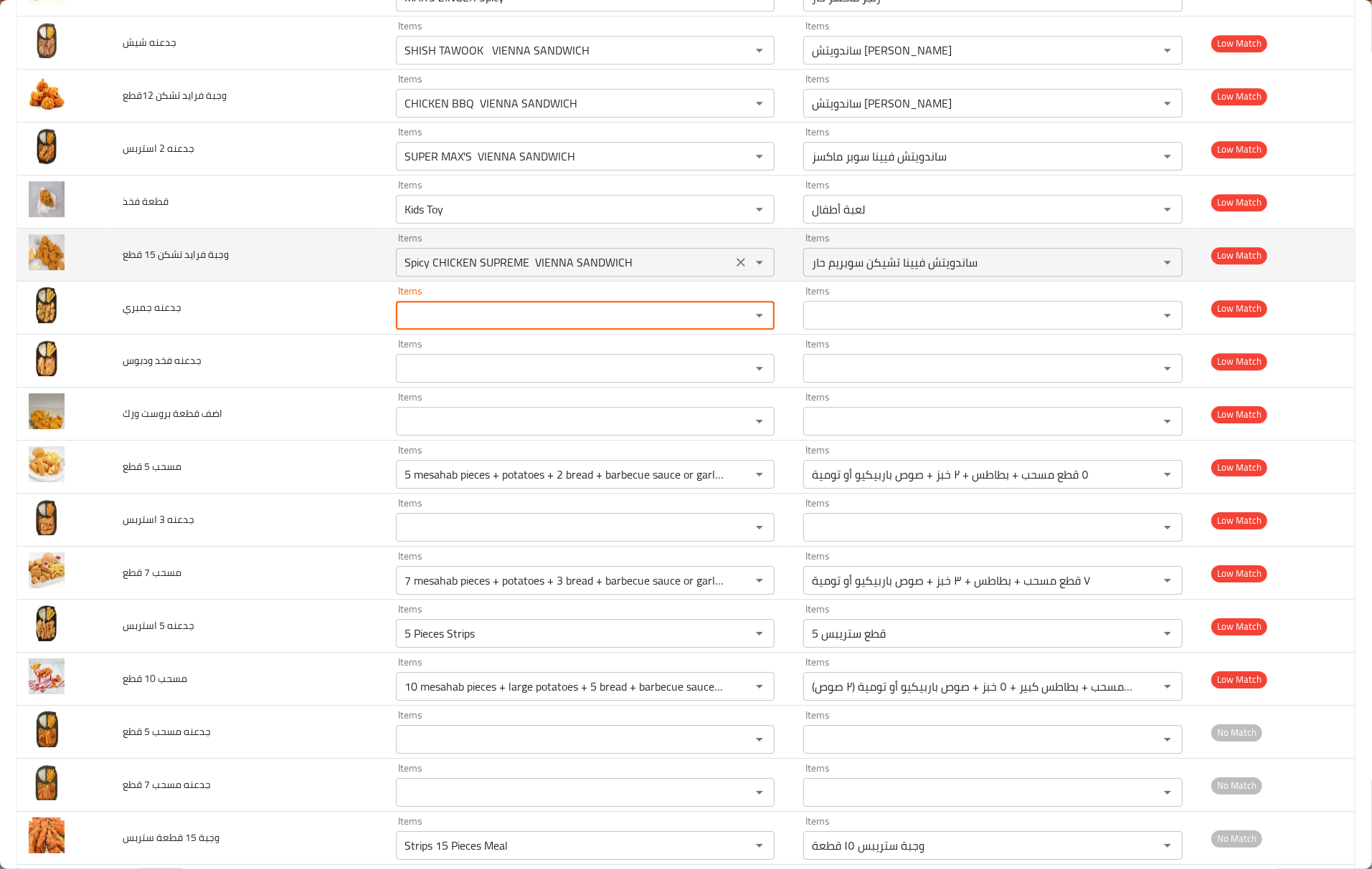
drag, startPoint x: 686, startPoint y: 261, endPoint x: 563, endPoint y: 267, distance: 123.1
click at [563, 267] on div "Items Spicy CHICKEN SUPREME VIENNA SANDWICH Items" at bounding box center [585, 255] width 379 height 44
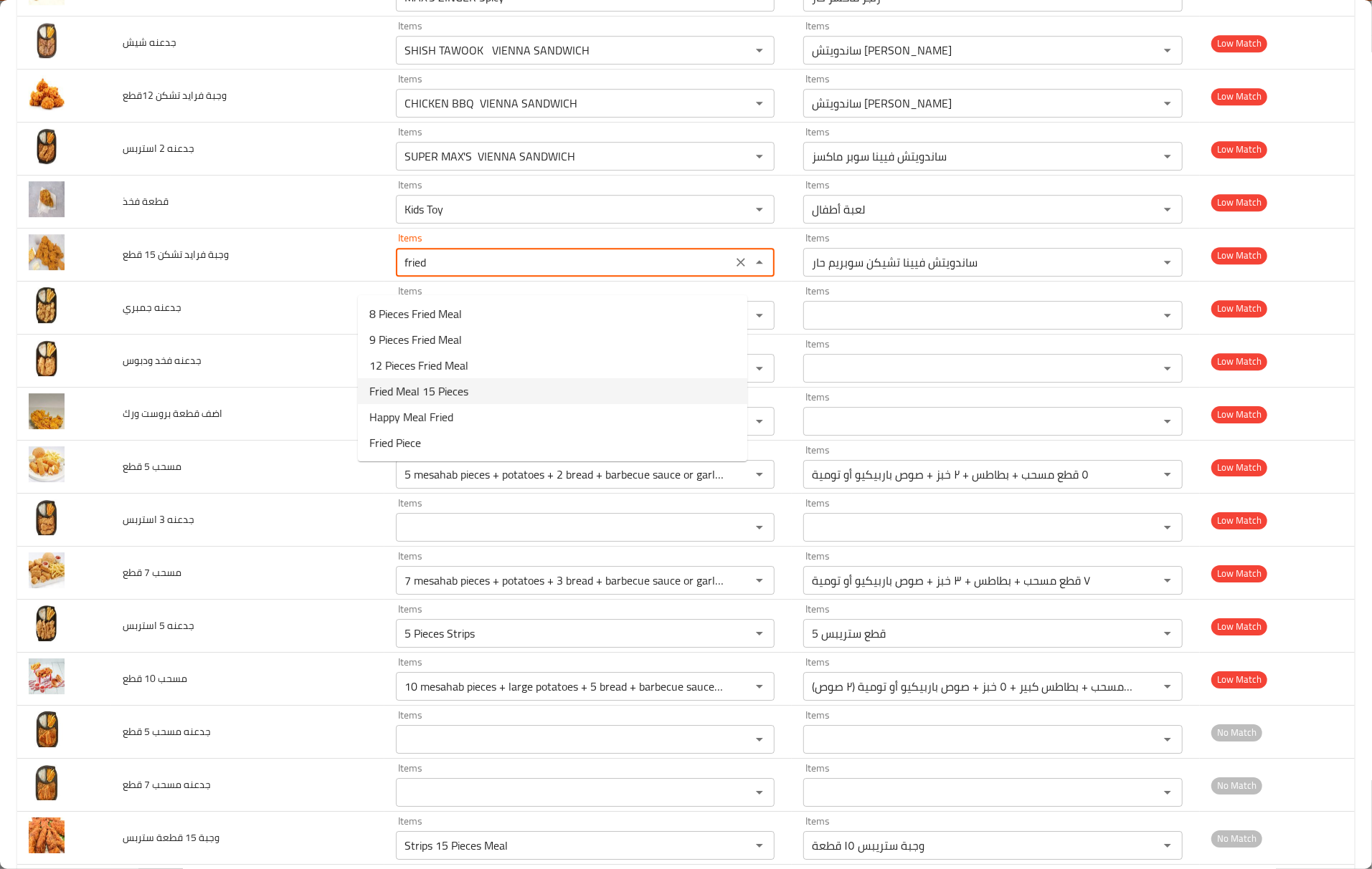
click at [503, 391] on قطع-option-3 "Fried Meal 15 Pieces" at bounding box center [553, 390] width 390 height 26
type قطع "Fried Meal 15 Pieces"
type قطع-ar "وجبة فرايد ١٥ قطعة"
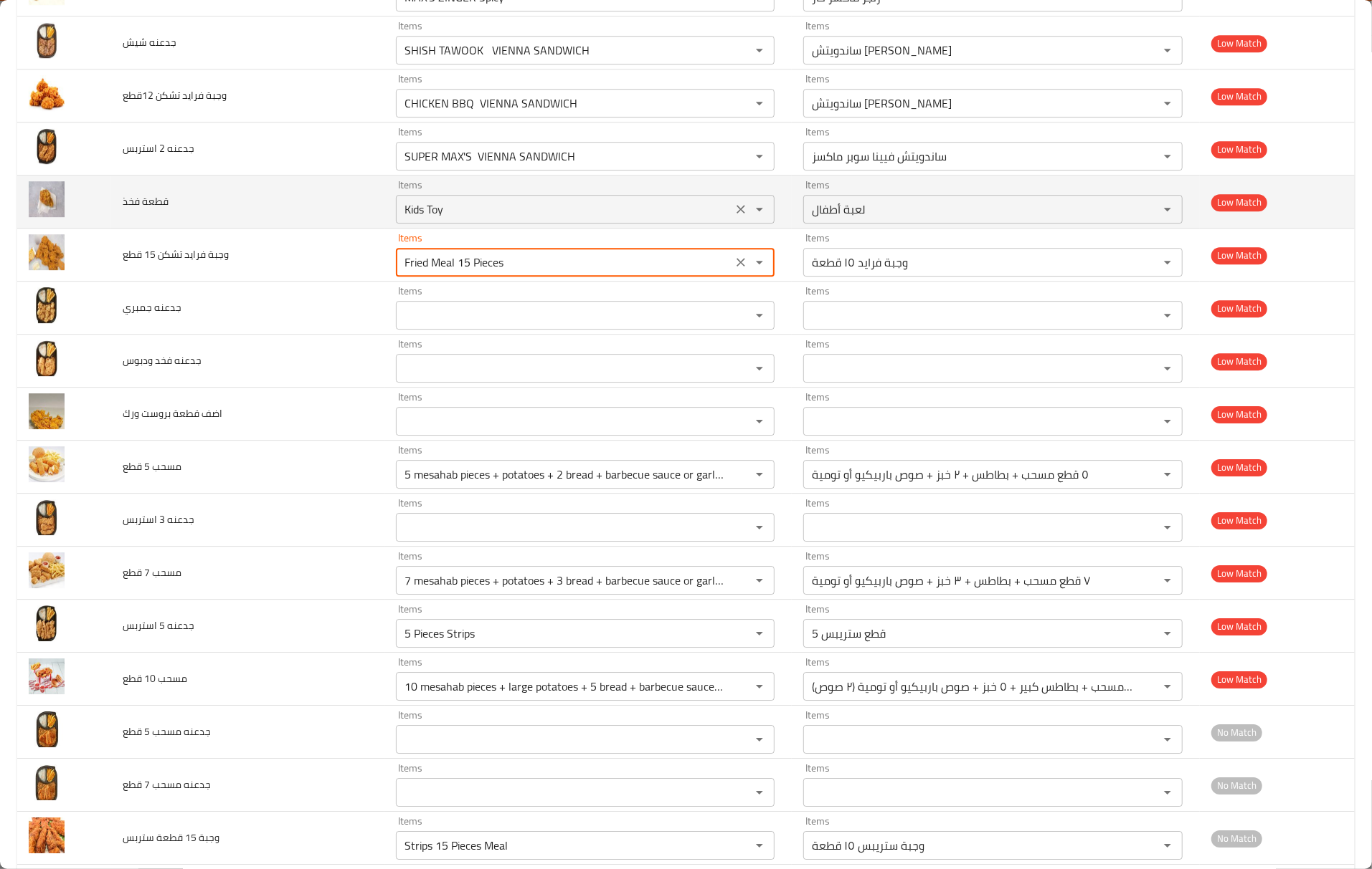
type قطع "Fried Meal 15 Pieces"
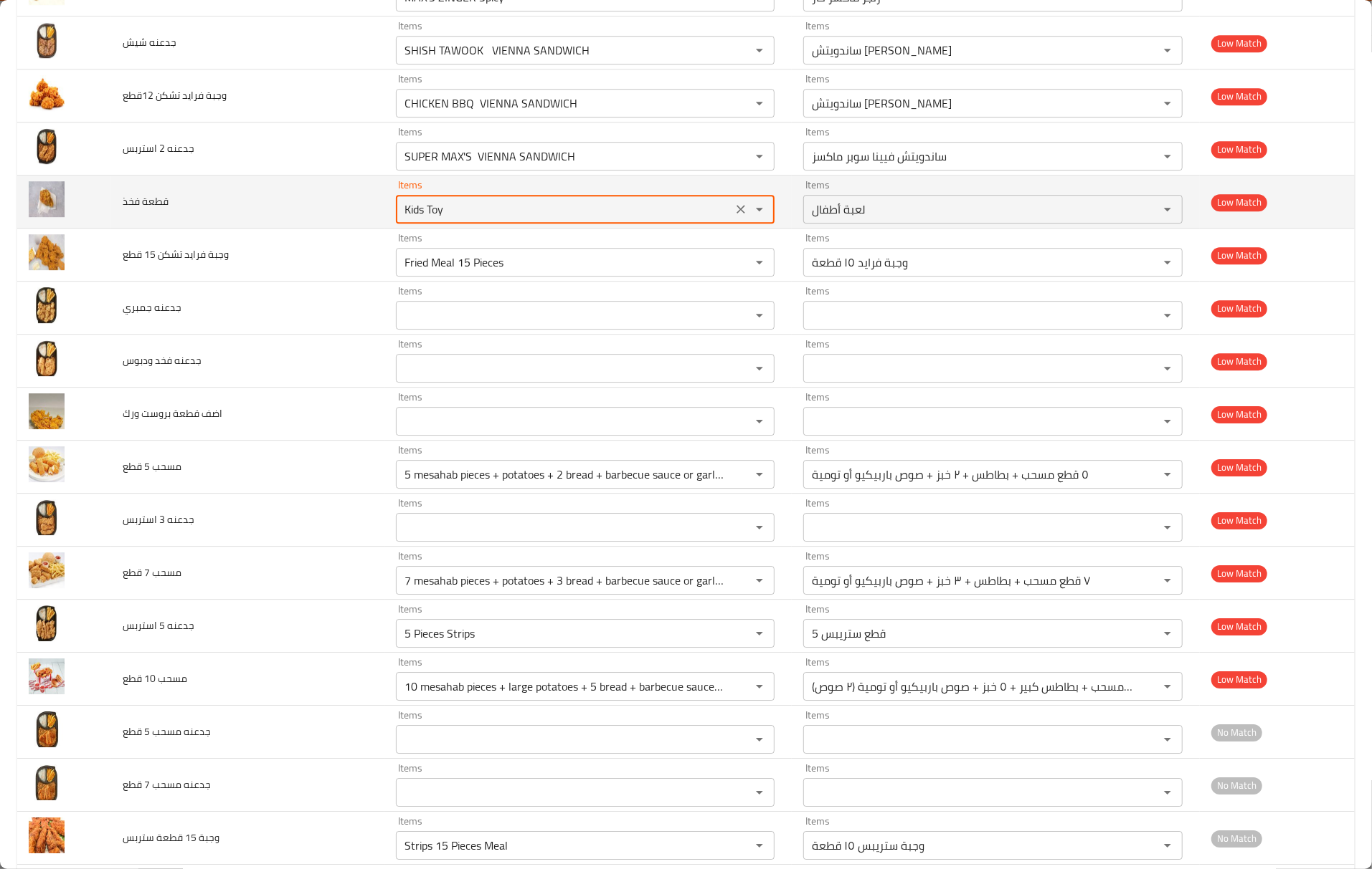
drag, startPoint x: 533, startPoint y: 228, endPoint x: 374, endPoint y: 213, distance: 159.7
click at [345, 213] on tr "قطعة فخذ Items Kids Toy Items Items لعبة أطفال Items Low Match" at bounding box center [685, 202] width 1337 height 53
click at [731, 219] on button "Clear" at bounding box center [740, 209] width 20 height 20
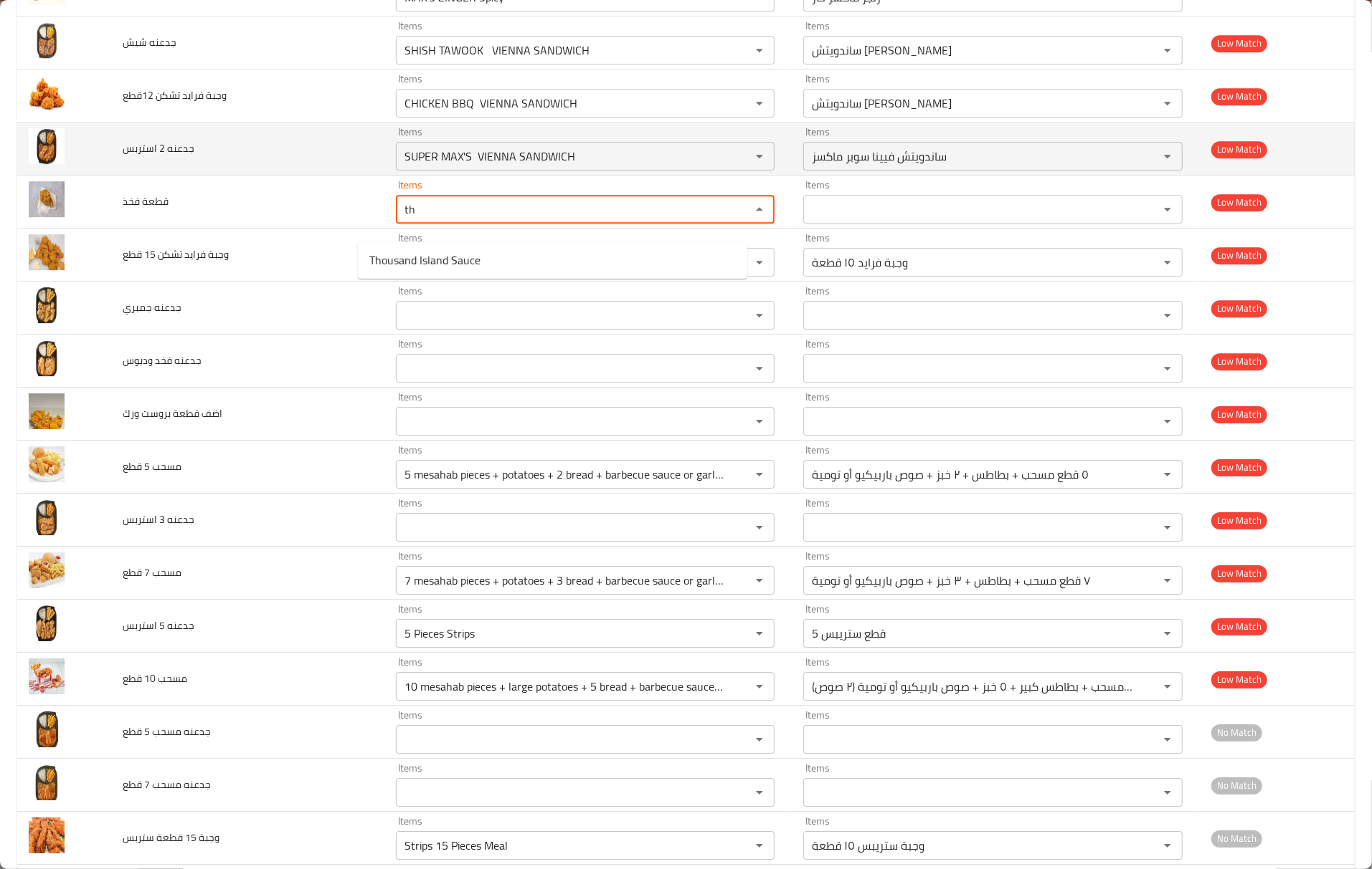
drag, startPoint x: 707, startPoint y: 222, endPoint x: 317, endPoint y: 187, distance: 391.6
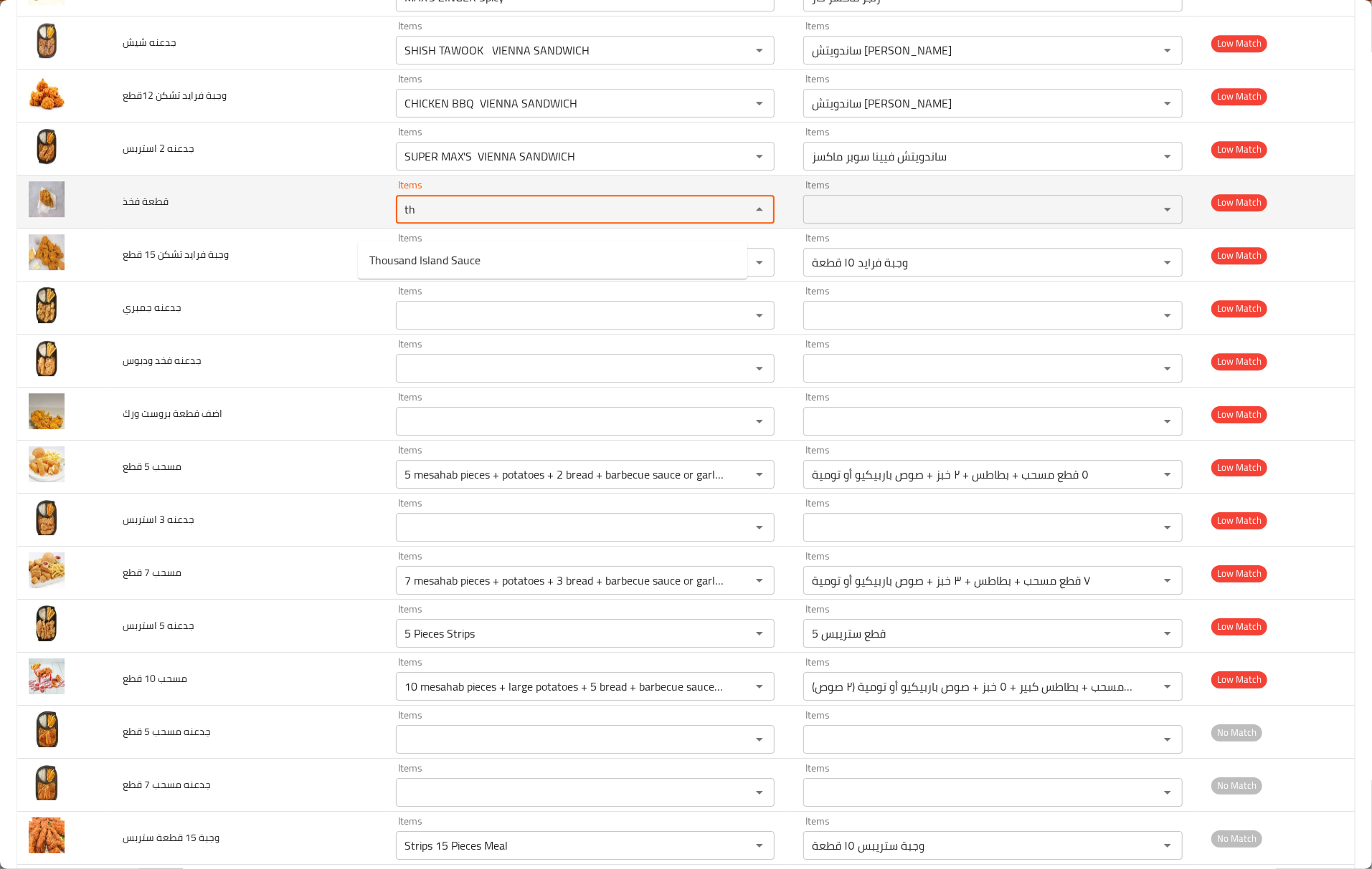
click at [400, 216] on فخذ "th" at bounding box center [564, 209] width 329 height 20
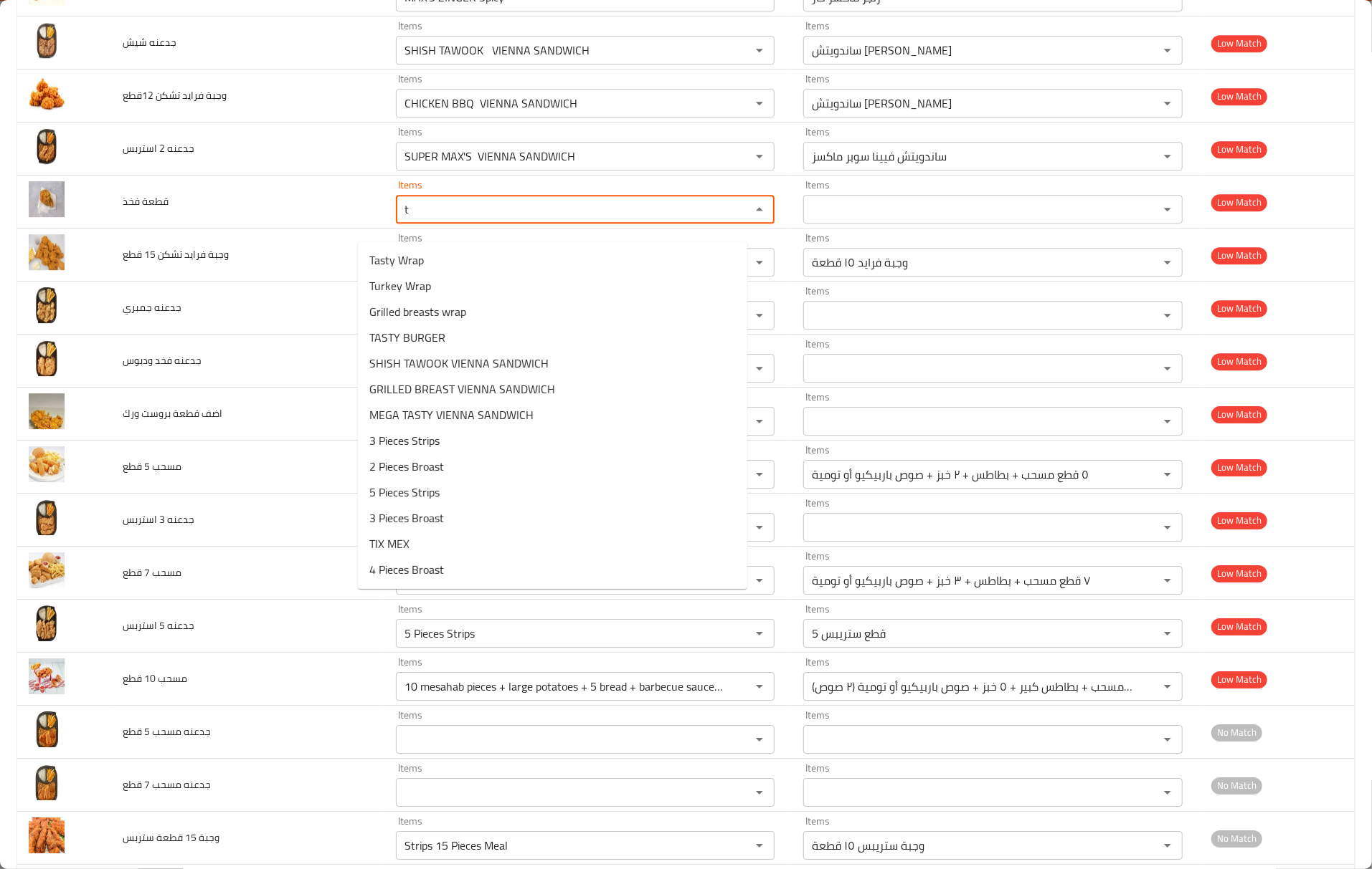
type فخذ "ti"
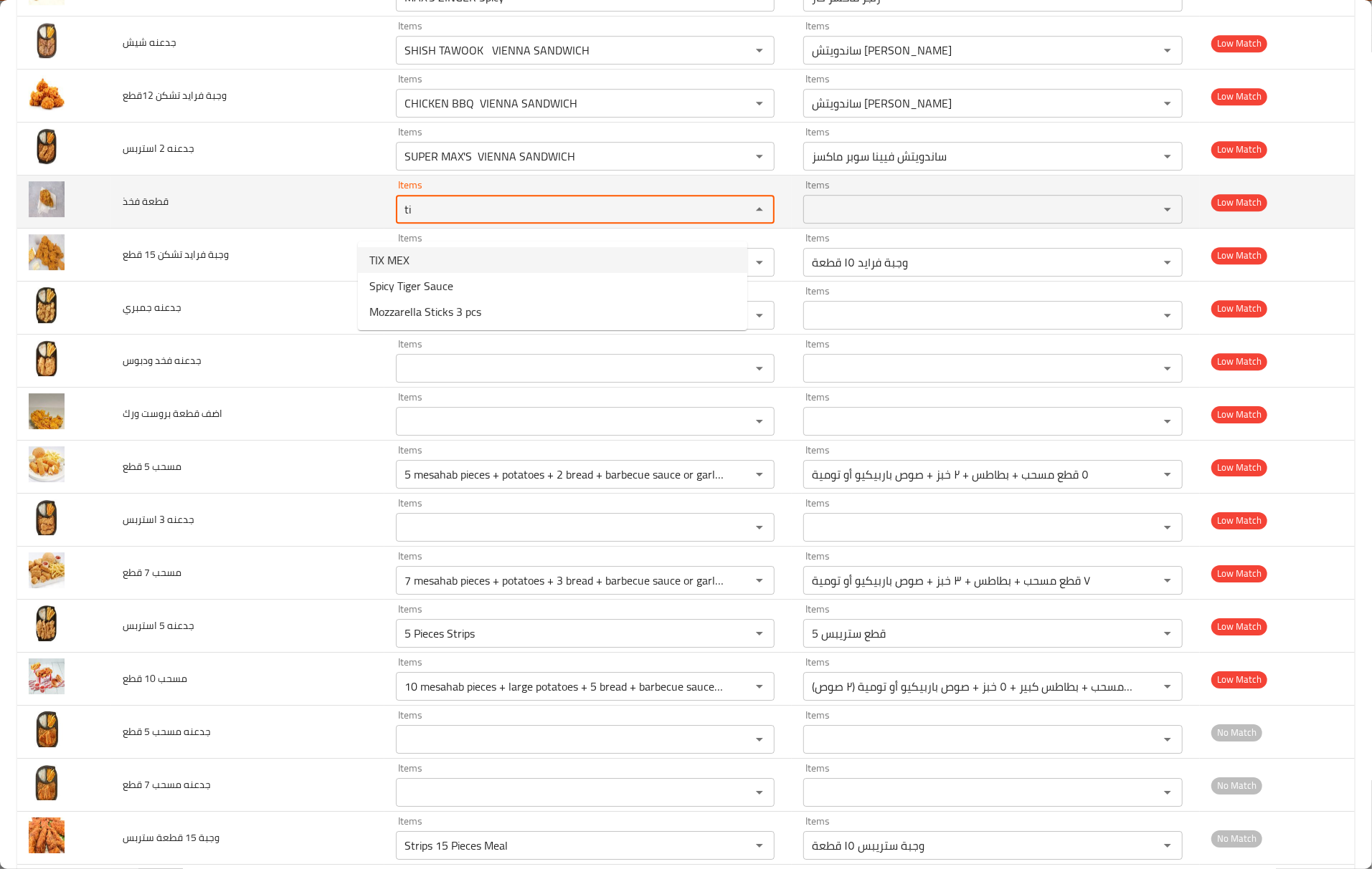
click at [731, 219] on div "enhanced table" at bounding box center [749, 209] width 37 height 20
click at [396, 206] on div "Items ti Items" at bounding box center [585, 201] width 379 height 44
drag, startPoint x: 399, startPoint y: 222, endPoint x: 319, endPoint y: 230, distance: 80.4
click at [319, 229] on tr "قطعة فخذ Items ti Items Items Items Low Match" at bounding box center [685, 202] width 1337 height 53
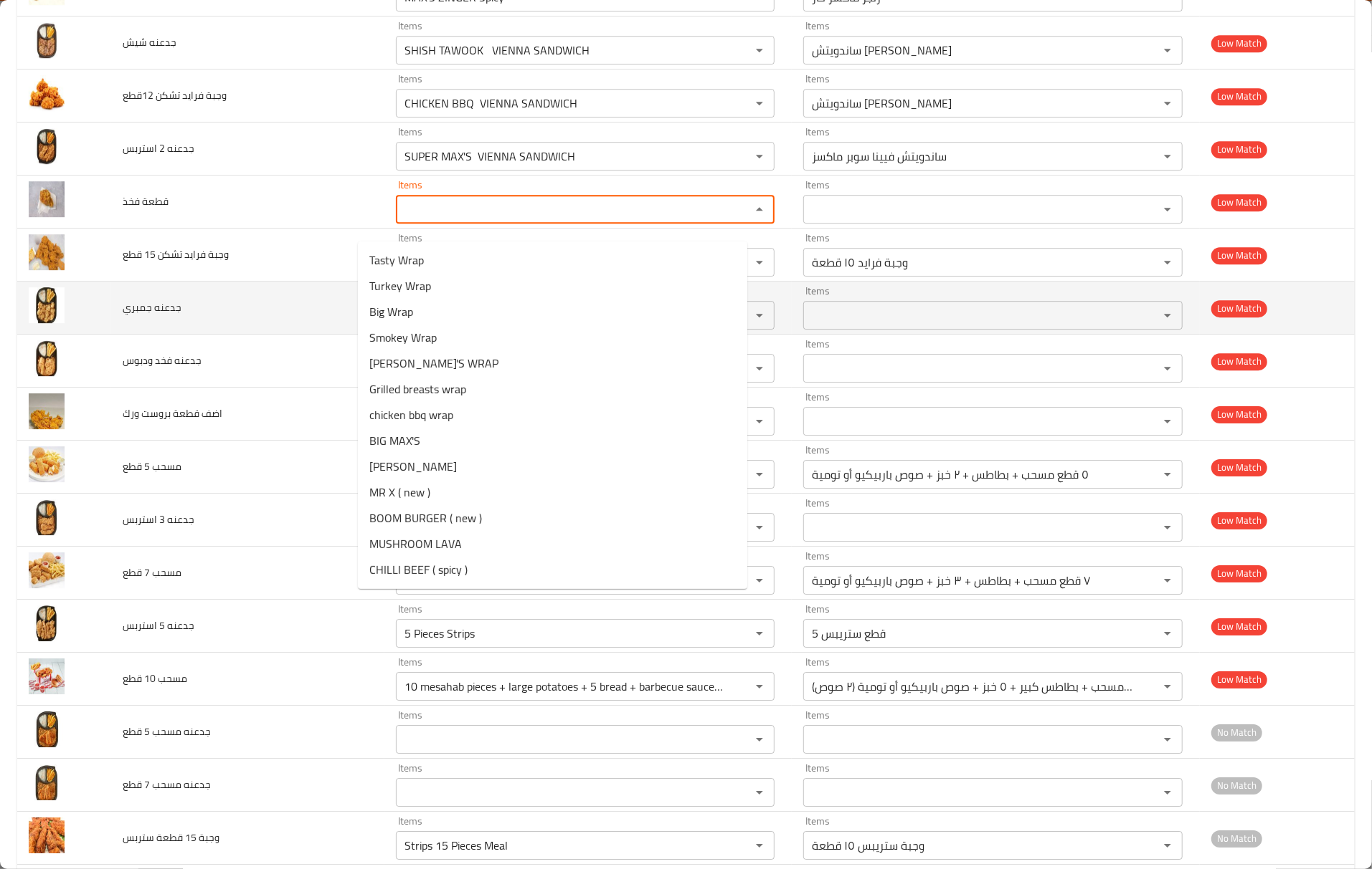
click at [278, 311] on td "جدعنه جمبري" at bounding box center [248, 309] width 274 height 53
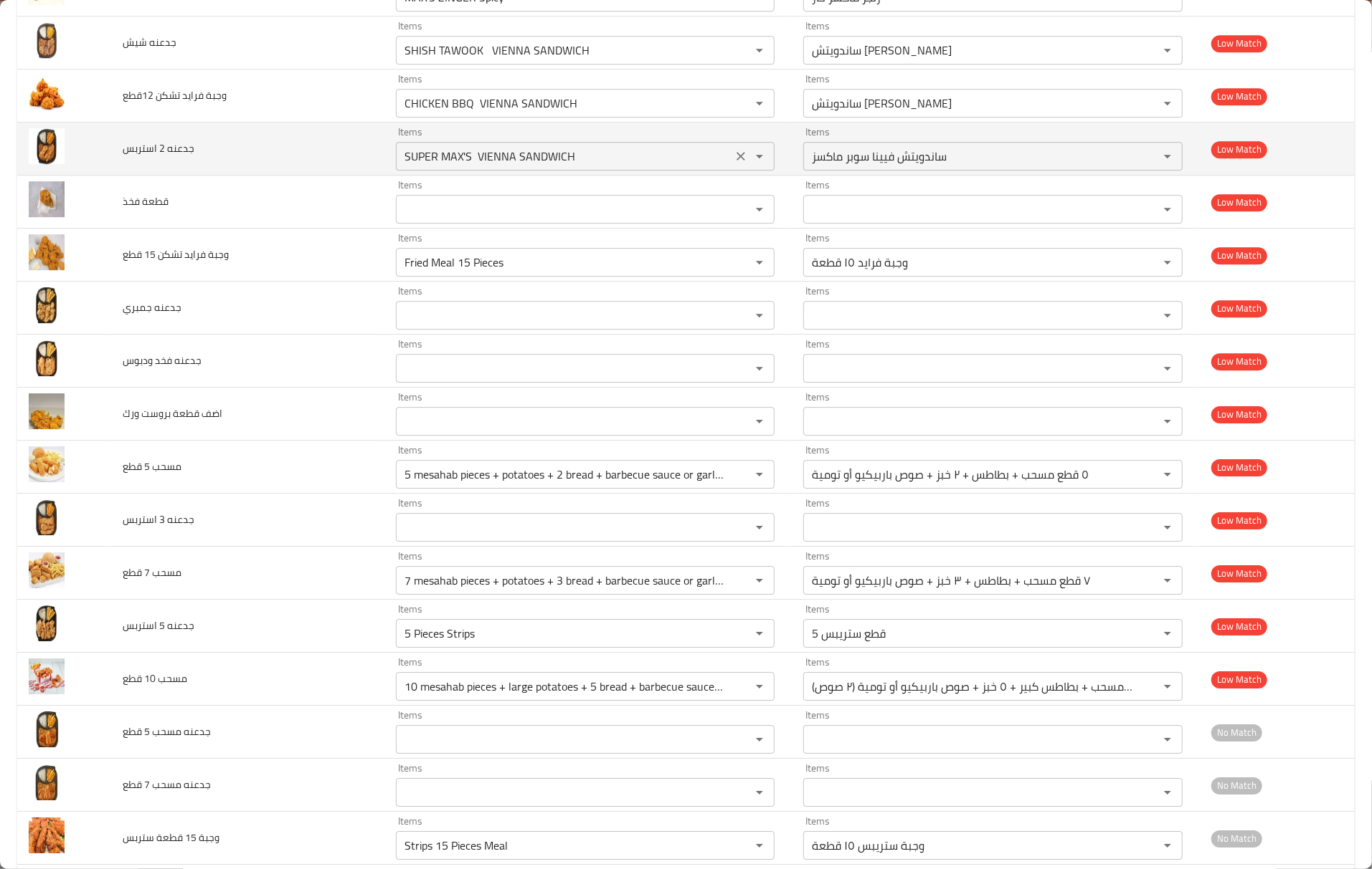
click at [734, 163] on icon "Clear" at bounding box center [740, 156] width 14 height 14
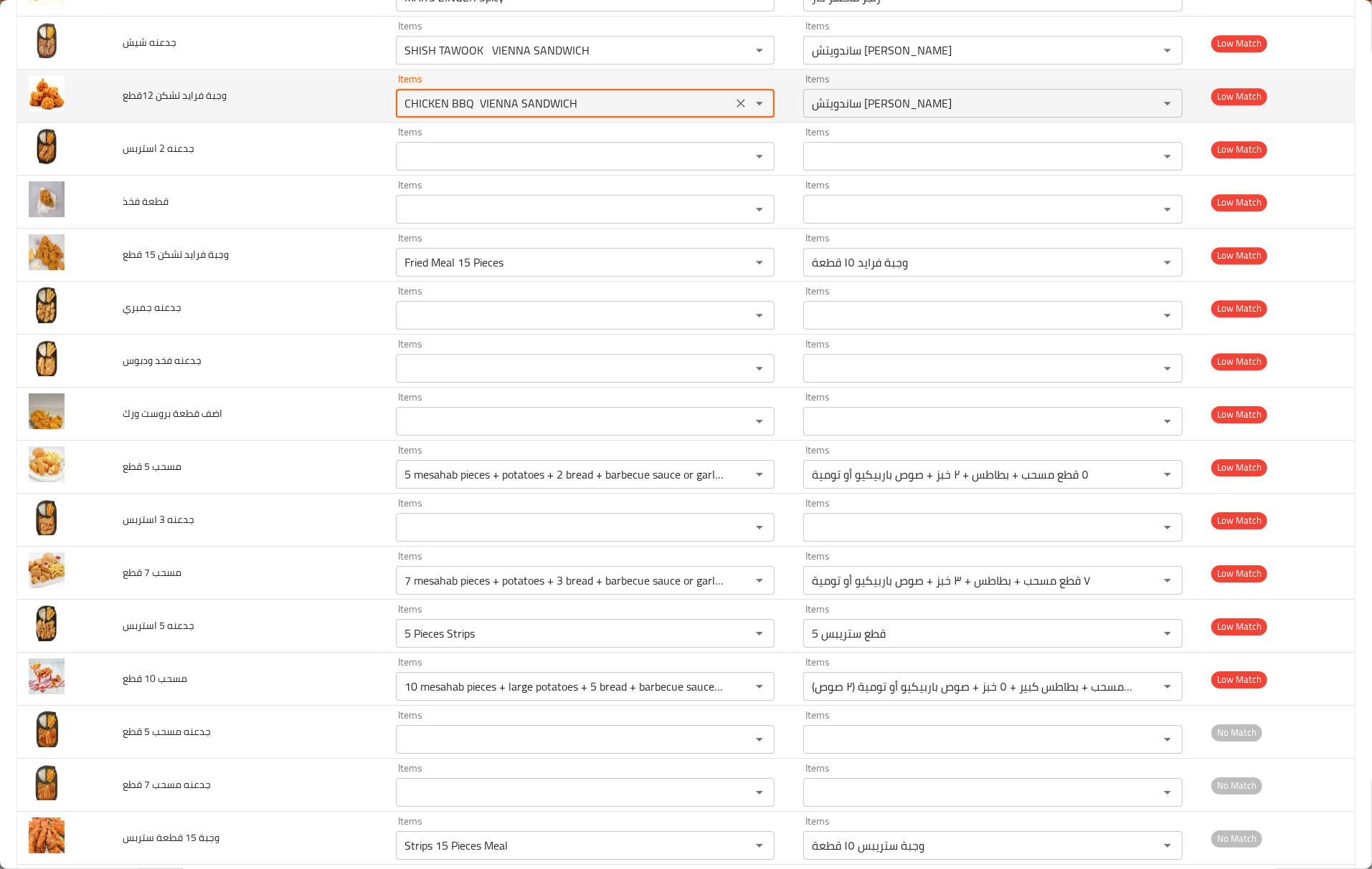
drag, startPoint x: 577, startPoint y: 119, endPoint x: 315, endPoint y: 119, distance: 262.0
click at [315, 119] on tr "وجبة فرايد تشكن 12قطع Items CHICKEN BBQ VIENNA SANDWICH Items Items ساندويتش في…" at bounding box center [685, 96] width 1337 height 53
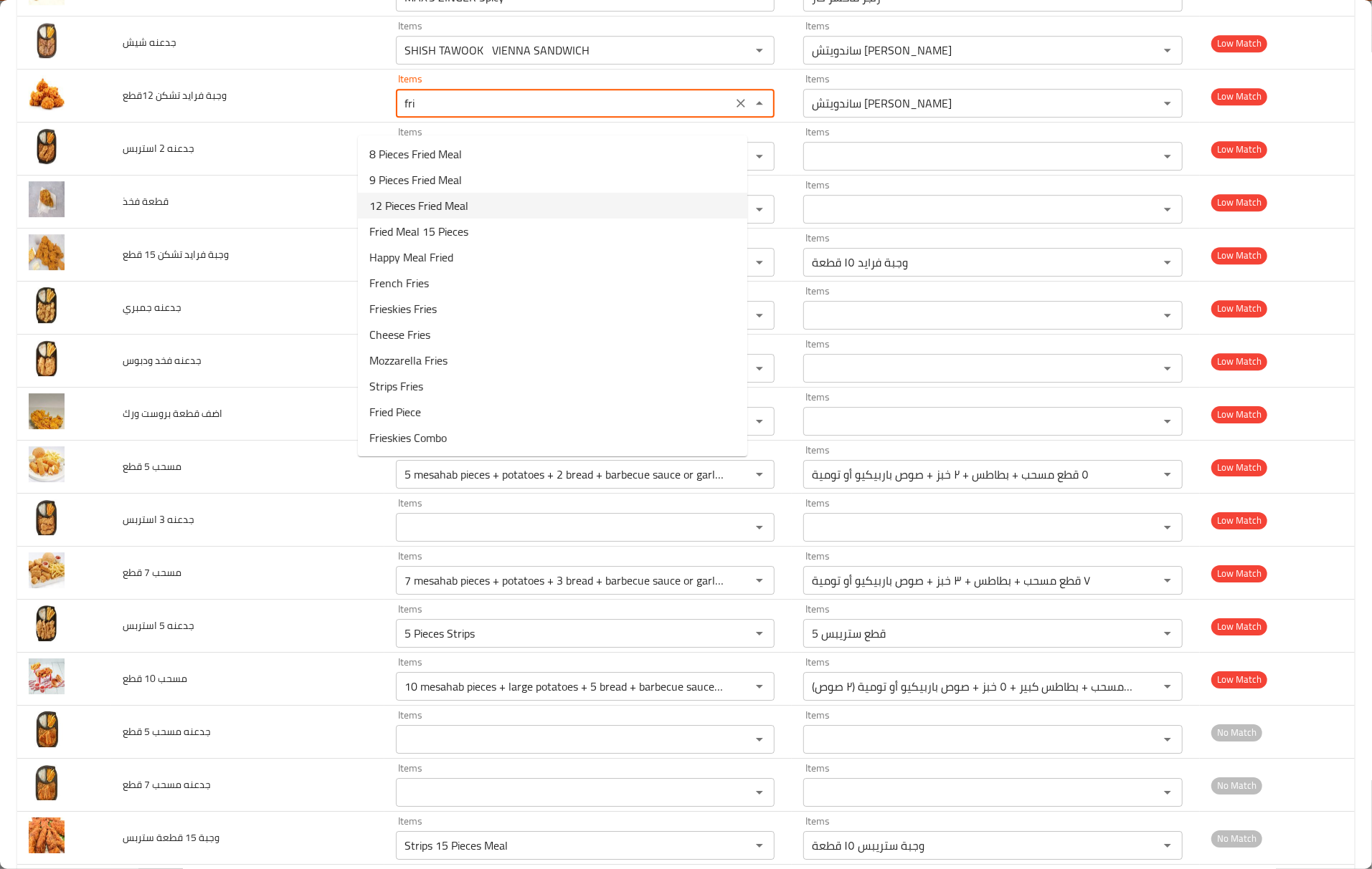
click at [485, 207] on 12قطع-option-2 "12 Pieces Fried Meal" at bounding box center [553, 205] width 390 height 26
type 12قطع "12 Pieces Fried Meal"
type 12قطع-ar "وجبة فرايد ١٢ قطعة"
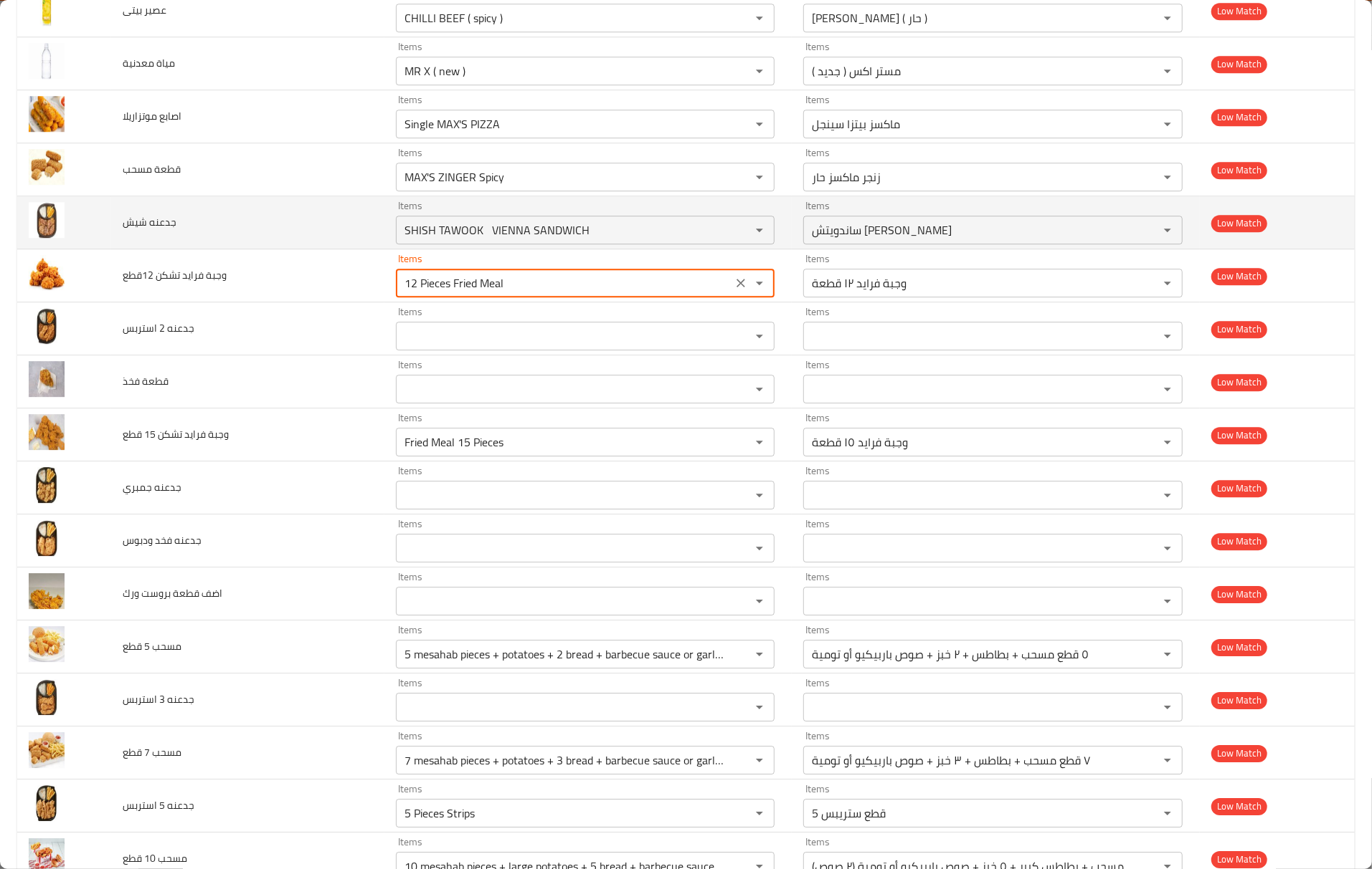
scroll to position [3034, 0]
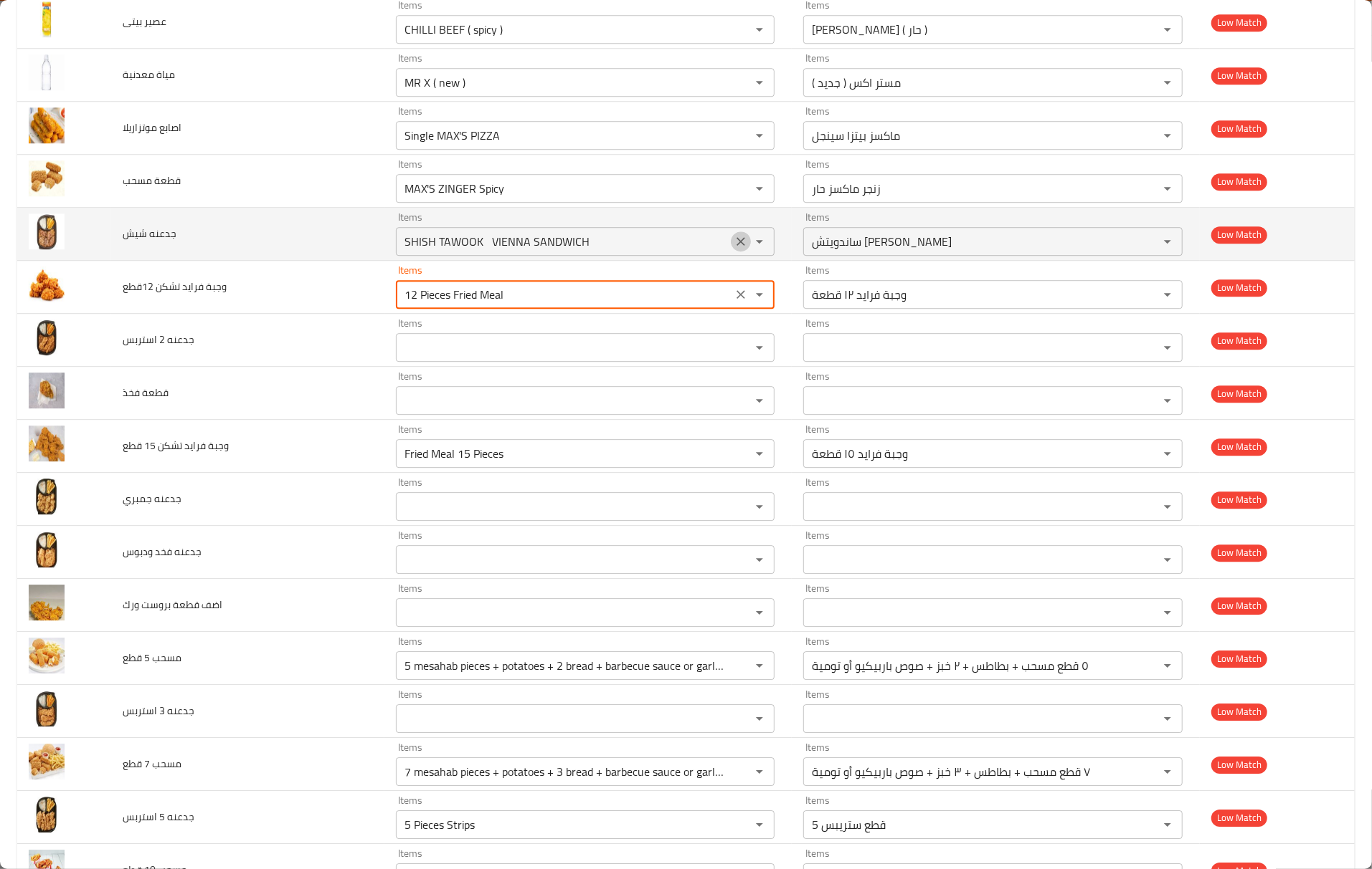
click at [734, 249] on icon "Clear" at bounding box center [740, 241] width 14 height 14
type 12قطع "12 Pieces Fried Meal"
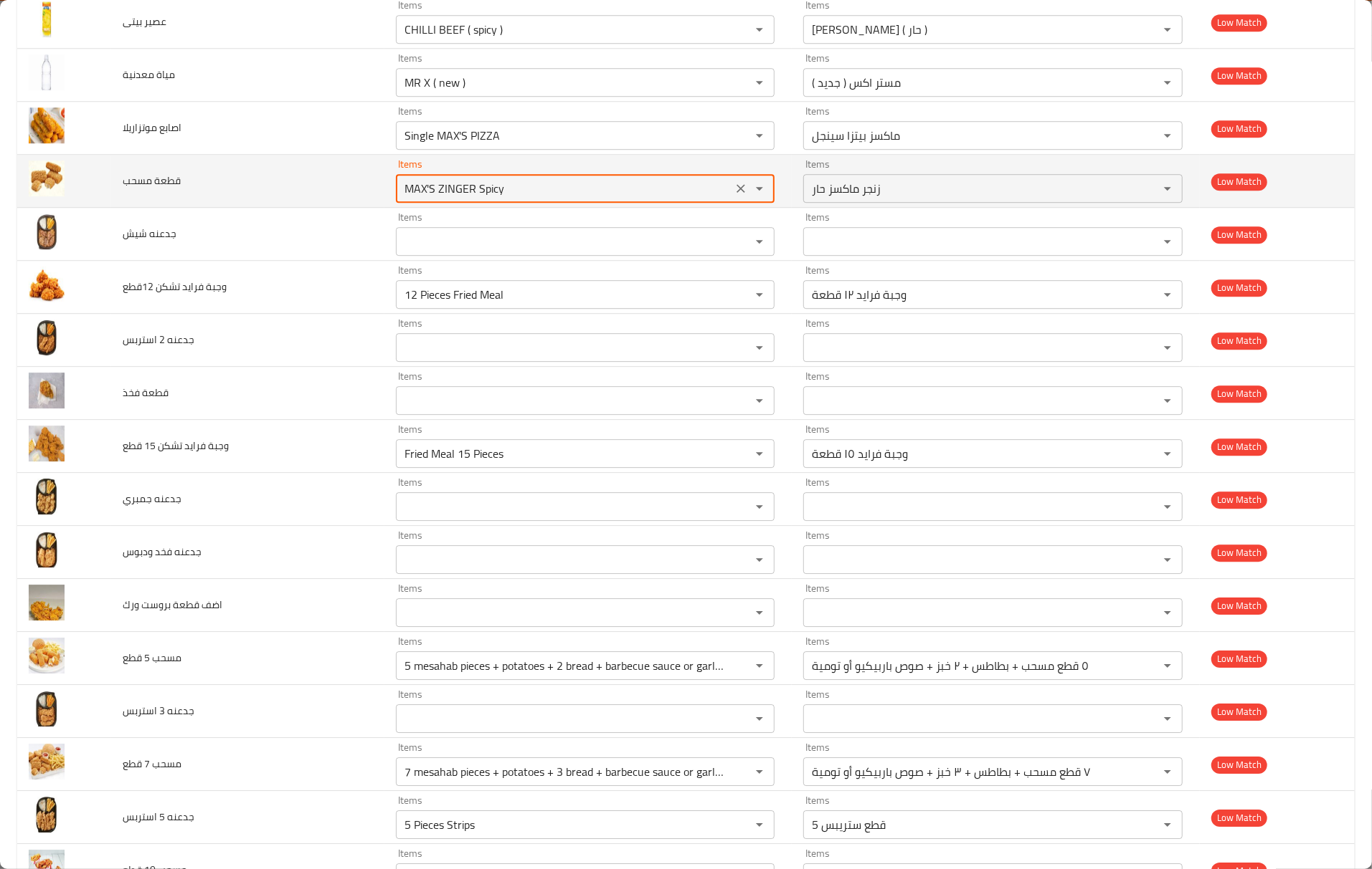
drag, startPoint x: 463, startPoint y: 202, endPoint x: 328, endPoint y: 198, distance: 135.1
click at [328, 198] on tr "قطعة مسحب Items MAX'S ZINGER Spicy Items Items زنجر ماكسز حار Items Low Match" at bounding box center [685, 181] width 1337 height 53
paste مسحب "mesahab"
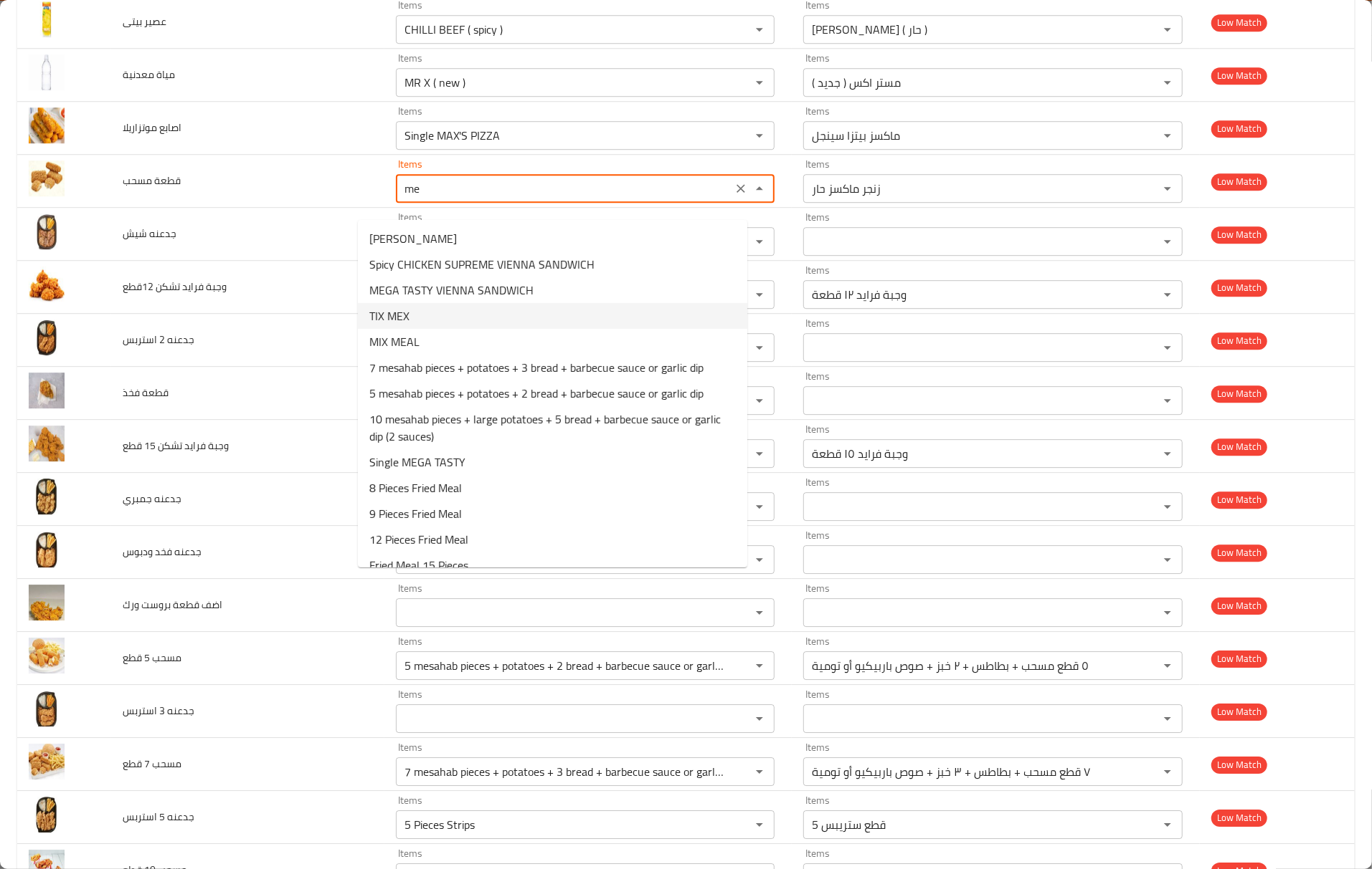
type مسحب "m"
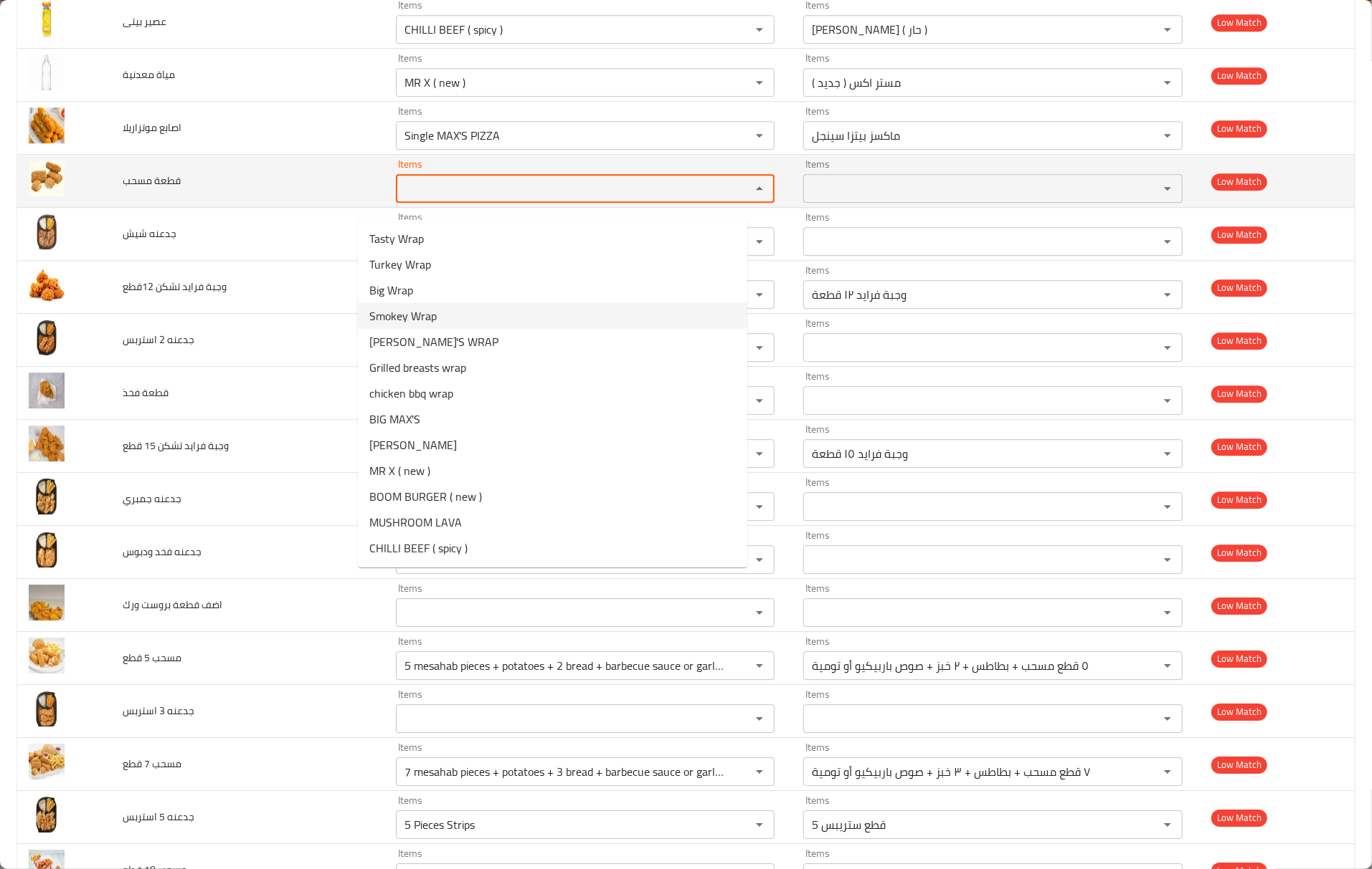
click at [248, 204] on td "قطعة مسحب" at bounding box center [248, 181] width 274 height 53
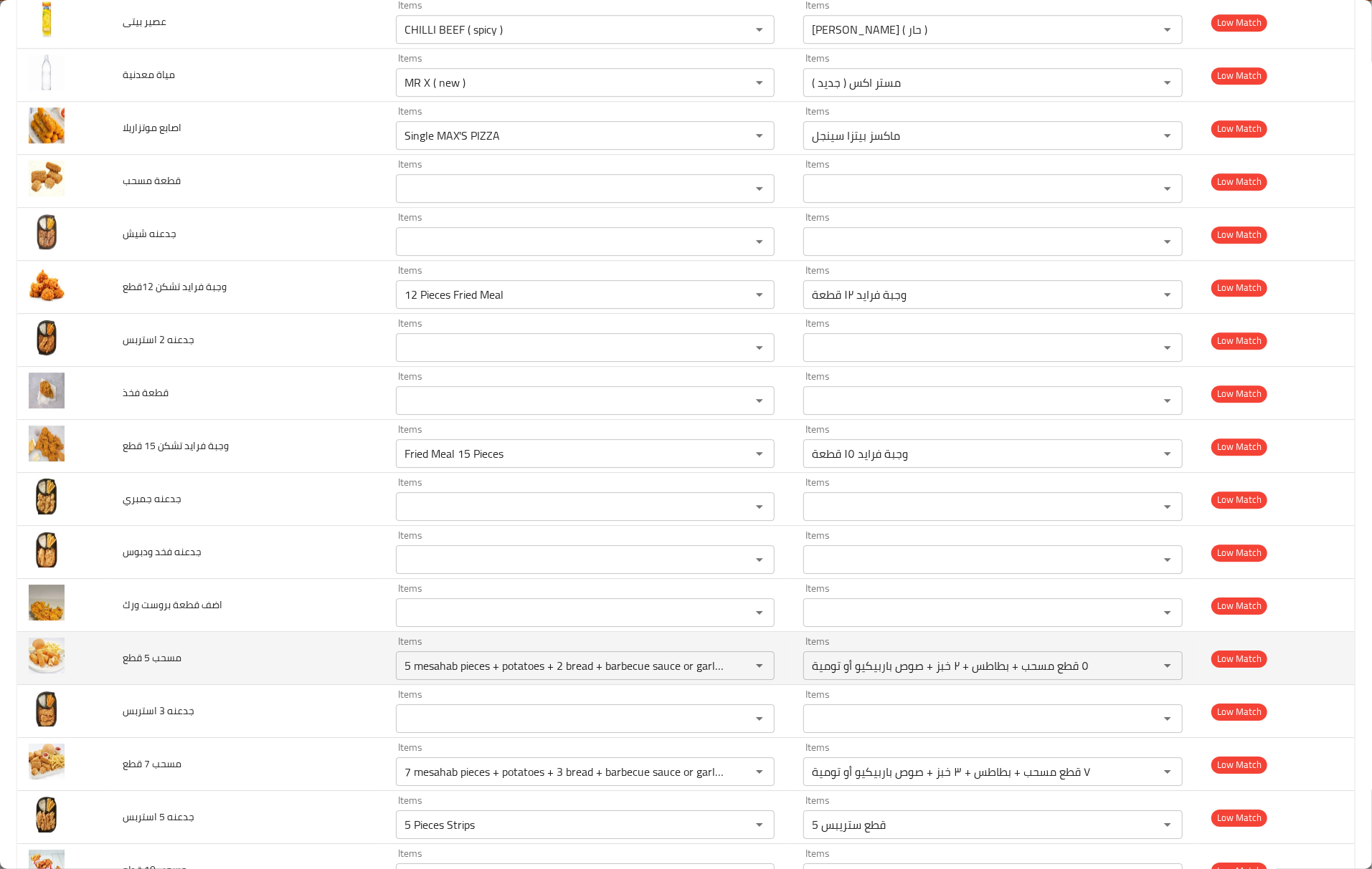
click at [294, 677] on td "مسحب 5 قطع" at bounding box center [248, 659] width 274 height 53
click at [257, 685] on td "مسحب 5 قطع" at bounding box center [248, 659] width 274 height 53
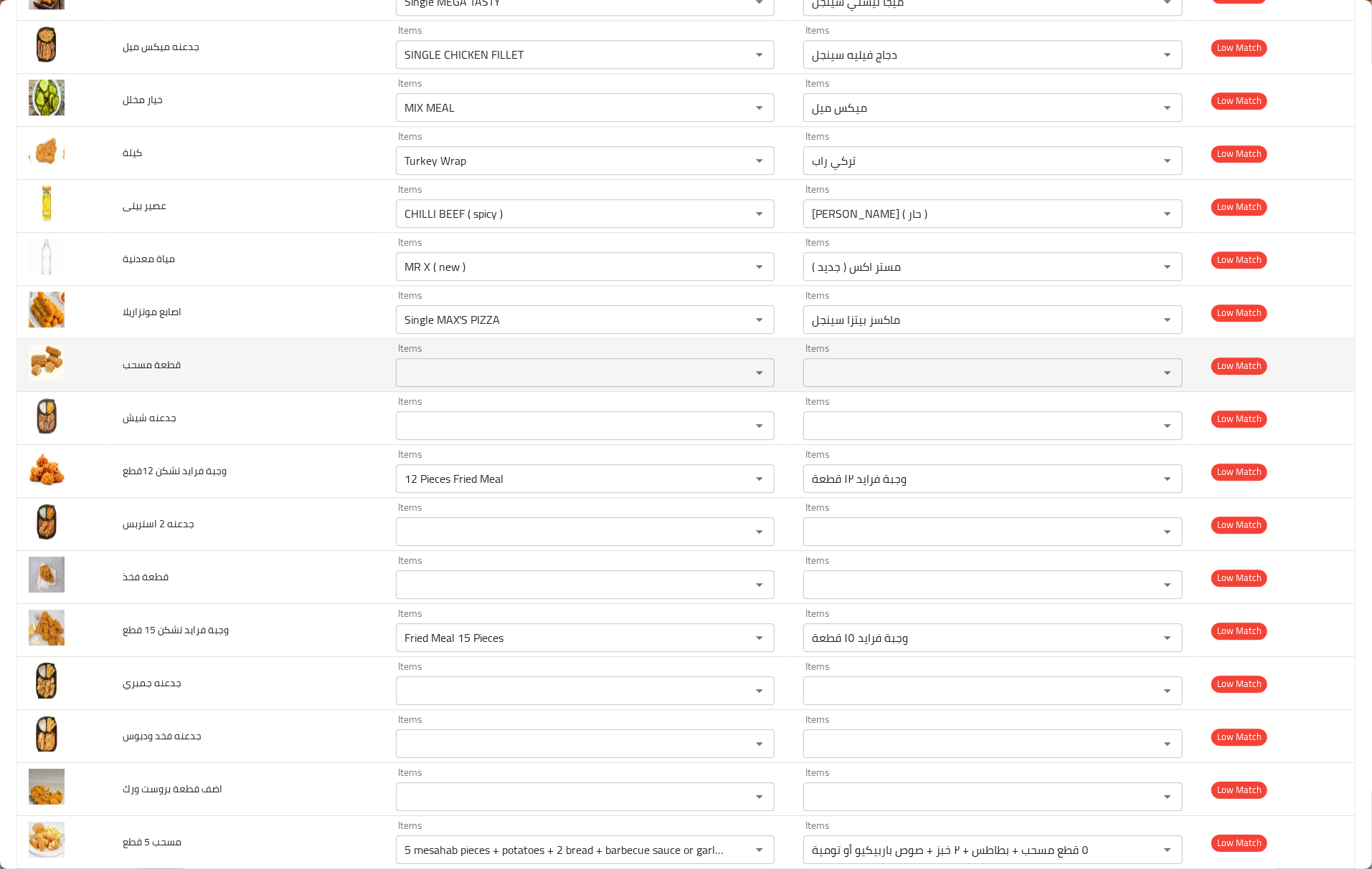
scroll to position [2843, 0]
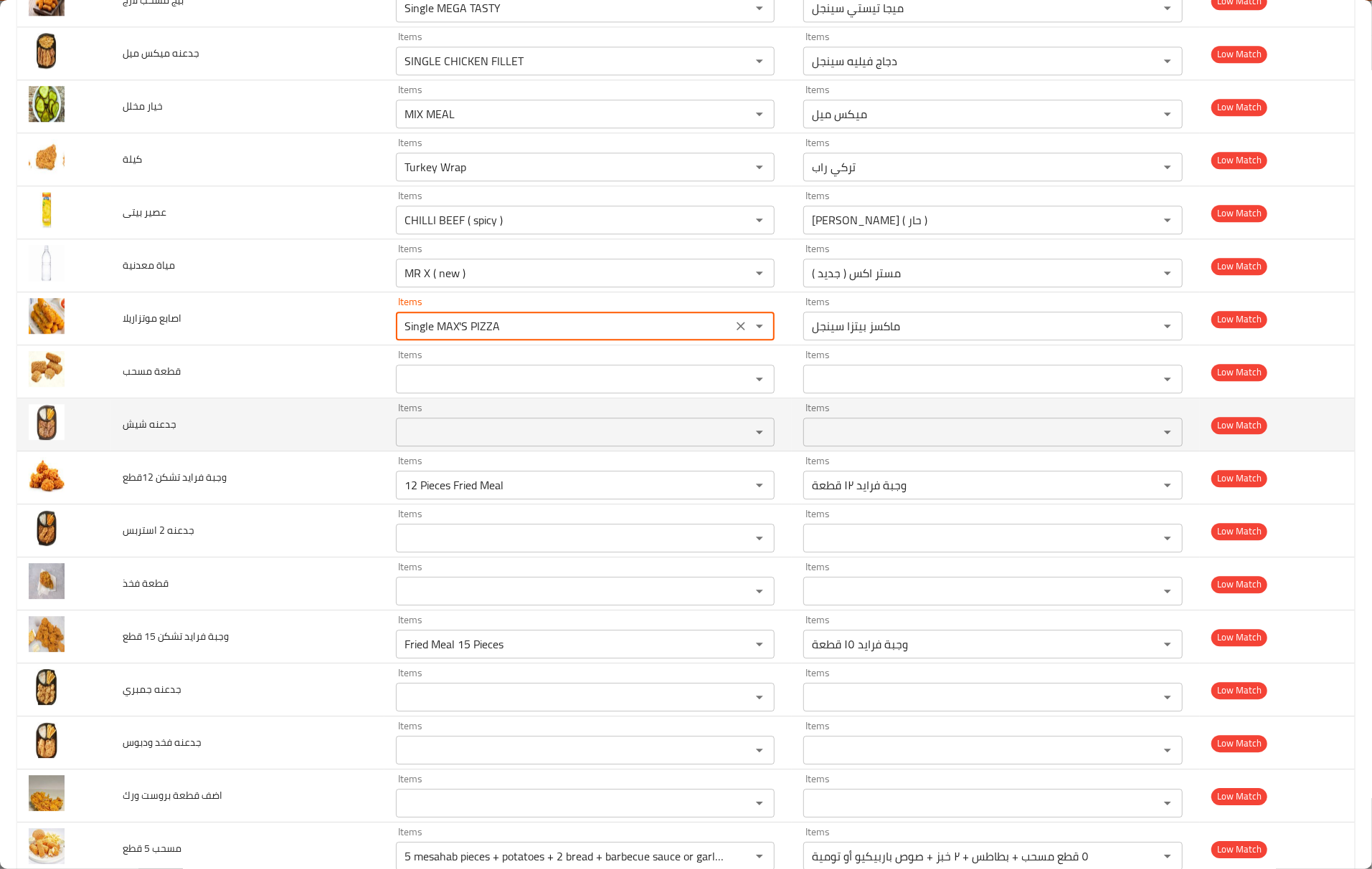
drag, startPoint x: 499, startPoint y: 331, endPoint x: 958, endPoint y: 428, distance: 469.1
click at [253, 337] on tr "اصابع موتزاريلا Items Single MAX'S PIZZA Items Items ماكسز بيتزا سينجل Items Lo…" at bounding box center [685, 319] width 1337 height 53
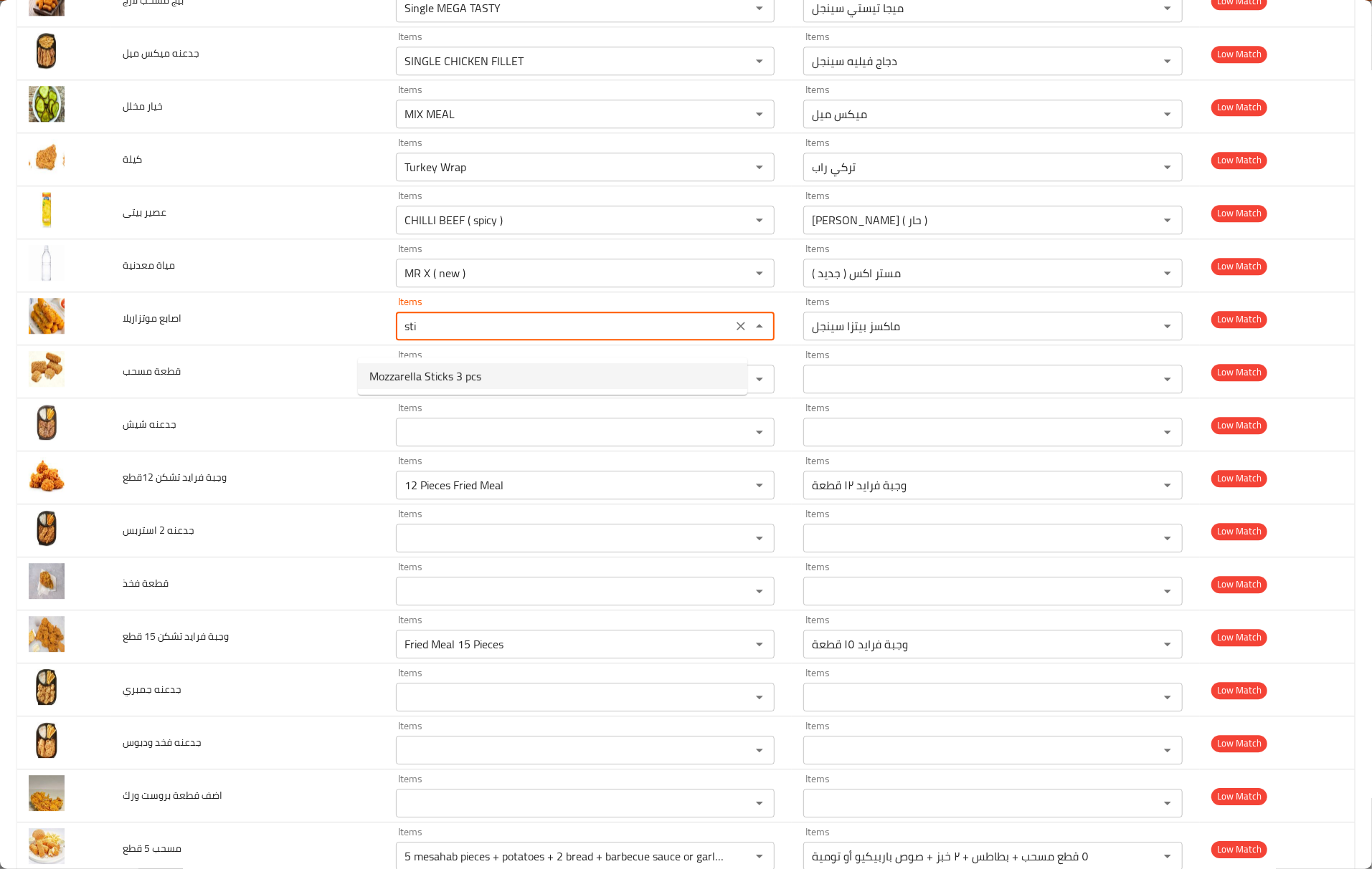
click at [496, 374] on موتزاريلا-option-0 "Mozzarella Sticks 3 pcs" at bounding box center [553, 376] width 390 height 26
type موتزاريلا "Mozzarella Sticks 3 pcs"
type موتزاريلا-ar "مواتزريلا ستيكس 3 قطع"
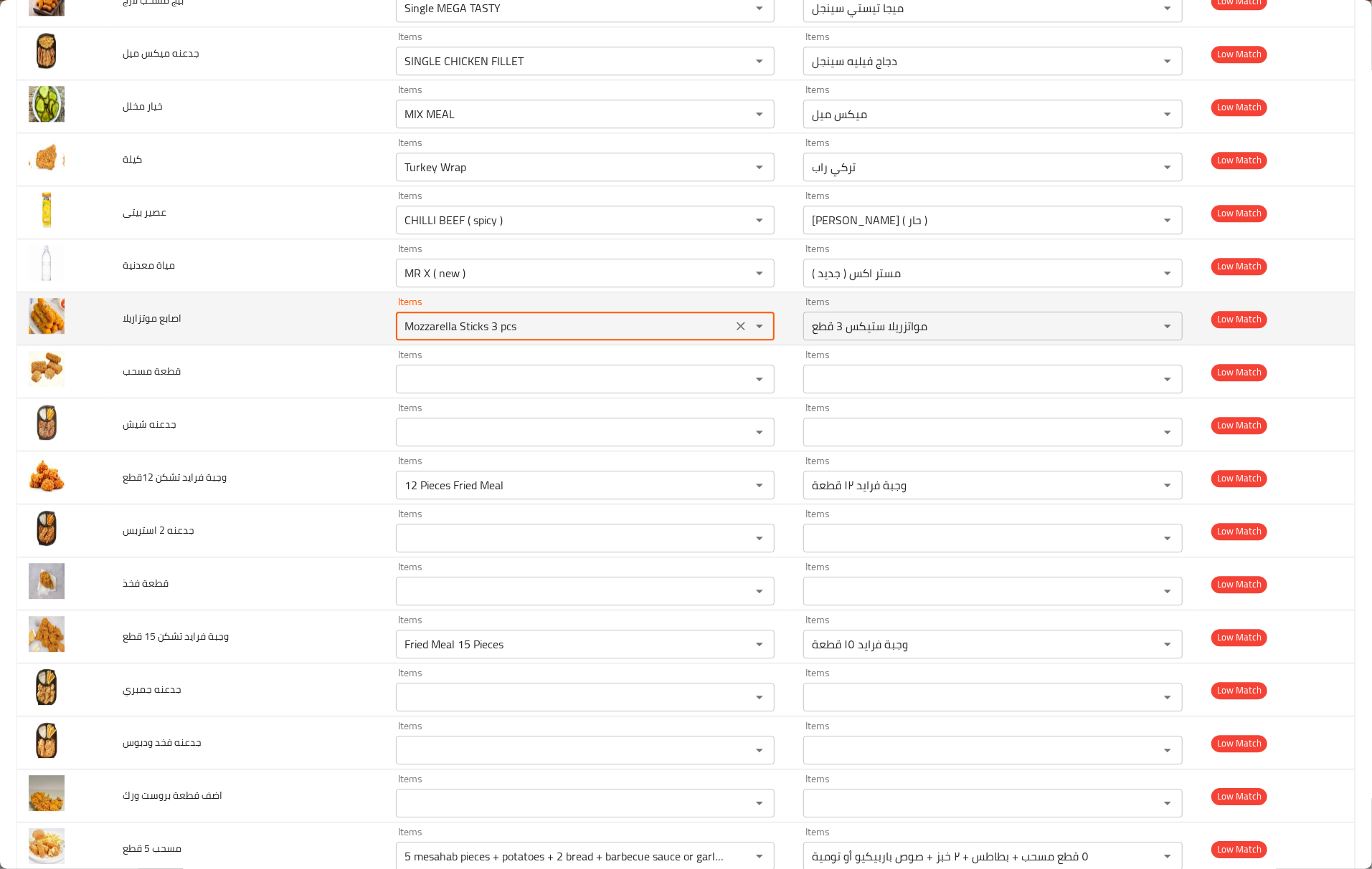
type موتزاريلا "Mozzarella Sticks 3 pcs"
click at [284, 346] on td "اصابع موتزاريلا" at bounding box center [248, 319] width 274 height 53
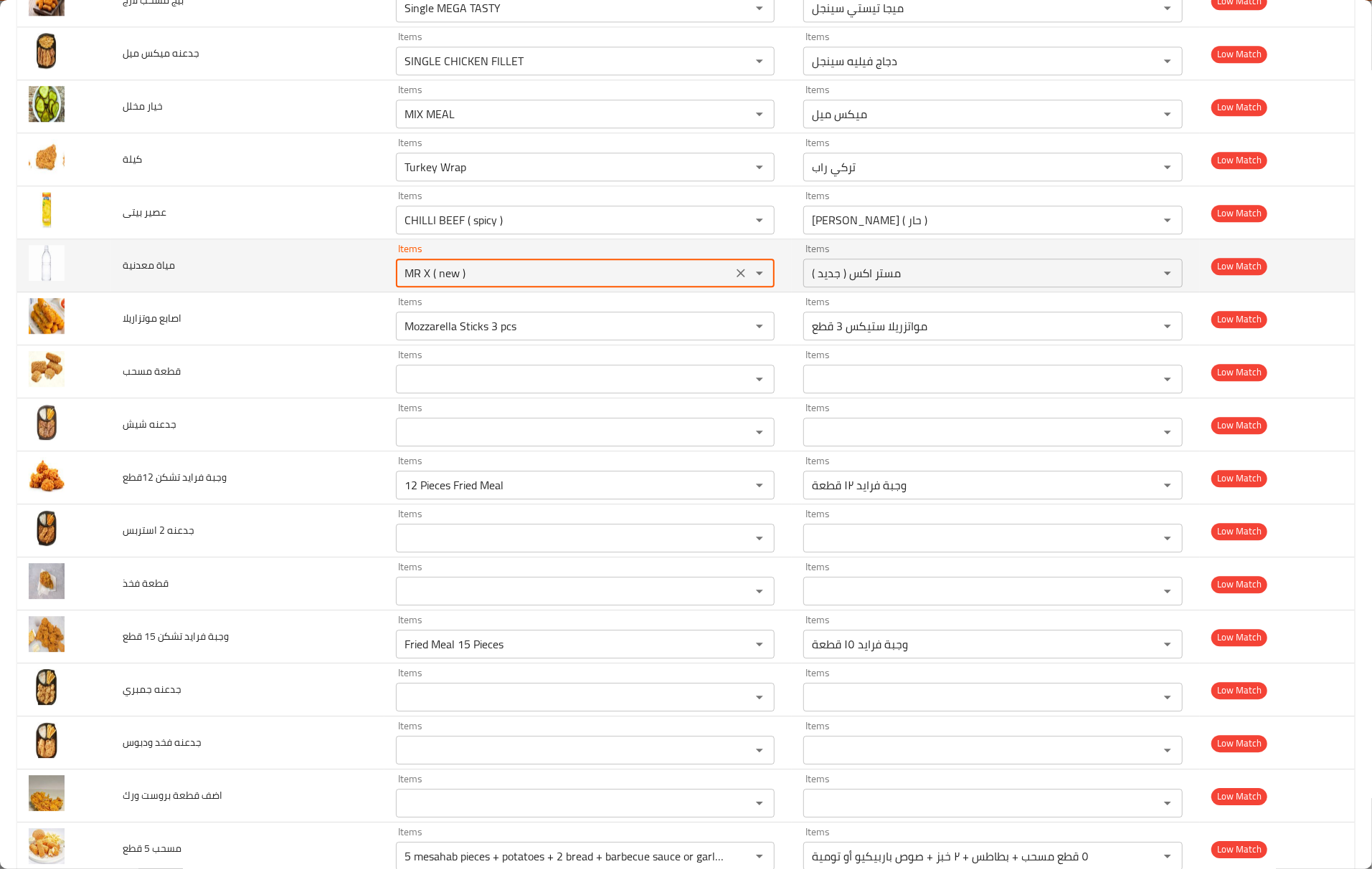
drag, startPoint x: 473, startPoint y: 288, endPoint x: 536, endPoint y: 296, distance: 63.5
click at [264, 261] on tr "مياة معدنية Items MR X ( new ) Items Items مستر اكس ( جديد ) Items Low Match" at bounding box center [685, 266] width 1337 height 53
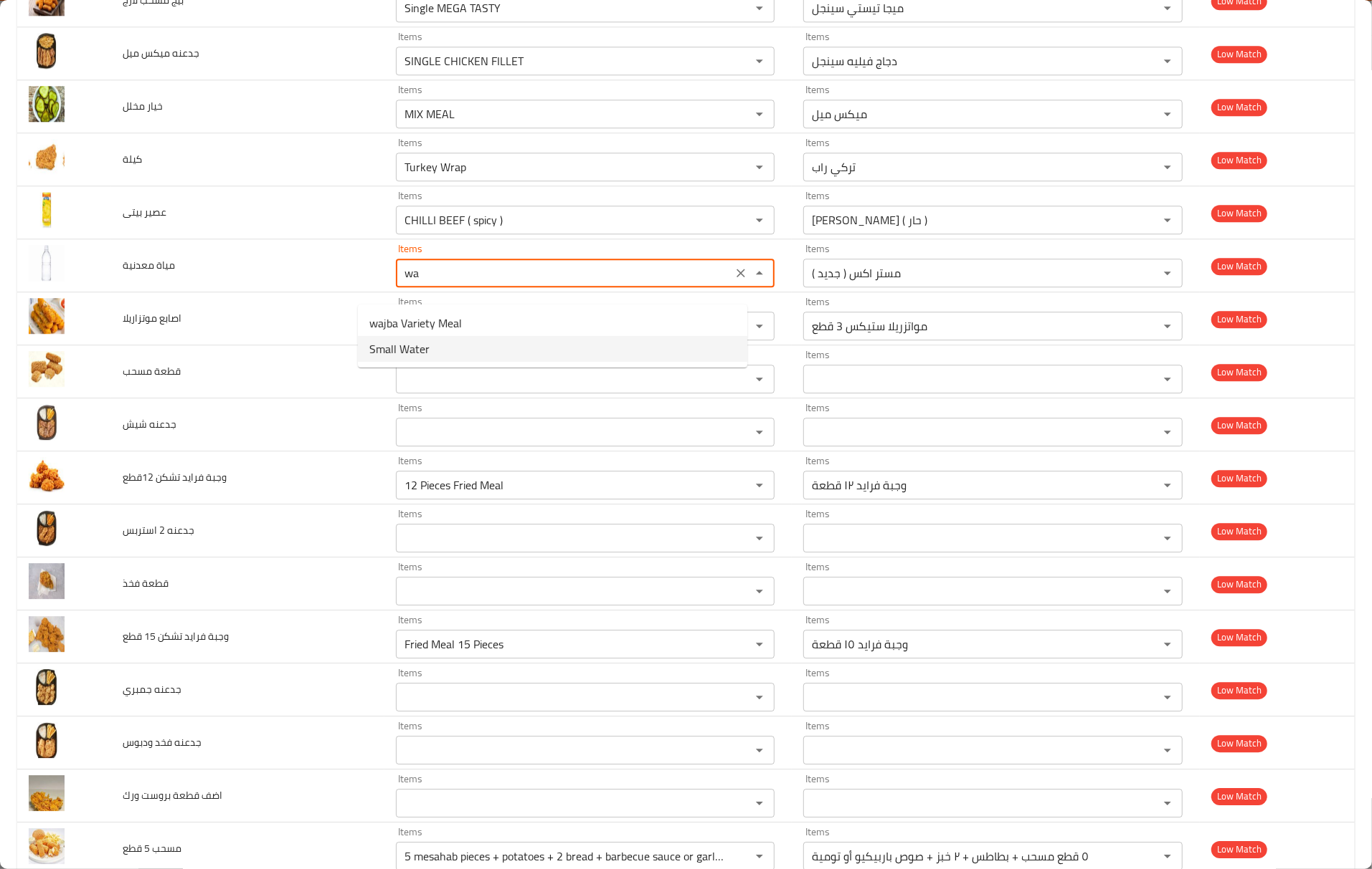
click at [413, 349] on span "Small Water" at bounding box center [399, 349] width 60 height 17
type معدنية "Small Water"
type معدنية-ar "مياة صغيره"
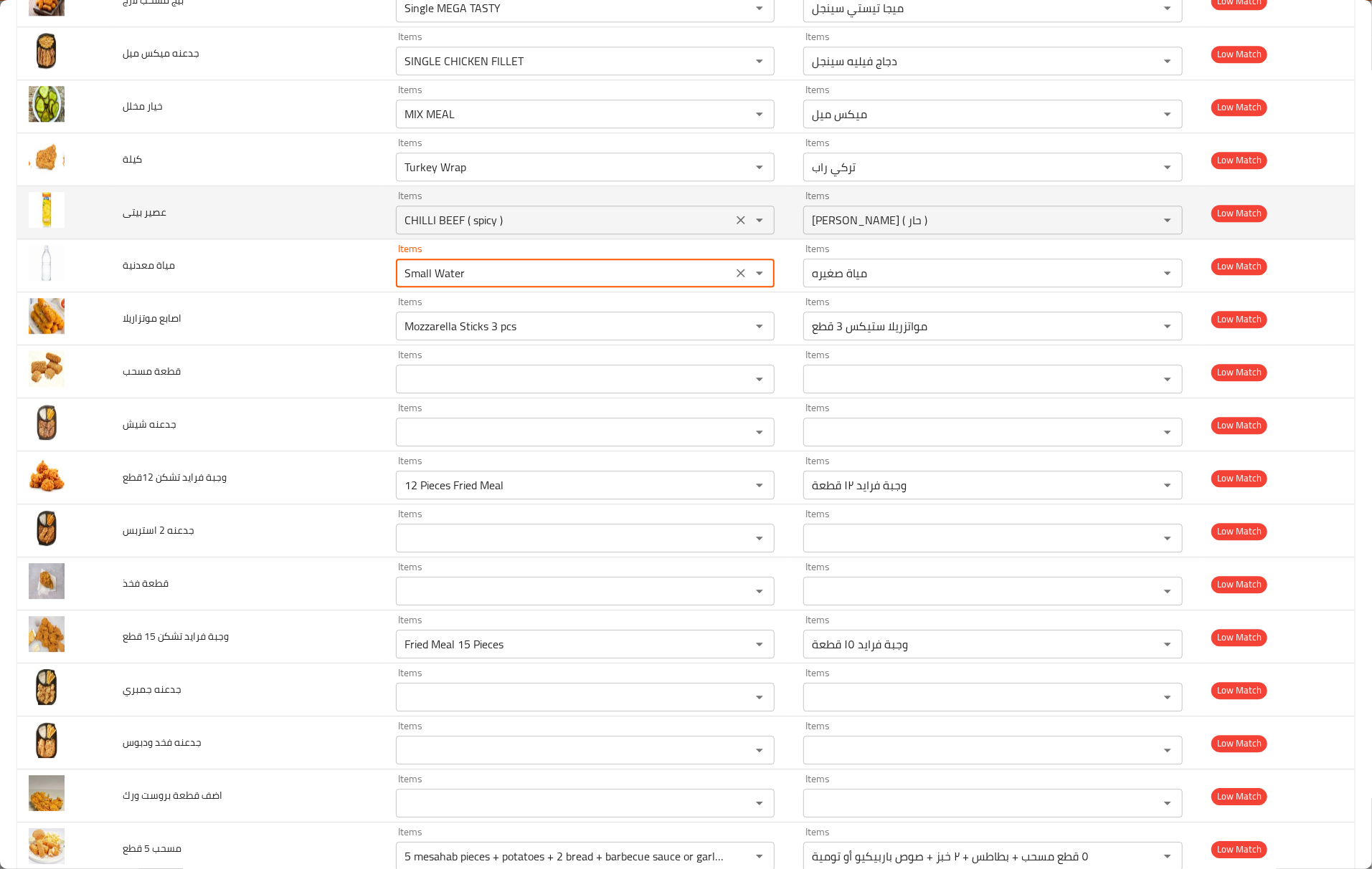
type معدنية "Small Water"
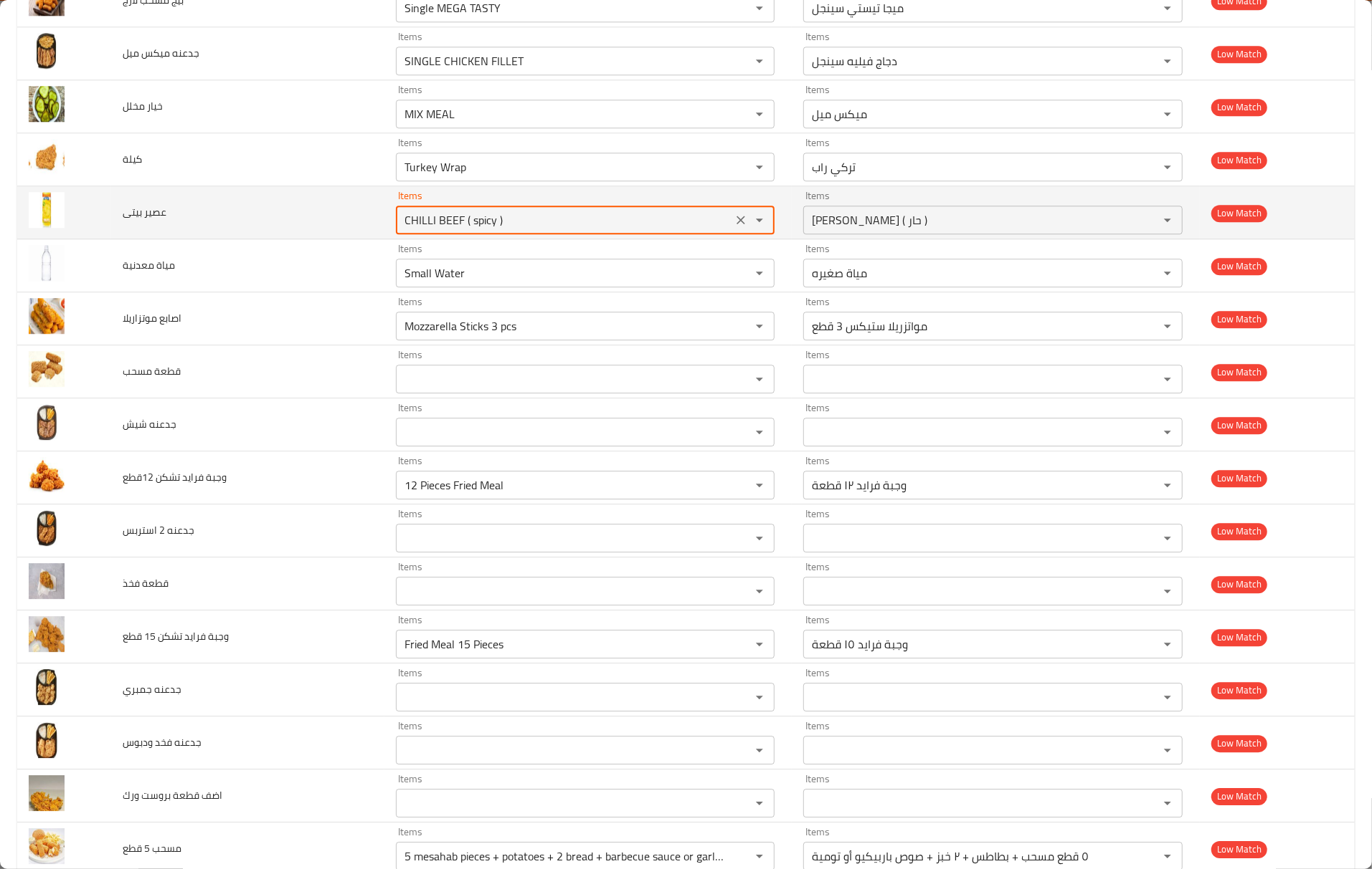
drag, startPoint x: 506, startPoint y: 229, endPoint x: 327, endPoint y: 234, distance: 179.1
click at [327, 234] on tr "عصير بيتى Items CHILLI BEEF ( spicy ) Items Items تشيلي بيف ( حار ) Items Low M…" at bounding box center [685, 213] width 1337 height 53
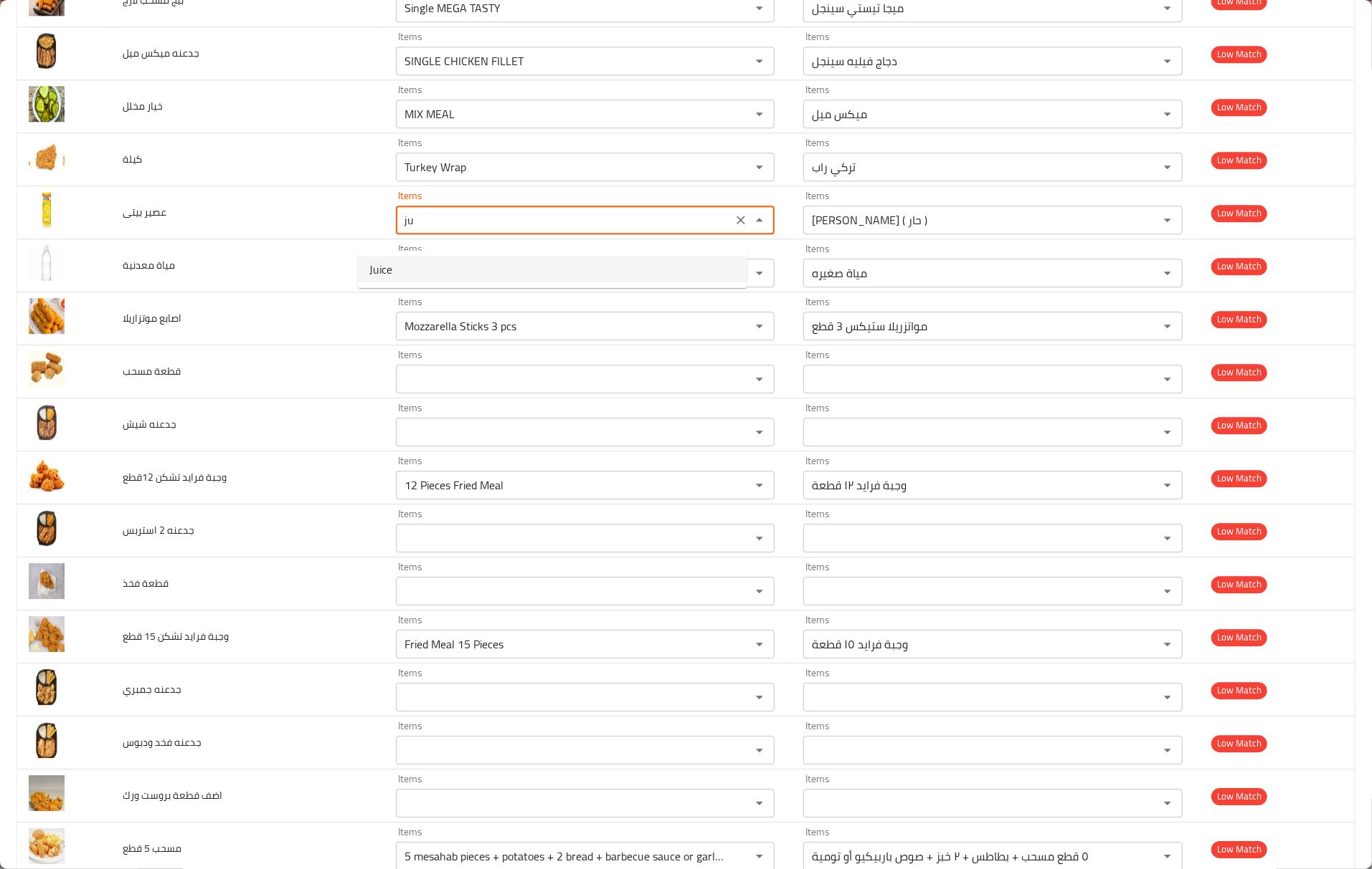
click at [408, 267] on بيتى-option-0 "Juice" at bounding box center [553, 269] width 390 height 26
type بيتى "Juice"
type بيتى-ar "عصير"
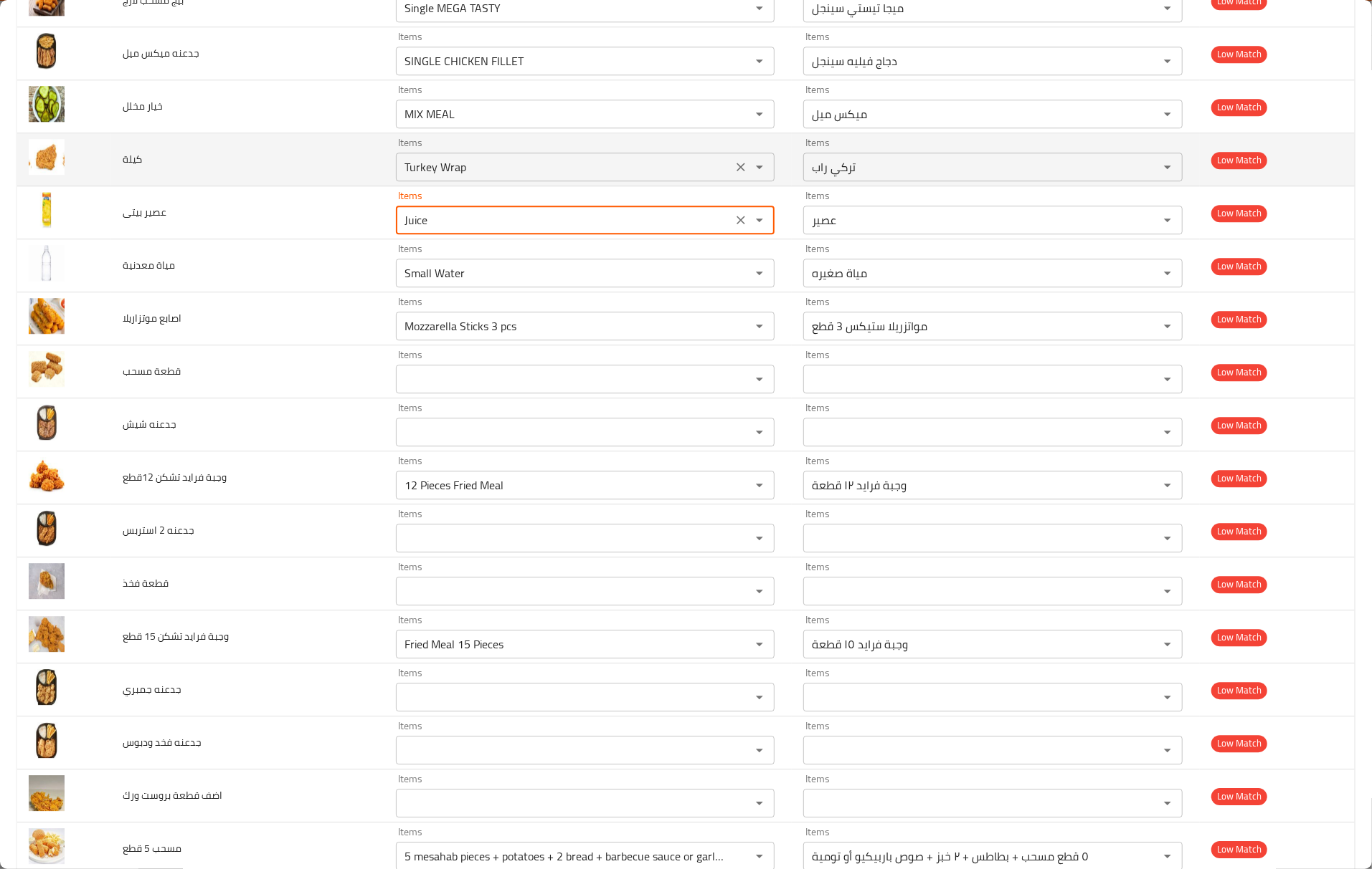
type بيتى "Juice"
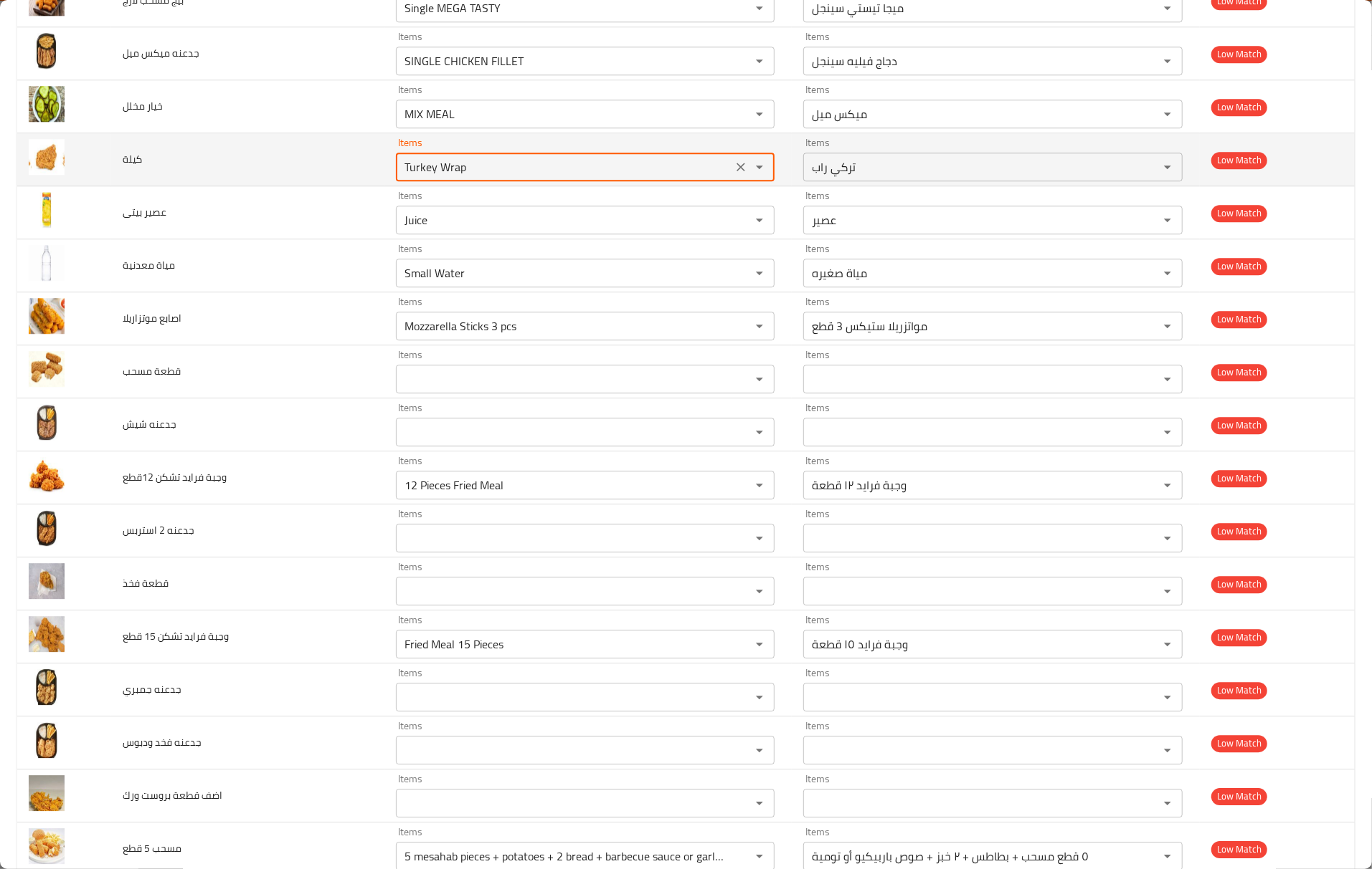
drag, startPoint x: 465, startPoint y: 184, endPoint x: 295, endPoint y: 170, distance: 170.6
click at [295, 170] on tr "كيلة Items Turkey Wrap Items Items تركي راب Items Low Match" at bounding box center [685, 160] width 1337 height 53
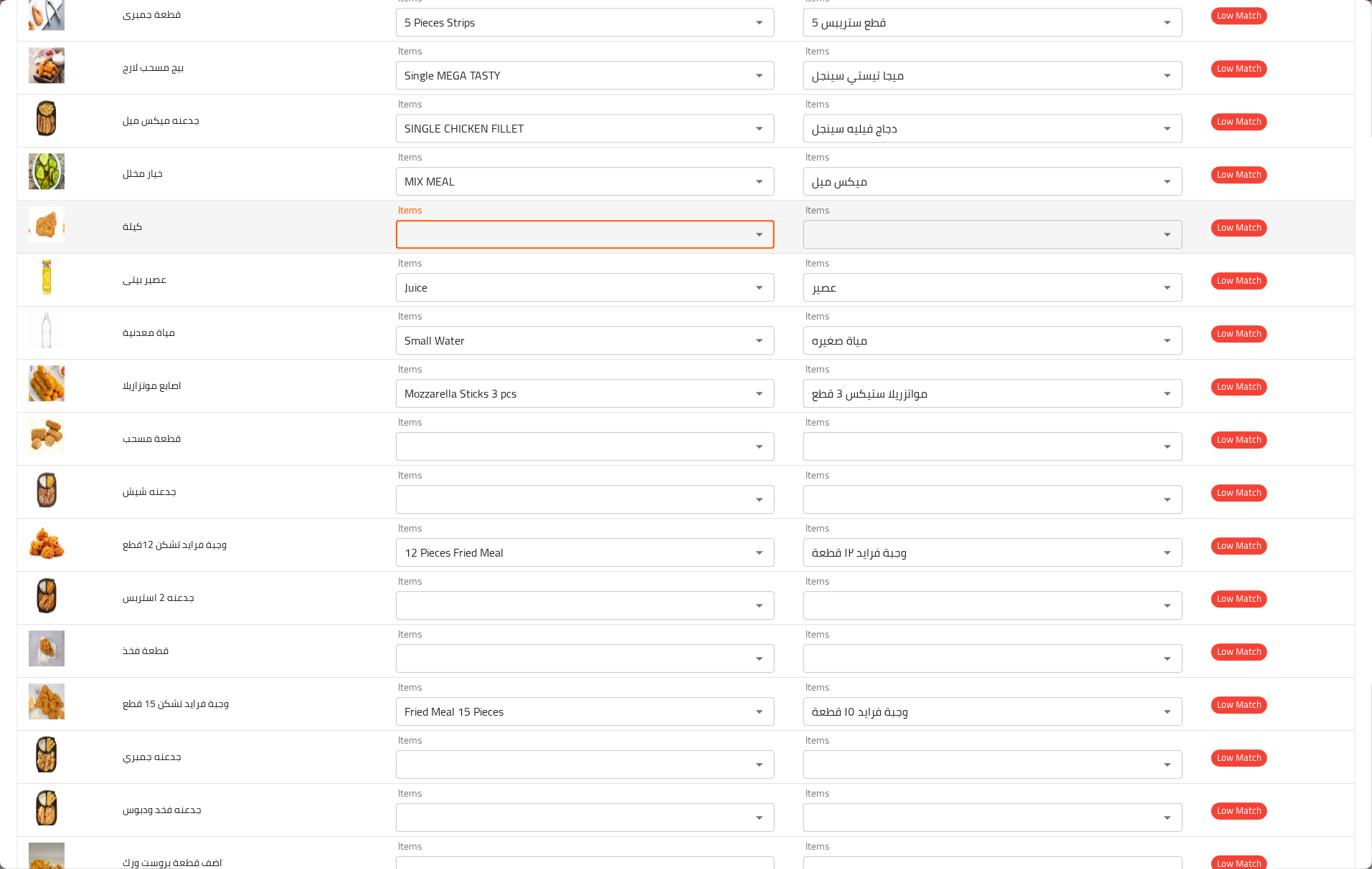
scroll to position [2748, 0]
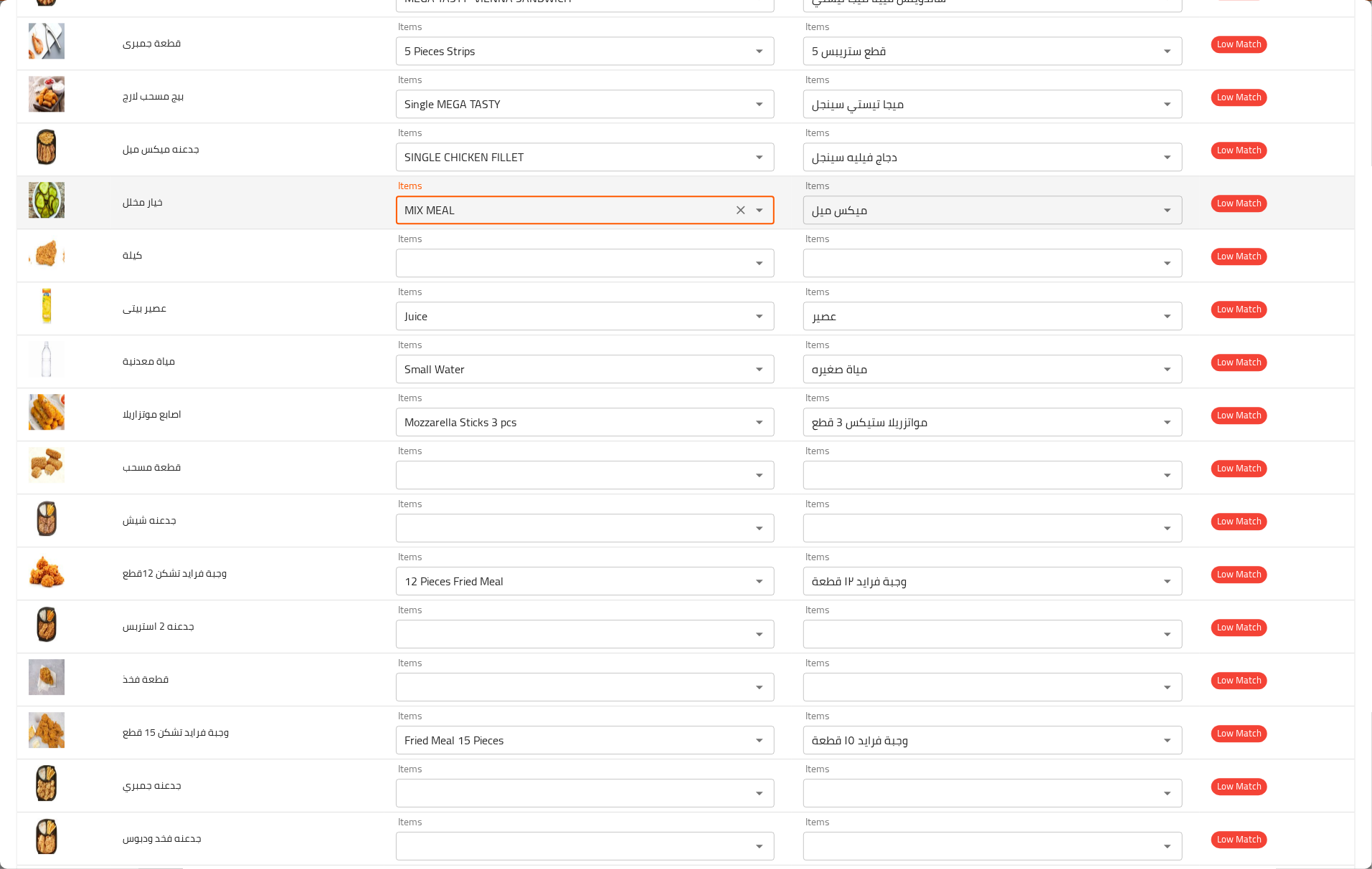
drag, startPoint x: 490, startPoint y: 217, endPoint x: 353, endPoint y: 218, distance: 137.0
click at [384, 218] on td "Items MIX MEAL Items" at bounding box center [587, 203] width 408 height 53
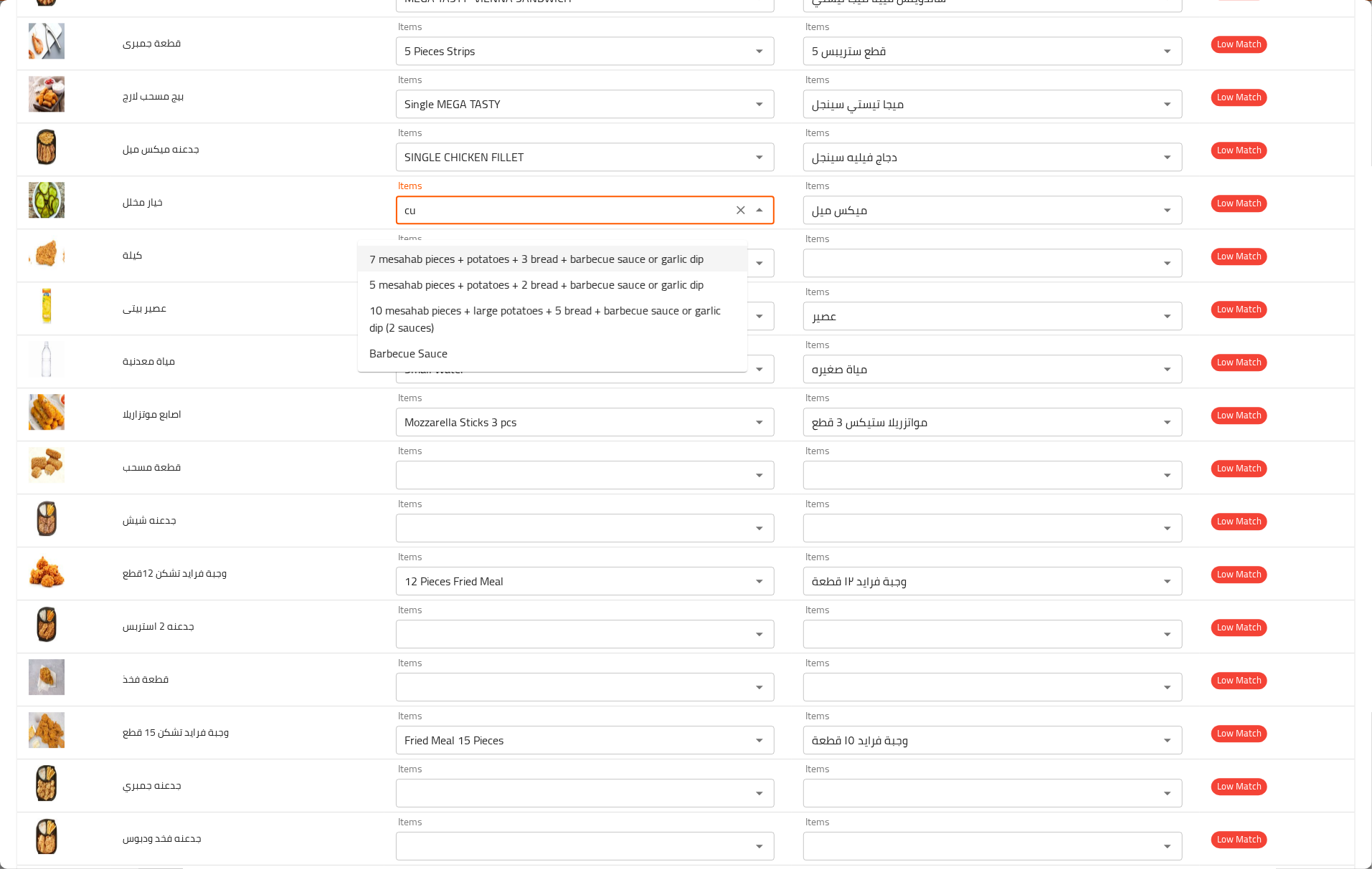
type مخلل "c"
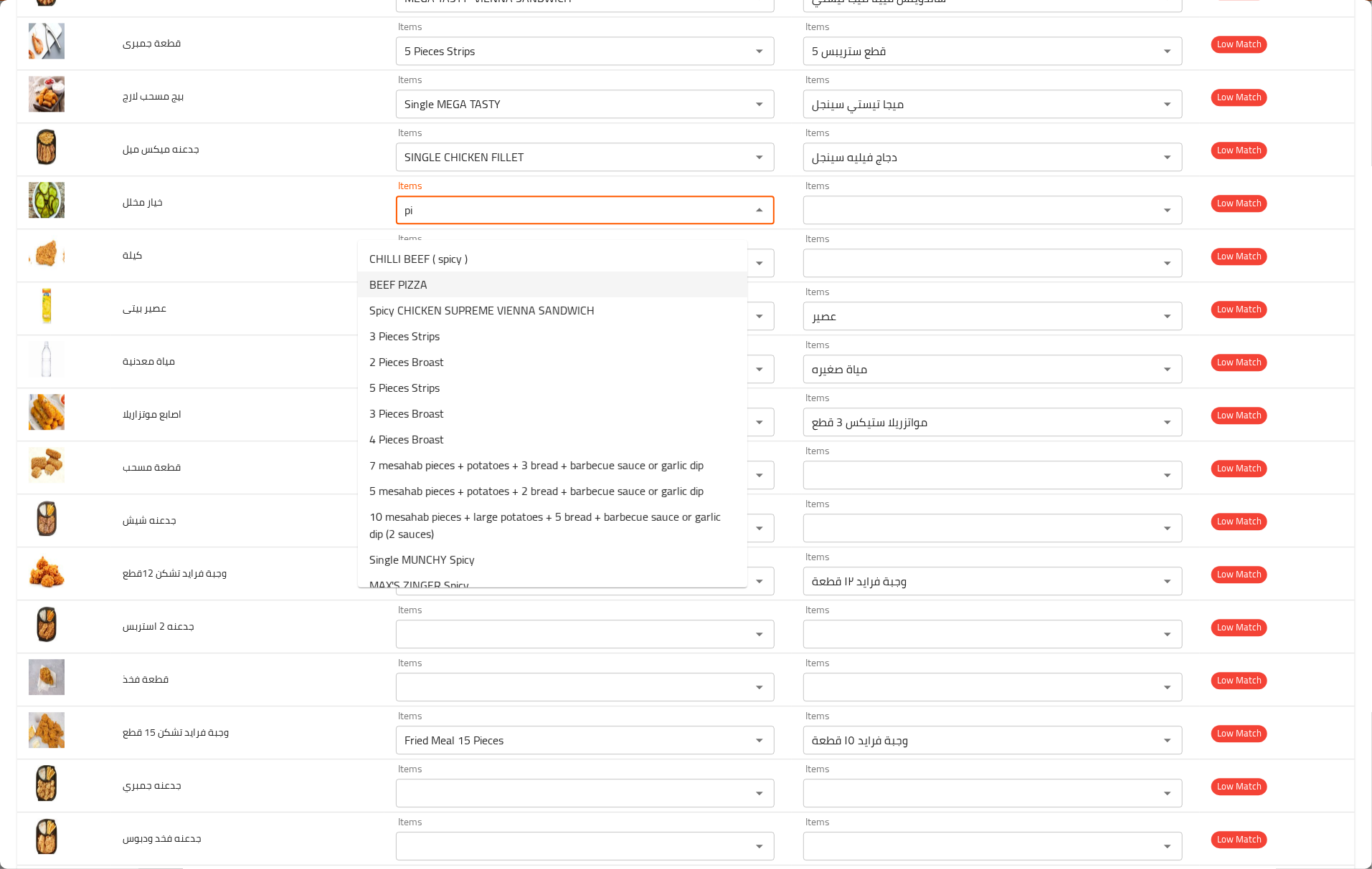
type مخلل "p"
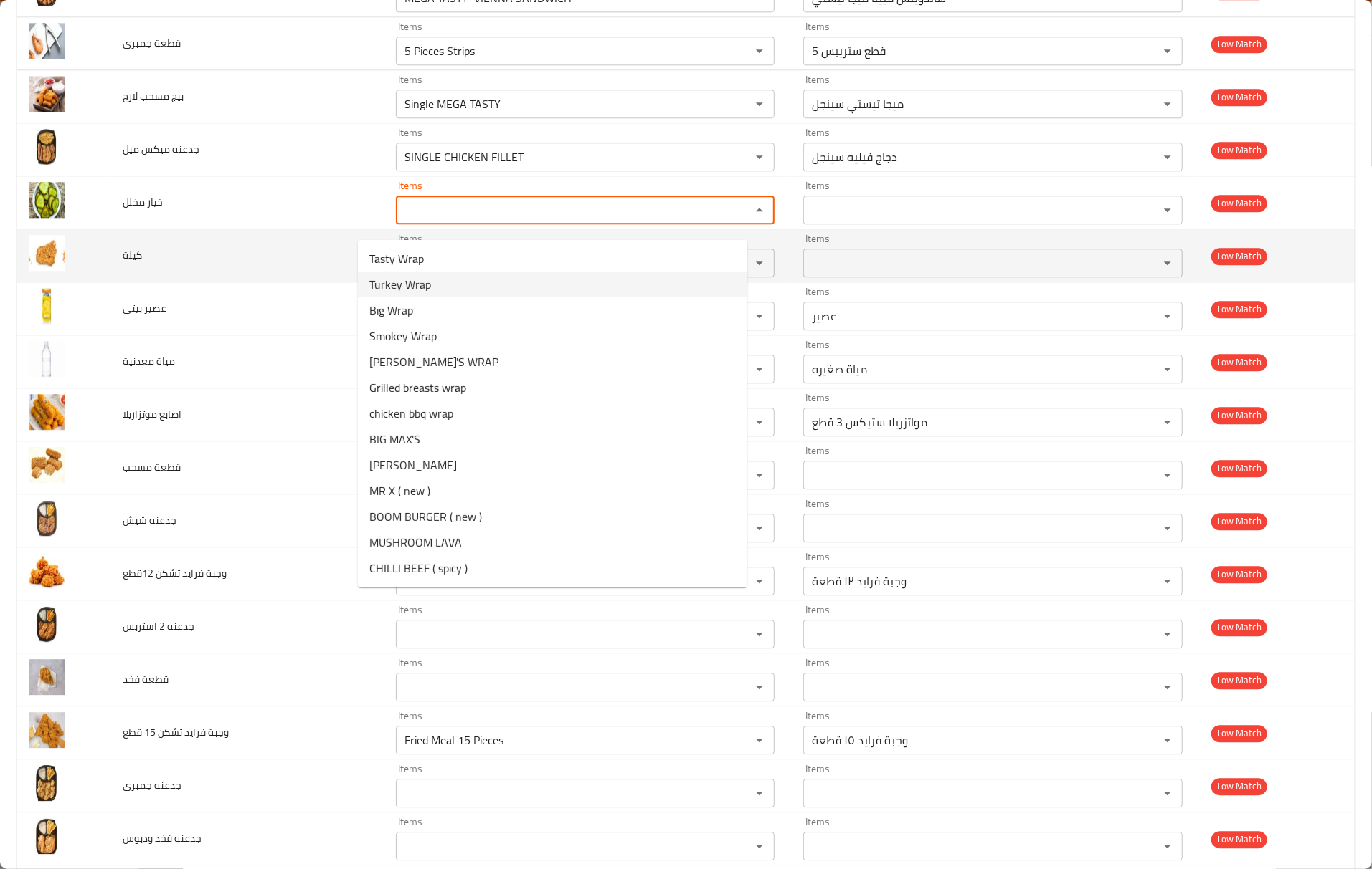
click at [302, 282] on td "كيلة" at bounding box center [248, 255] width 274 height 53
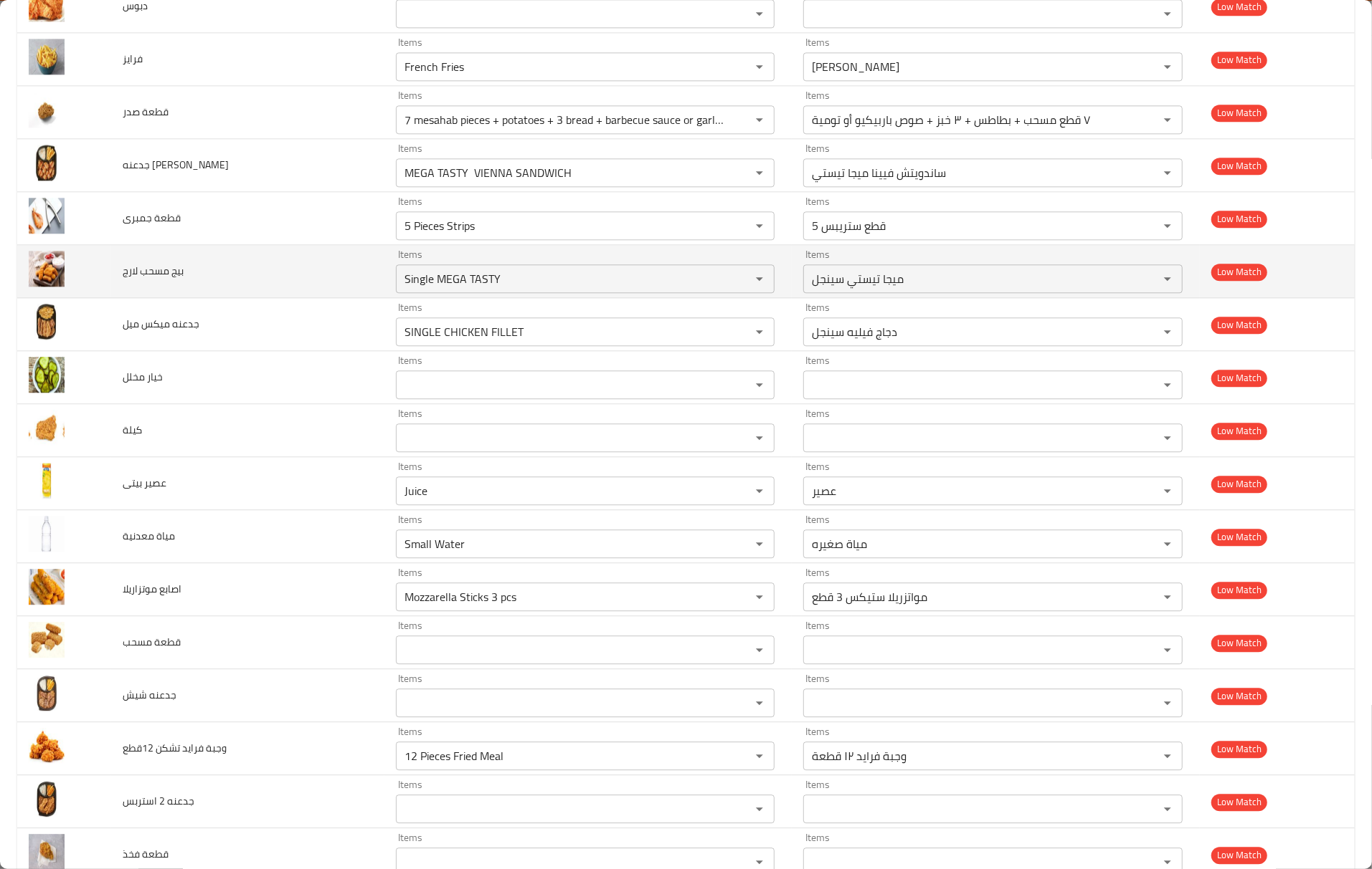
scroll to position [2557, 0]
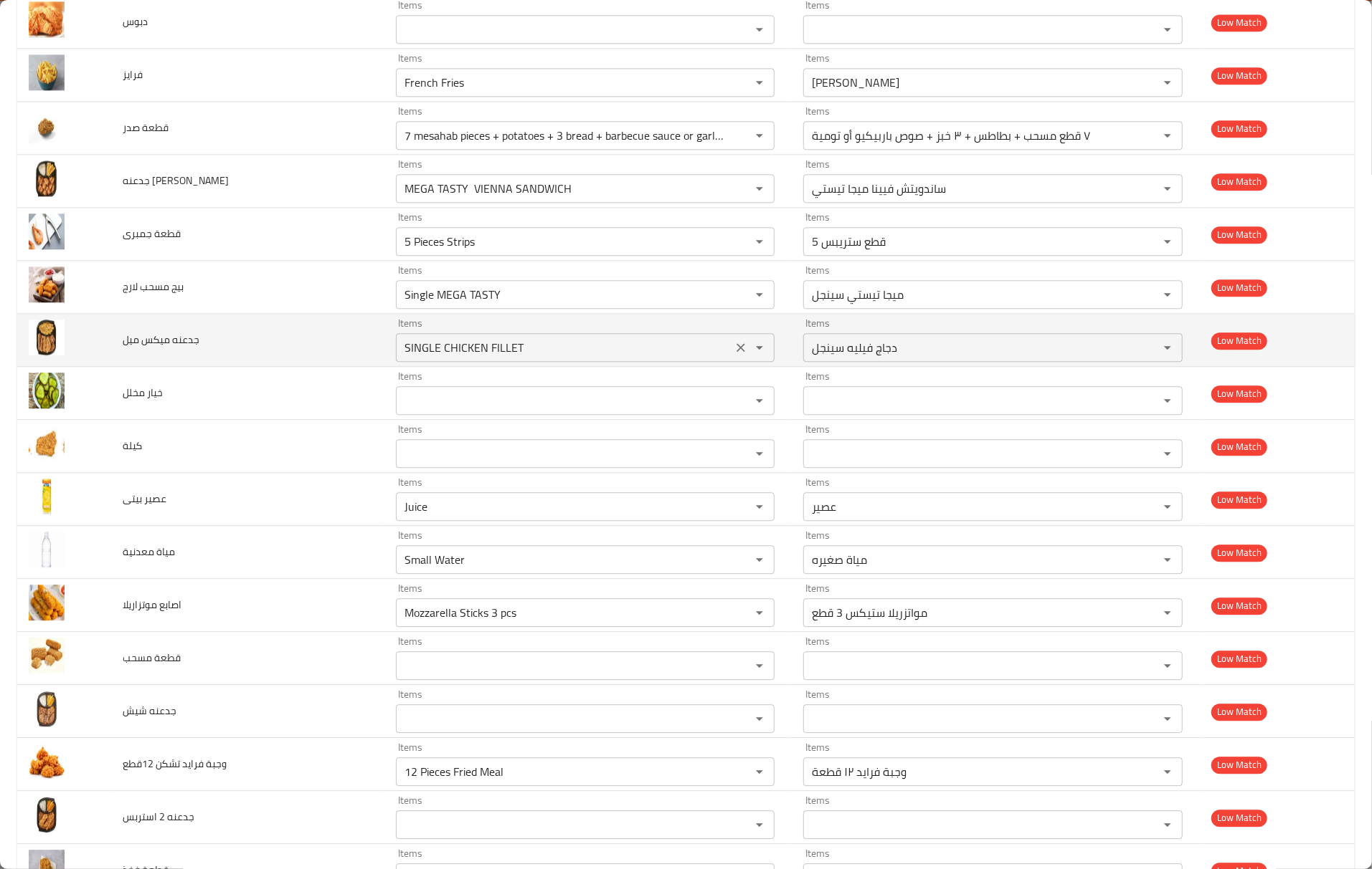
click at [734, 355] on icon "Clear" at bounding box center [740, 347] width 14 height 14
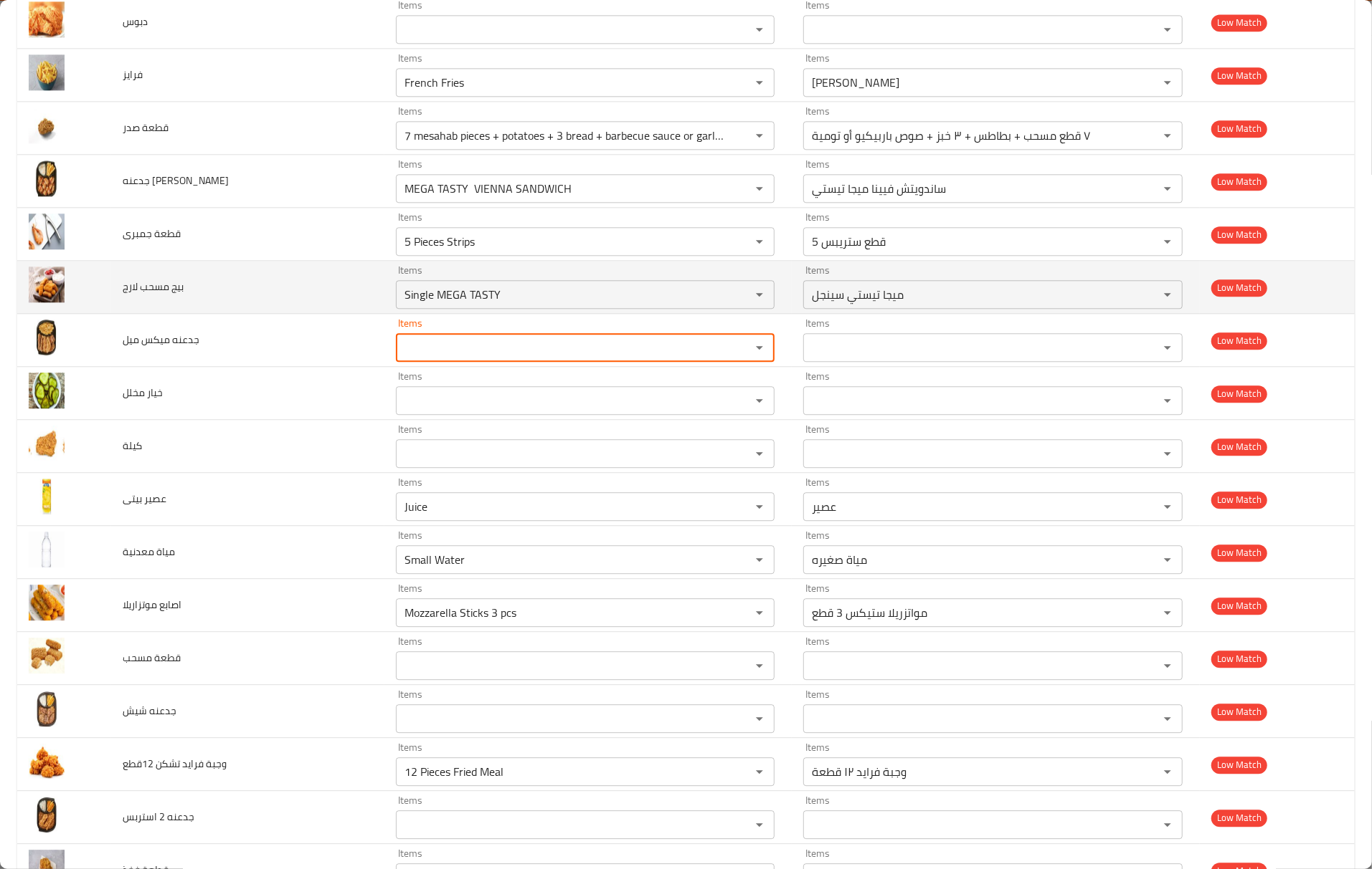
click at [236, 305] on td "بيج مسحب لارج" at bounding box center [248, 288] width 274 height 53
click at [734, 302] on icon "Clear" at bounding box center [740, 294] width 14 height 14
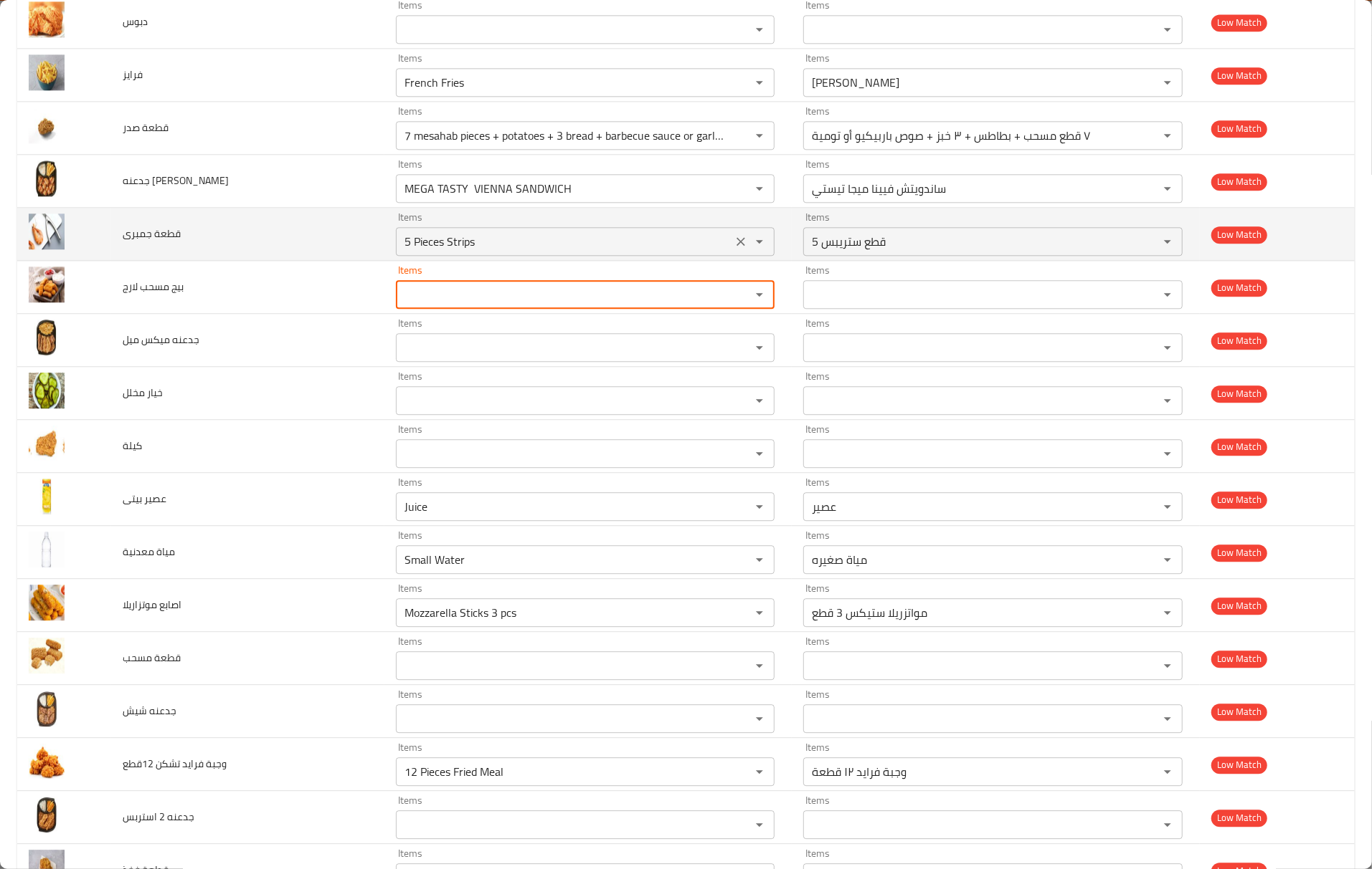
click at [737, 246] on icon "Clear" at bounding box center [741, 241] width 9 height 9
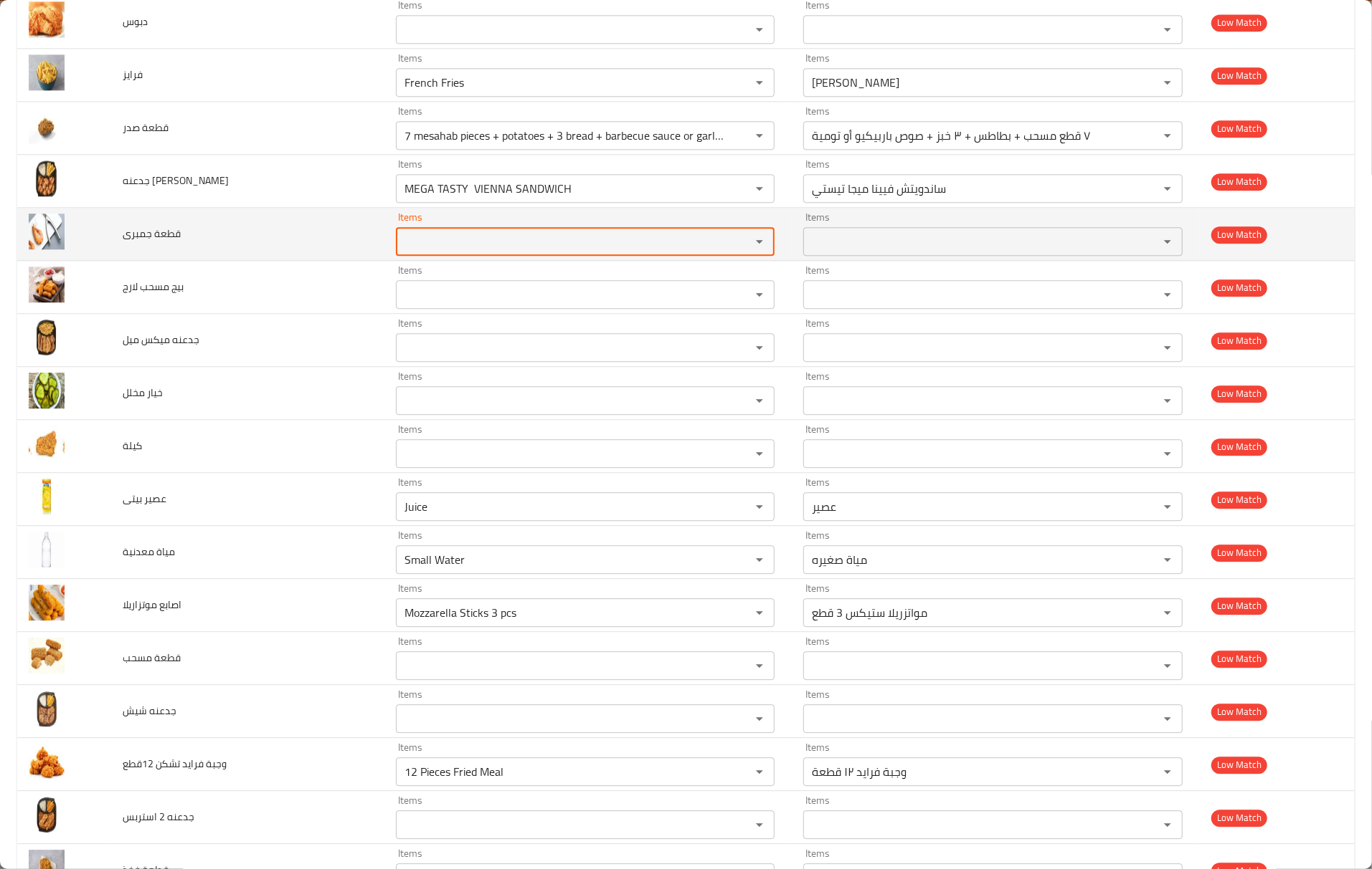
scroll to position [2461, 0]
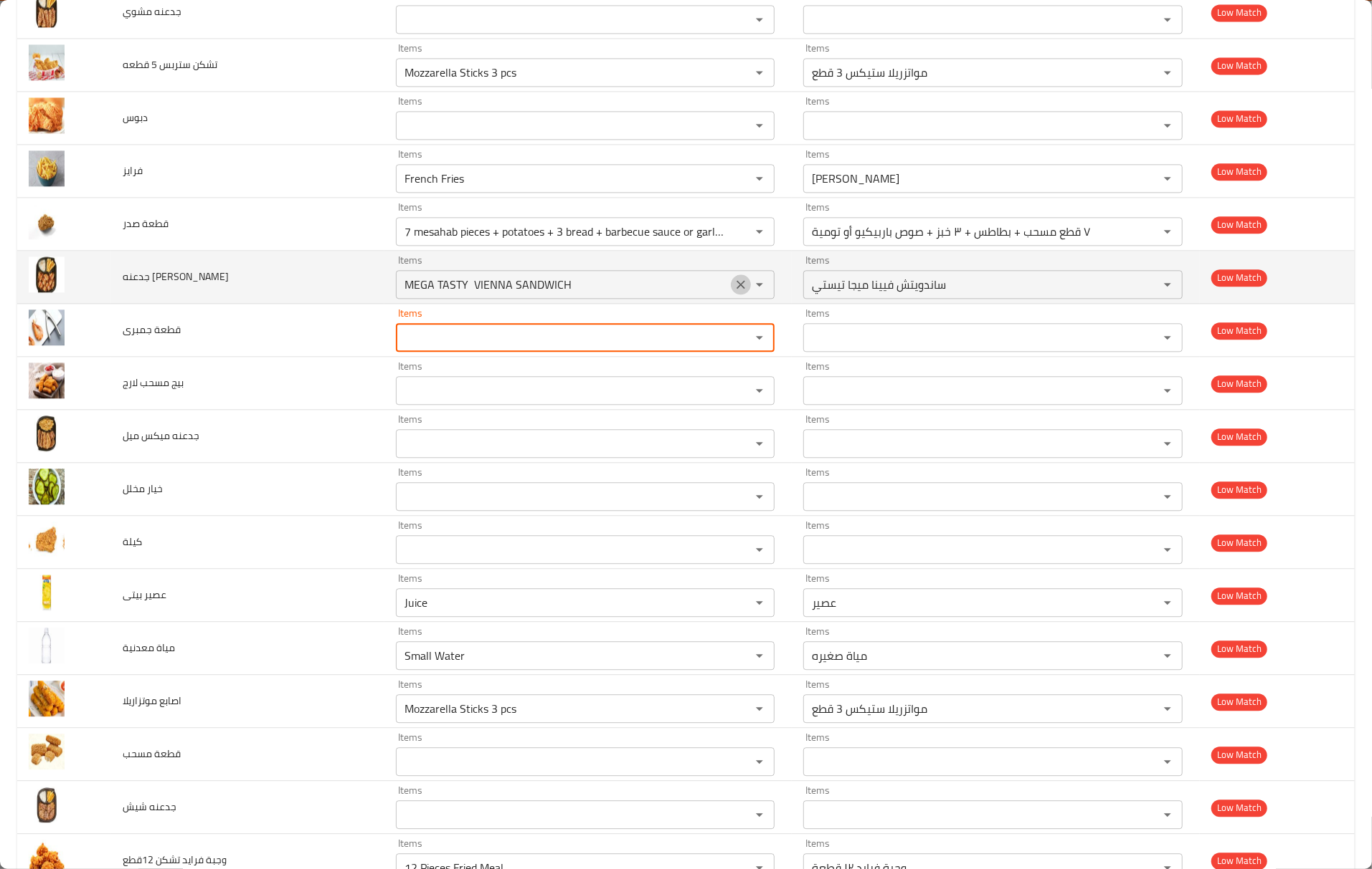
click at [737, 289] on icon "Clear" at bounding box center [741, 284] width 9 height 9
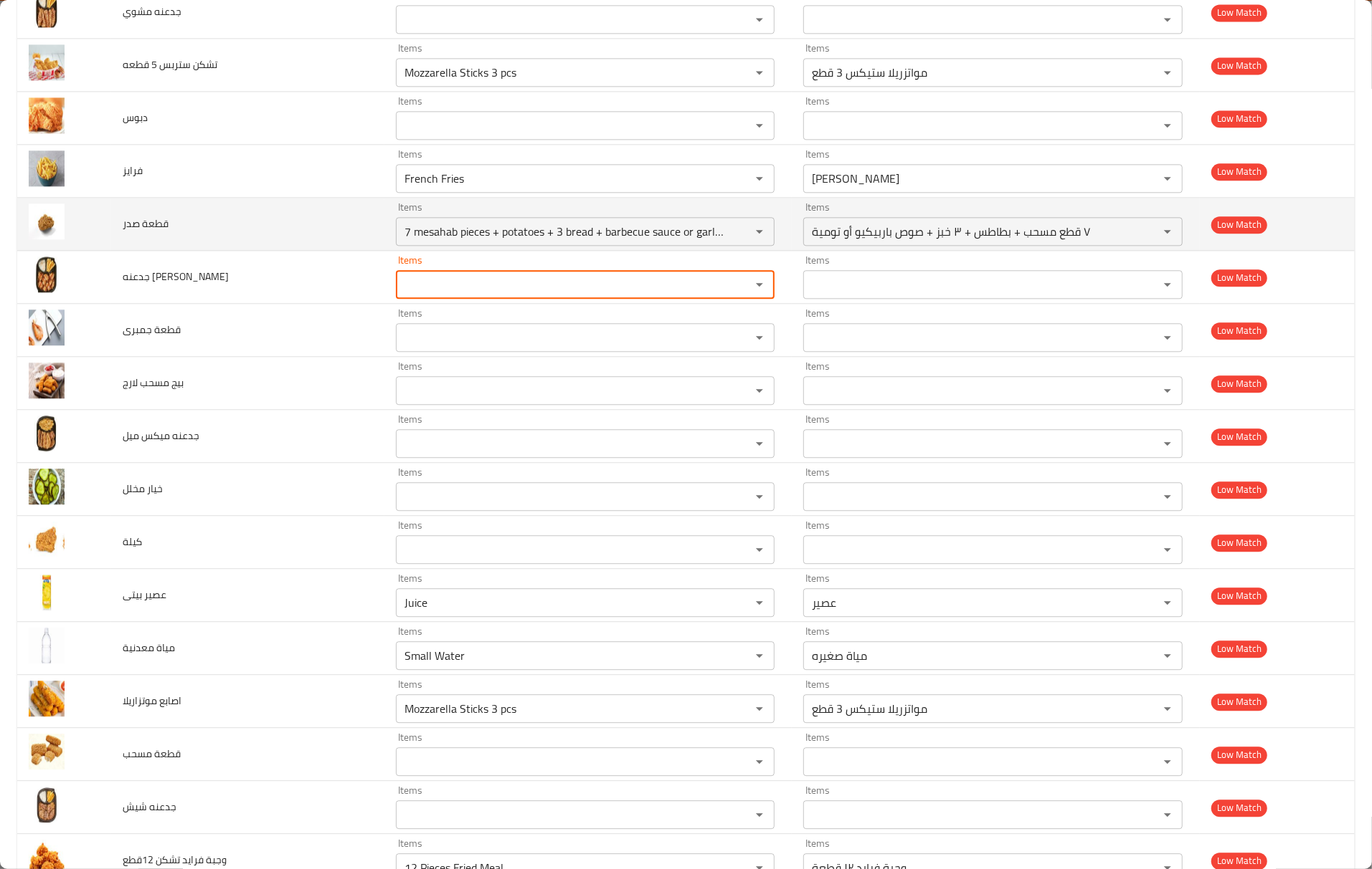
drag, startPoint x: 718, startPoint y: 242, endPoint x: 512, endPoint y: 259, distance: 206.7
click at [734, 238] on icon "Clear" at bounding box center [740, 231] width 14 height 14
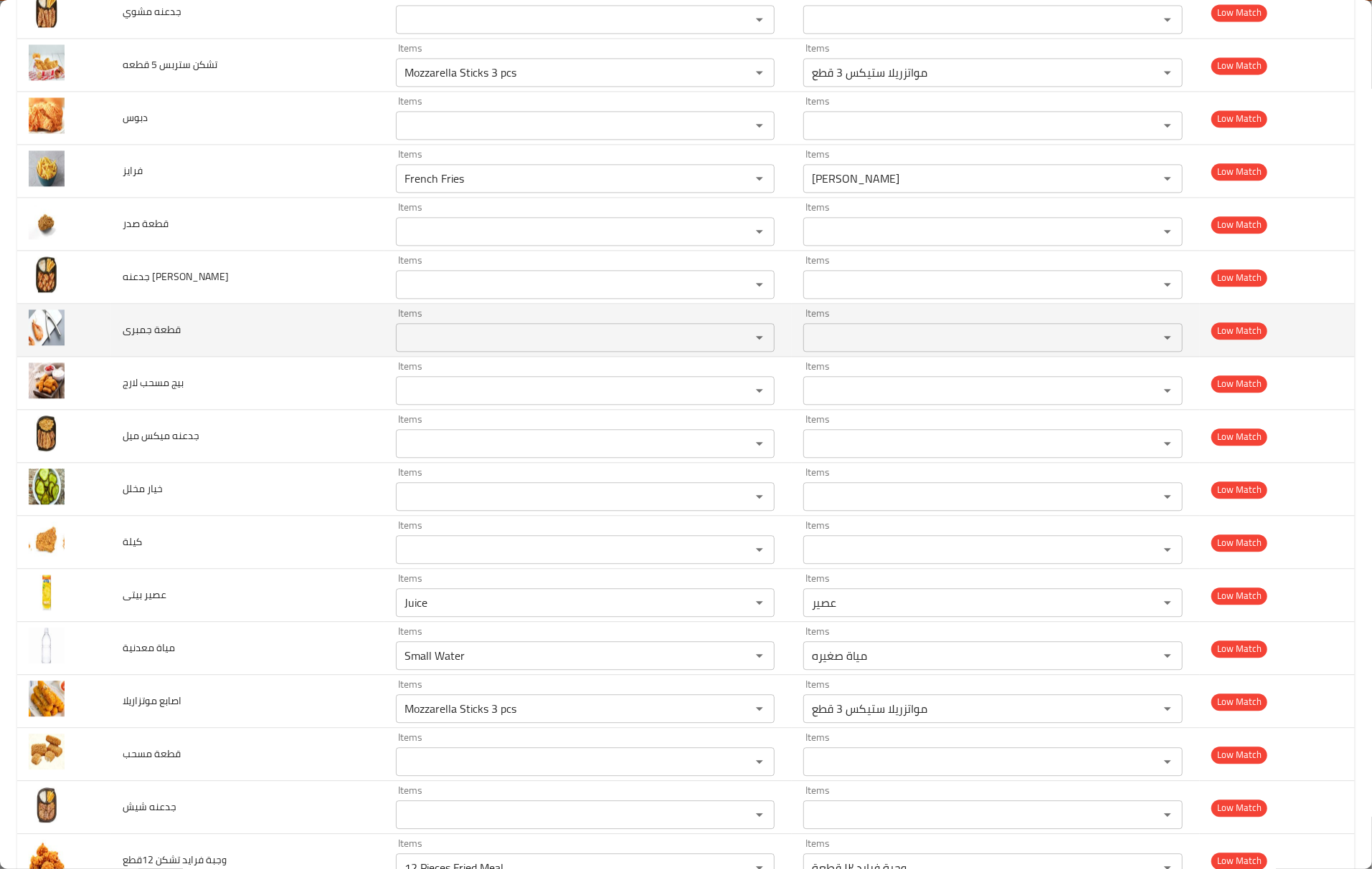
click at [285, 356] on td "قطعة جمبرى" at bounding box center [248, 331] width 274 height 53
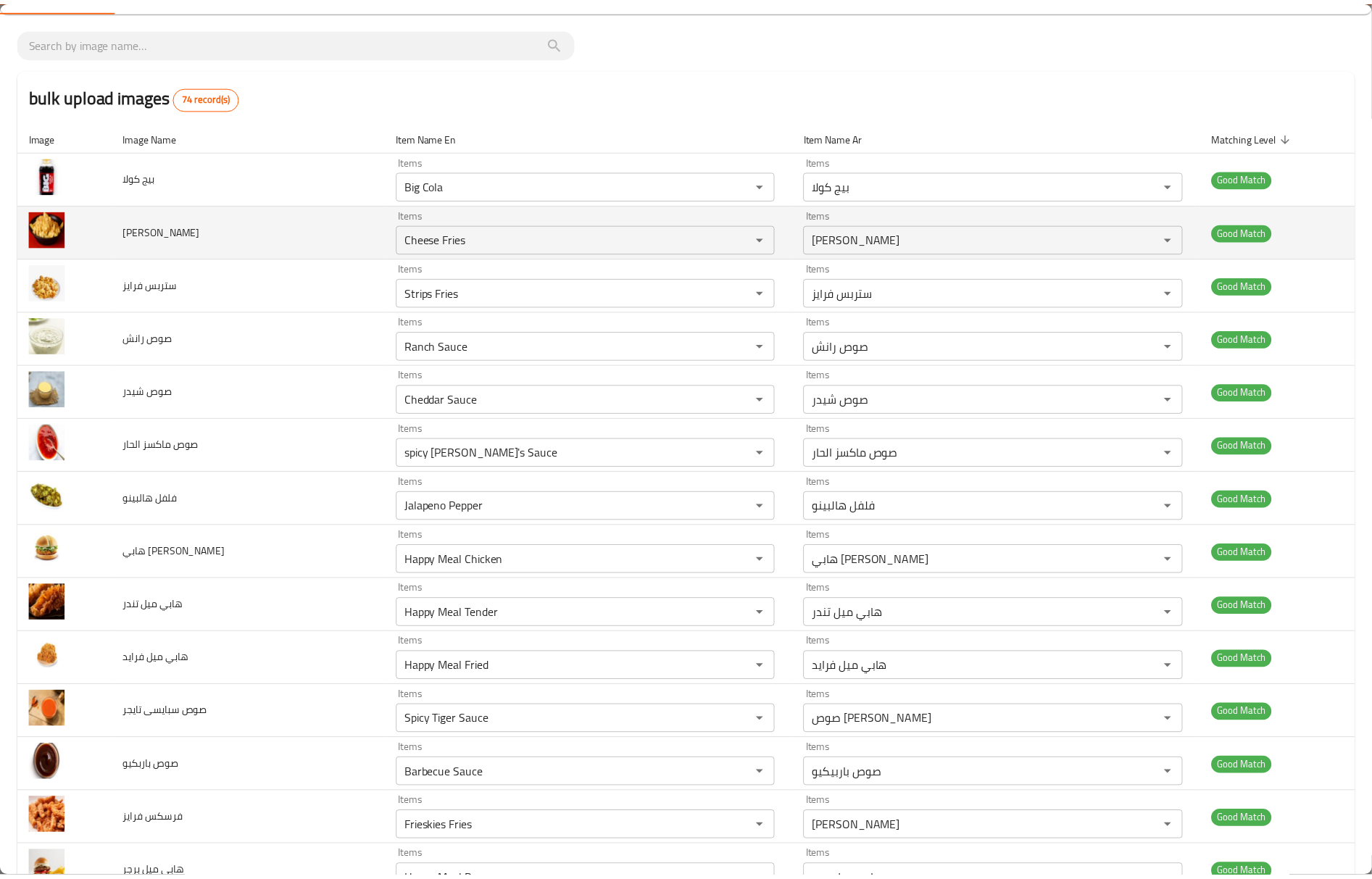
scroll to position [0, 0]
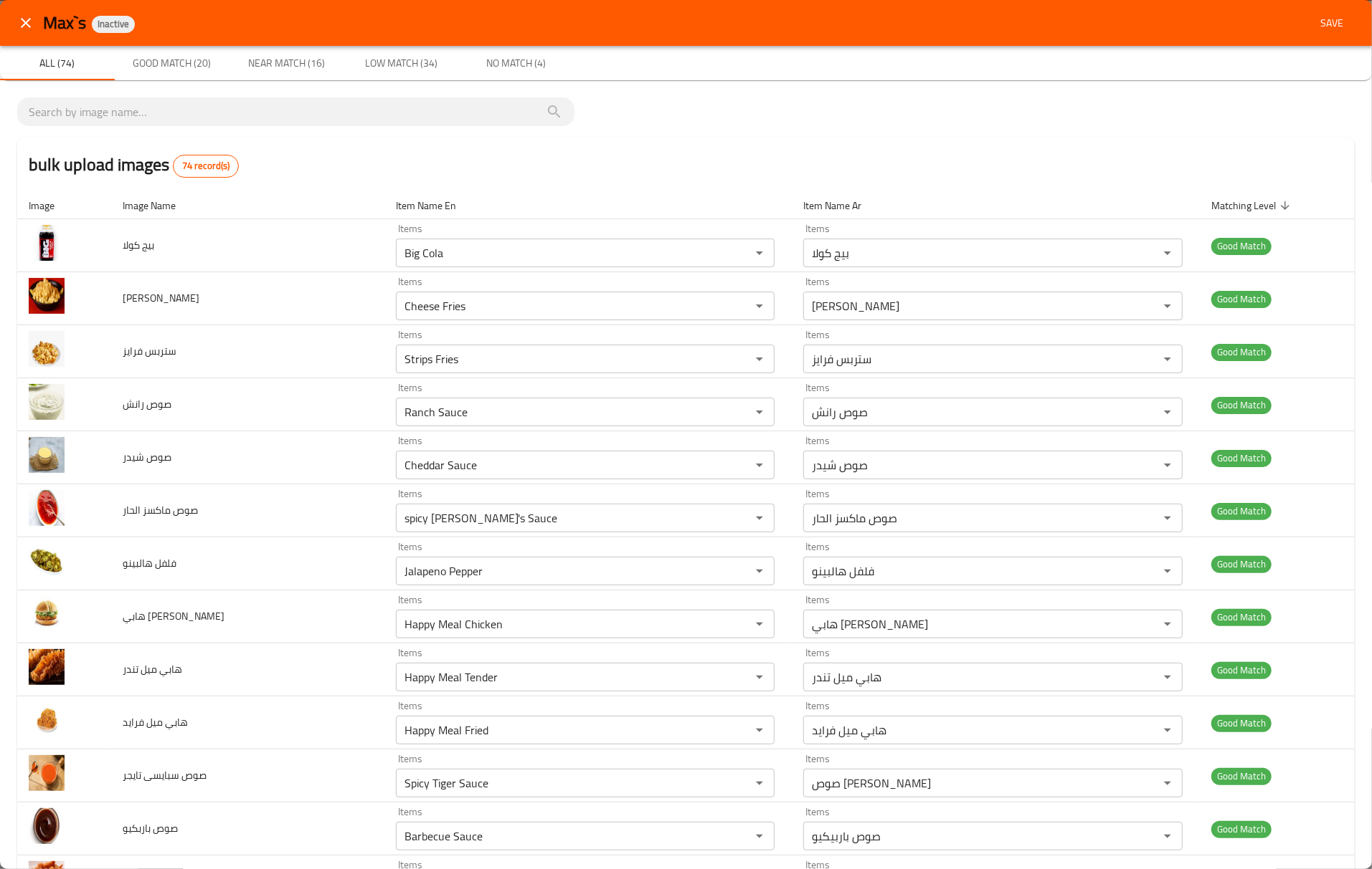
click at [1314, 14] on span "Save" at bounding box center [1331, 23] width 34 height 18
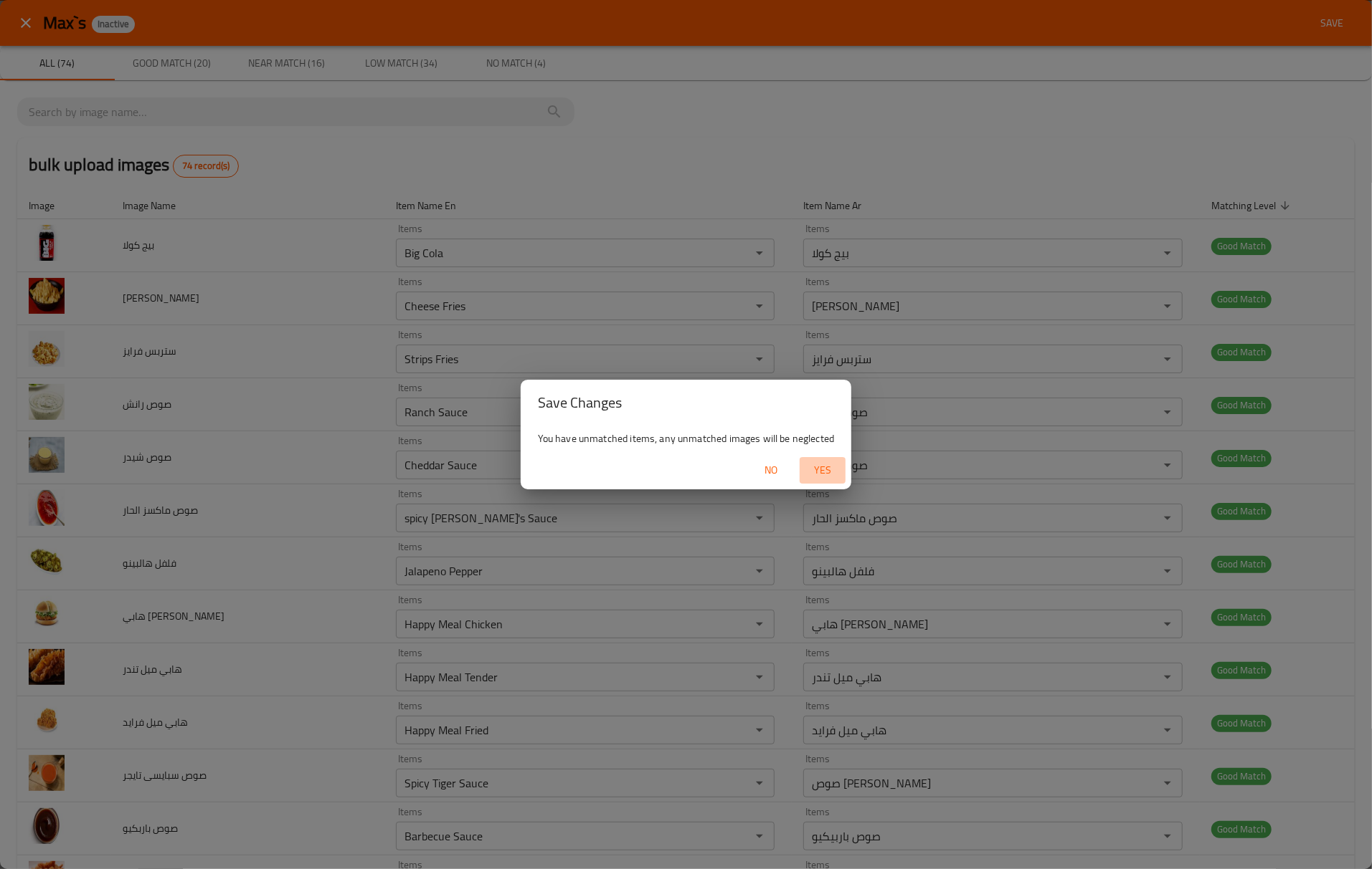
drag, startPoint x: 825, startPoint y: 474, endPoint x: 818, endPoint y: 478, distance: 8.1
click at [823, 473] on span "Yes" at bounding box center [822, 470] width 34 height 18
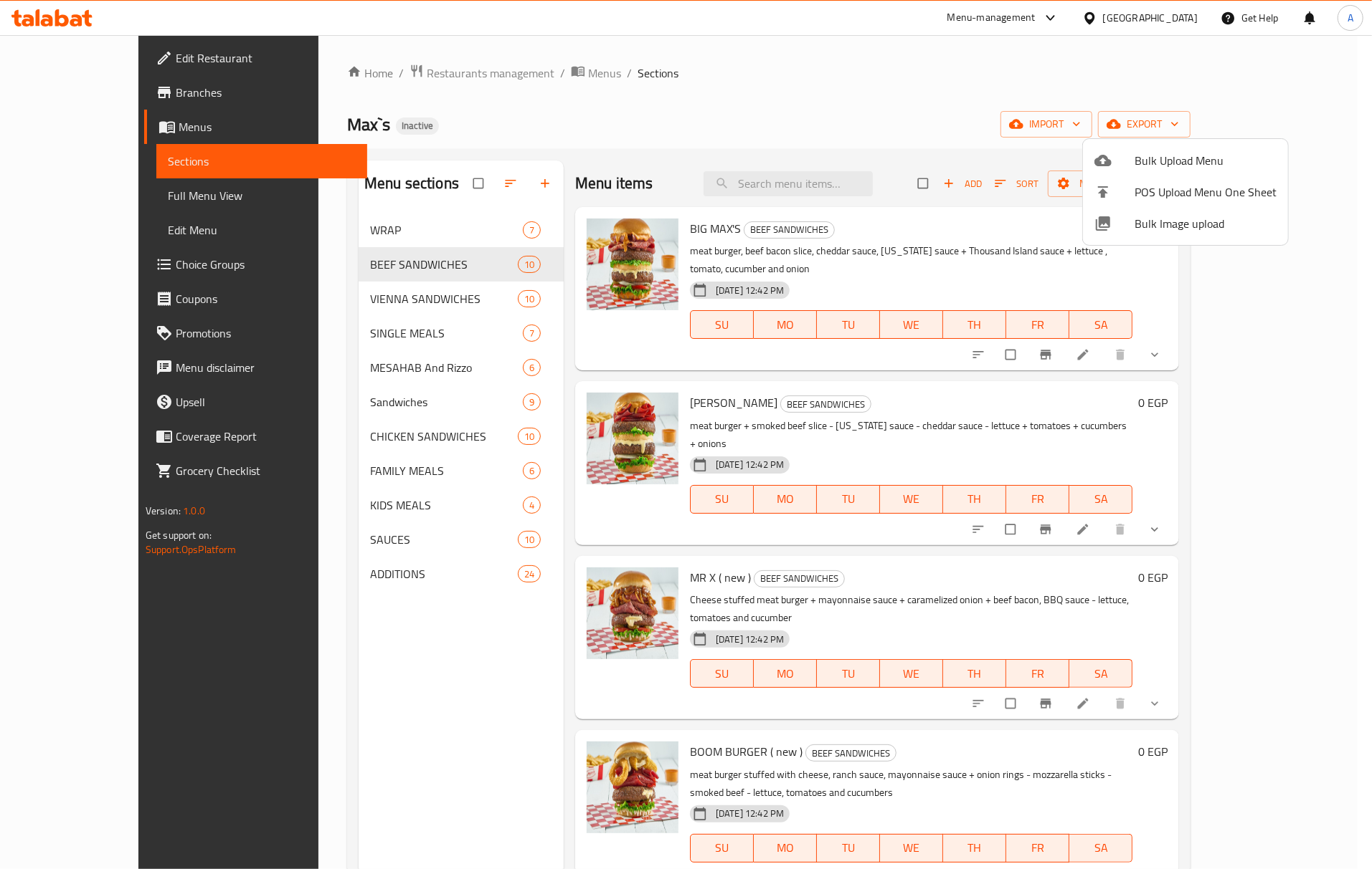
click at [615, 529] on div at bounding box center [686, 434] width 1372 height 869
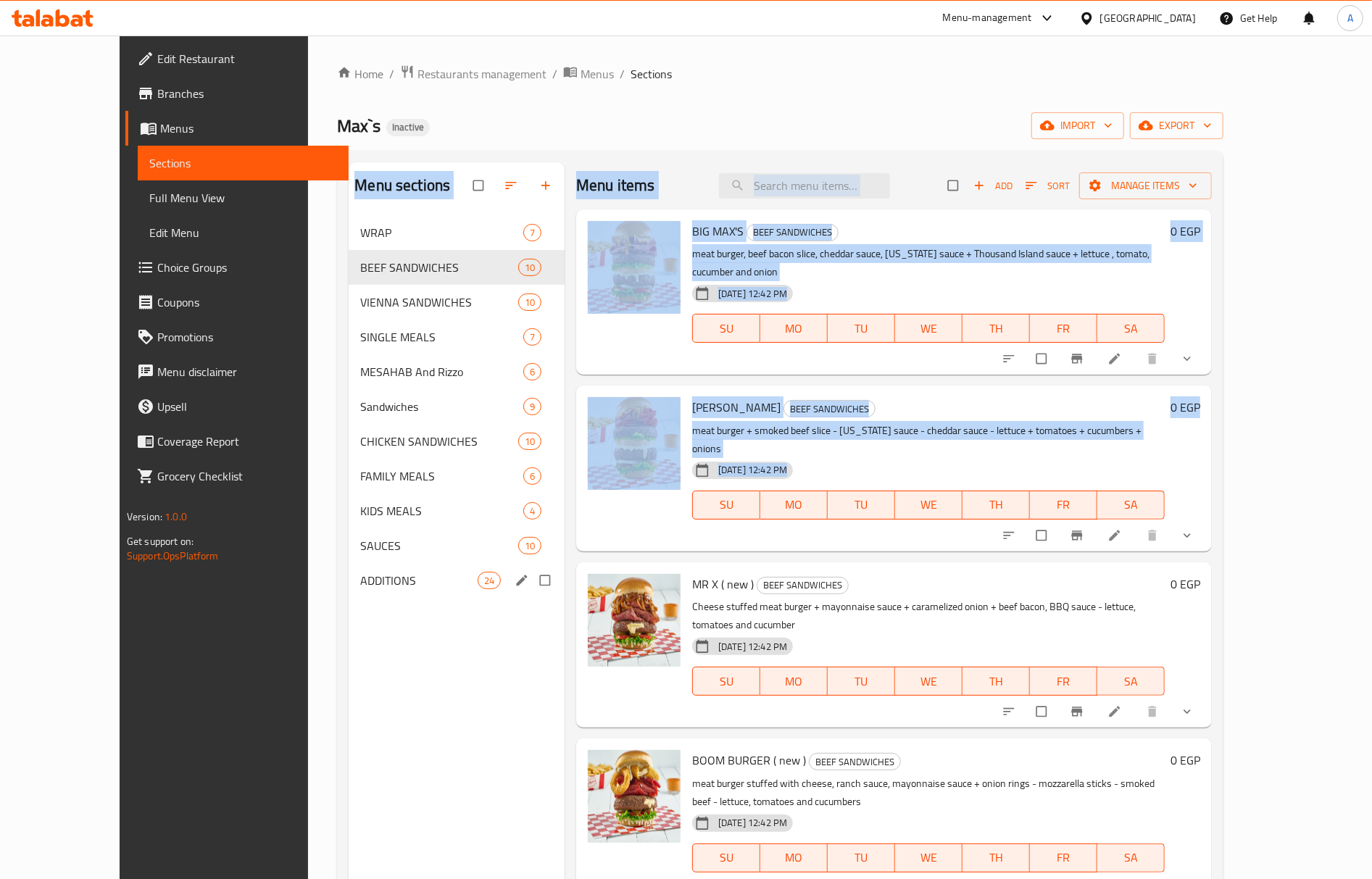
click at [536, 598] on div "Menu sections WRAP 7 BEEF SANDWICHES 10 VIENNA SANDWICHES 10 SINGLE MEALS 7 MES…" at bounding box center [780, 601] width 864 height 879
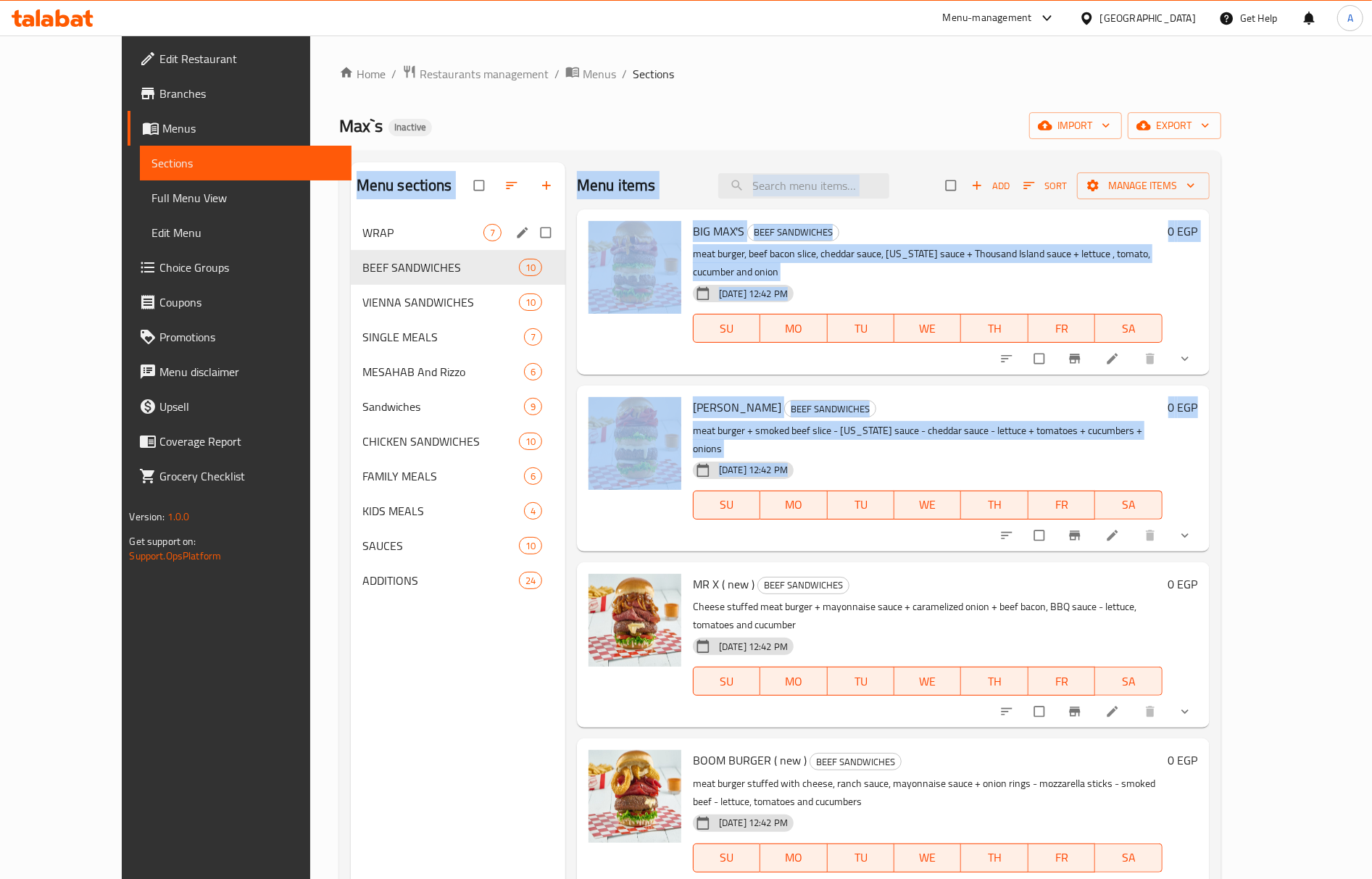
click at [362, 228] on span "WRAP" at bounding box center [423, 232] width 121 height 17
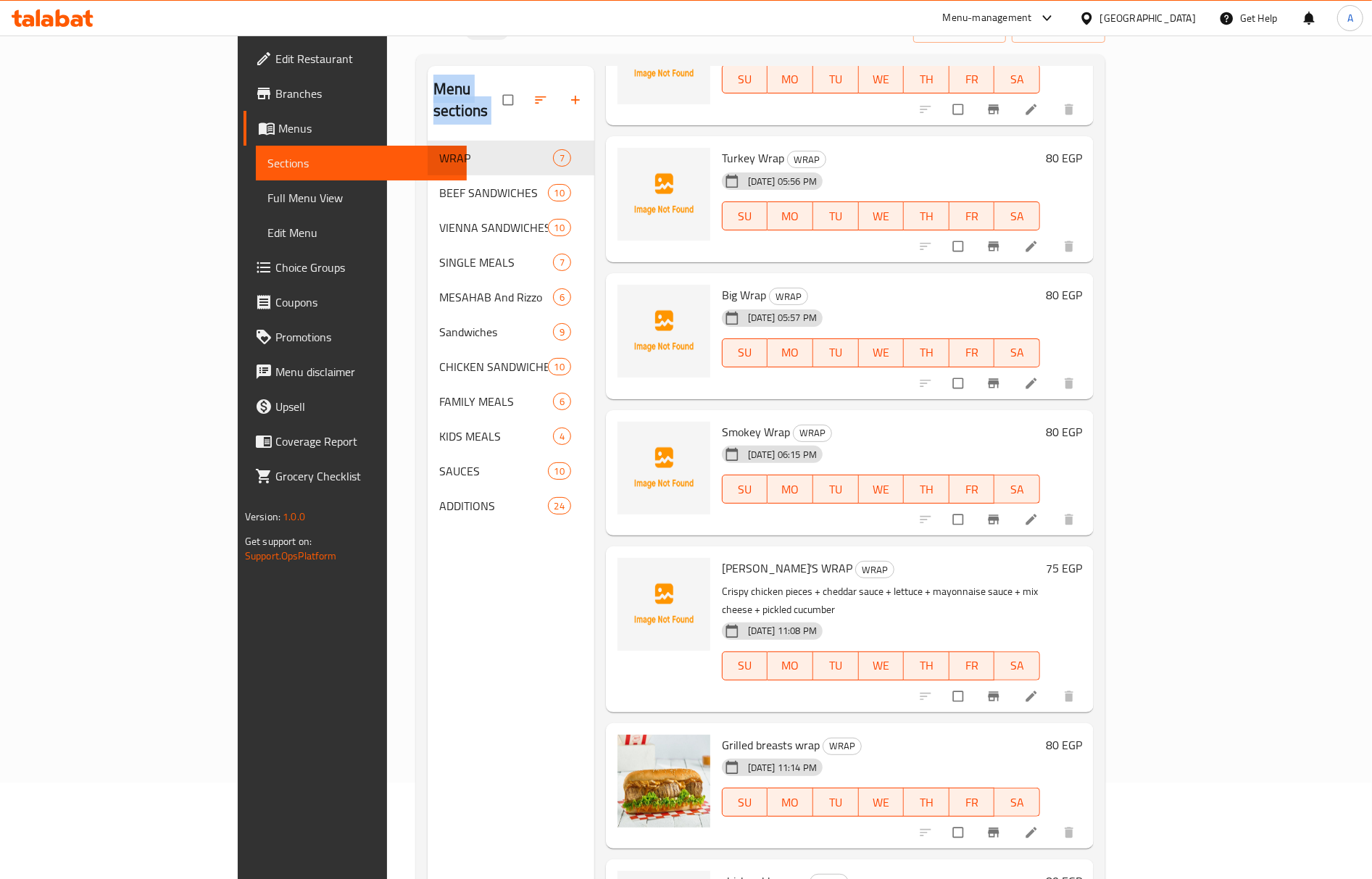
scroll to position [204, 0]
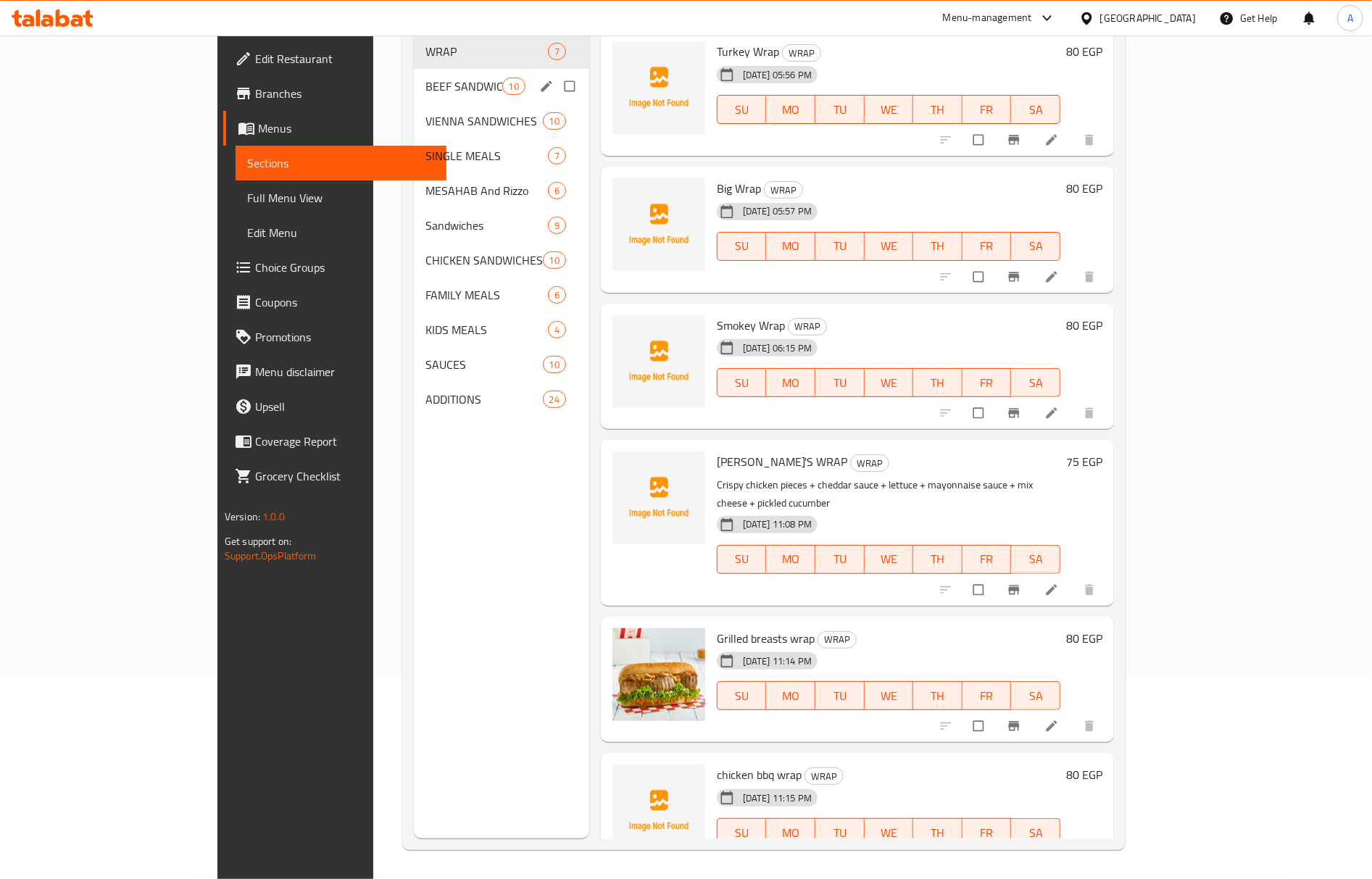
click at [426, 78] on span "BEEF SANDWICHES" at bounding box center [463, 86] width 76 height 17
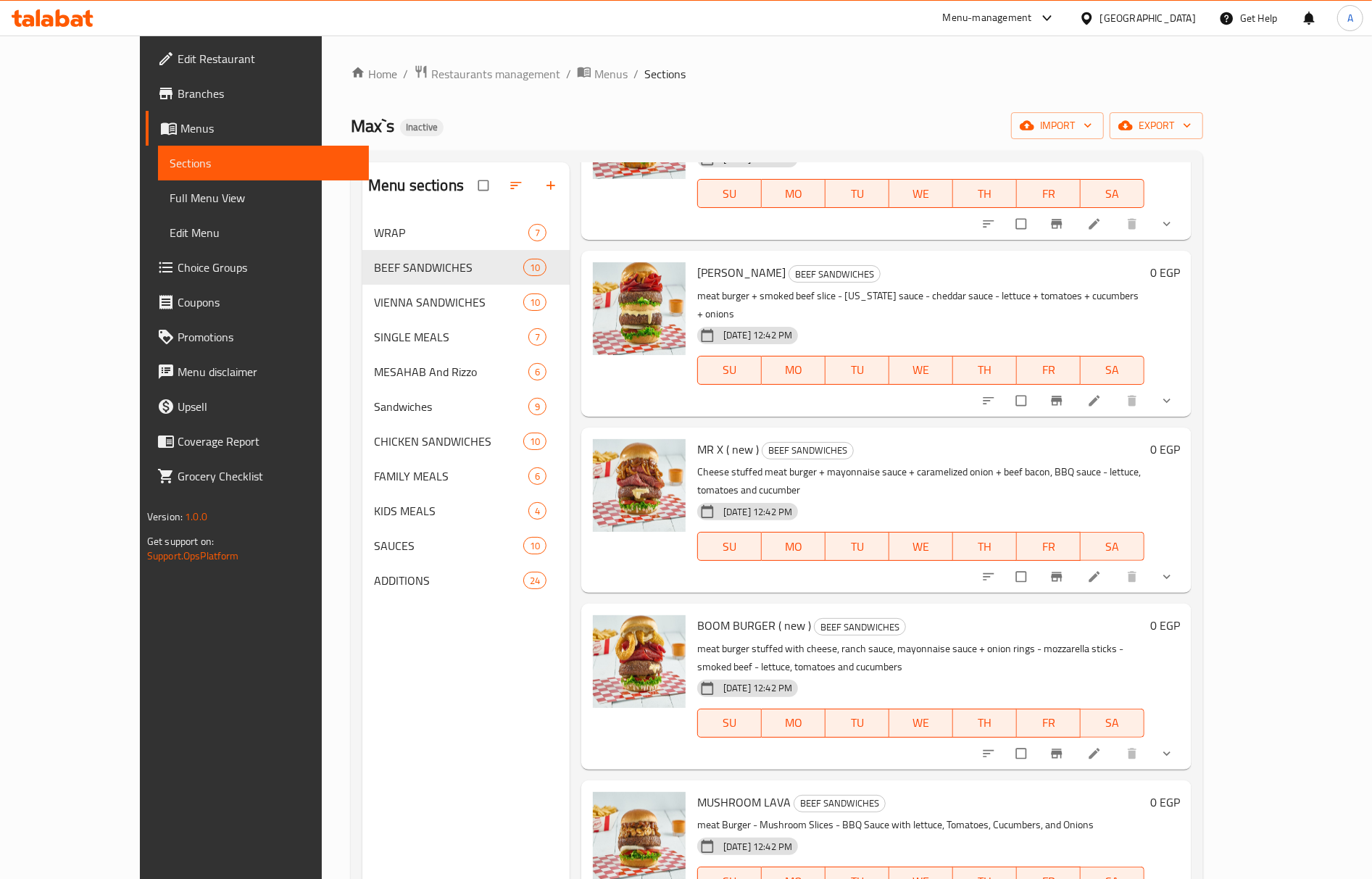
click at [903, 674] on div "30-09-2025 12:42 PM SU MO TU WE TH FR SA" at bounding box center [921, 713] width 459 height 78
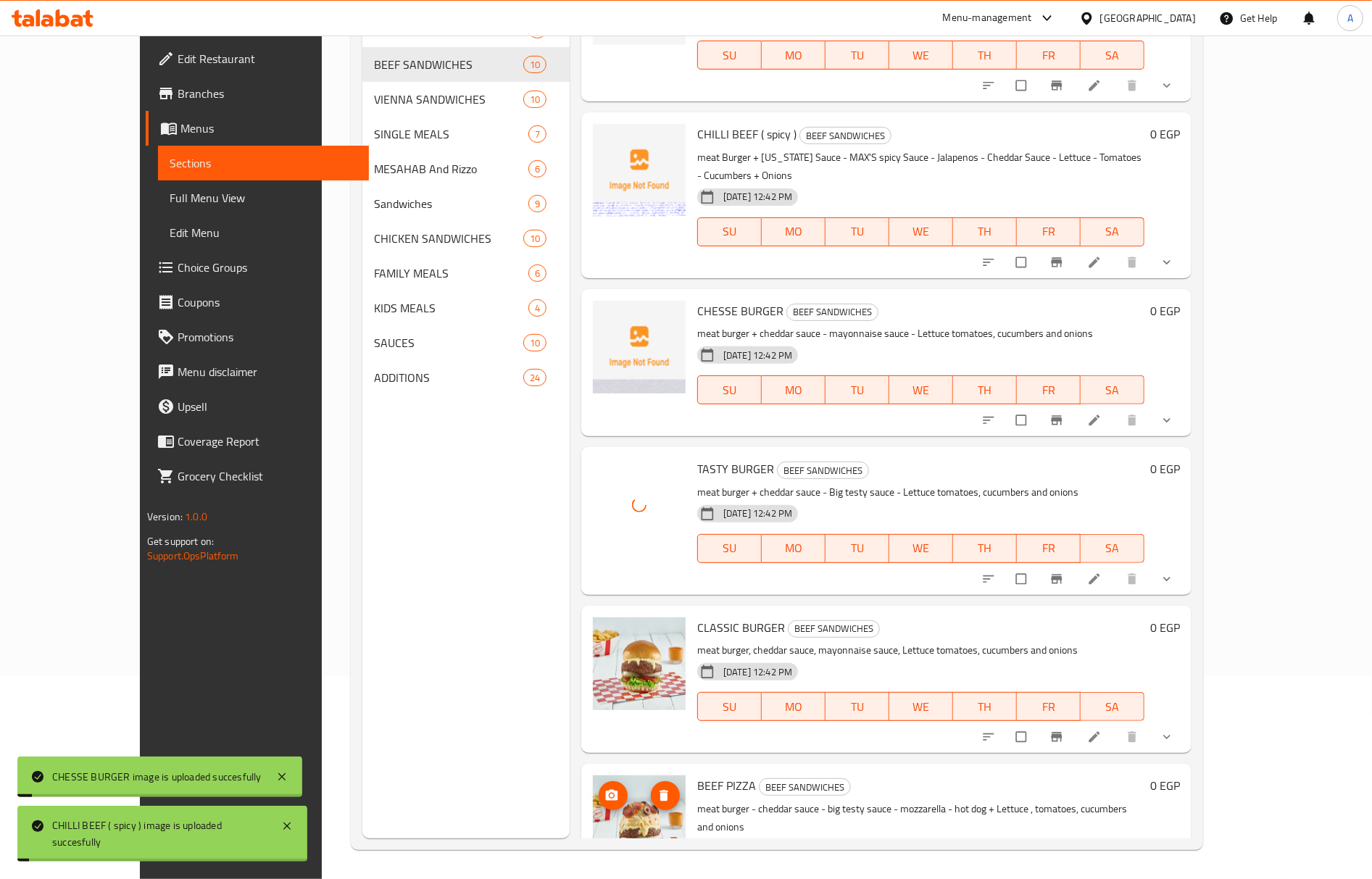
scroll to position [204, 0]
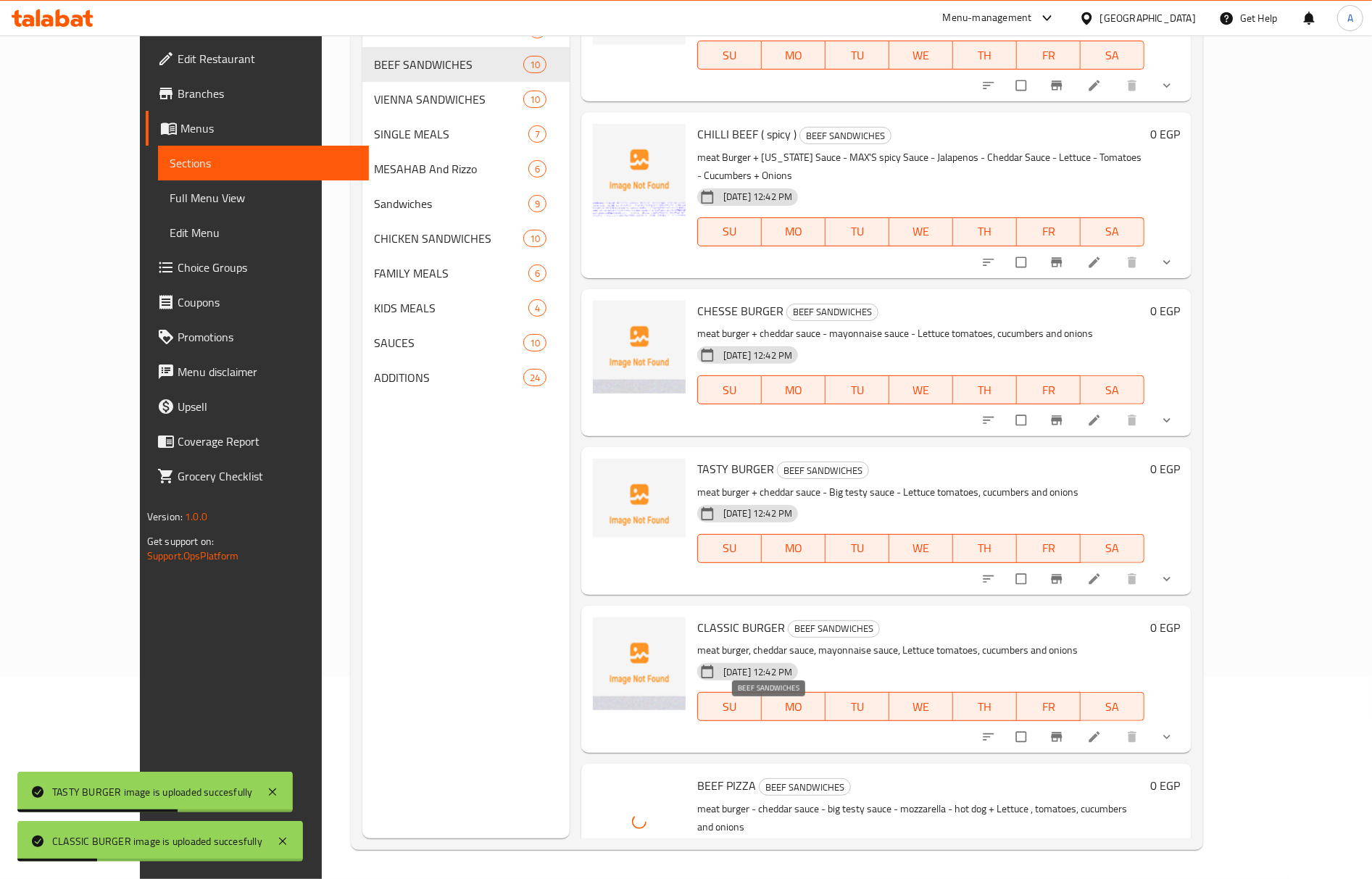
click at [781, 779] on span "BEEF SANDWICHES" at bounding box center [805, 787] width 90 height 16
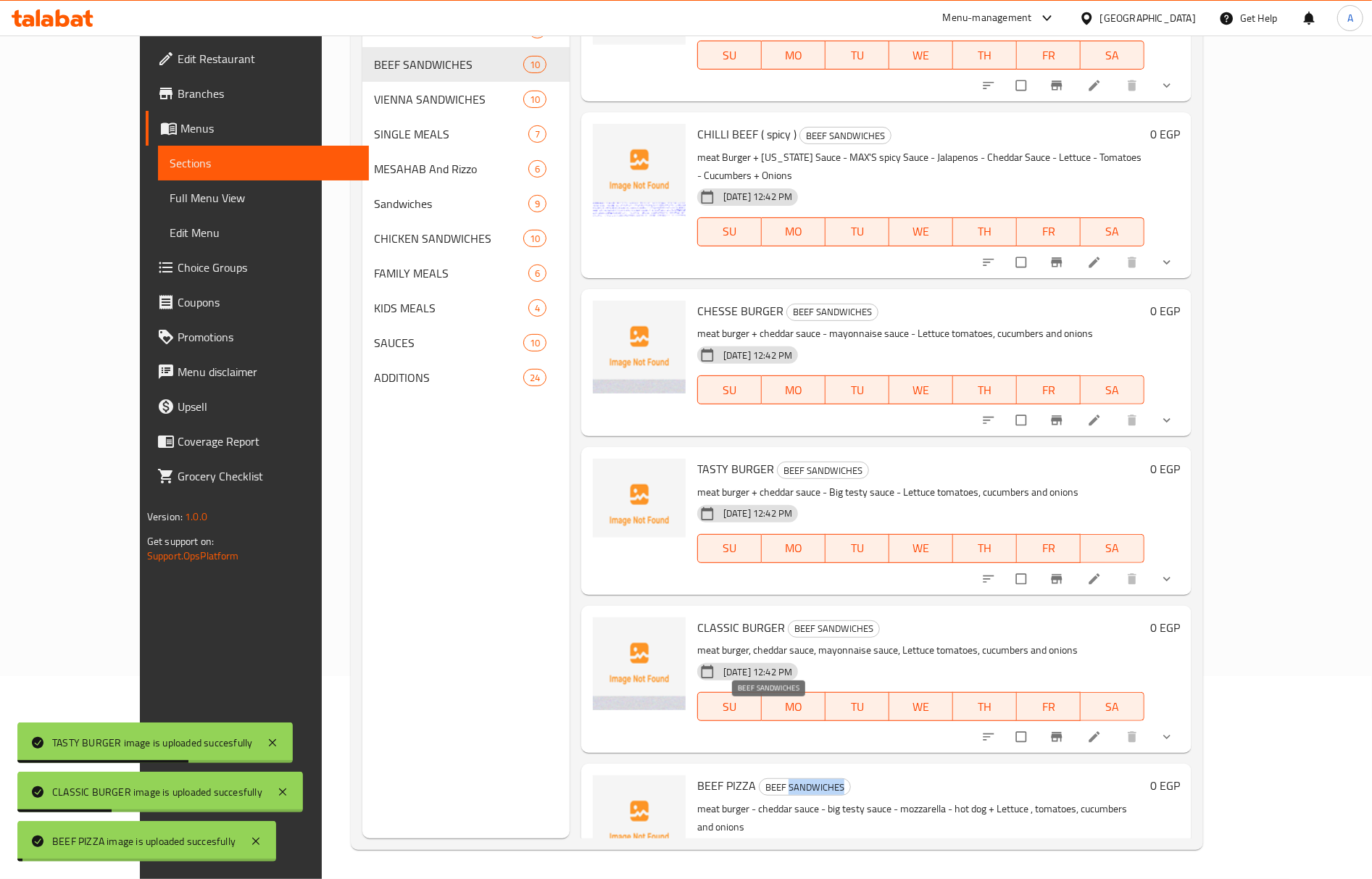
click at [781, 779] on span "BEEF SANDWICHES" at bounding box center [805, 787] width 90 height 16
copy span "BEEF SANDWICHES"
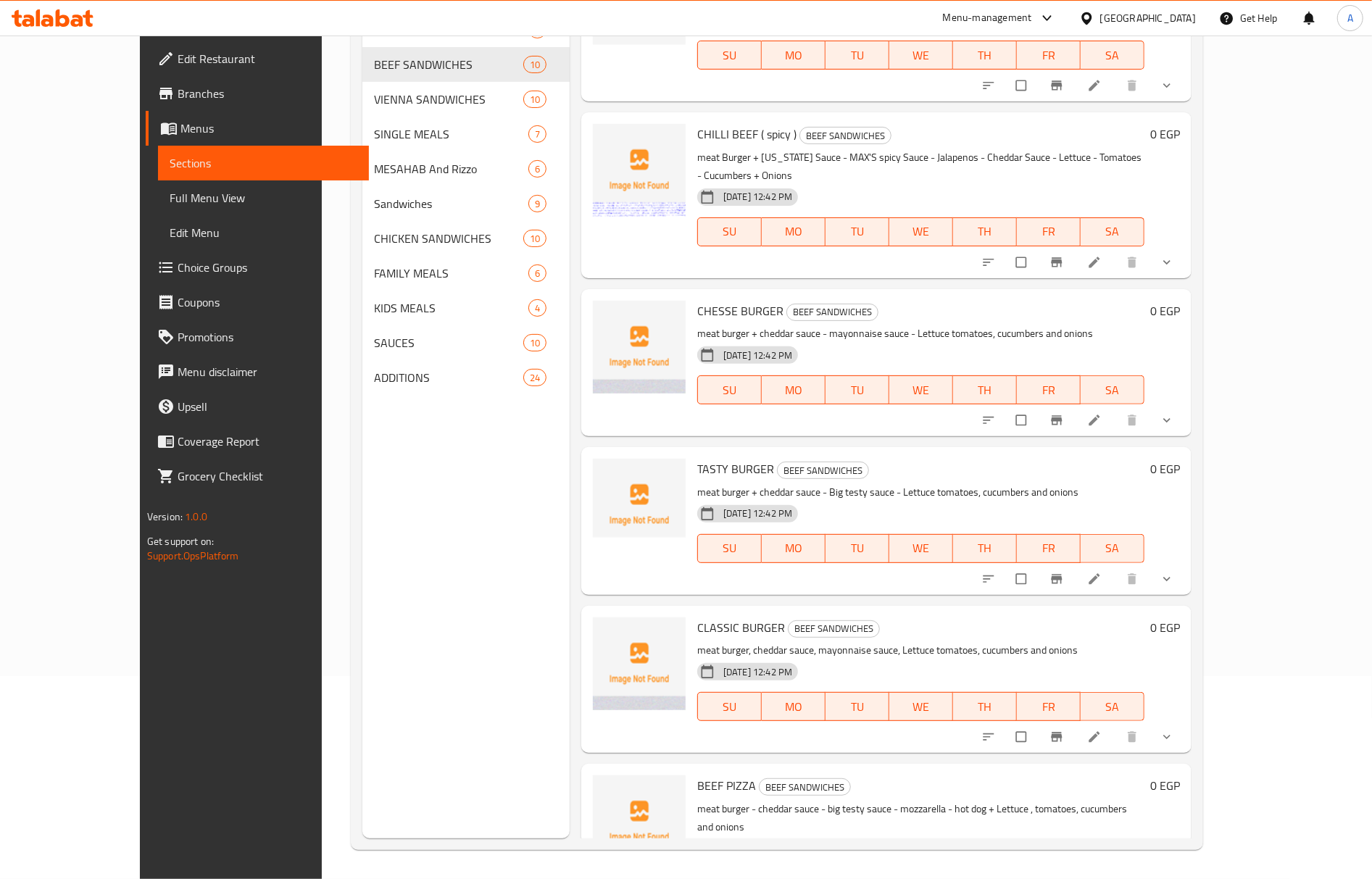
click at [860, 528] on div "SU MO TU WE TH FR SA" at bounding box center [921, 549] width 459 height 40
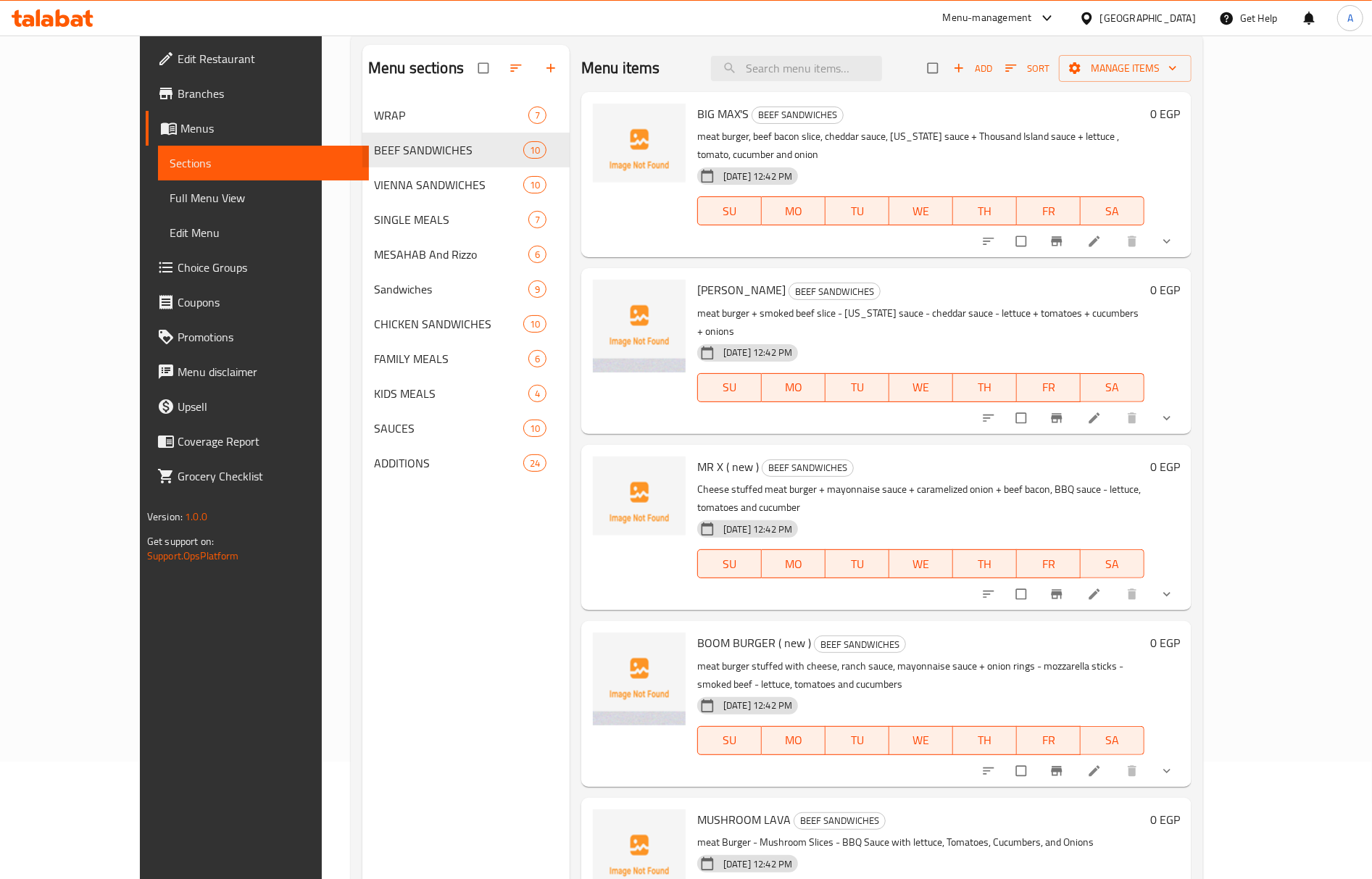
scroll to position [0, 0]
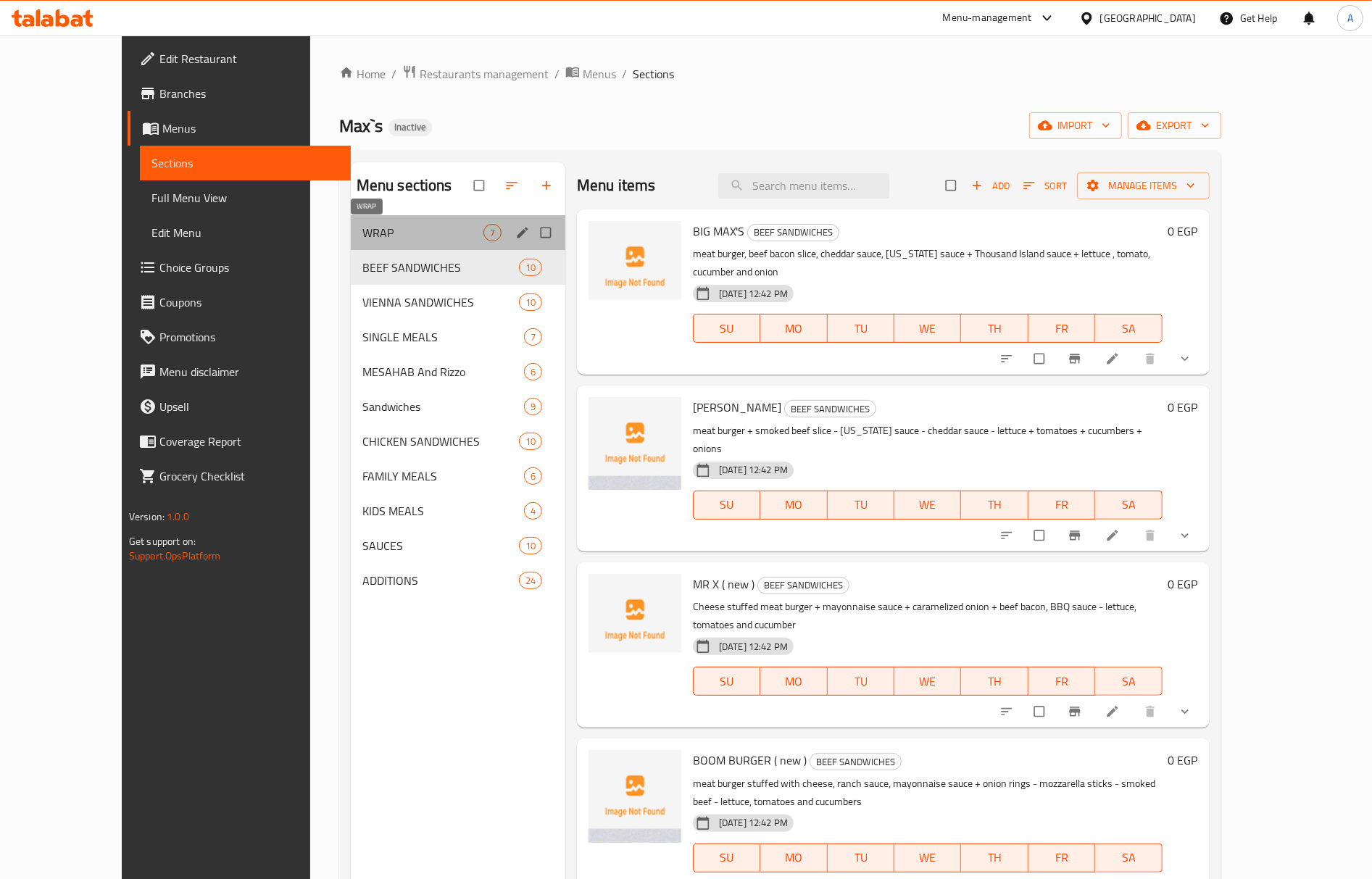
click at [416, 234] on span "WRAP" at bounding box center [423, 232] width 121 height 17
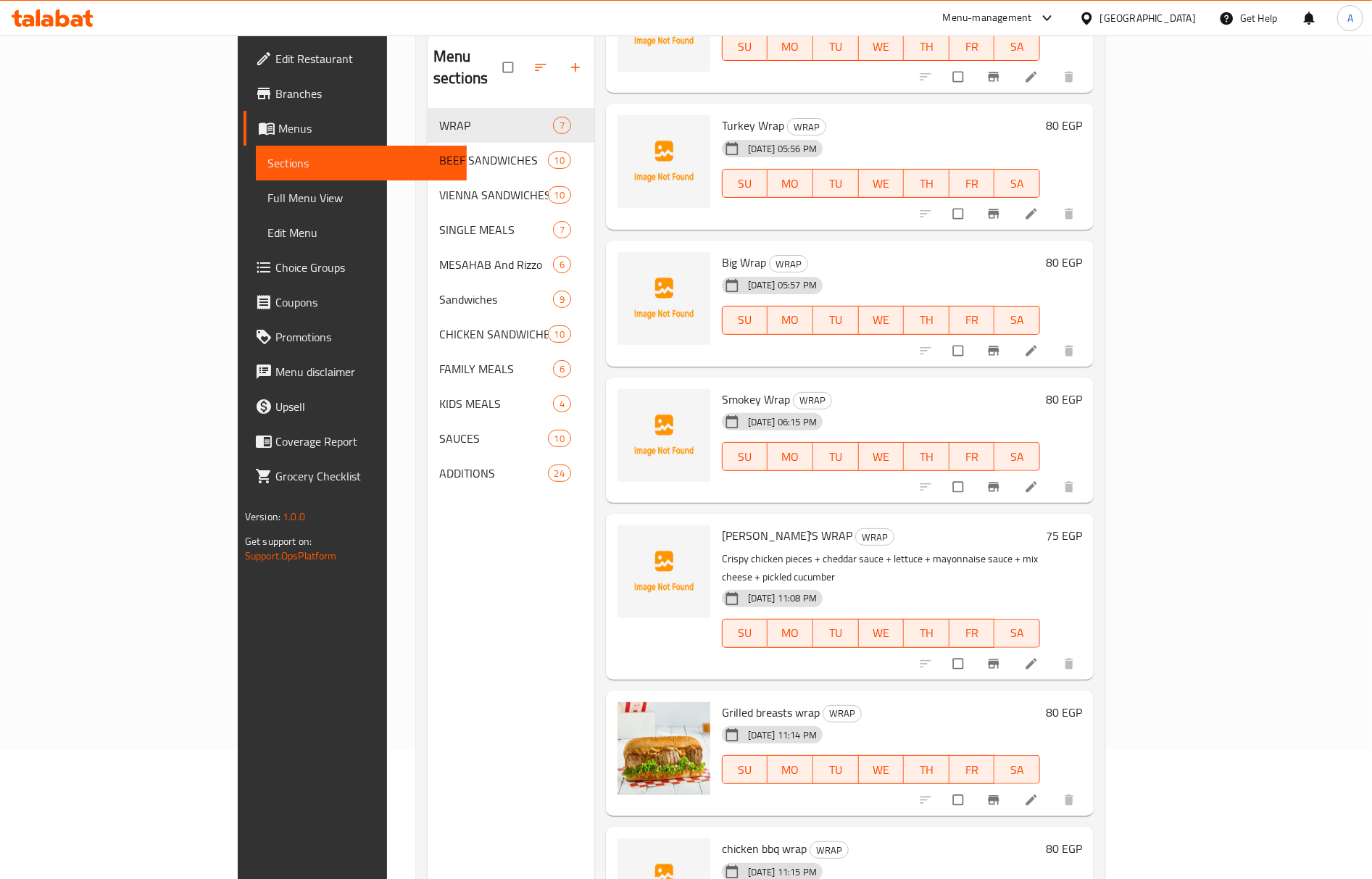
scroll to position [204, 0]
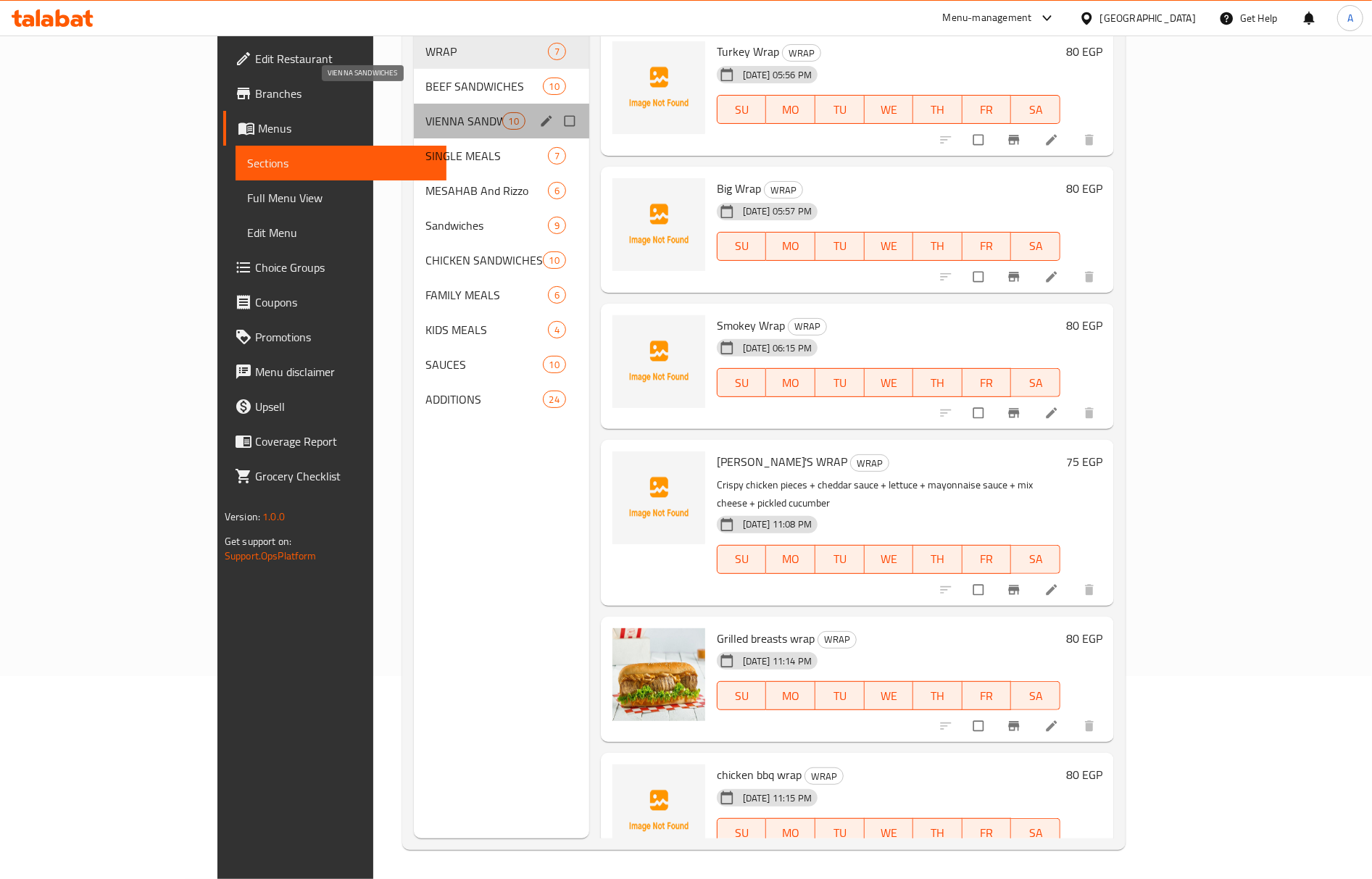
click at [426, 112] on span "VIENNA SANDWICHES" at bounding box center [463, 121] width 76 height 17
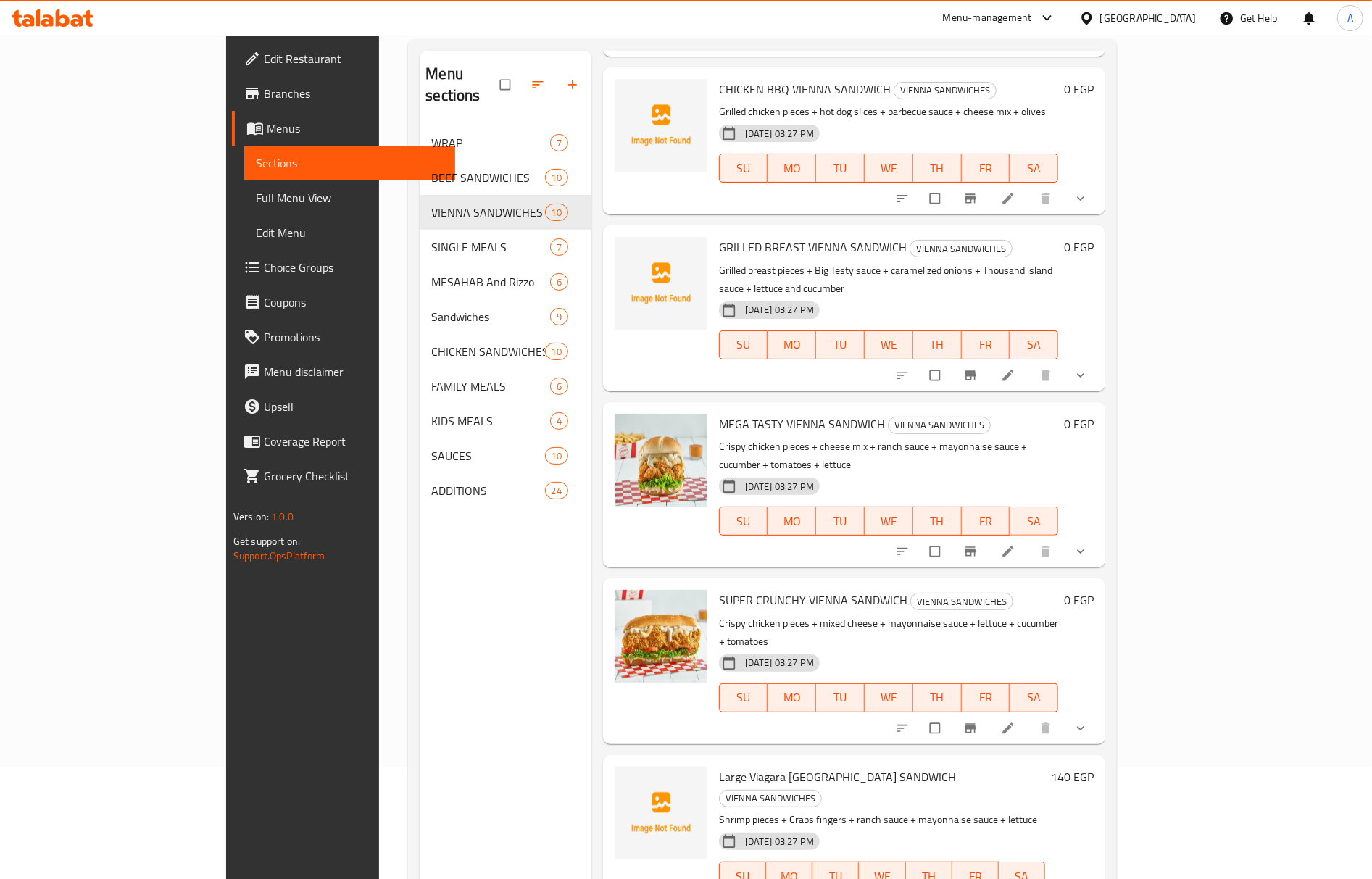
scroll to position [204, 0]
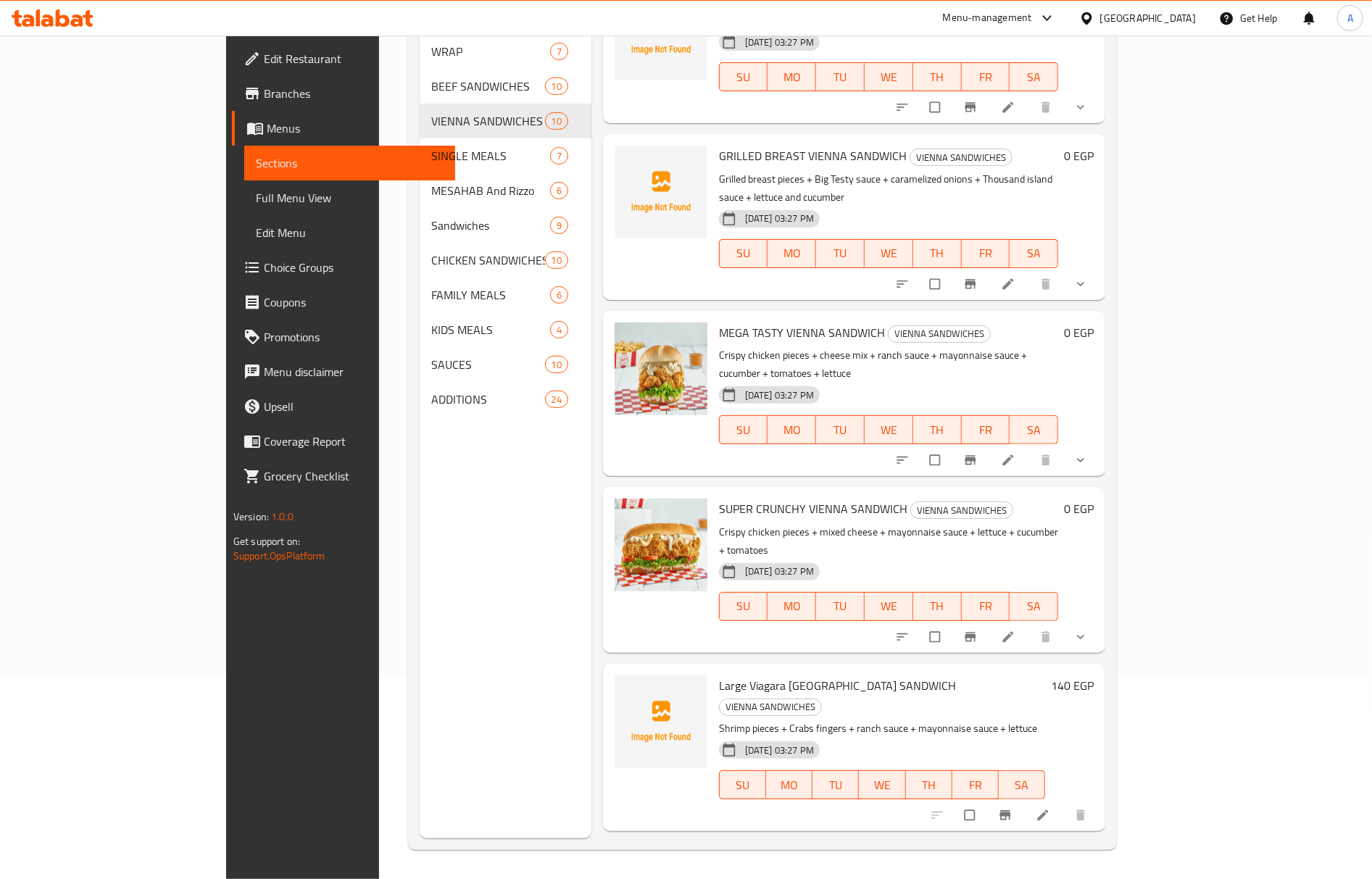
click at [720, 853] on span "Large SHIRIMPO VIENNA SANDWICH" at bounding box center [845, 864] width 253 height 22
drag, startPoint x: 743, startPoint y: 729, endPoint x: 1136, endPoint y: 783, distance: 396.7
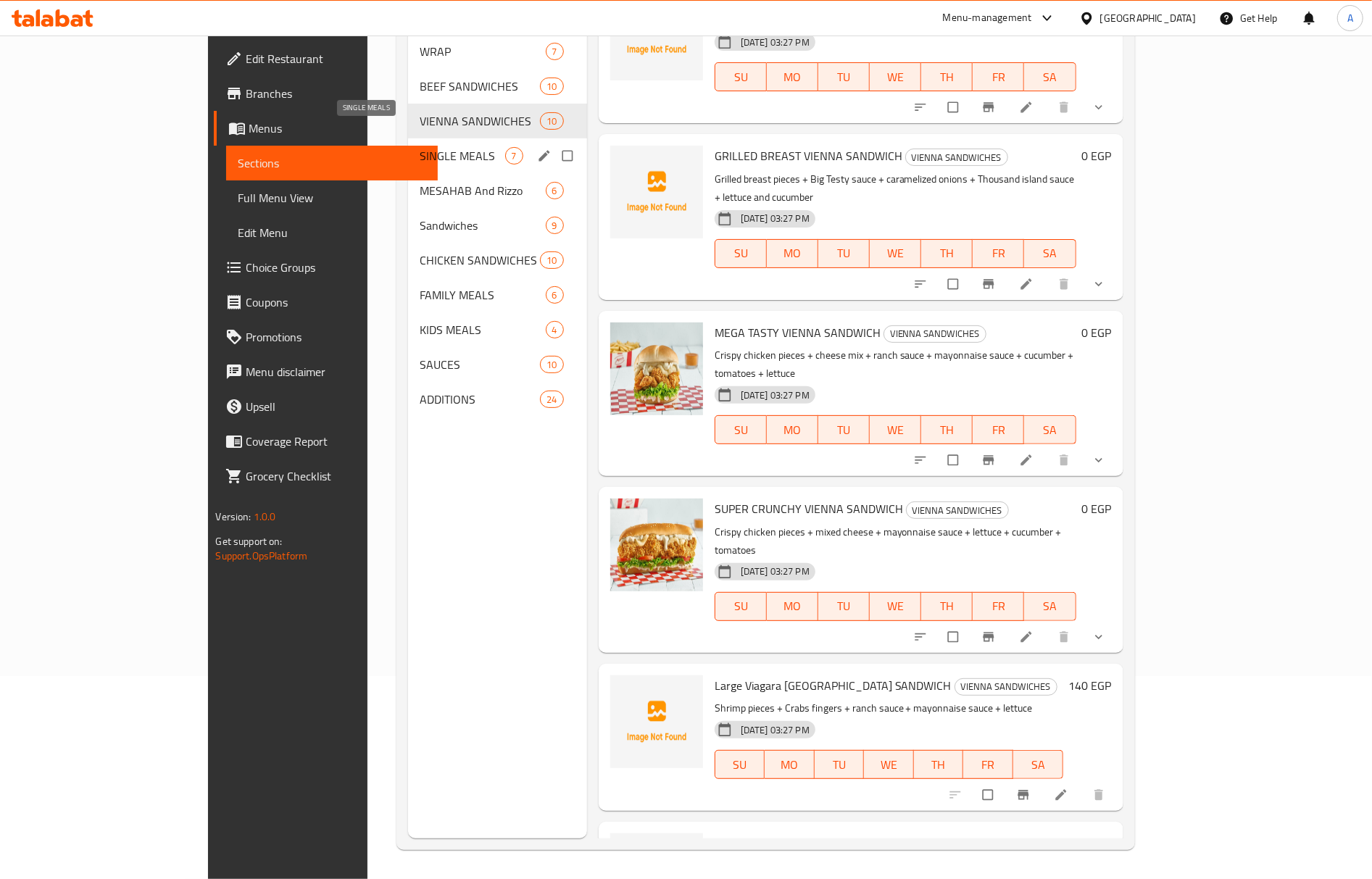
click at [420, 147] on span "SINGLE MEALS" at bounding box center [462, 156] width 85 height 17
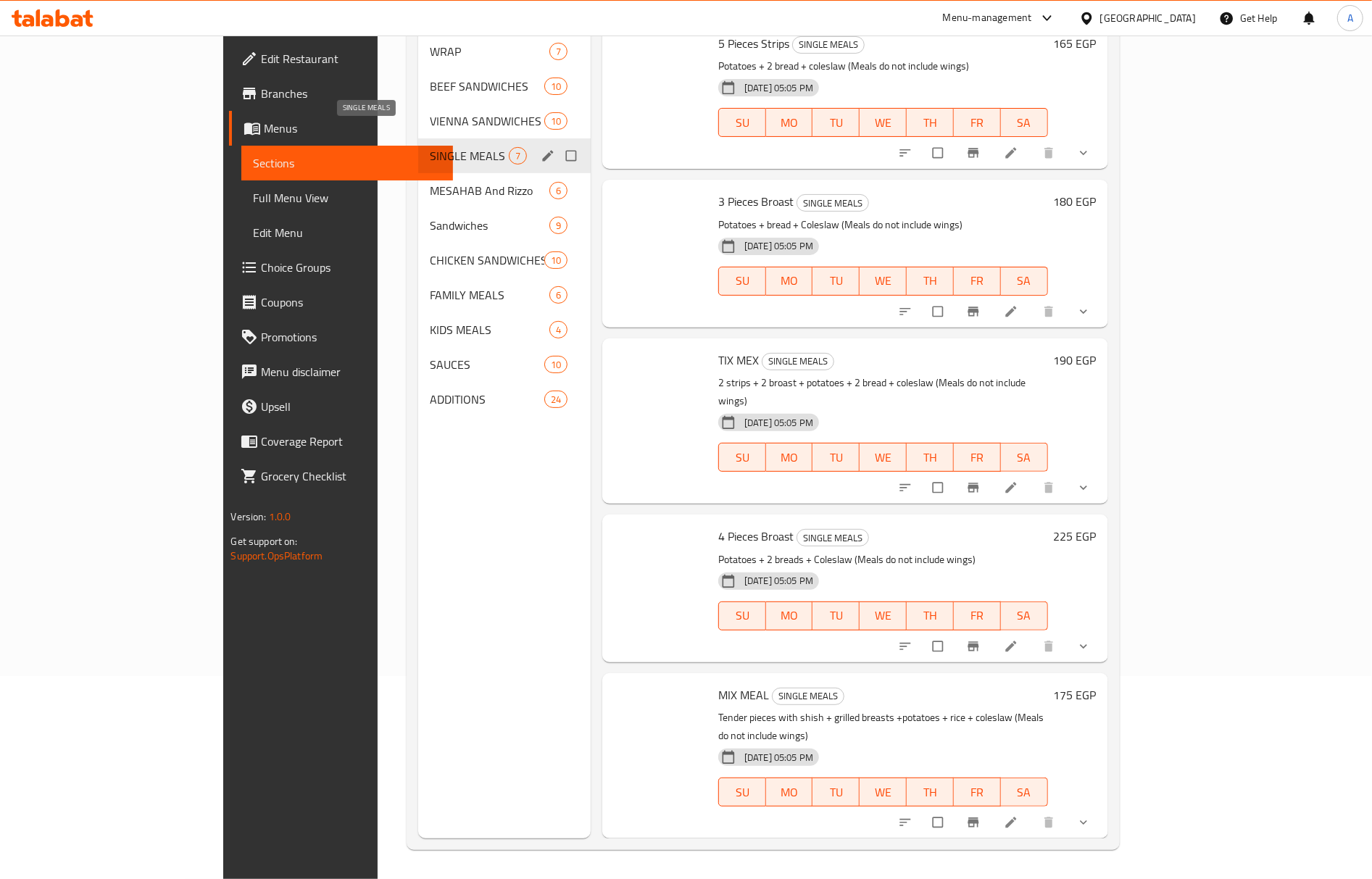
scroll to position [264, 0]
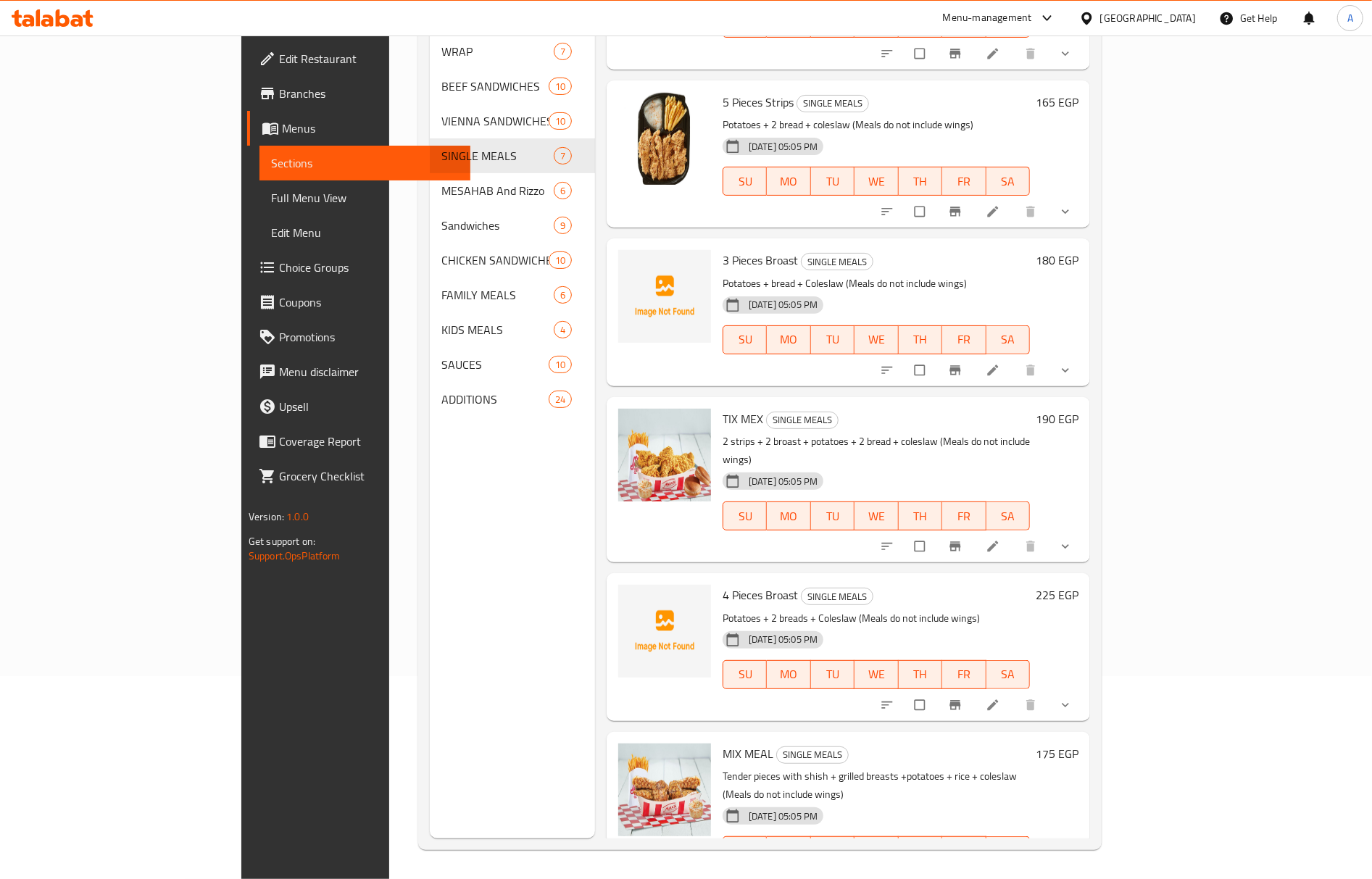
click at [755, 432] on p "2 strips + 2 broast + potatoes + 2 bread + coleslaw (Meals do not include wings)" at bounding box center [876, 451] width 307 height 37
copy p "potatoes"
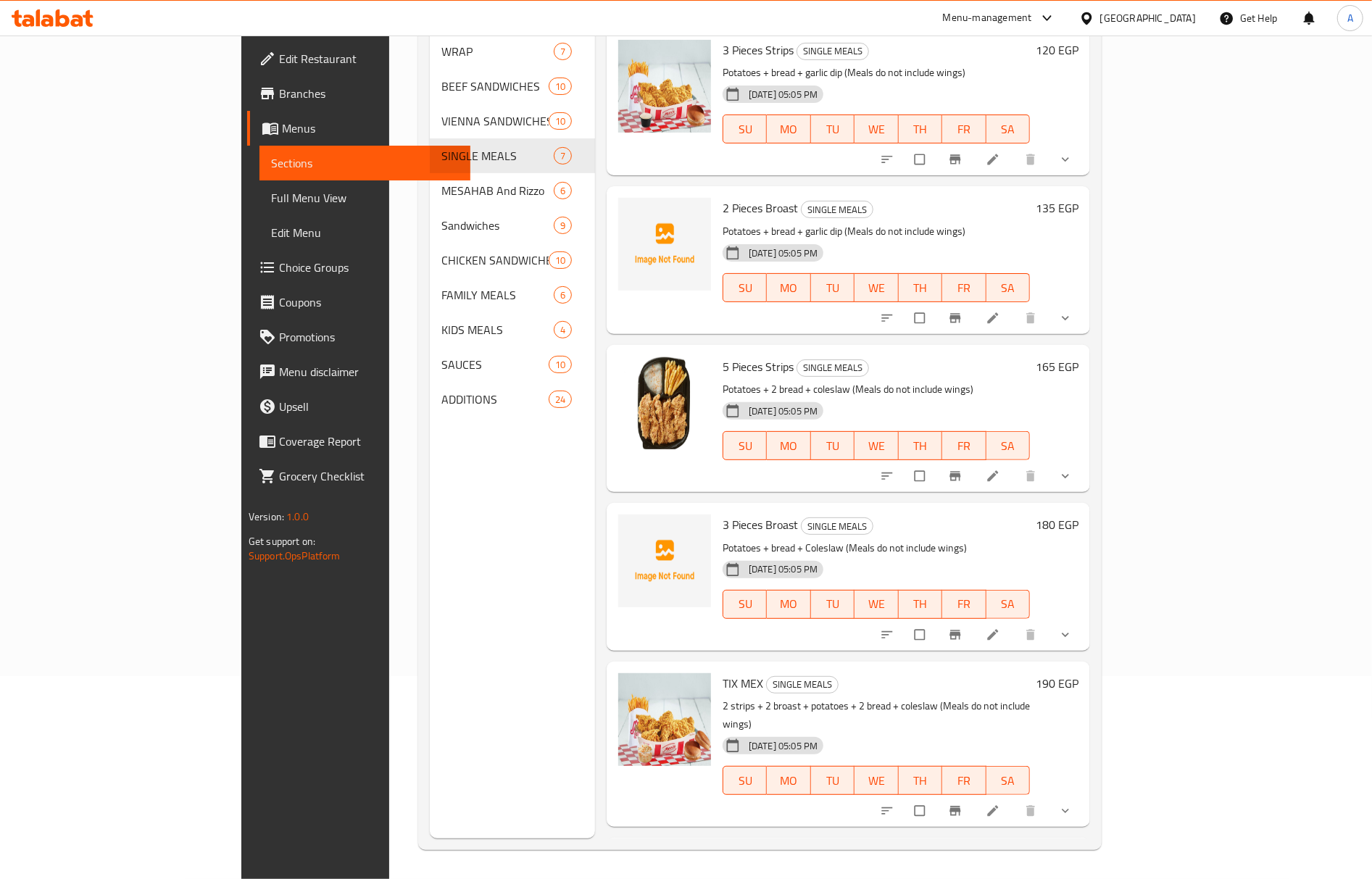
click at [731, 514] on span "3 Pieces Broast" at bounding box center [760, 525] width 75 height 22
copy h6 "Broast"
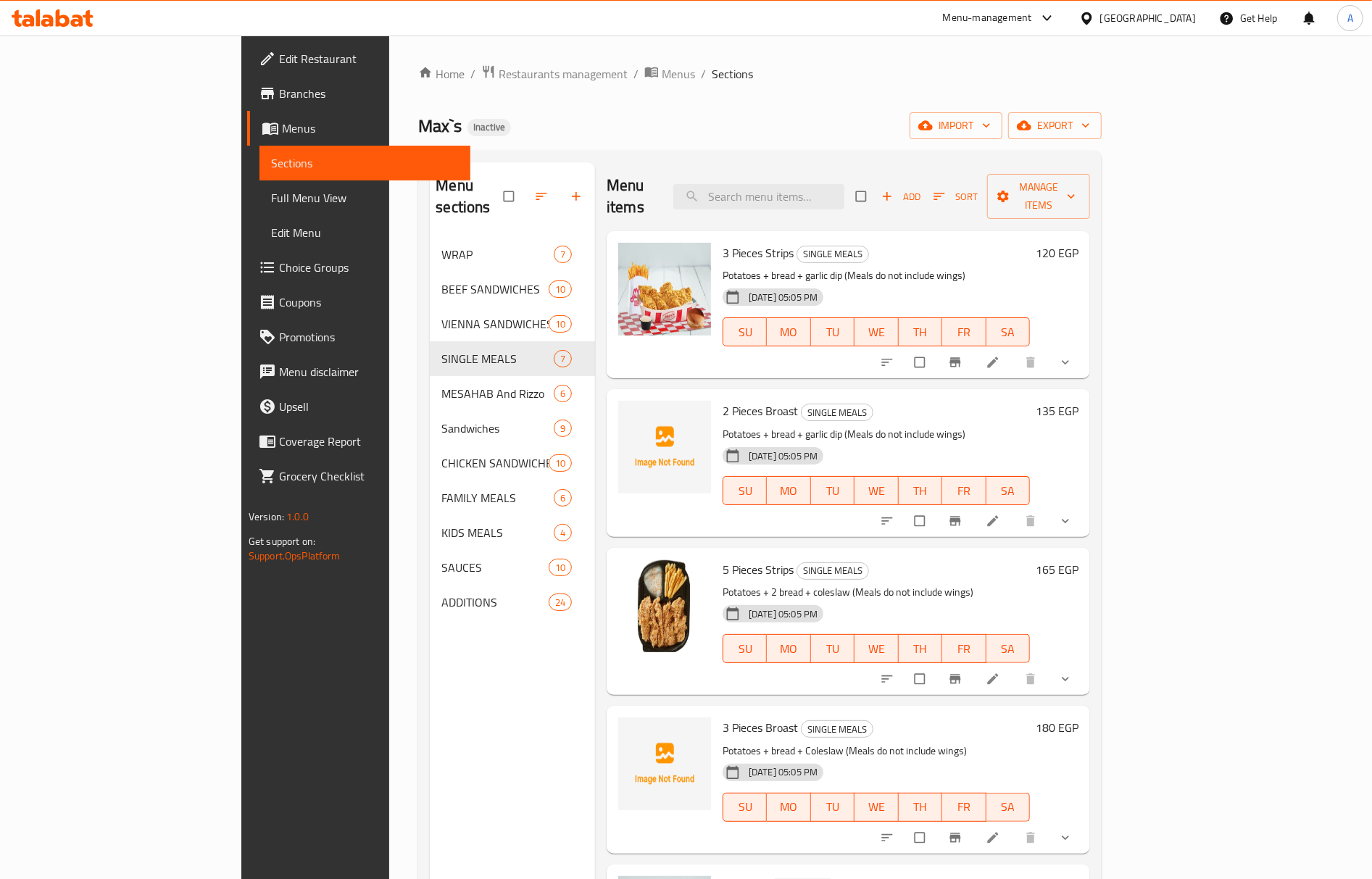
click at [874, 401] on h6 "2 Pieces Broast SINGLE MEALS" at bounding box center [876, 410] width 307 height 20
click at [847, 548] on div "5 Pieces Strips SINGLE MEALS Potatoes + 2 bread + coleslaw (Meals do not includ…" at bounding box center [848, 621] width 483 height 147
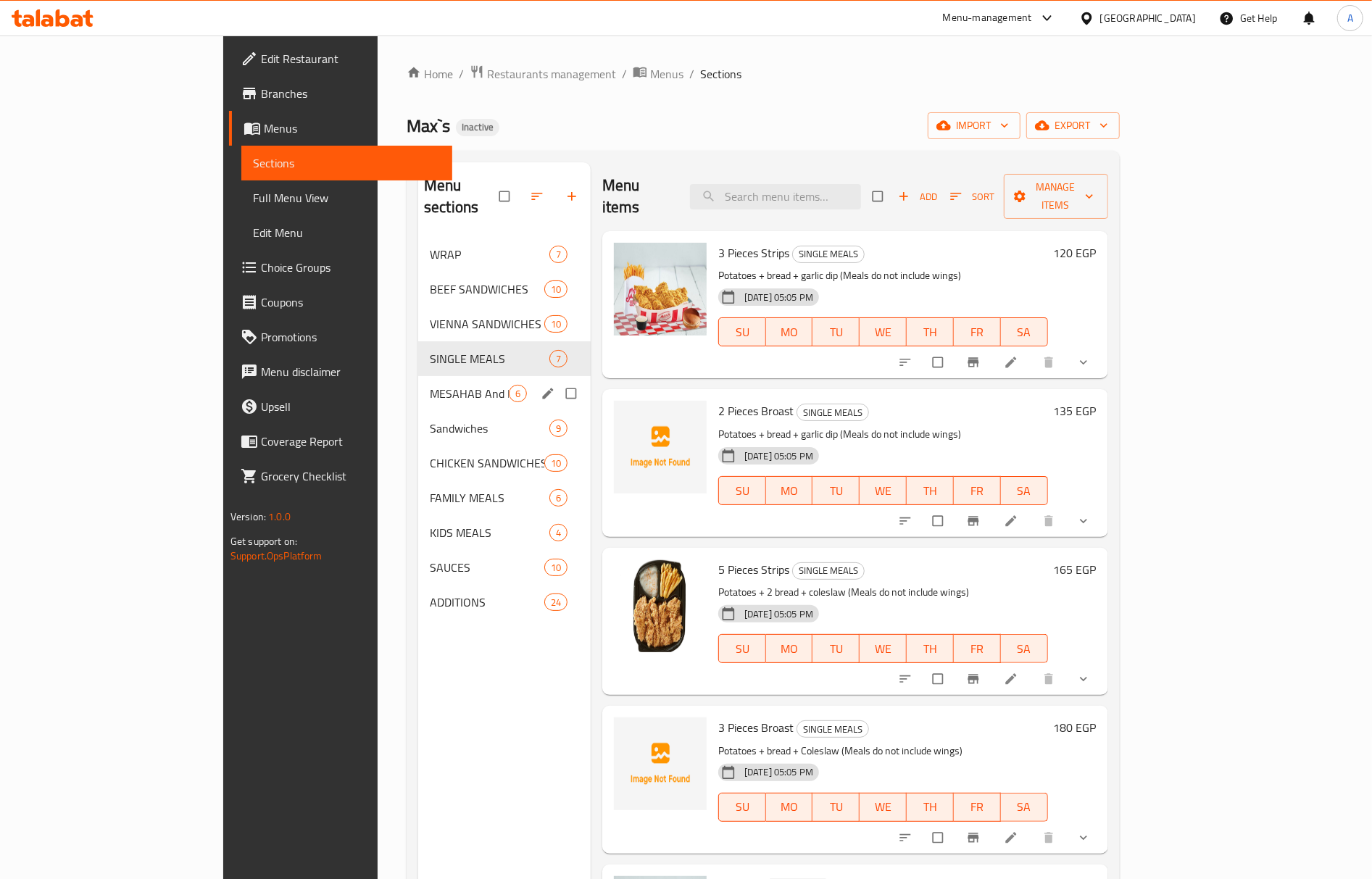
click at [429, 385] on span "MESAHAB And Rizzo" at bounding box center [469, 394] width 79 height 17
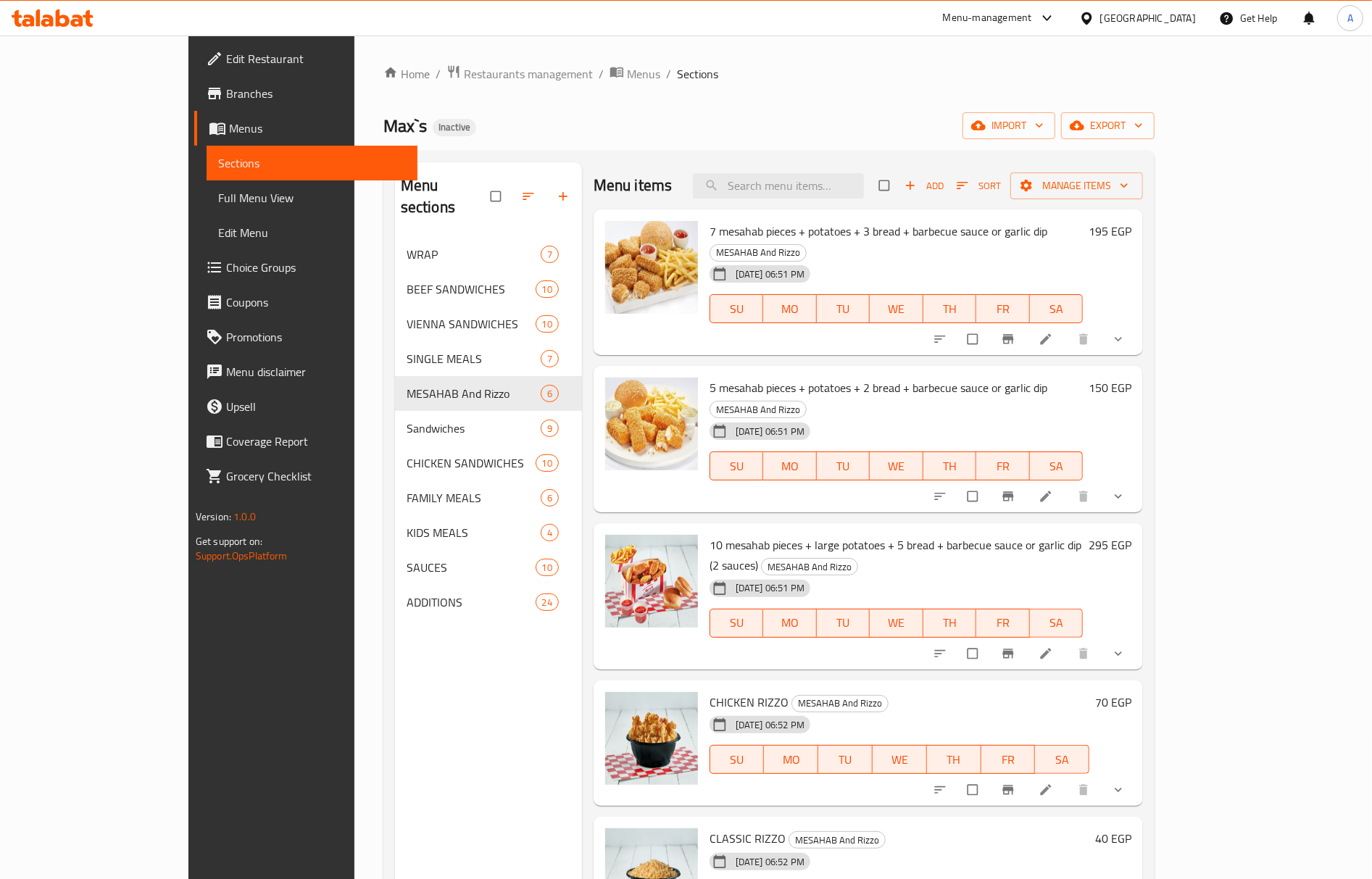
click at [783, 377] on span "5 mesahab pieces + potatoes + 2 bread + barbecue sauce or garlic dip" at bounding box center [879, 387] width 338 height 22
click at [787, 377] on span "5 mesahab pieces + potatoes + 2 bread + barbecue sauce or garlic dip" at bounding box center [879, 387] width 338 height 22
copy span "potatoes"
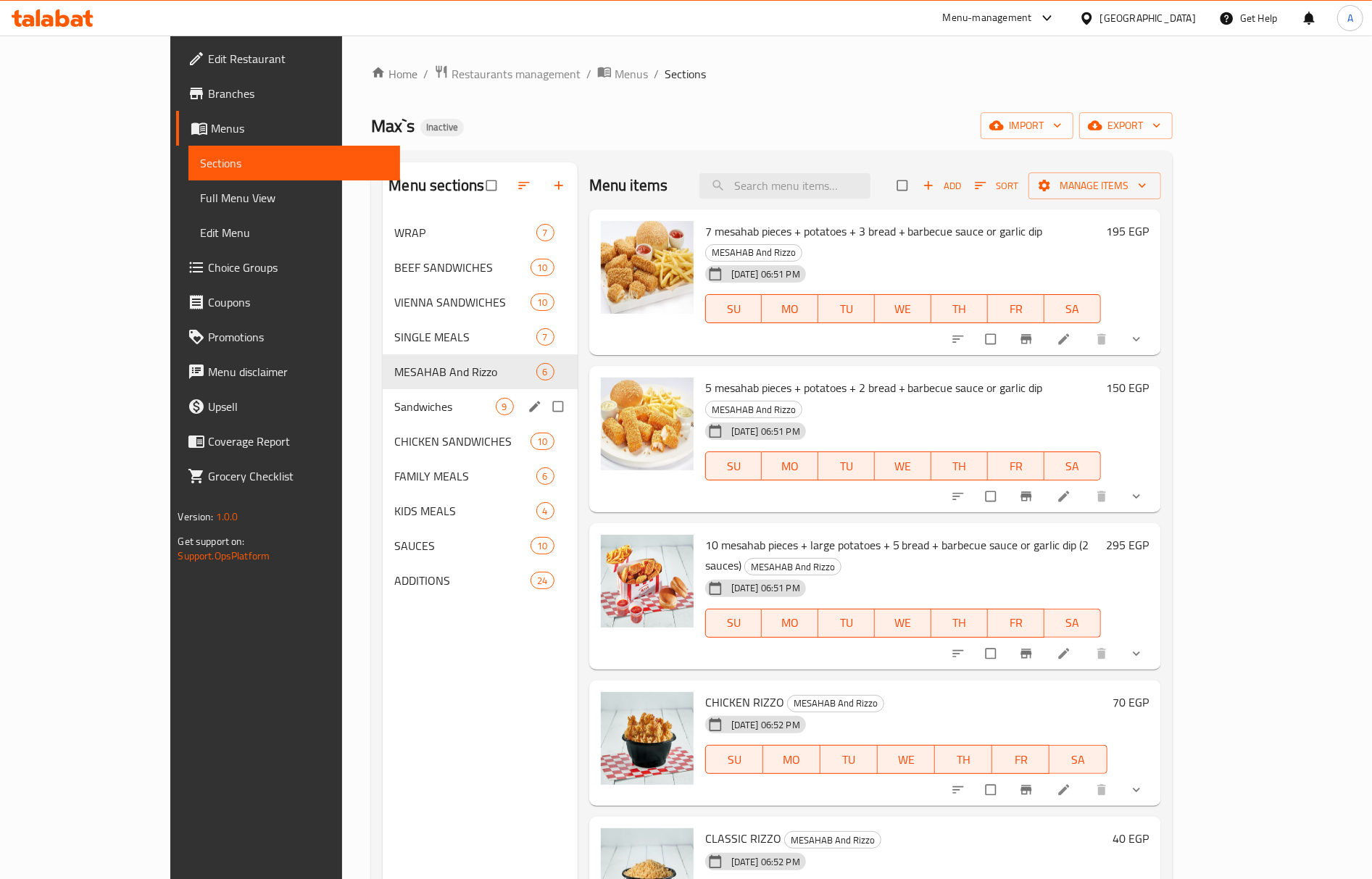
click at [382, 396] on div "Sandwiches 9" at bounding box center [479, 406] width 194 height 35
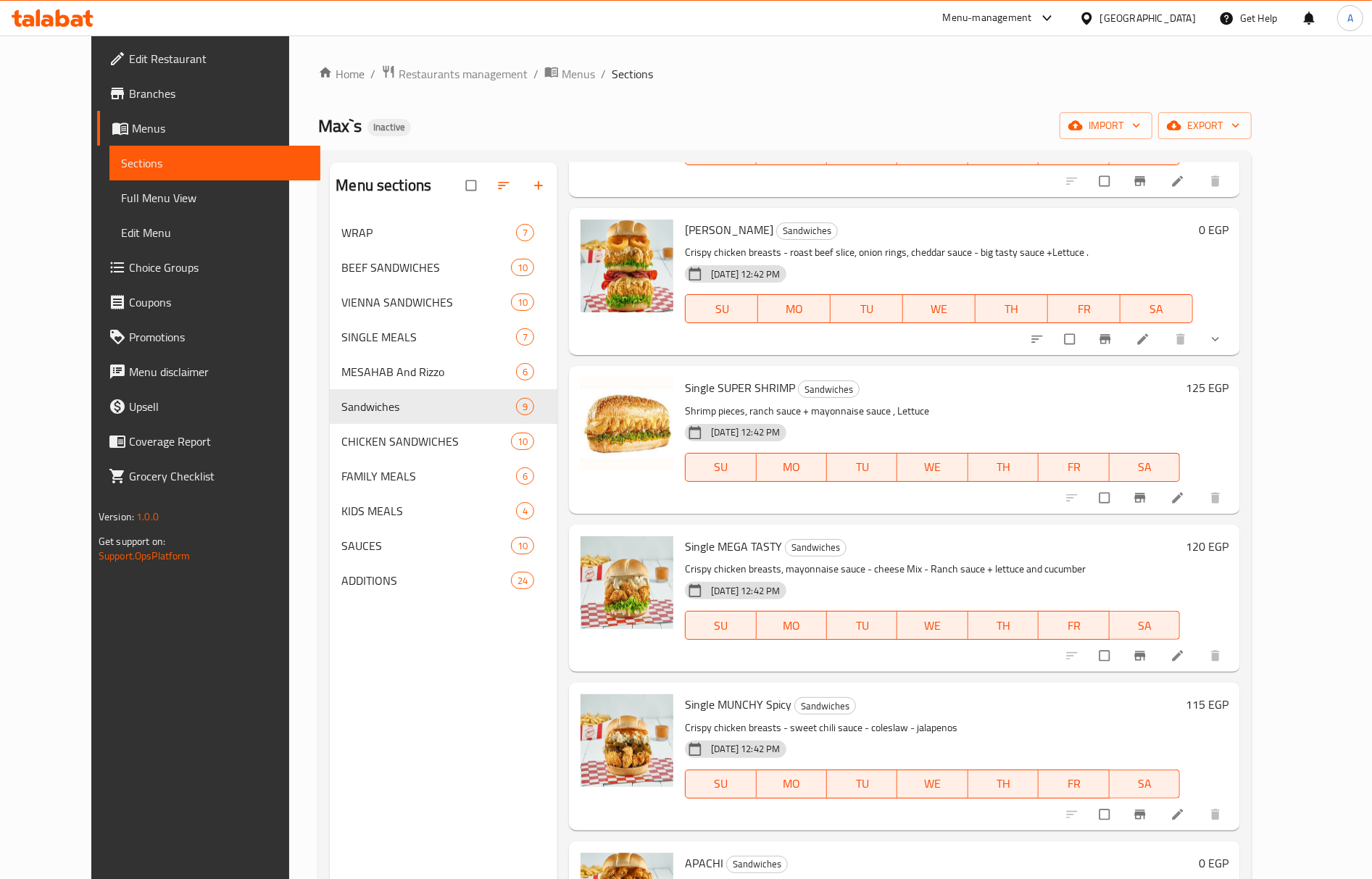
scroll to position [386, 0]
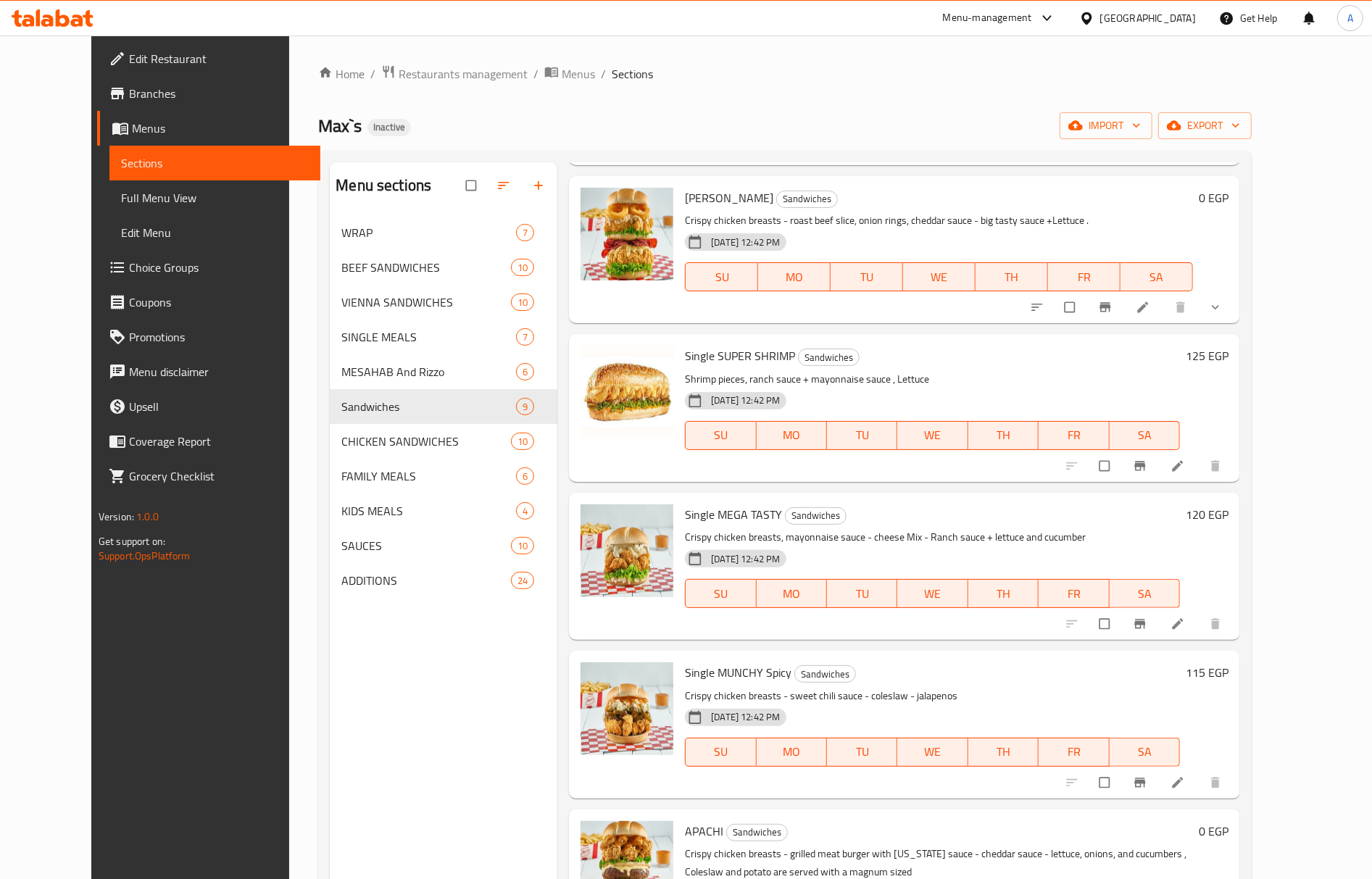
click at [504, 649] on div "Menu sections WRAP 7 BEEF SANDWICHES 10 VIENNA SANDWICHES 10 SINGLE MEALS 7 MES…" at bounding box center [443, 601] width 228 height 879
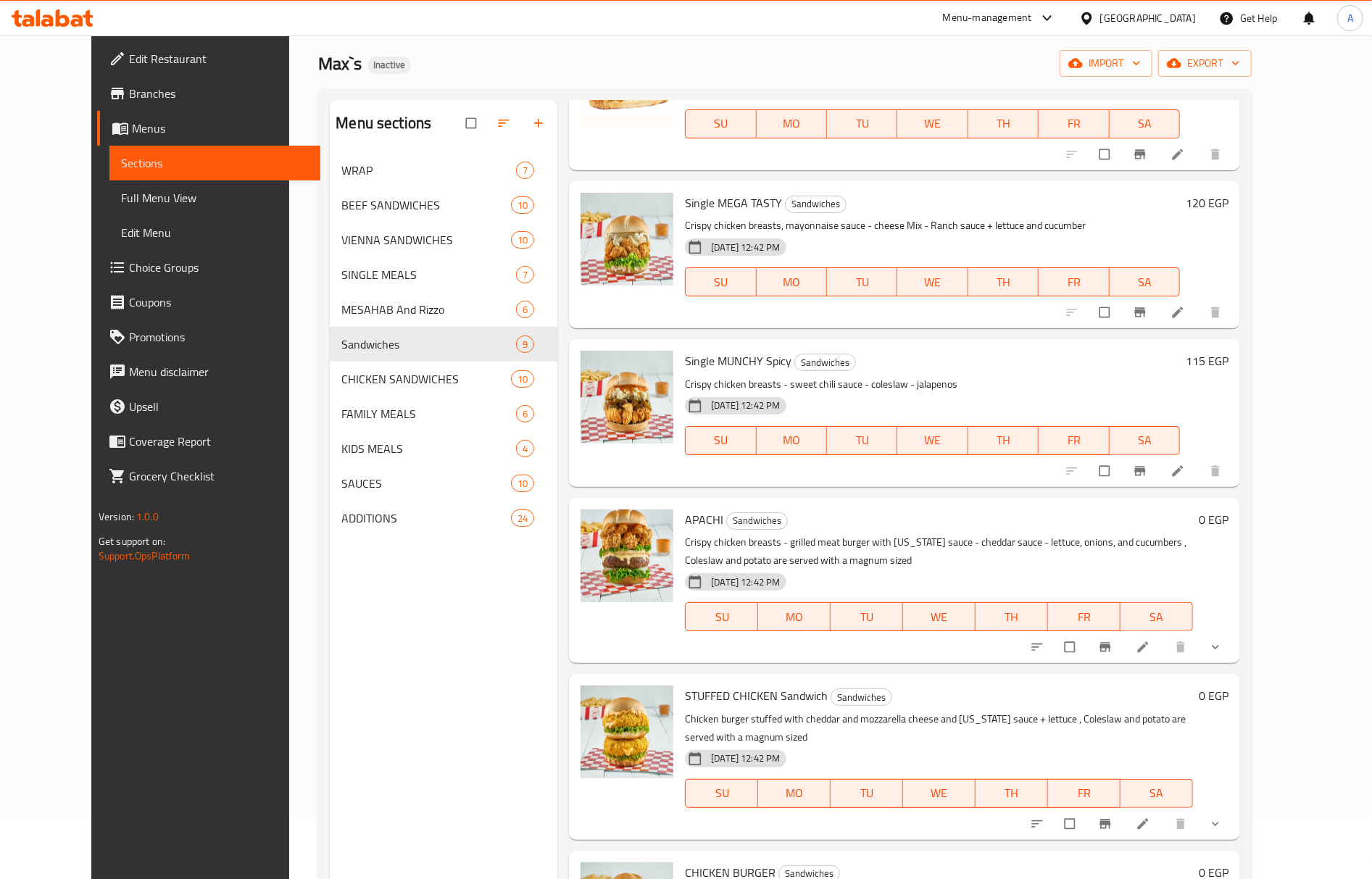
scroll to position [96, 0]
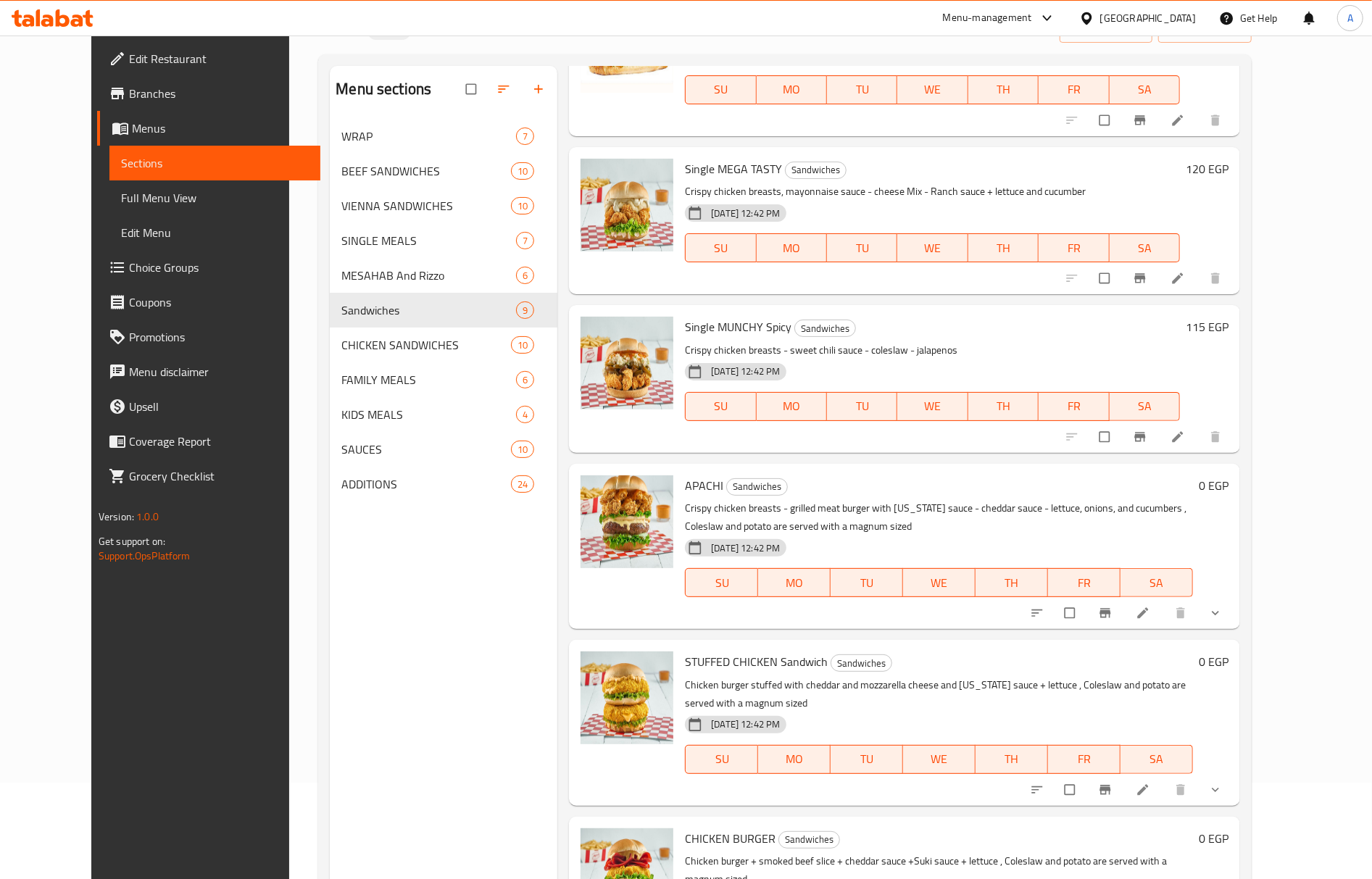
click at [1097, 511] on p "Crispy chicken breasts - grilled meat burger with Texas sauce - cheddar sauce -…" at bounding box center [939, 518] width 508 height 37
copy p "cucumbers"
click at [852, 522] on p "Crispy chicken breasts - grilled meat burger with Texas sauce - cheddar sauce -…" at bounding box center [939, 518] width 508 height 37
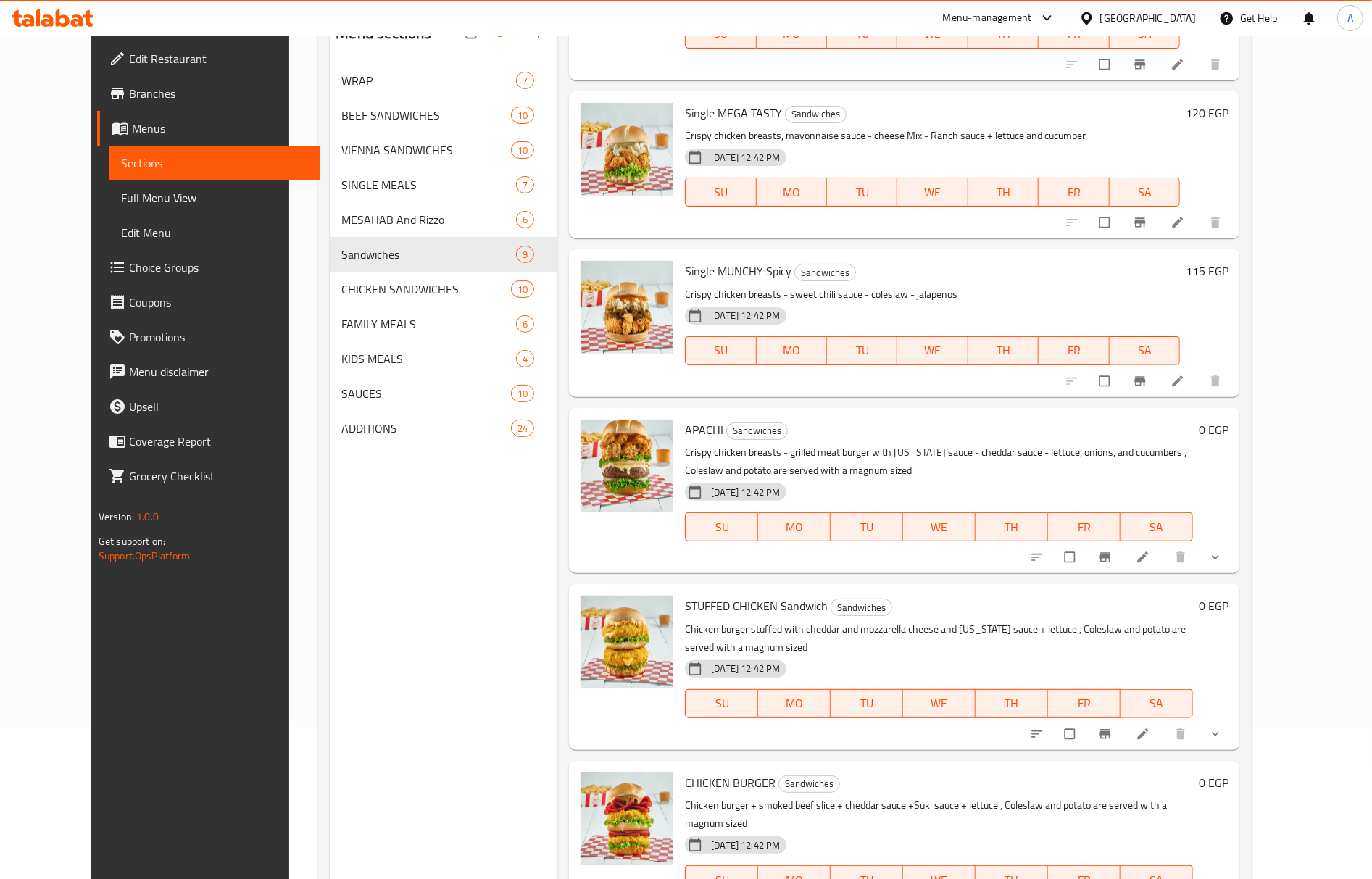
scroll to position [204, 0]
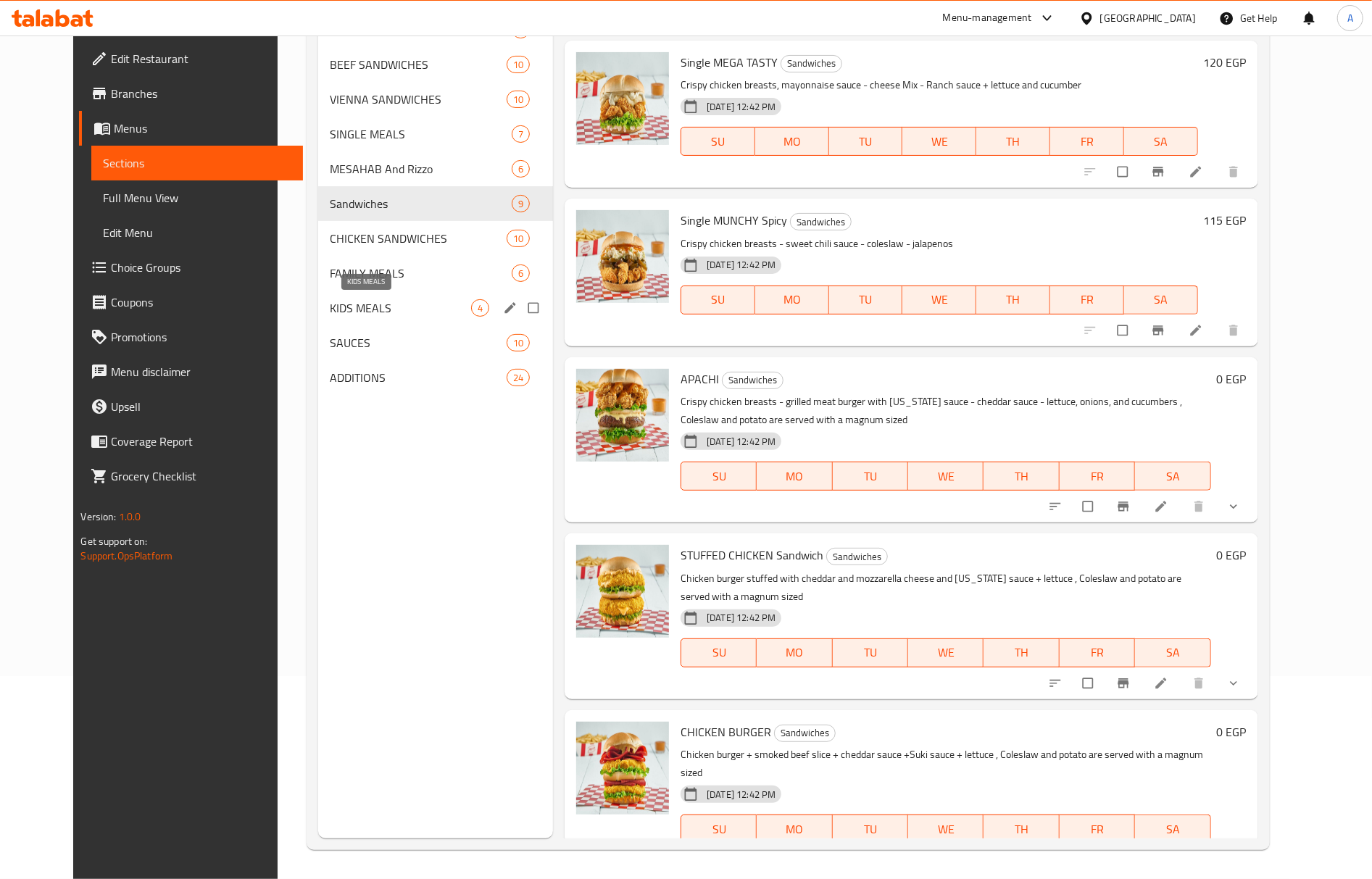
click at [372, 308] on span "KIDS MEALS" at bounding box center [400, 308] width 141 height 17
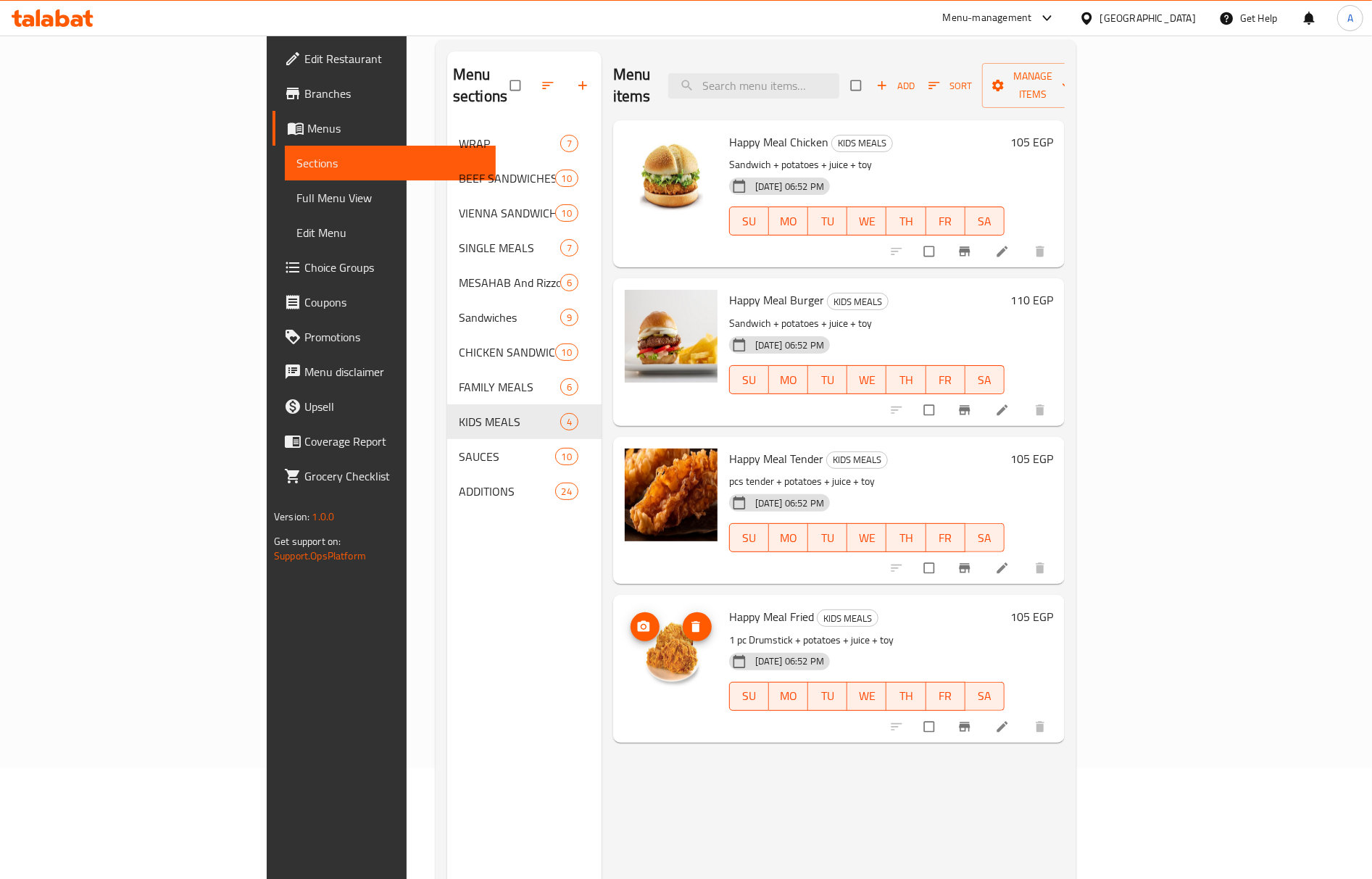
scroll to position [193, 0]
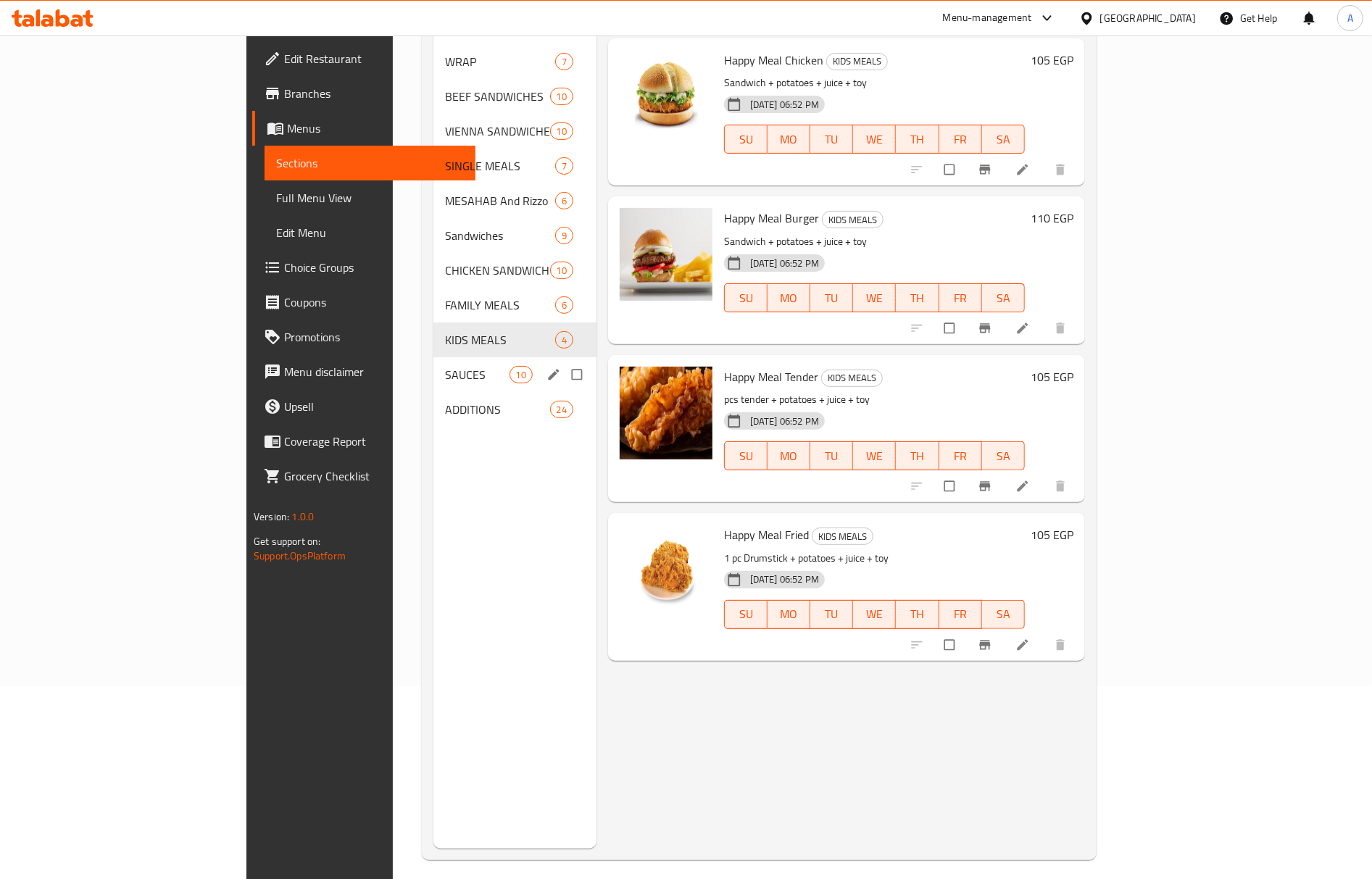
click at [433, 357] on div "SAUCES 10" at bounding box center [515, 375] width 163 height 35
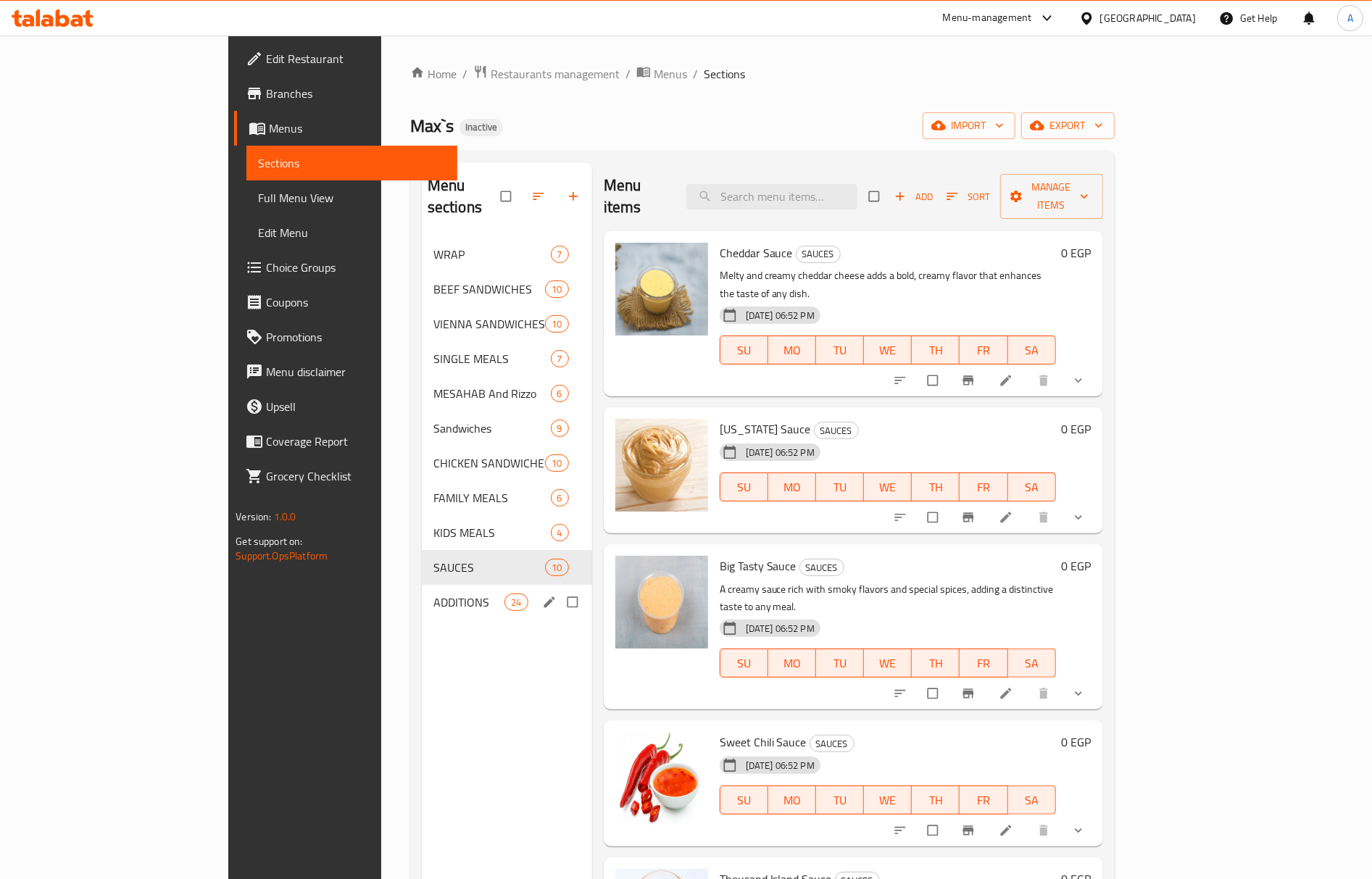
click at [422, 585] on div "ADDITIONS 24" at bounding box center [506, 602] width 170 height 35
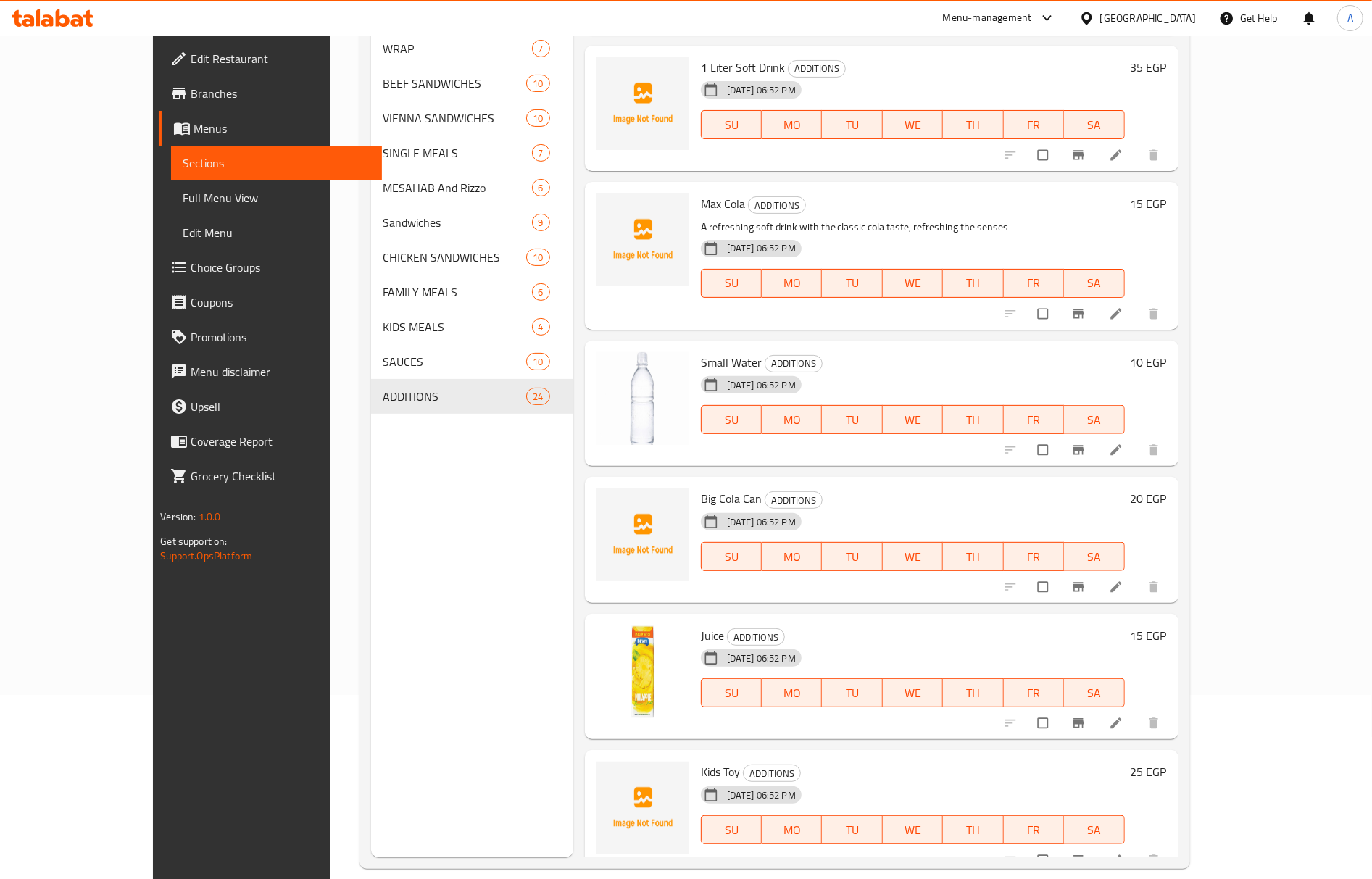
scroll to position [204, 0]
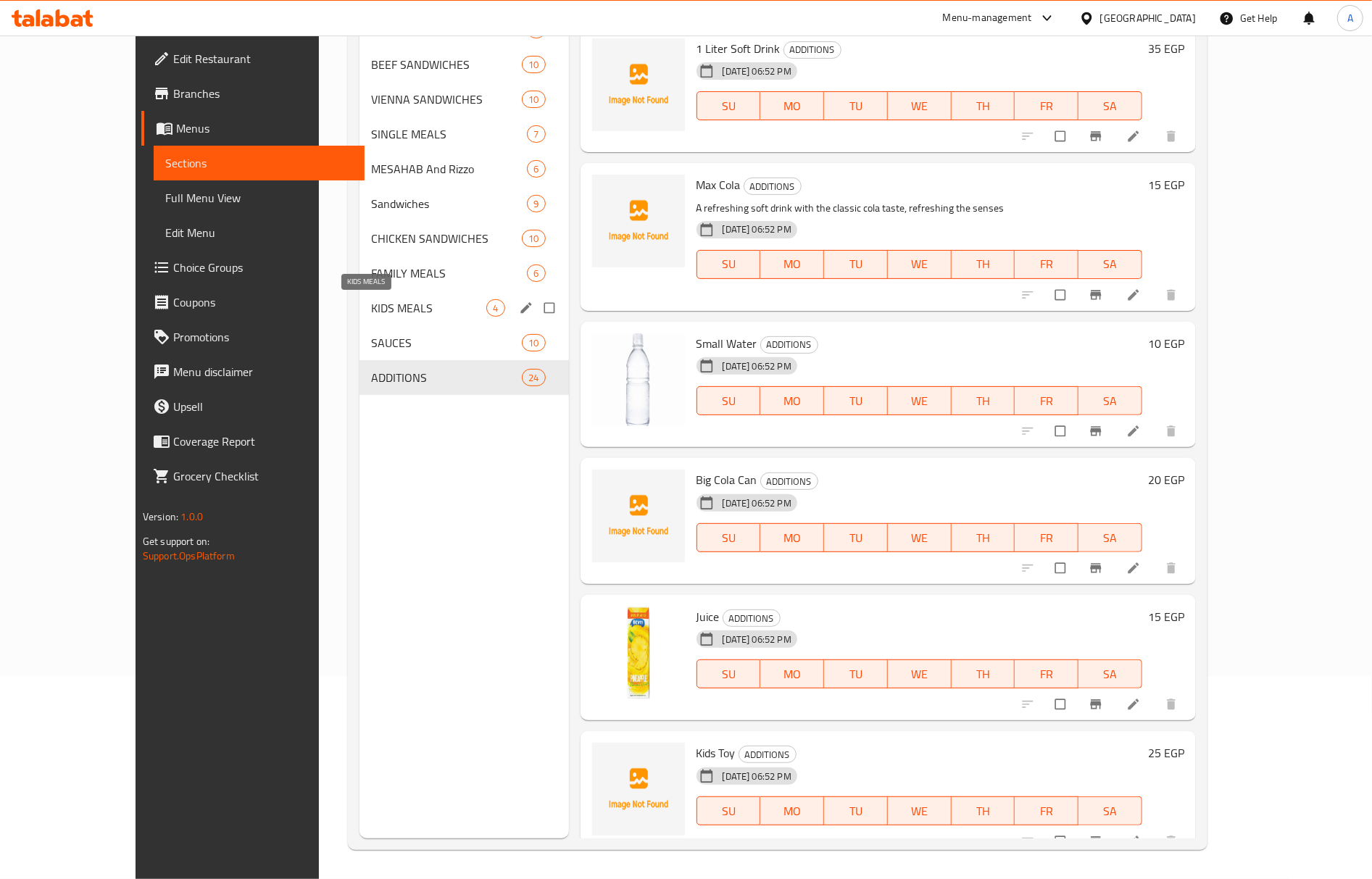
click at [371, 308] on span "KIDS MEALS" at bounding box center [429, 308] width 115 height 17
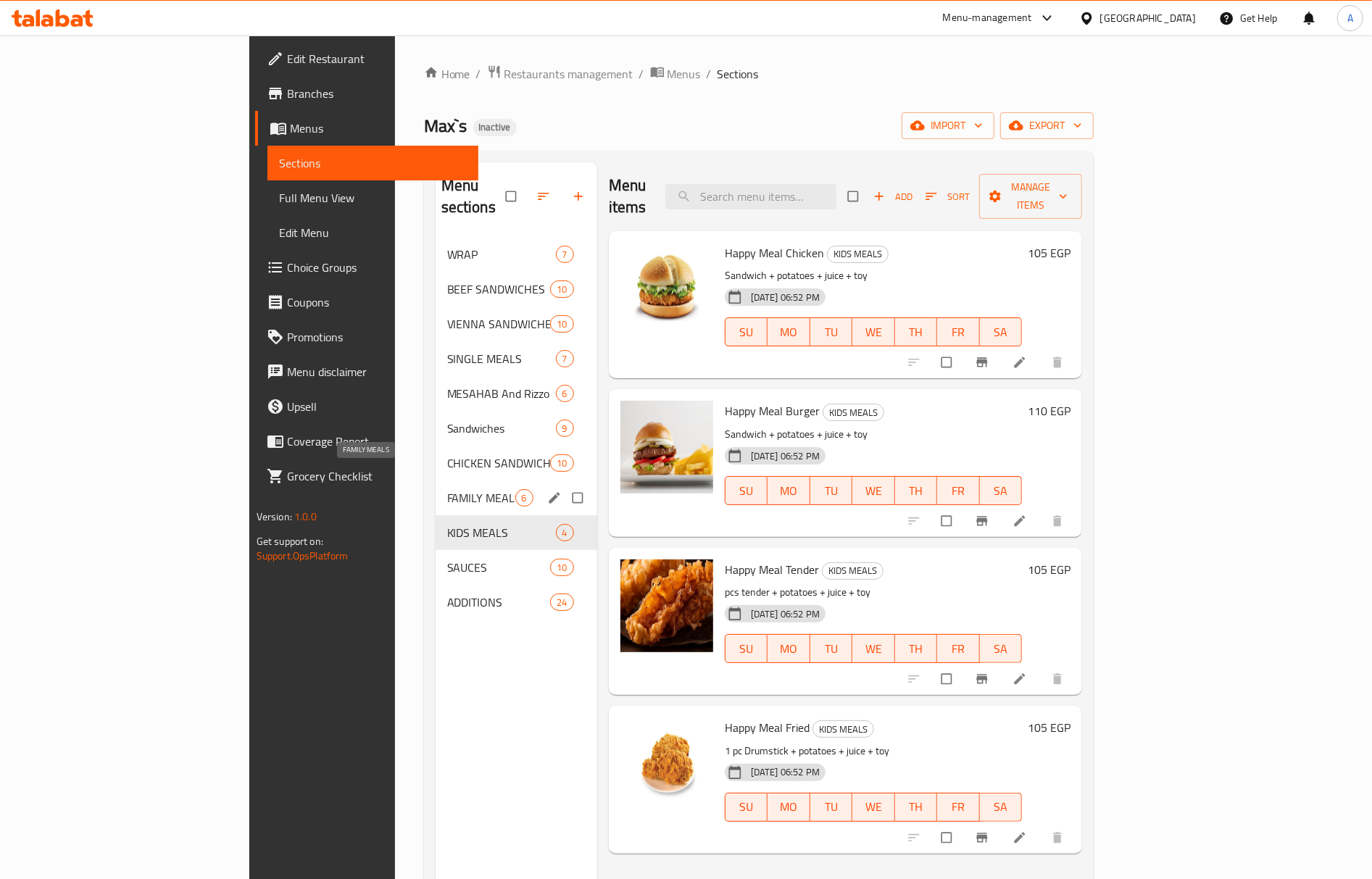
click at [448, 489] on span "FAMILY MEALS" at bounding box center [481, 498] width 68 height 17
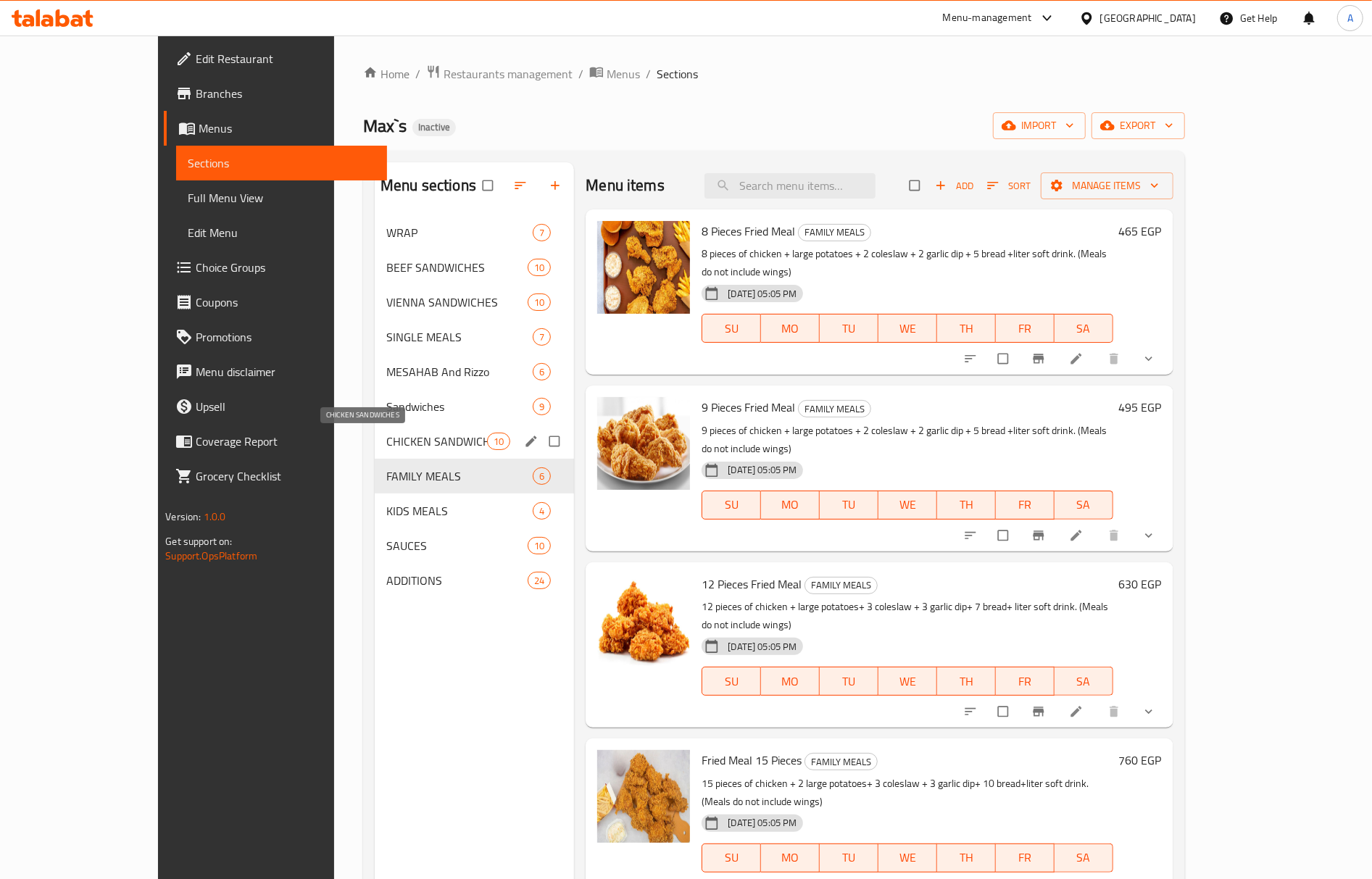
click at [396, 447] on span "CHICKEN SANDWICHES" at bounding box center [436, 441] width 101 height 17
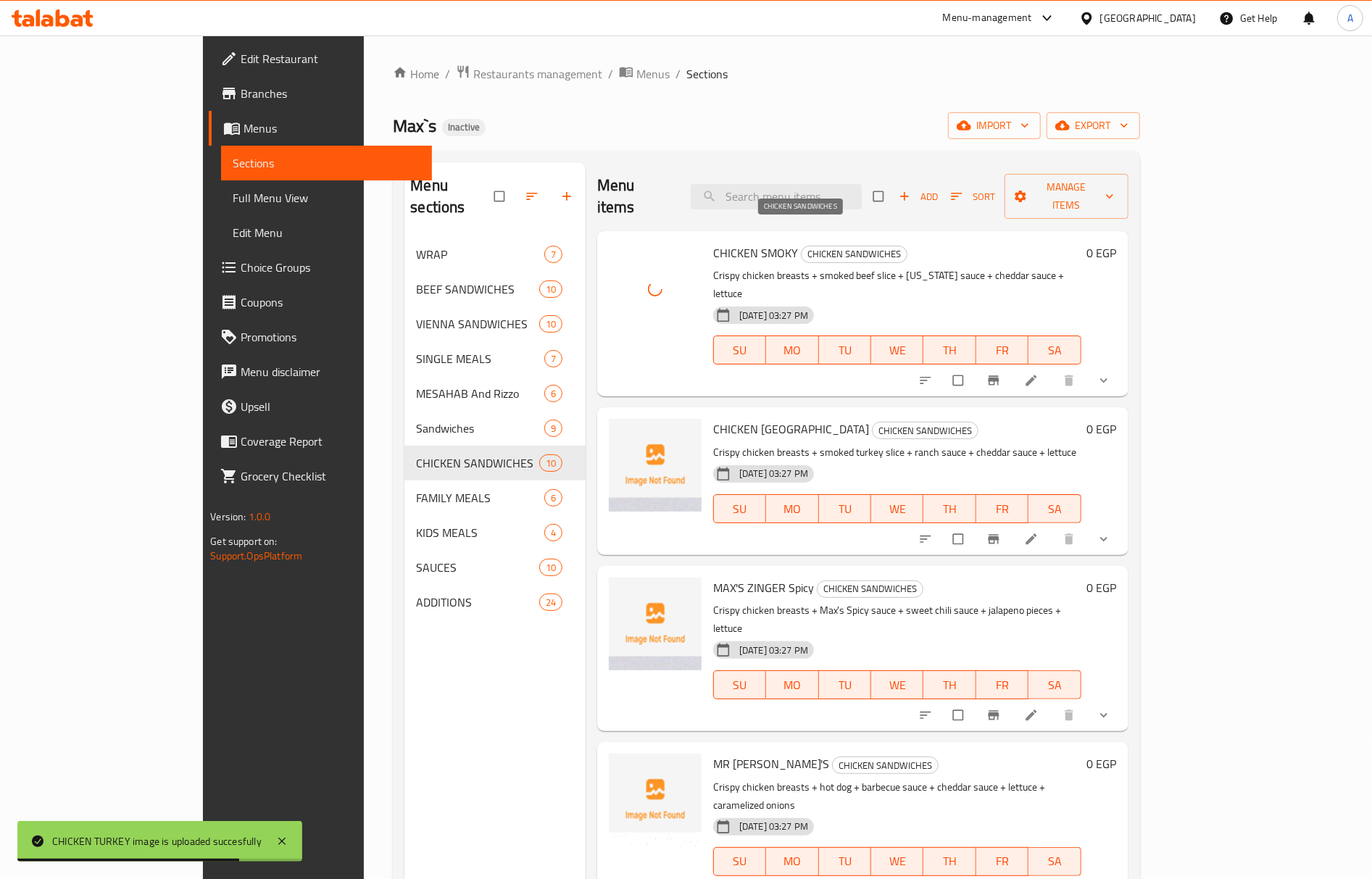
click at [802, 246] on span "CHICKEN SANDWICHES" at bounding box center [854, 254] width 105 height 16
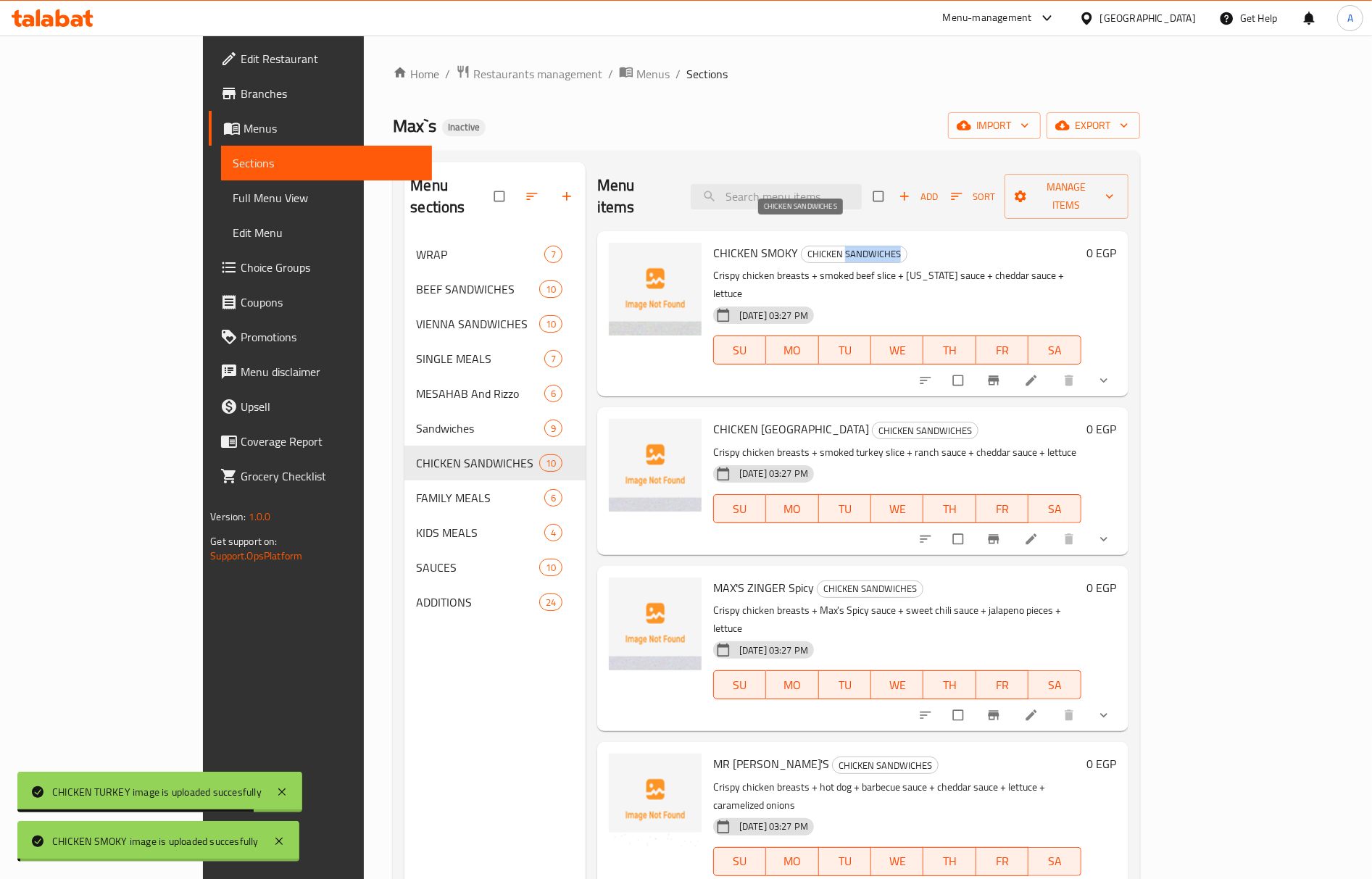
click at [802, 246] on span "CHICKEN SANDWICHES" at bounding box center [854, 254] width 105 height 16
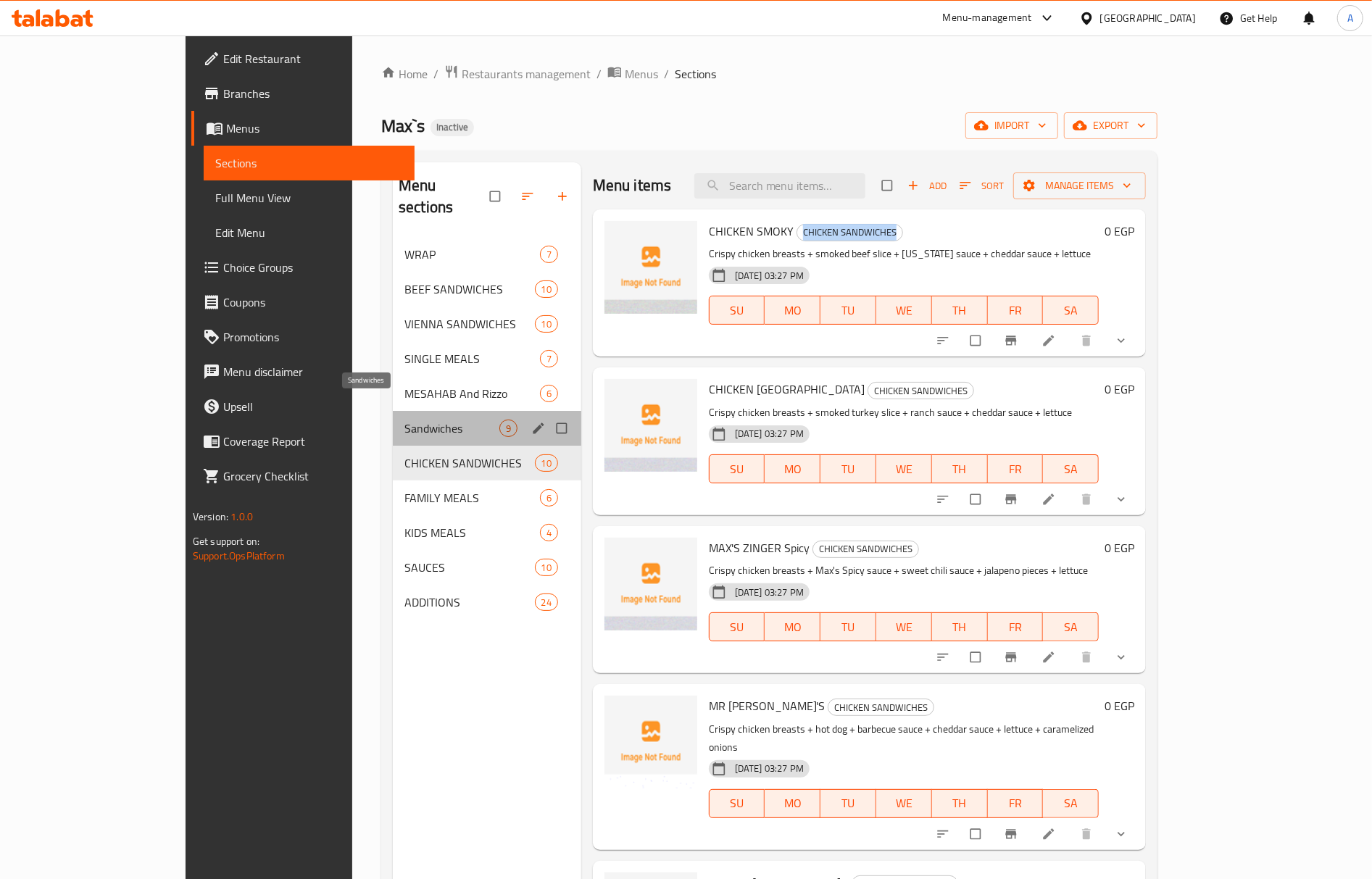
click at [404, 420] on span "Sandwiches" at bounding box center [452, 428] width 95 height 17
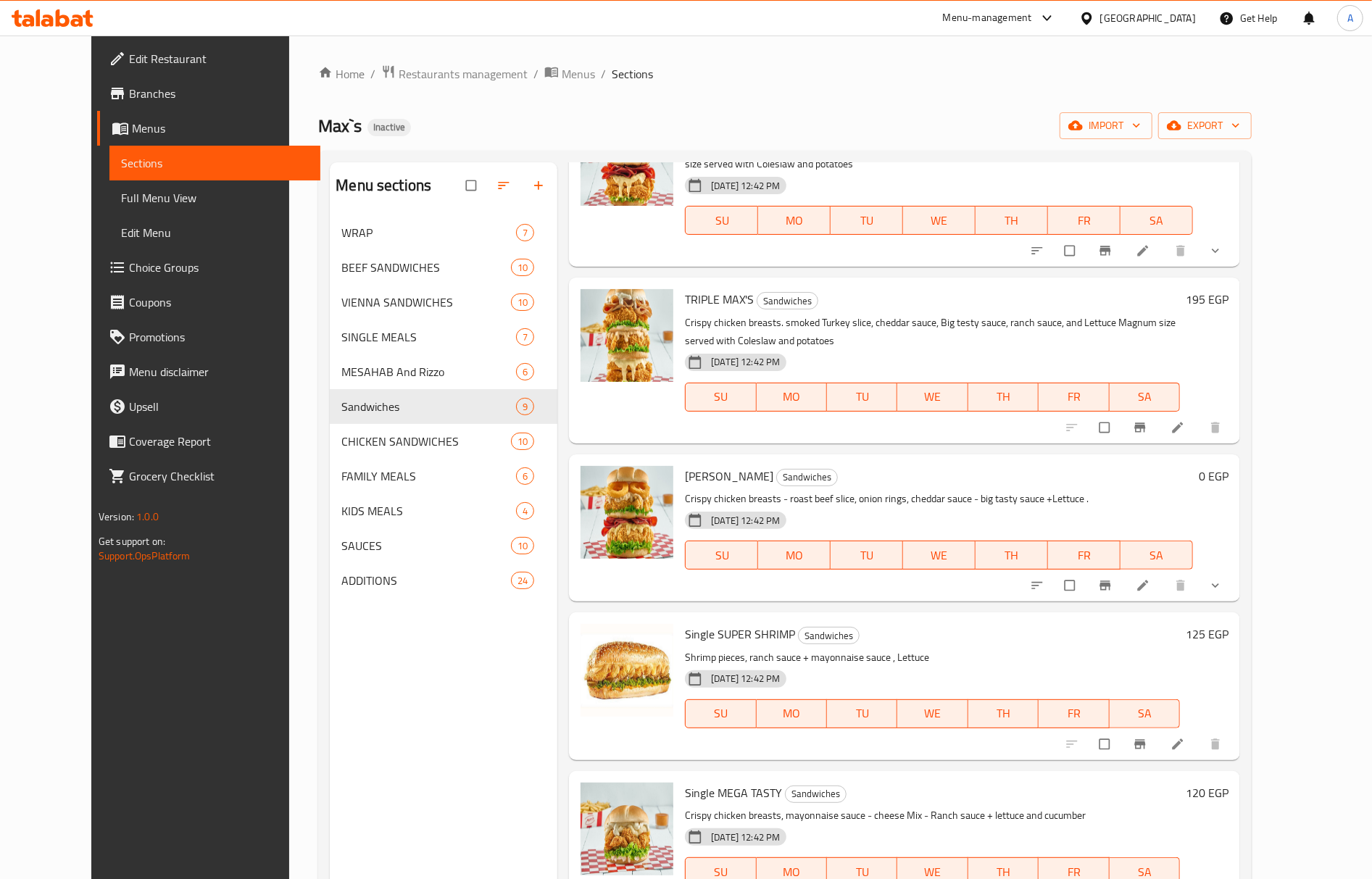
scroll to position [290, 0]
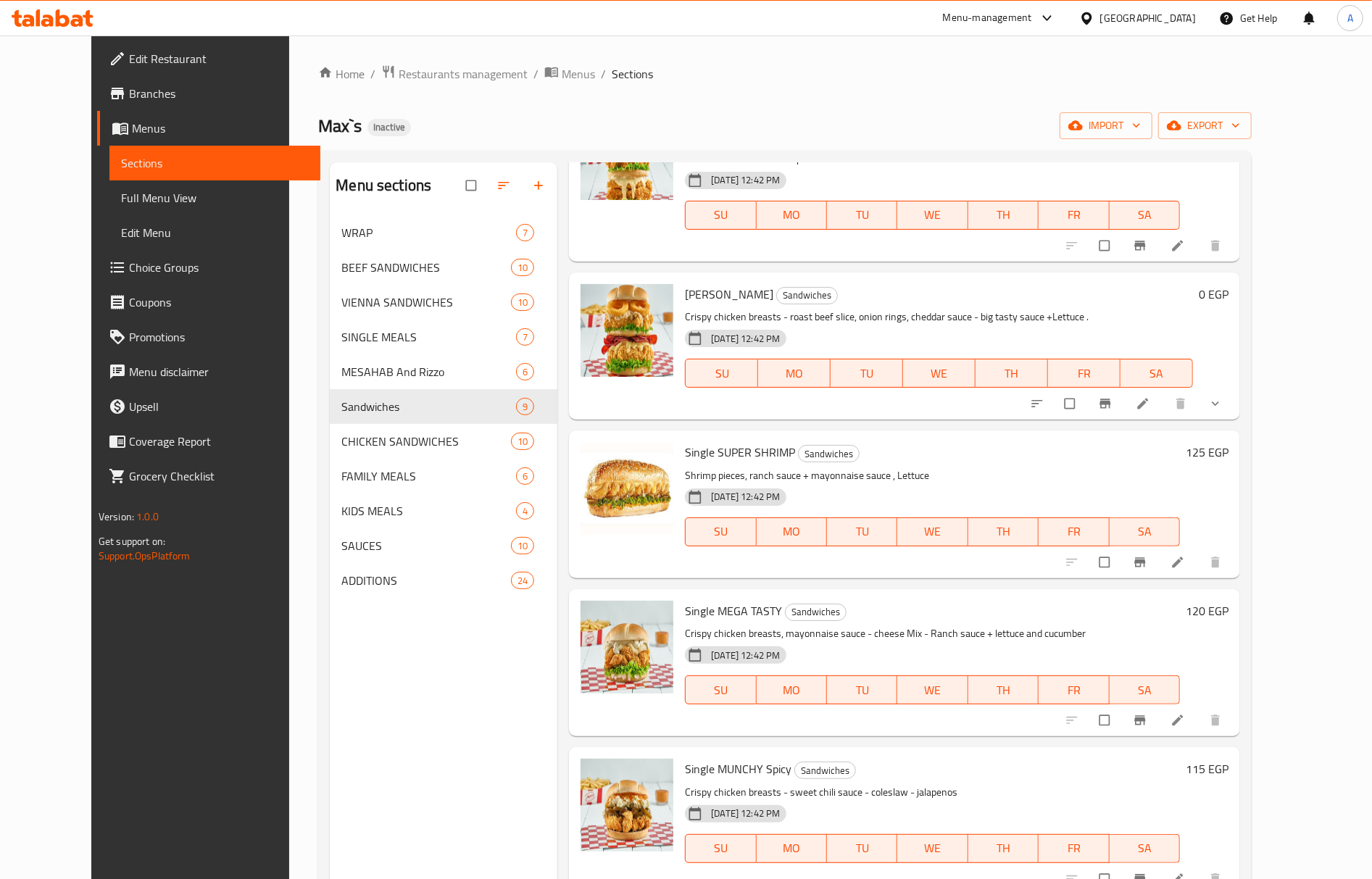
click at [686, 294] on span "RINGO" at bounding box center [729, 294] width 88 height 22
copy h6 "RINGO"
click at [717, 451] on span "Single SUPER SHRIMP" at bounding box center [740, 452] width 110 height 22
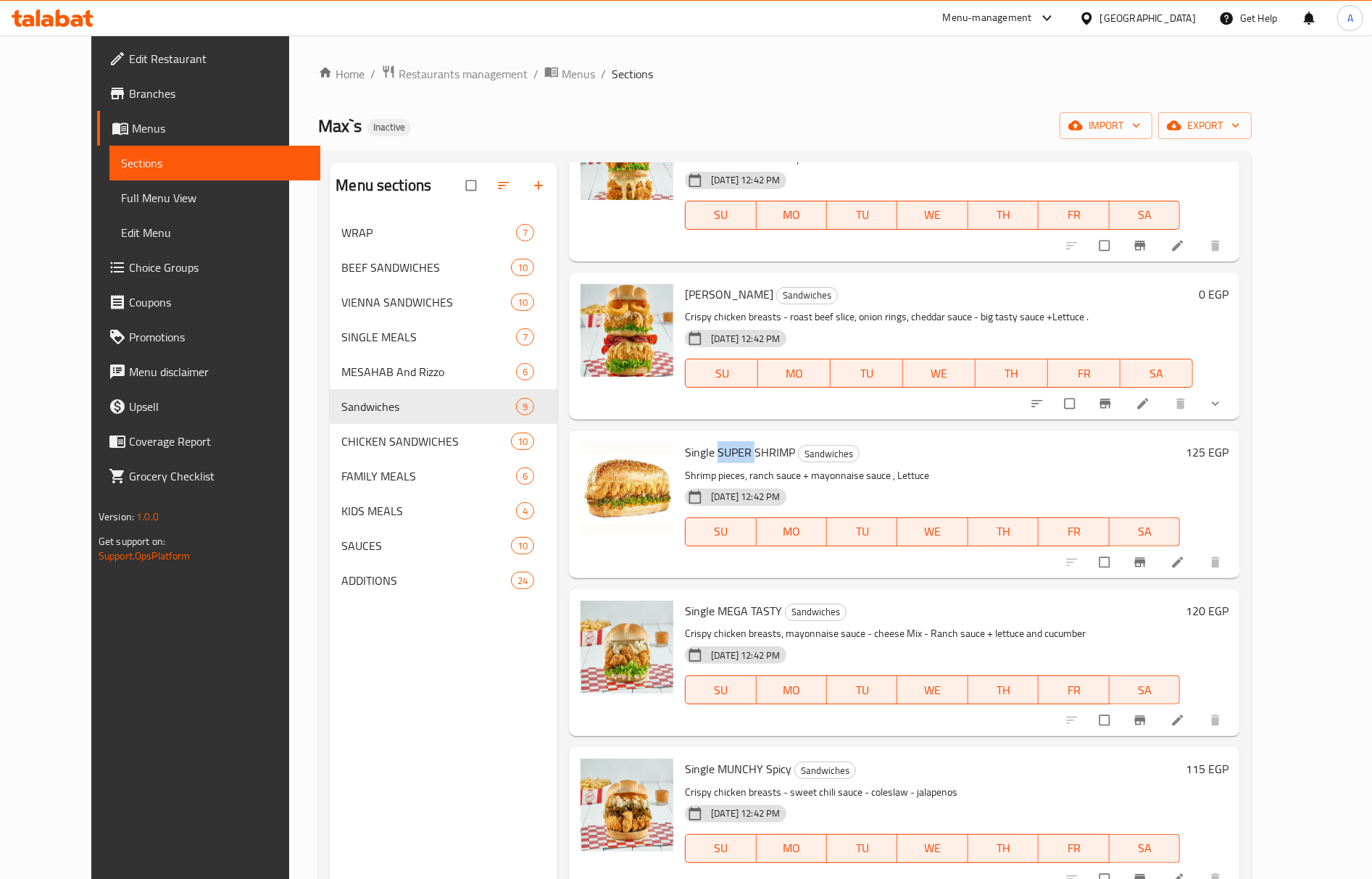
click at [717, 451] on span "Single SUPER SHRIMP" at bounding box center [740, 452] width 110 height 22
click at [714, 616] on span "Single MEGA TASTY" at bounding box center [733, 611] width 97 height 22
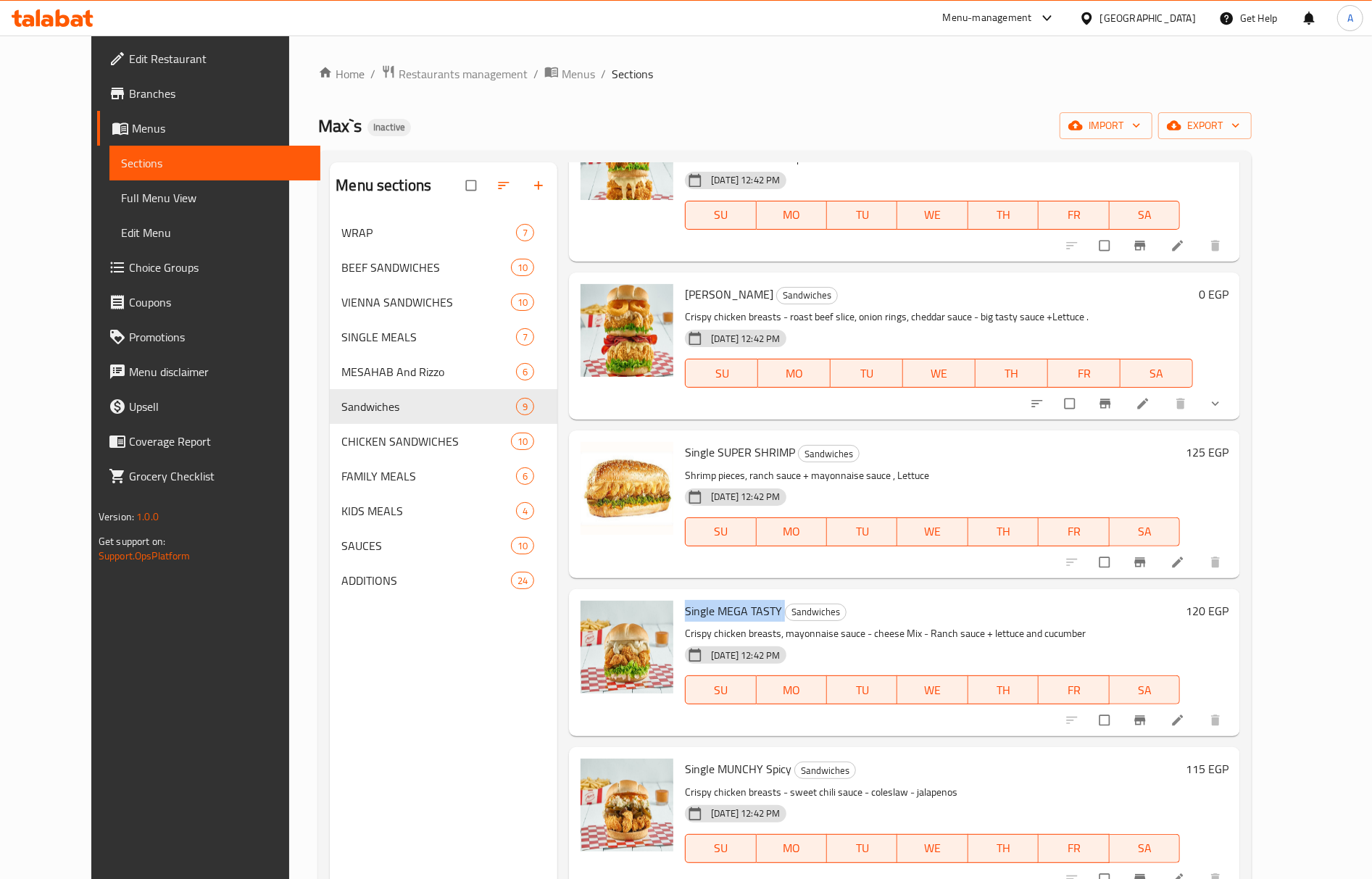
copy h6 "Single MEGA TASTY"
click at [752, 775] on span "Single MUNCHY Spicy" at bounding box center [738, 769] width 107 height 22
copy h6 "Single MUNCHY Spicy"
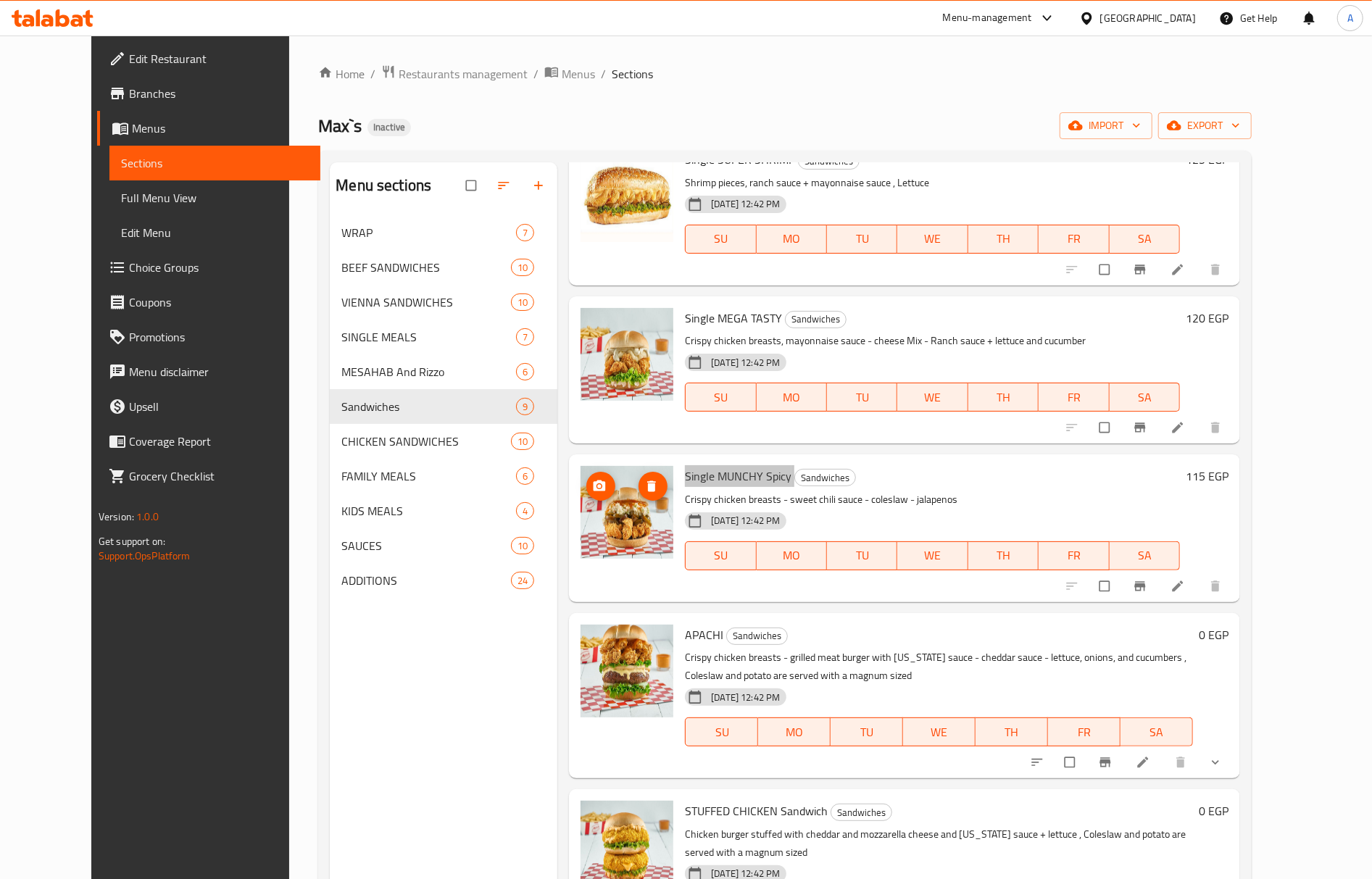
scroll to position [636, 0]
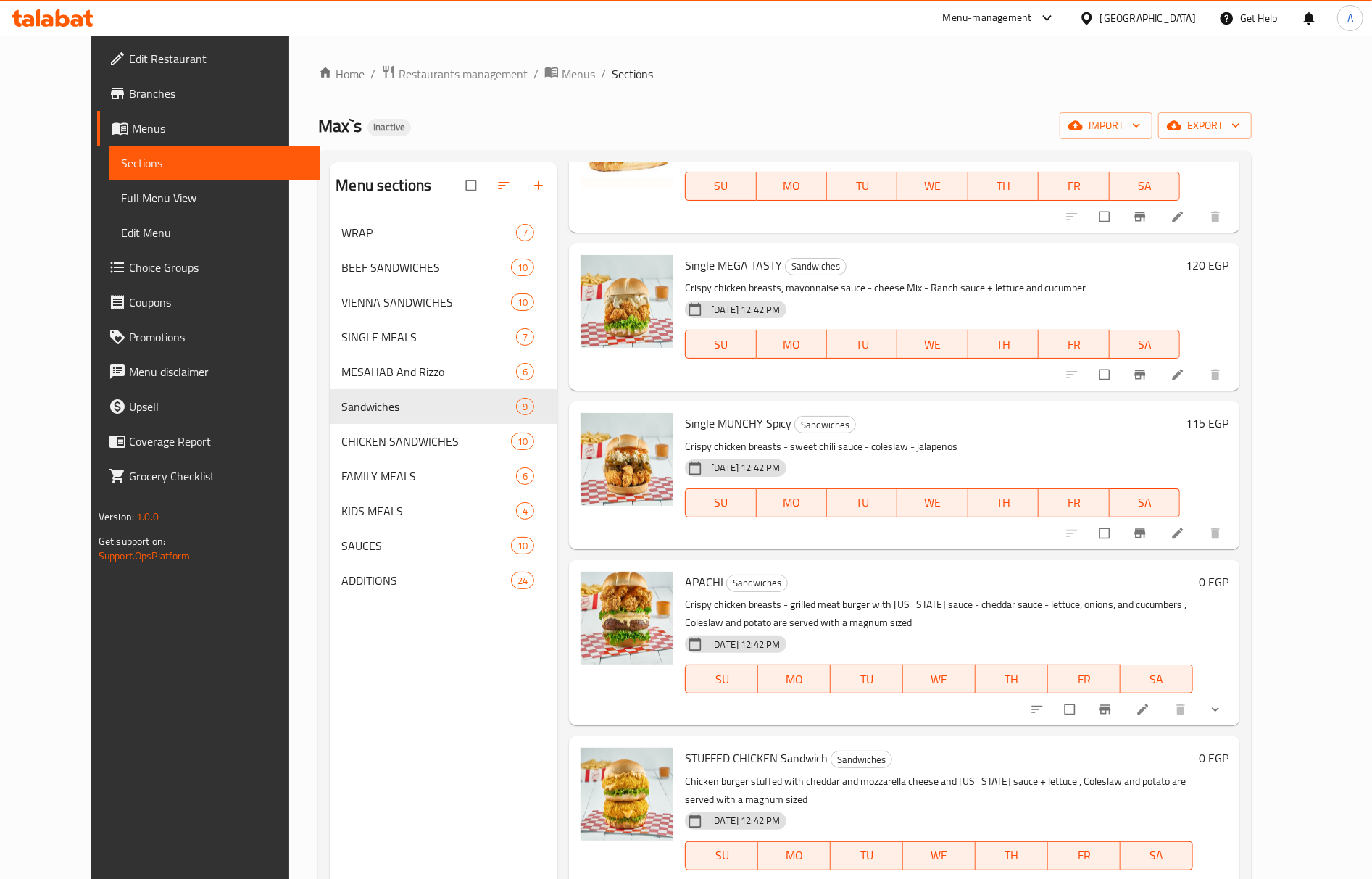
click at [694, 580] on span "APACHI" at bounding box center [704, 582] width 38 height 22
copy h6 "APACHI"
click at [699, 758] on span "STUFFED CHICKEN Sandwich" at bounding box center [756, 758] width 143 height 22
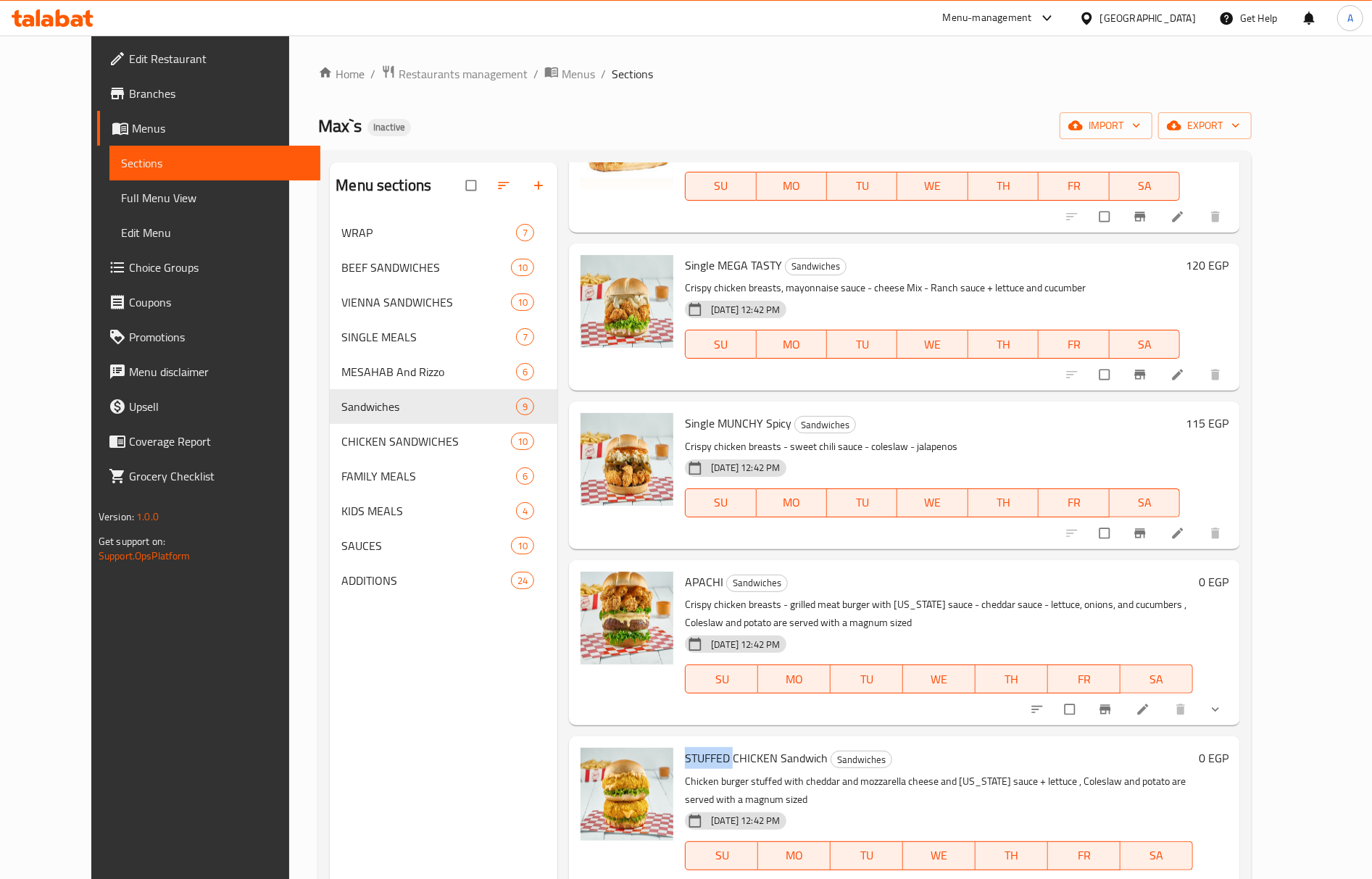
click at [699, 758] on span "STUFFED CHICKEN Sandwich" at bounding box center [756, 758] width 143 height 22
copy h6 "STUFFED CHICKEN Sandwich"
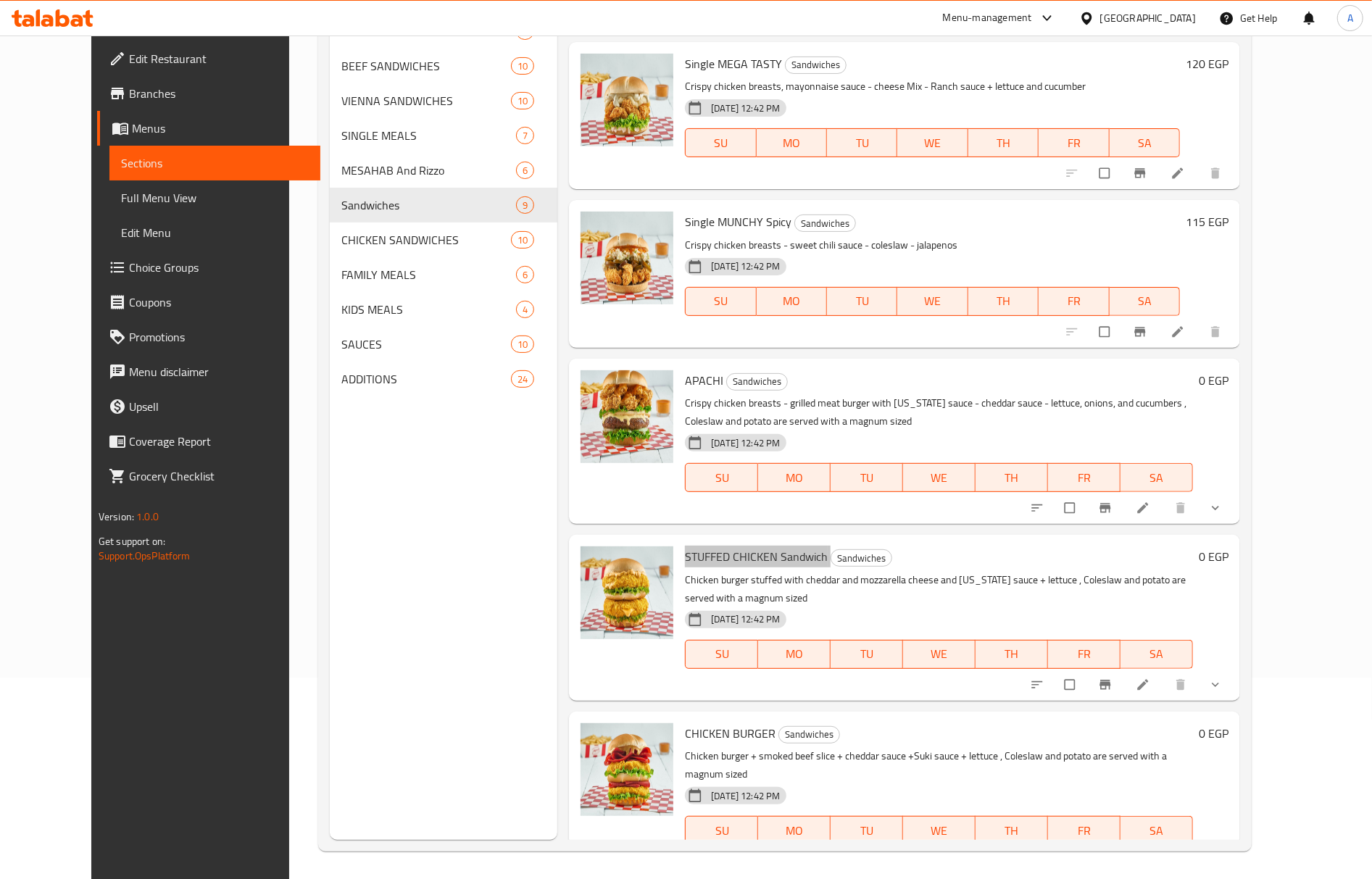
scroll to position [204, 0]
click at [740, 721] on span "CHICKEN BURGER" at bounding box center [730, 732] width 90 height 22
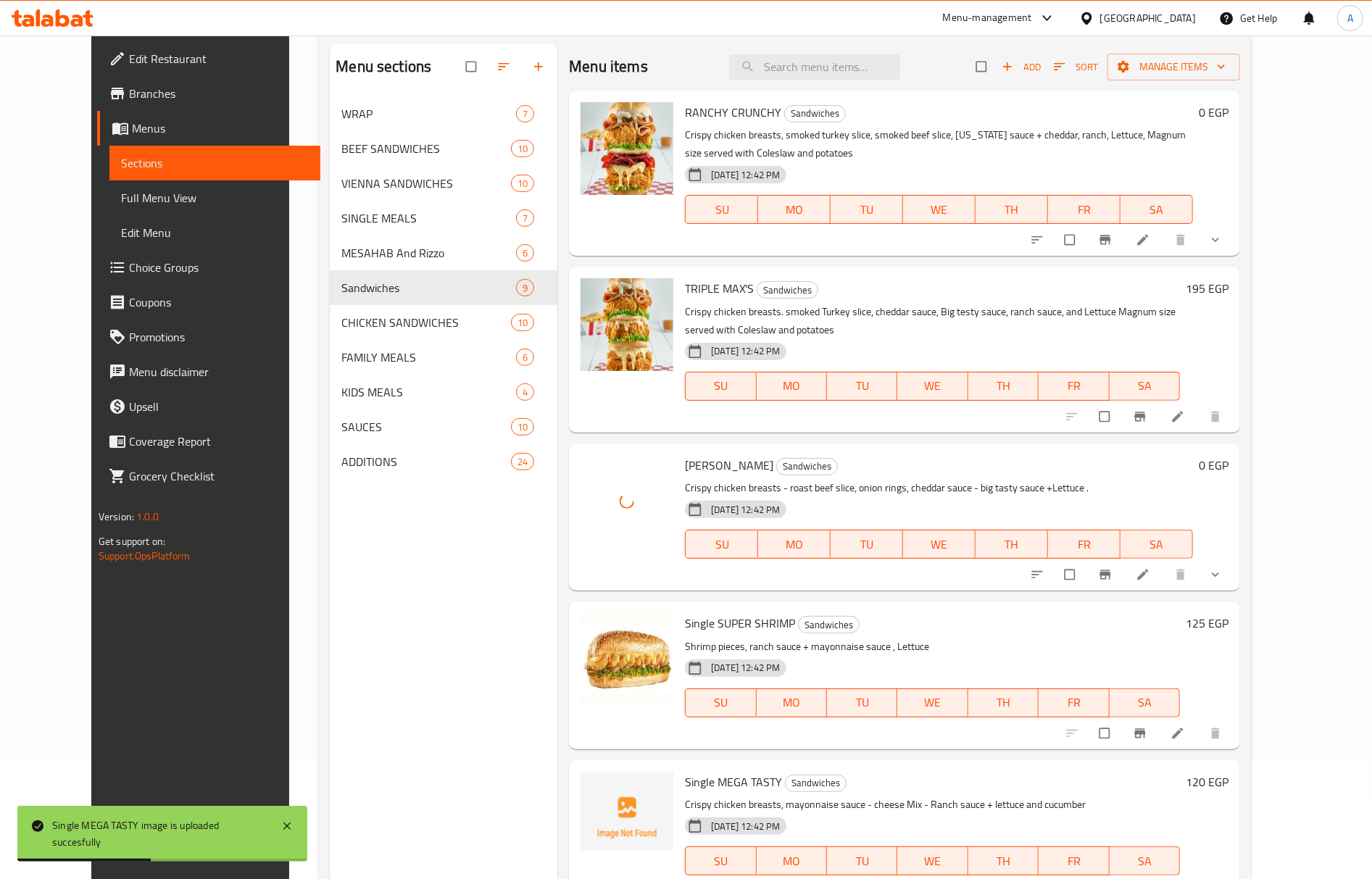
scroll to position [11, 0]
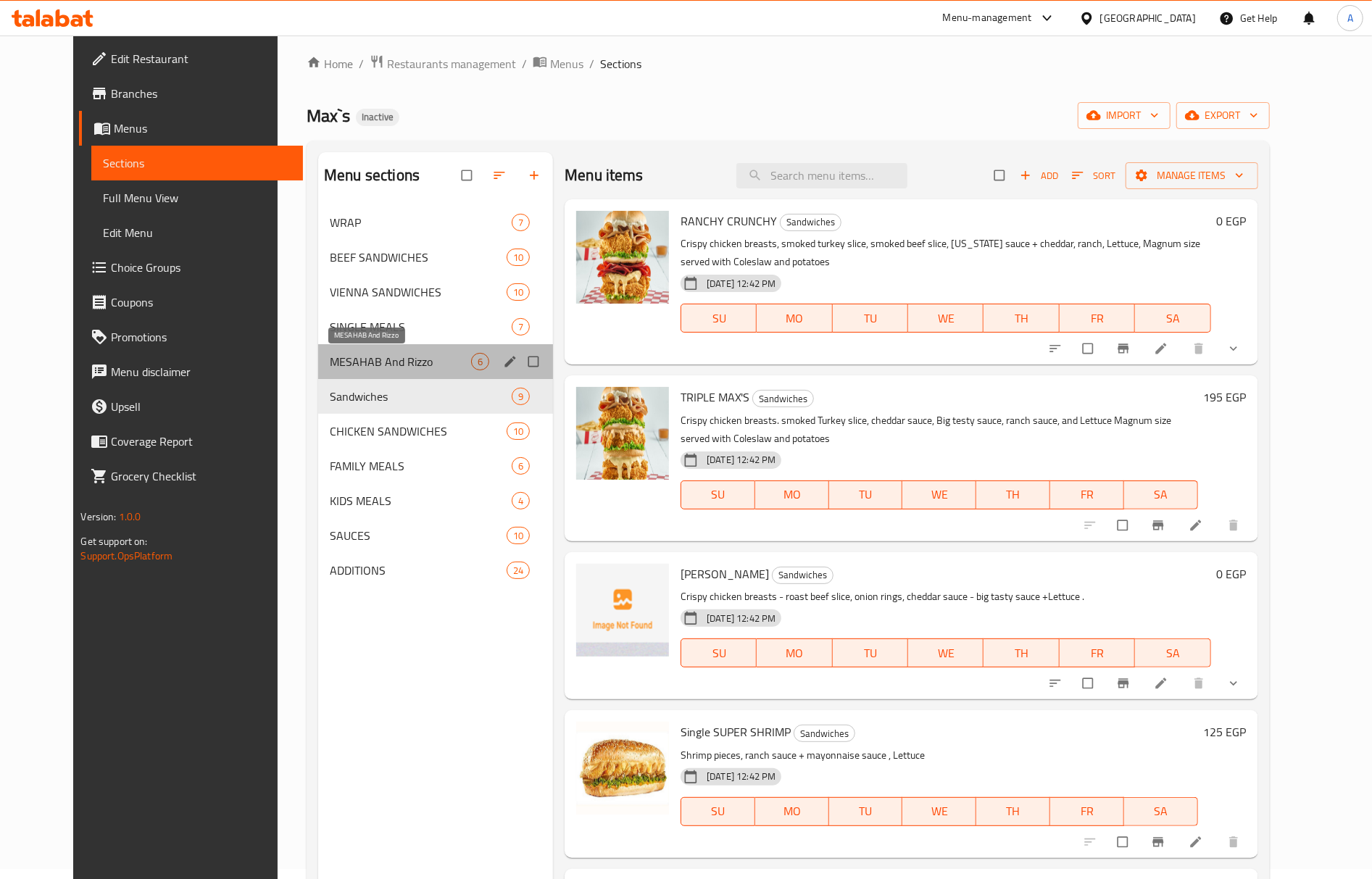
click at [370, 360] on span "MESAHAB And Rizzo" at bounding box center [400, 361] width 141 height 17
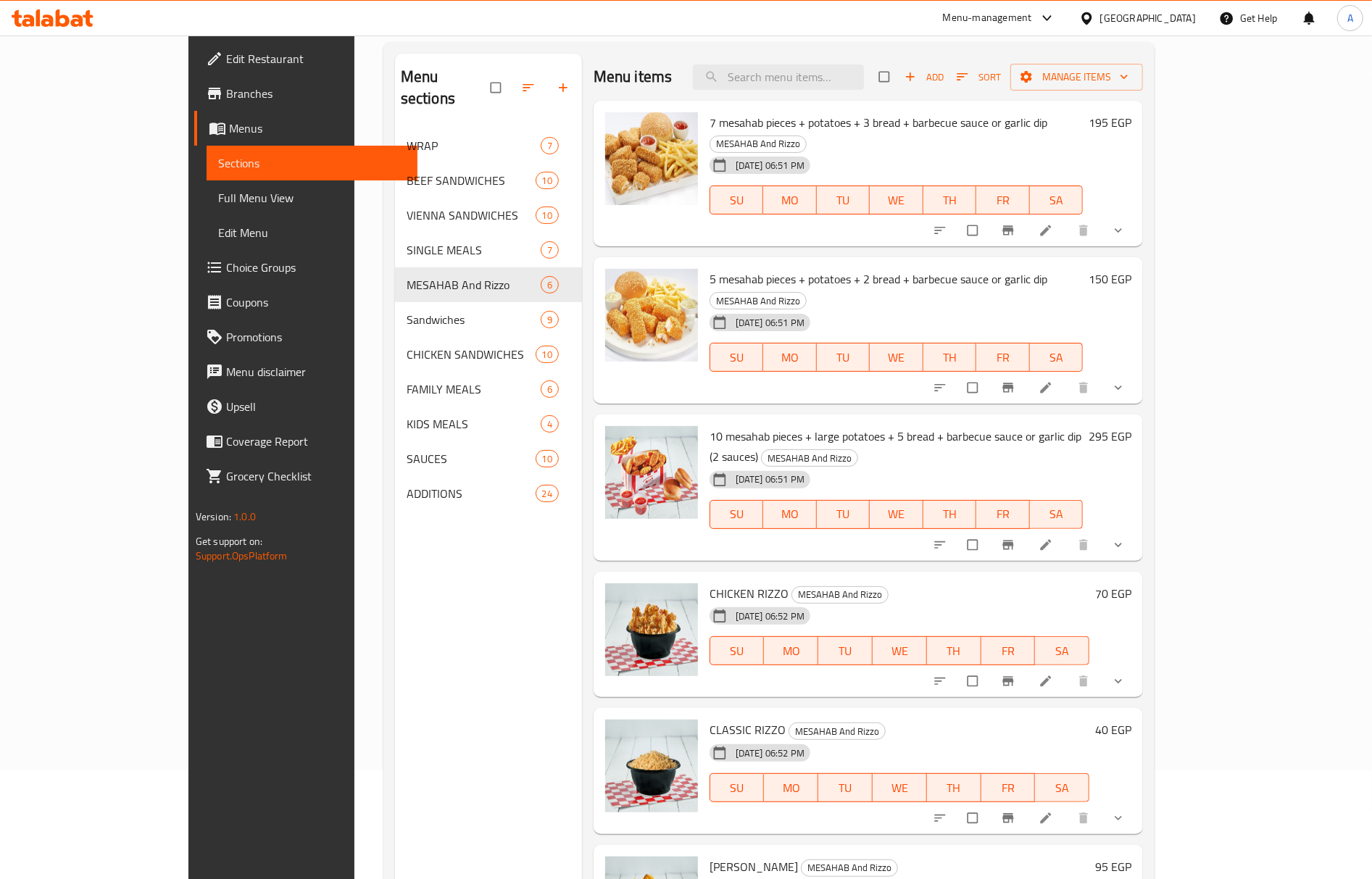
scroll to position [204, 0]
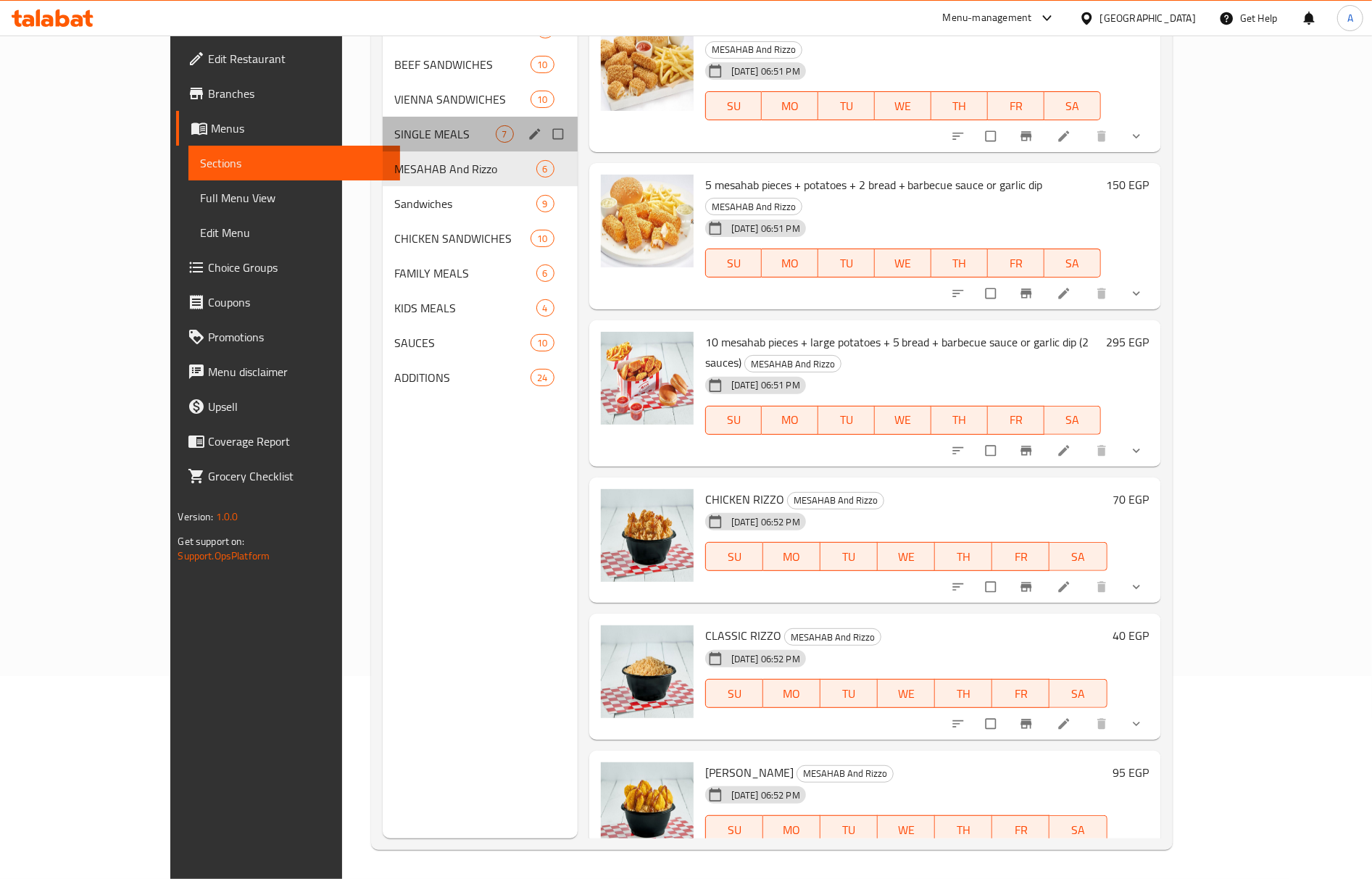
click at [382, 123] on div "SINGLE MEALS 7" at bounding box center [479, 134] width 194 height 35
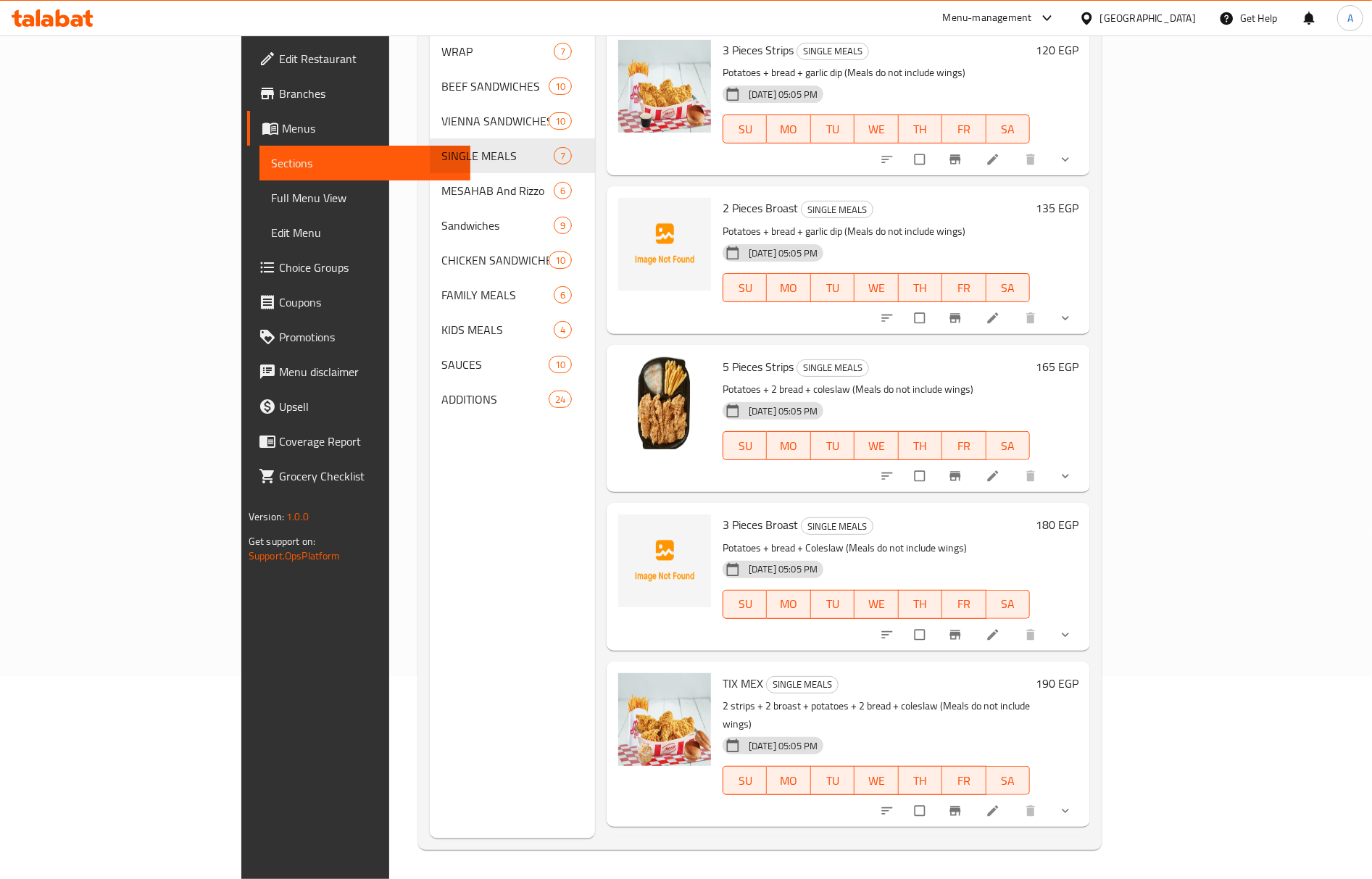
click at [271, 203] on span "Full Menu View" at bounding box center [364, 198] width 187 height 17
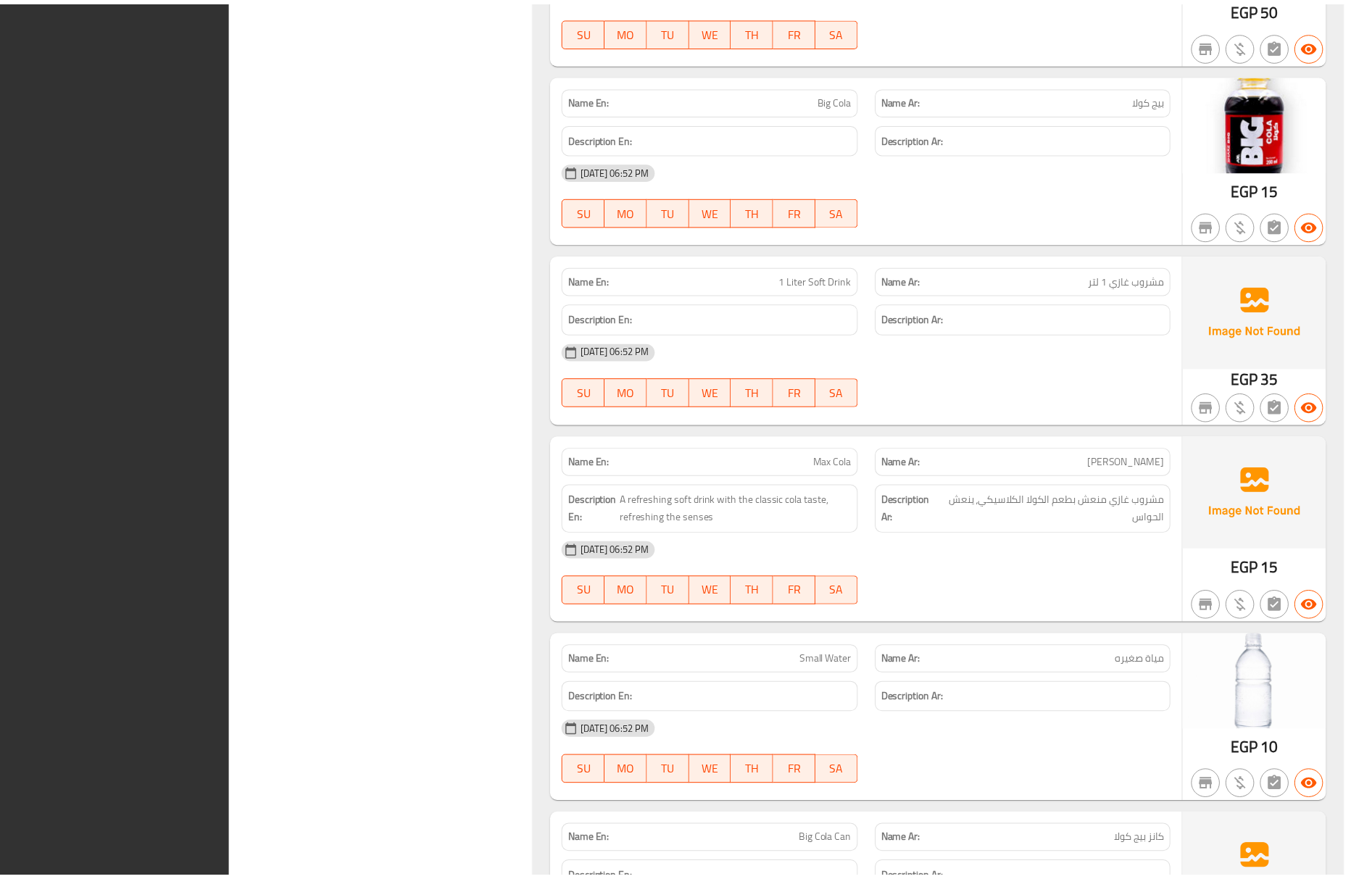
scroll to position [25538, 0]
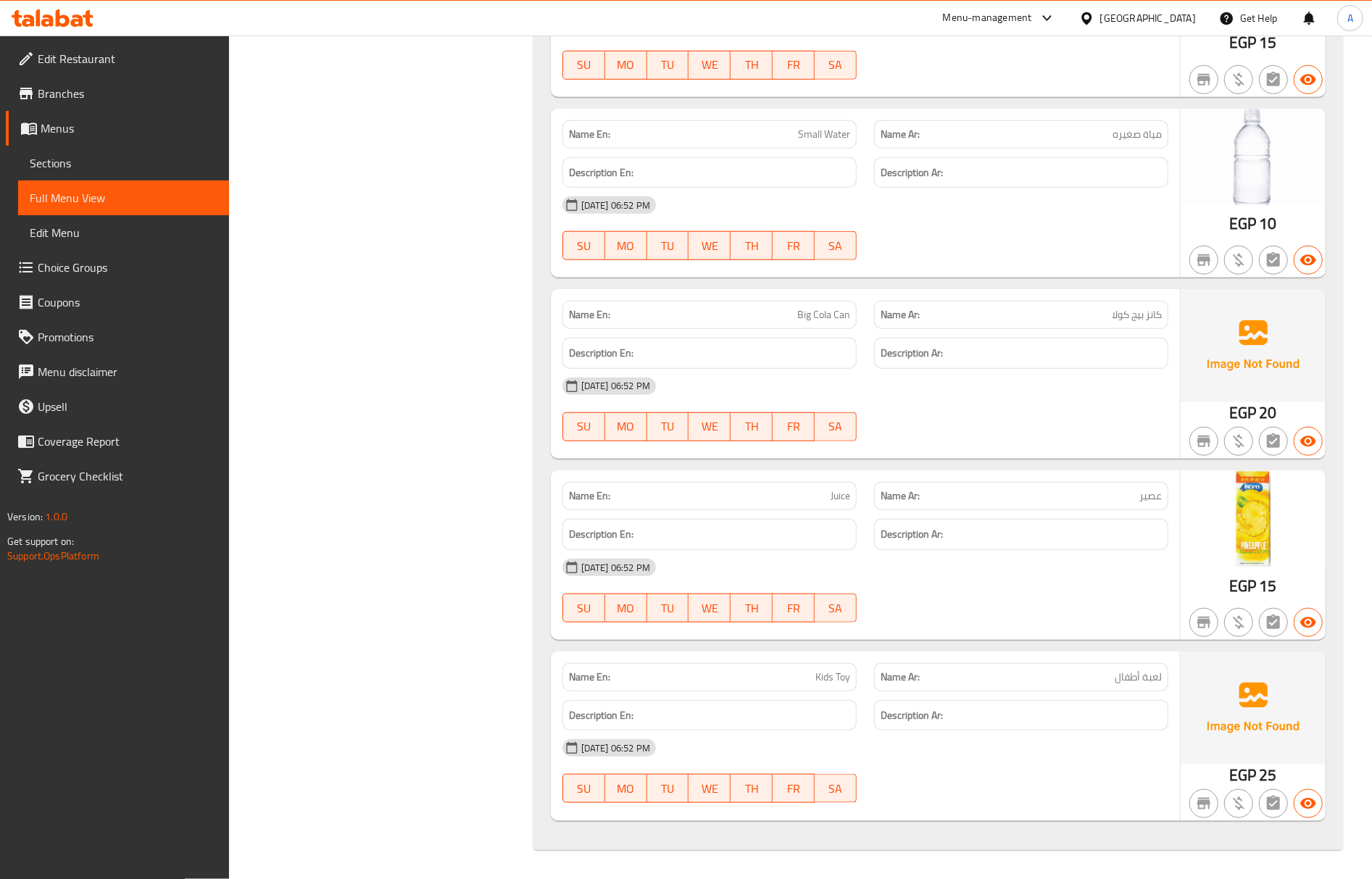
click at [126, 57] on span "Edit Restaurant" at bounding box center [127, 59] width 180 height 17
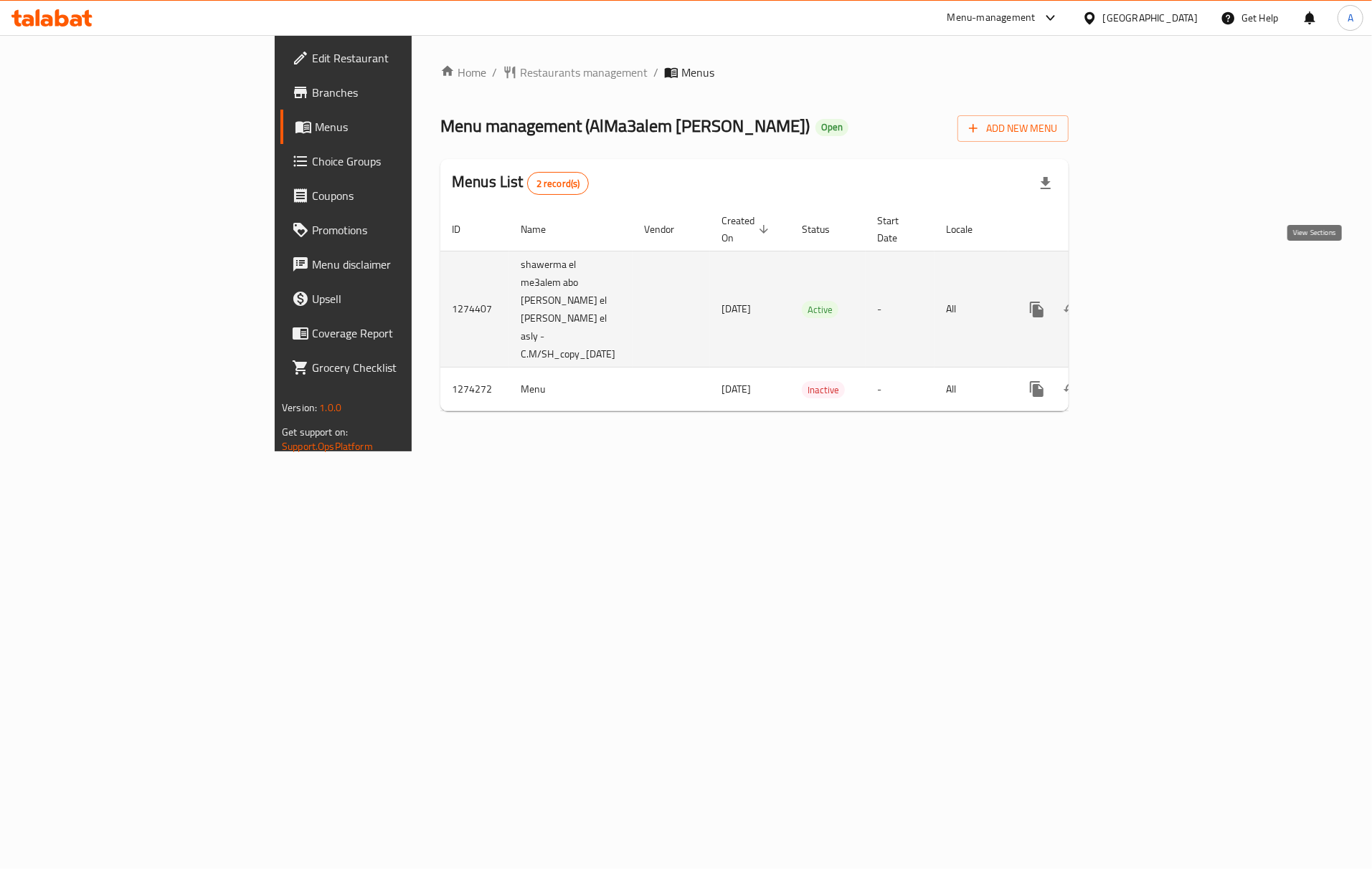
click at [1157, 293] on link "enhanced table" at bounding box center [1140, 310] width 34 height 34
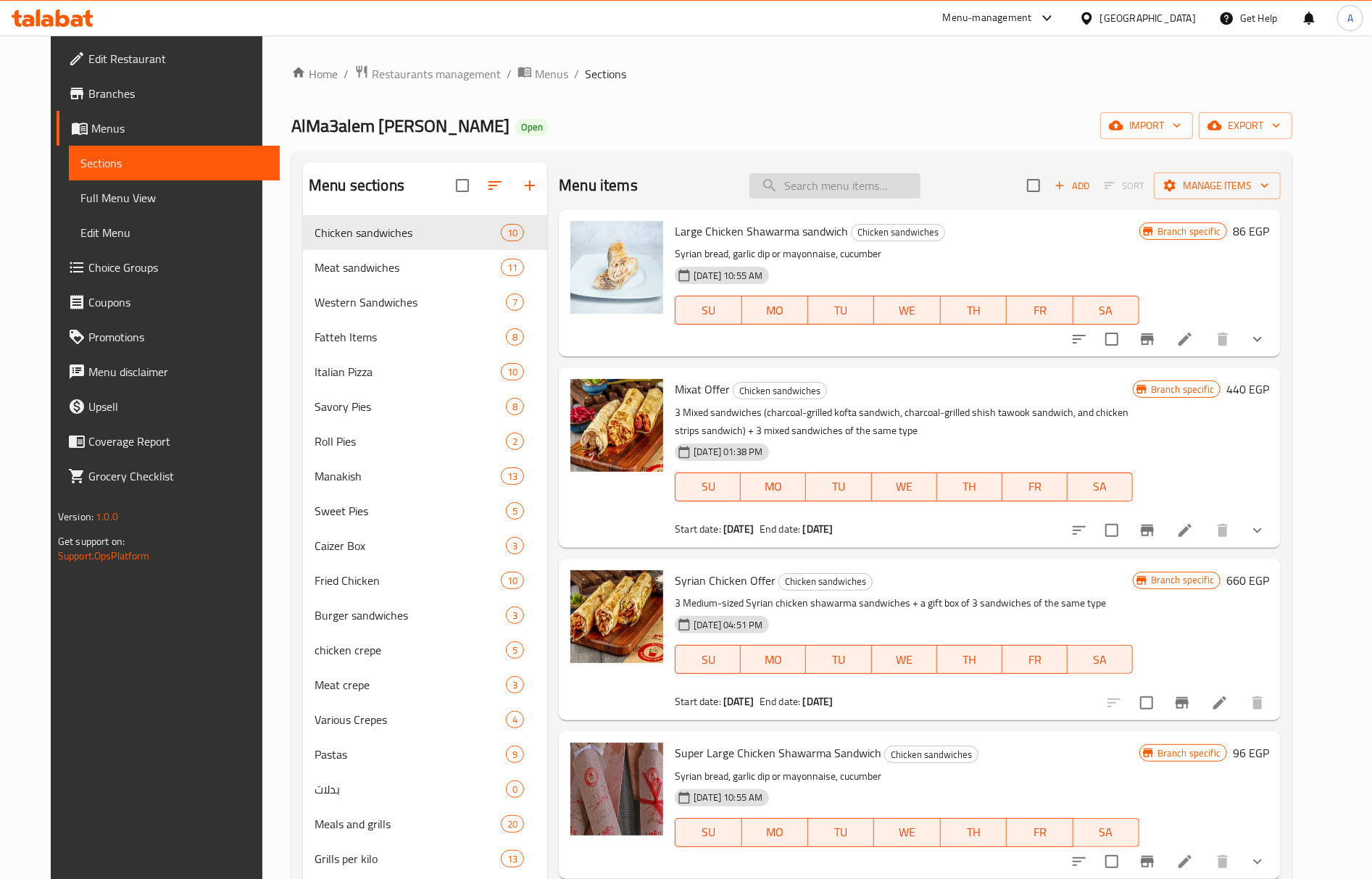
click at [857, 183] on input "search" at bounding box center [835, 185] width 171 height 25
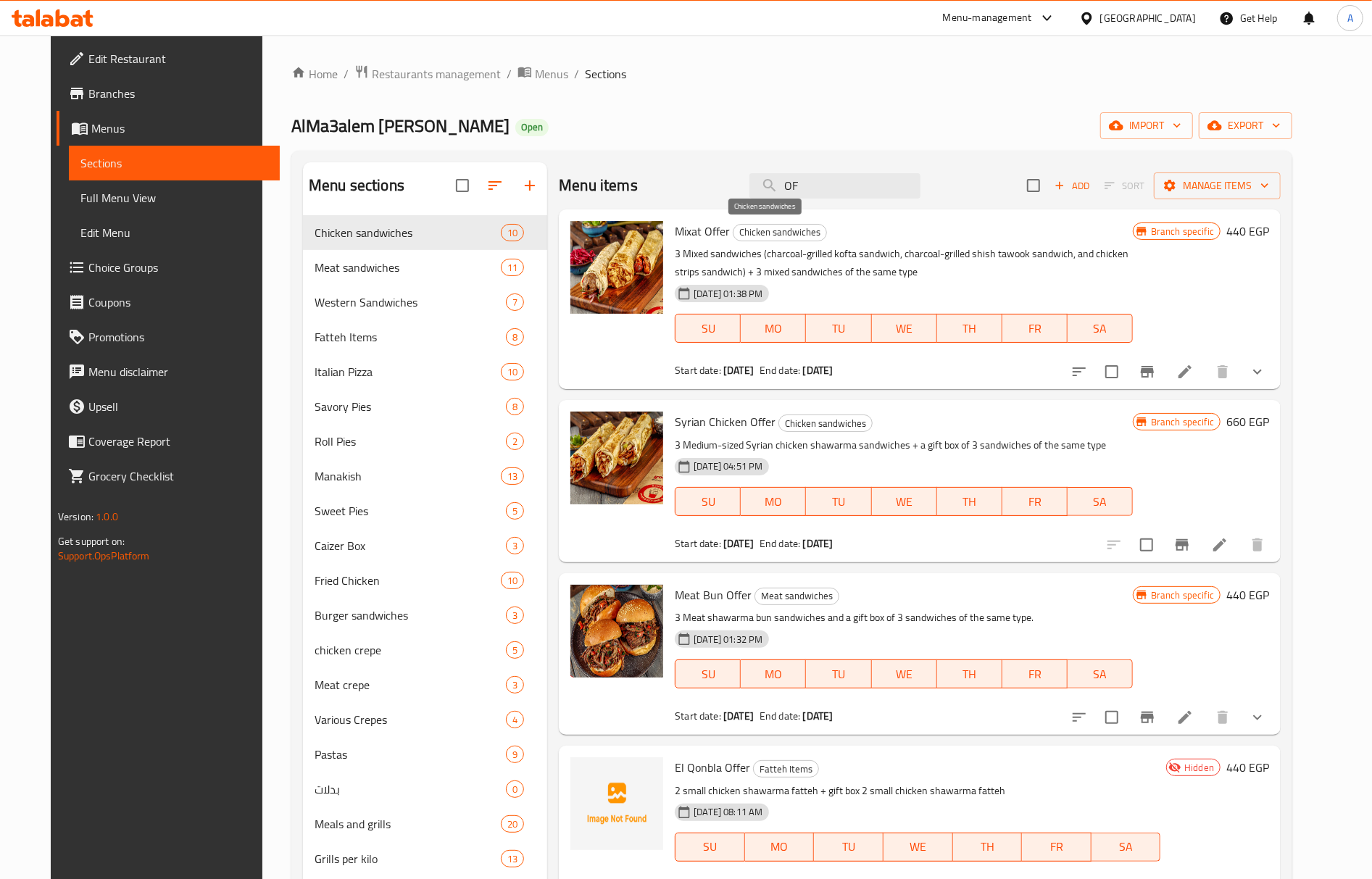
type input "O"
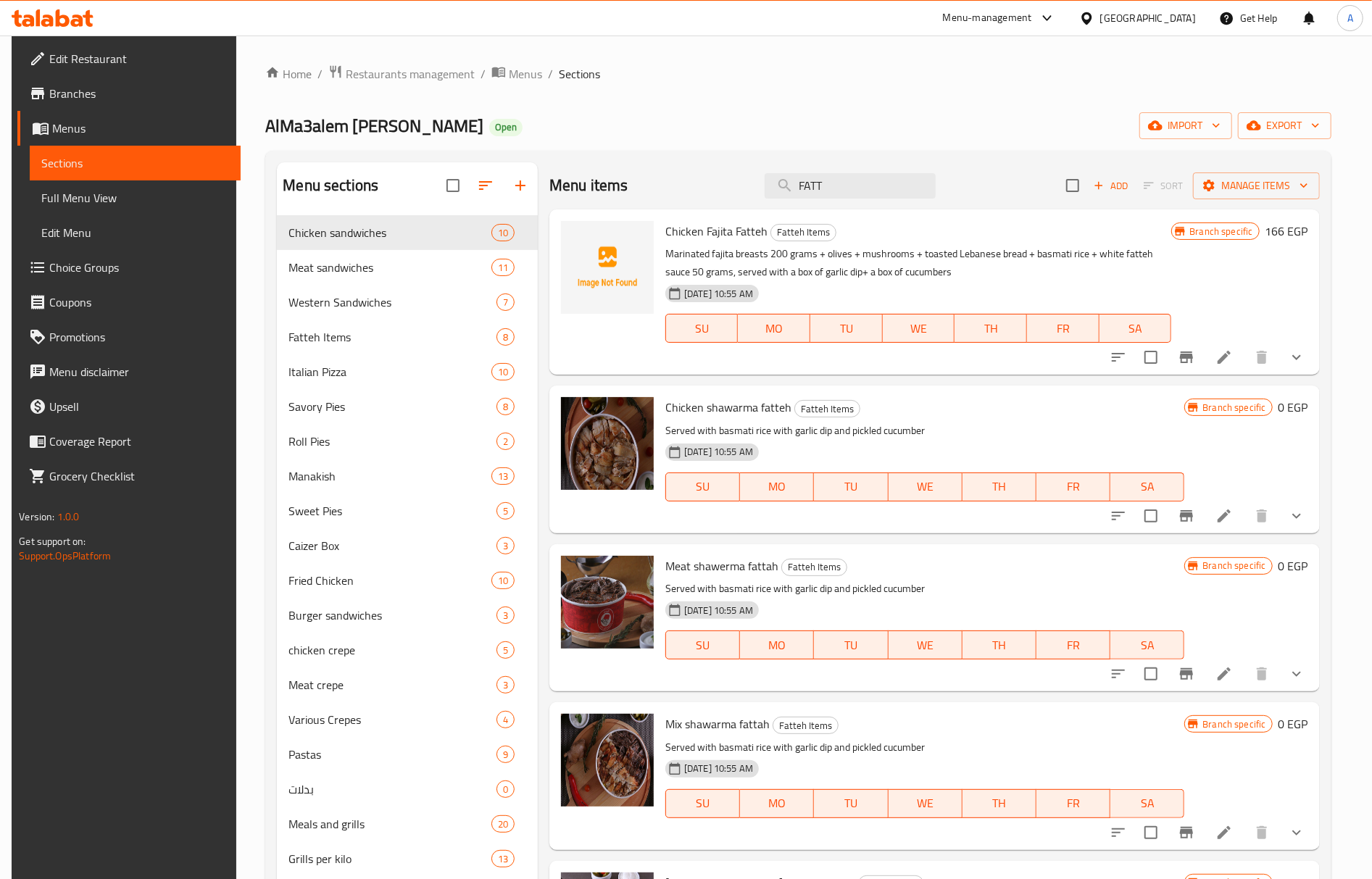
type input "FATT"
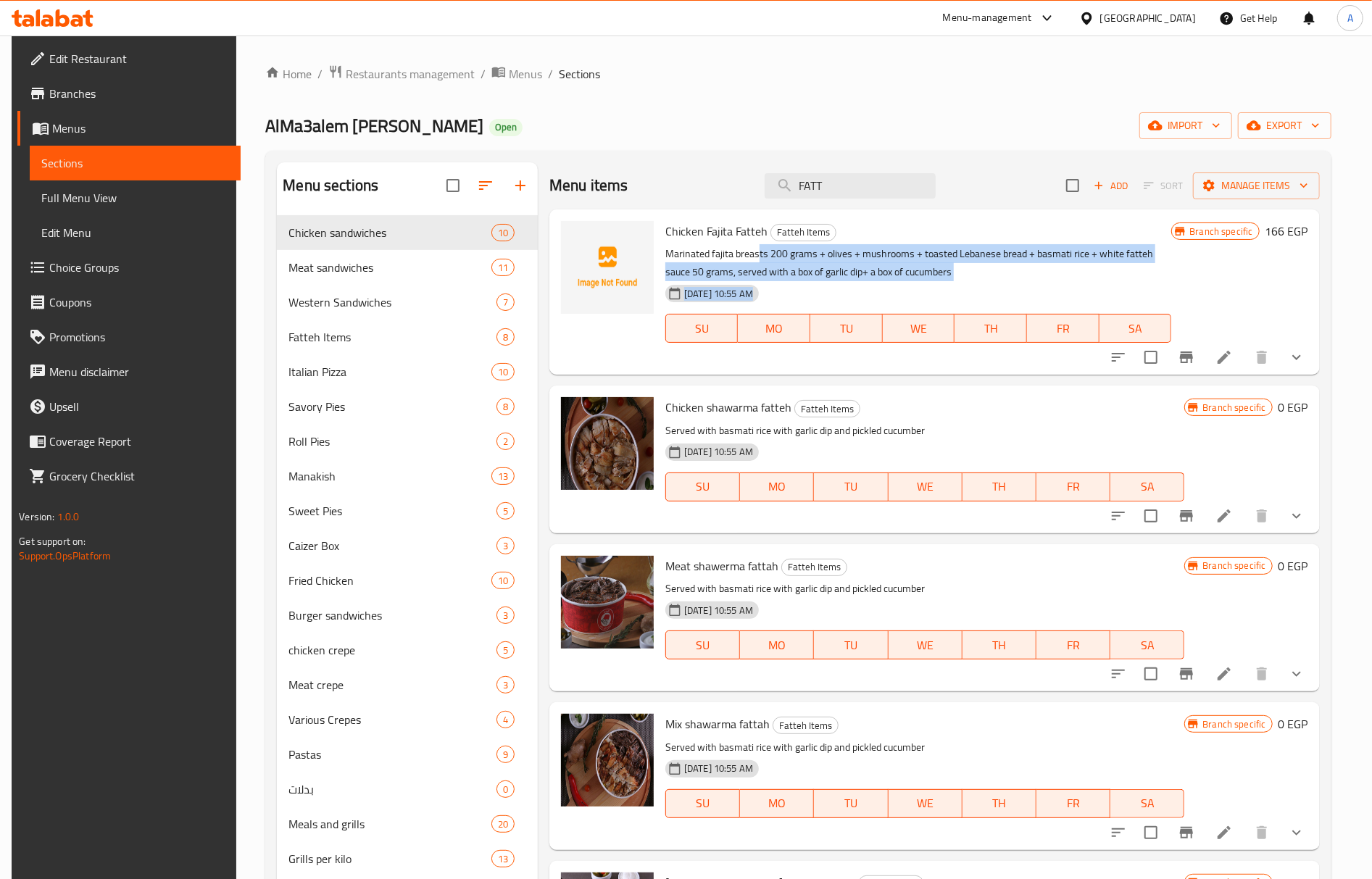
drag, startPoint x: 755, startPoint y: 259, endPoint x: 1012, endPoint y: 297, distance: 259.8
click at [1012, 297] on div "Chicken Fajita Fatteh Fatteh Items Marinated fajita breasts 200 grams + olives …" at bounding box center [919, 292] width 518 height 154
click at [943, 282] on div "[DATE] 10:55 AM SU MO TU WE TH FR SA" at bounding box center [919, 318] width 518 height 78
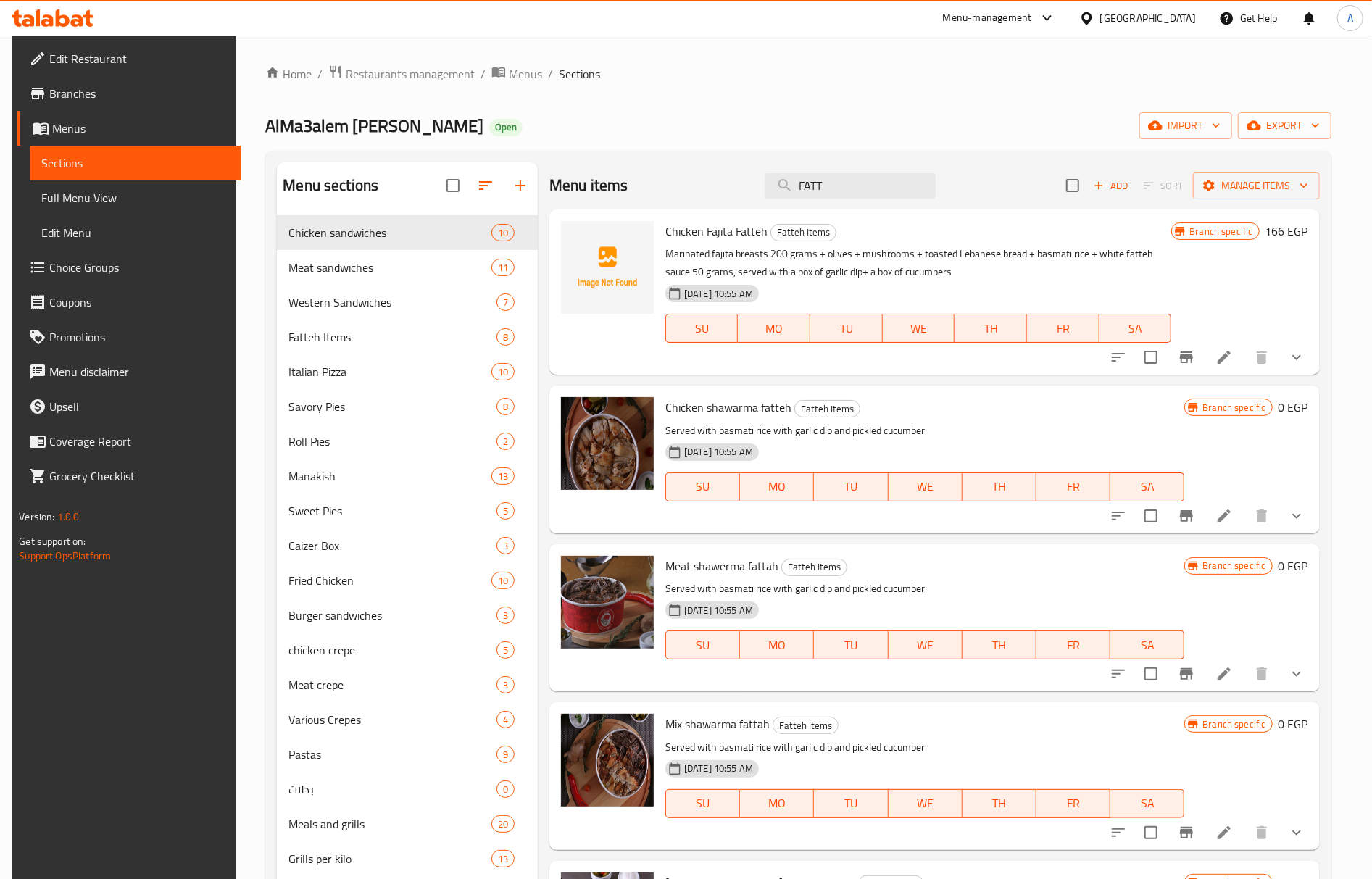
click at [1051, 281] on div "[DATE] 10:55 AM SU MO TU WE TH FR SA" at bounding box center [919, 318] width 518 height 78
click at [769, 427] on p "Served with basmati rice with garlic dip and pickled cucumber" at bounding box center [925, 430] width 519 height 18
click at [755, 412] on span "Chicken shawarma fatteh" at bounding box center [728, 407] width 126 height 22
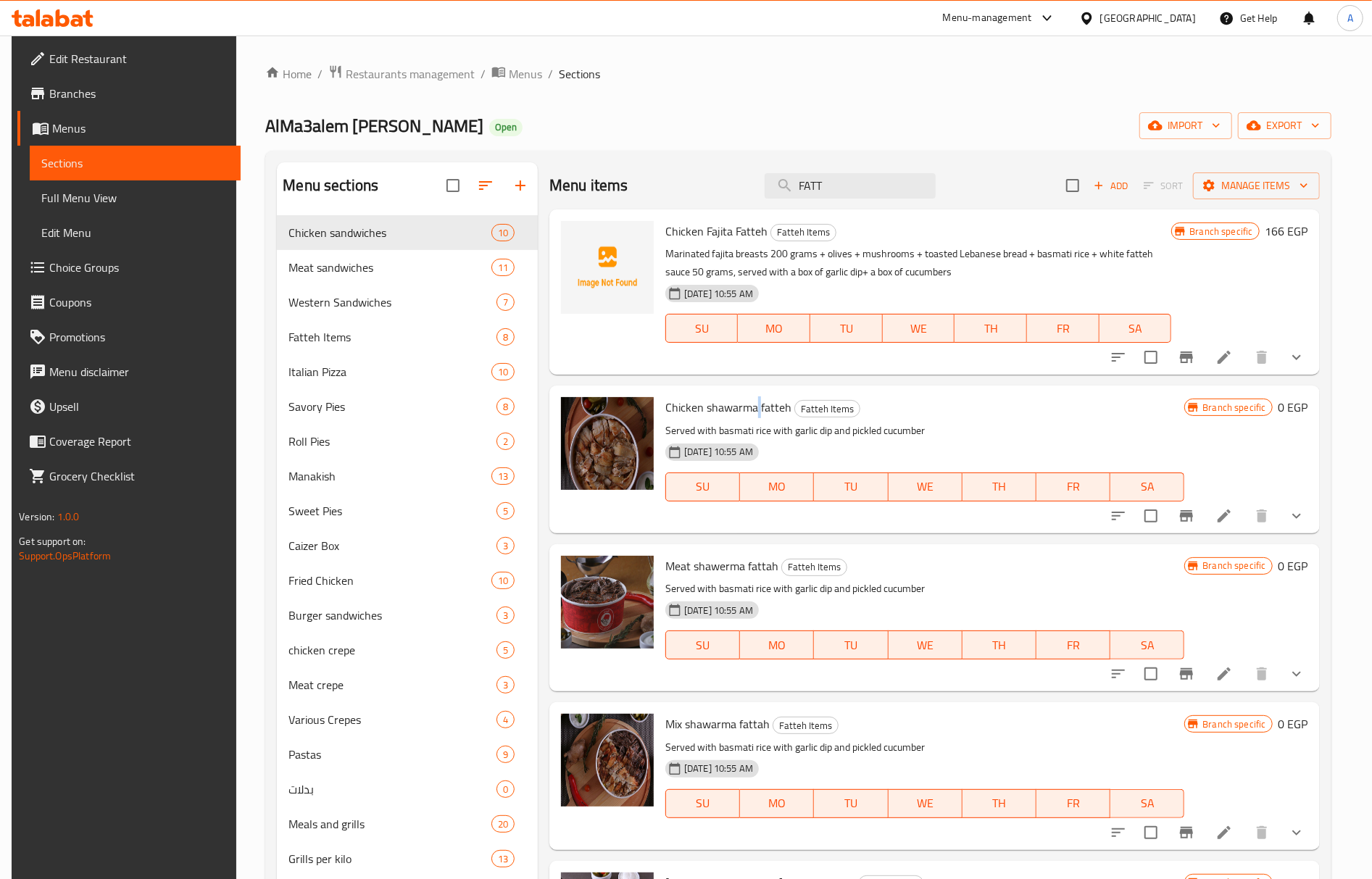
click at [755, 412] on span "Chicken shawarma fatteh" at bounding box center [728, 407] width 126 height 22
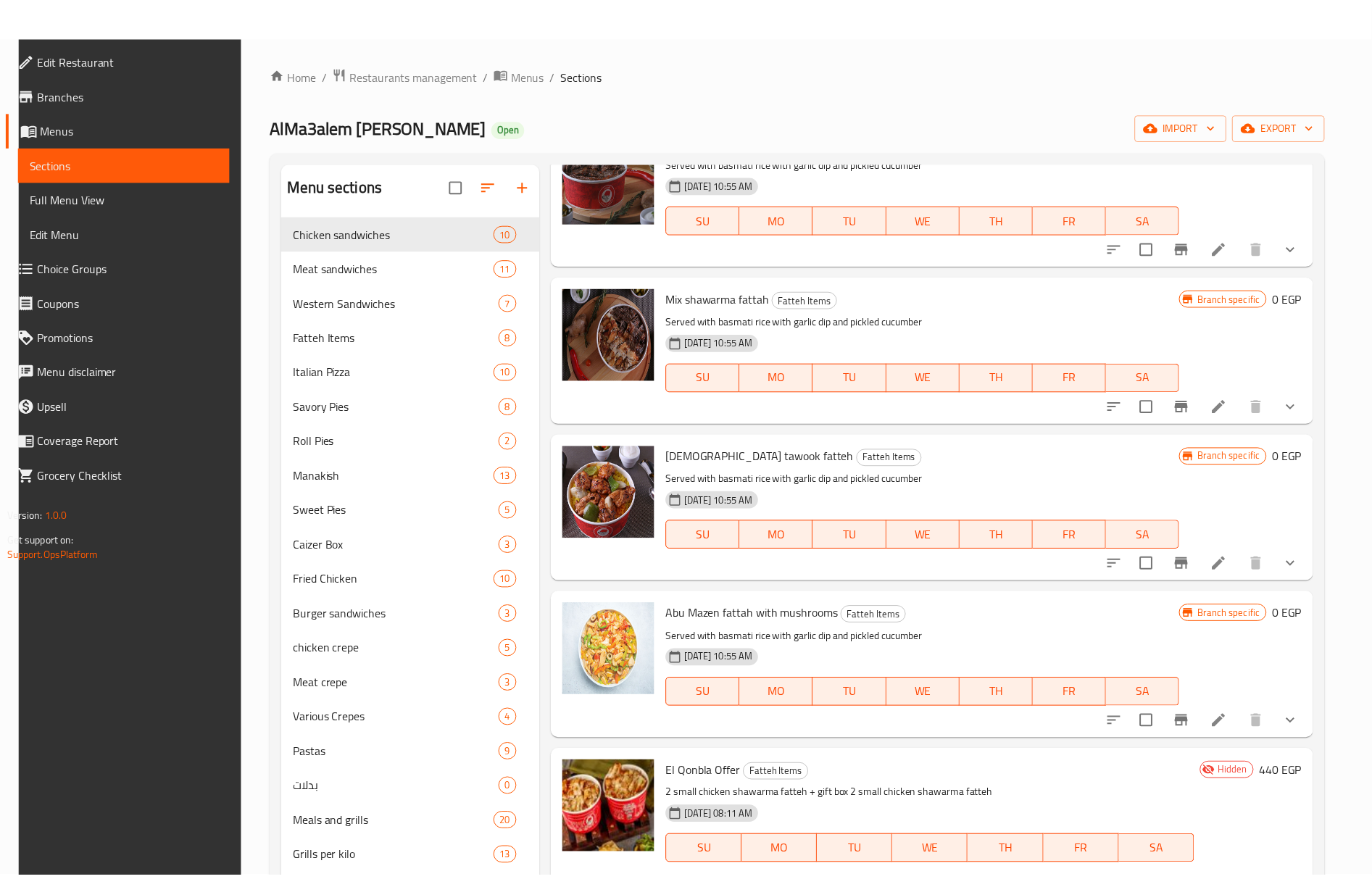
scroll to position [392, 0]
